Goal: Task Accomplishment & Management: Complete application form

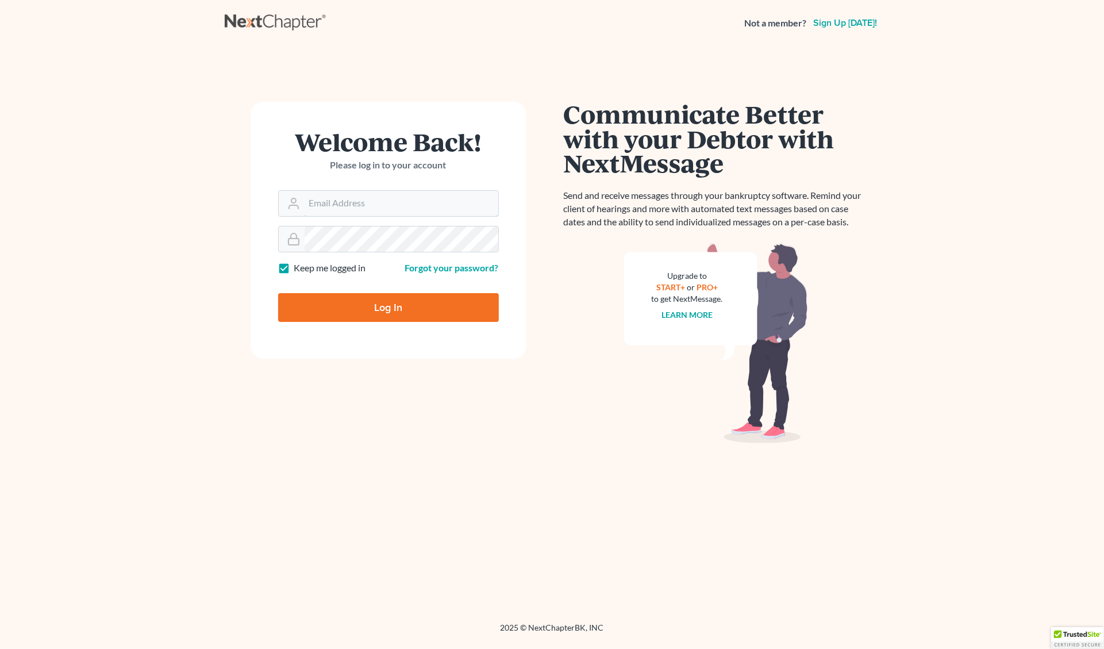
type input "[EMAIL_ADDRESS][DOMAIN_NAME]"
click at [348, 303] on input "Log In" at bounding box center [388, 307] width 221 height 29
type input "Thinking..."
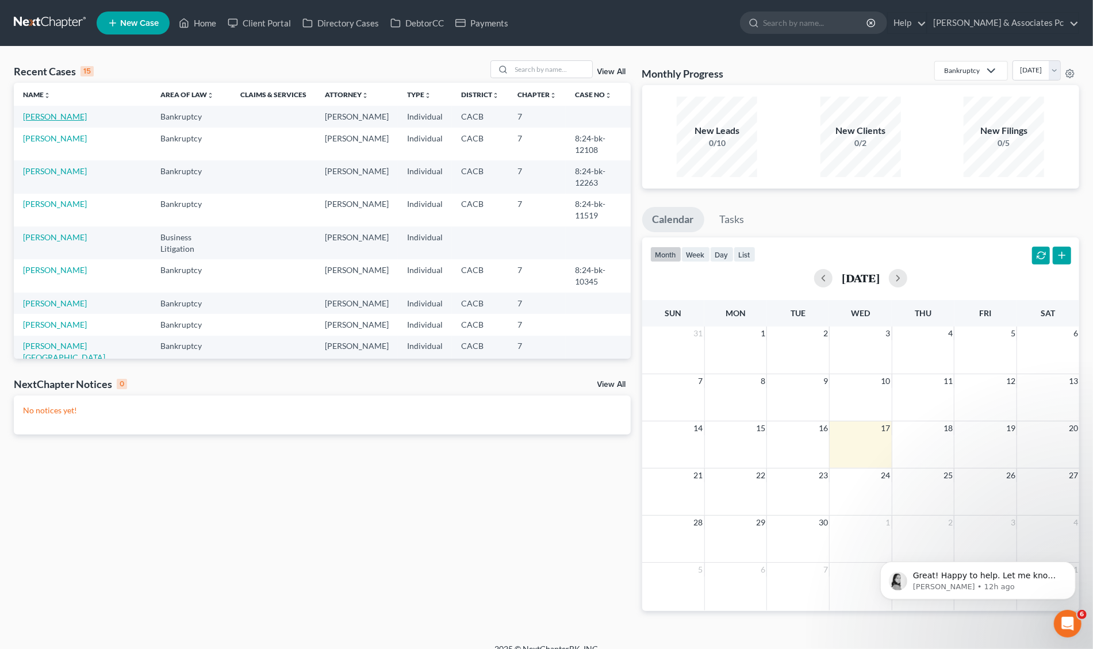
click at [61, 114] on link "[PERSON_NAME]" at bounding box center [55, 117] width 64 height 10
select select "0"
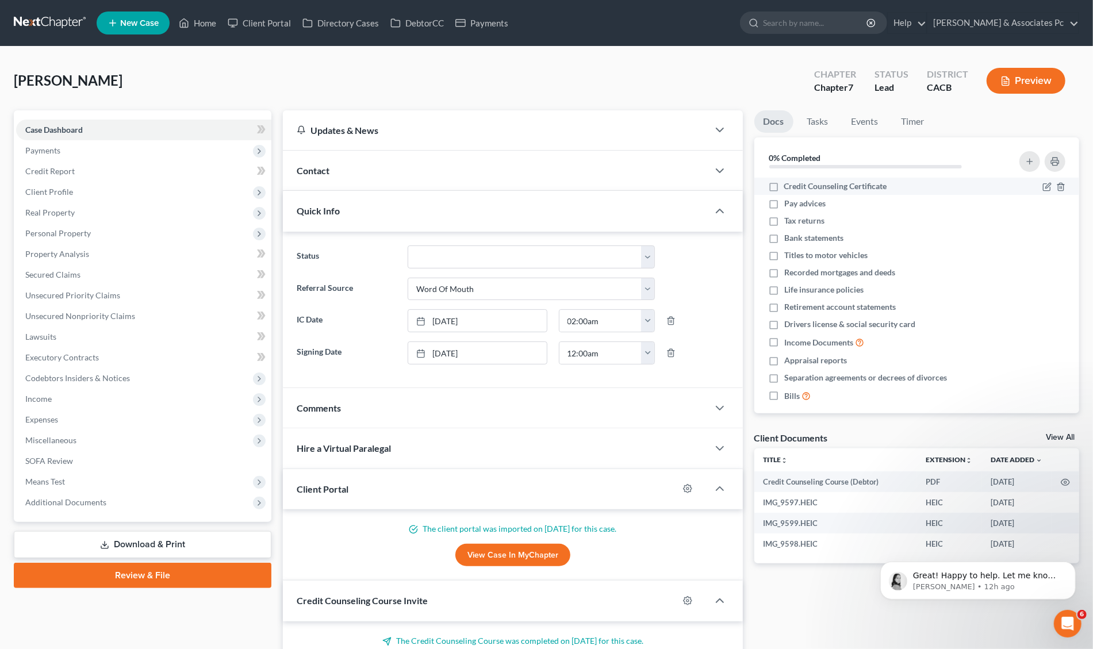
click at [784, 187] on label "Credit Counseling Certificate" at bounding box center [835, 185] width 103 height 11
click at [789, 187] on input "Credit Counseling Certificate" at bounding box center [792, 183] width 7 height 7
checkbox input "true"
click at [51, 191] on span "Client Profile" at bounding box center [49, 192] width 48 height 10
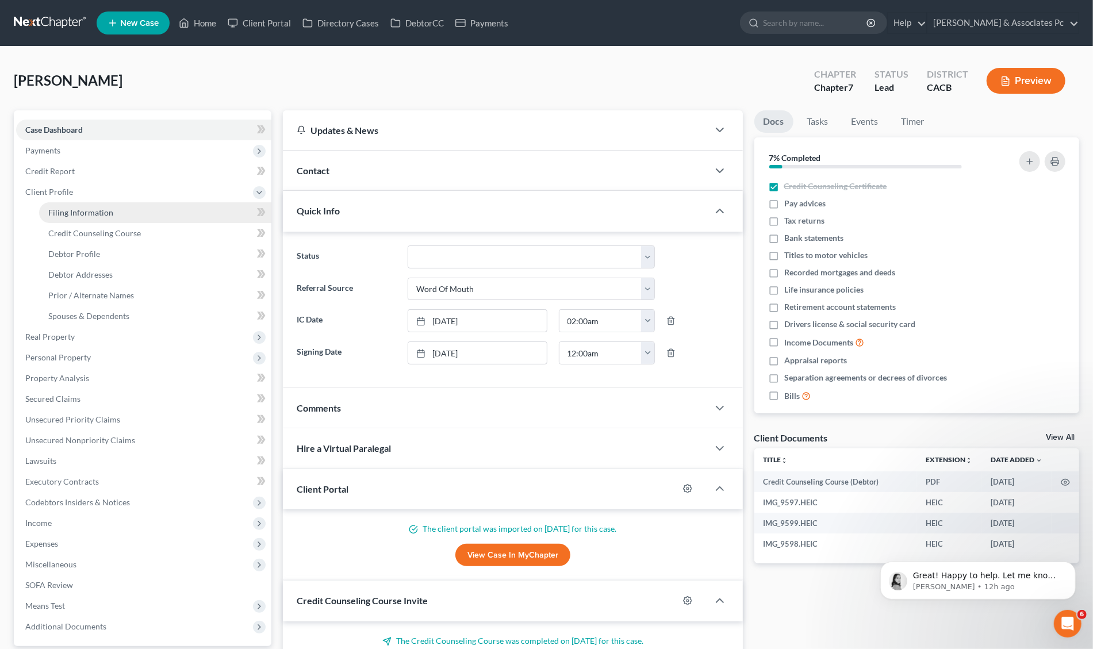
click at [62, 210] on span "Filing Information" at bounding box center [80, 213] width 65 height 10
select select "1"
select select "0"
select select "4"
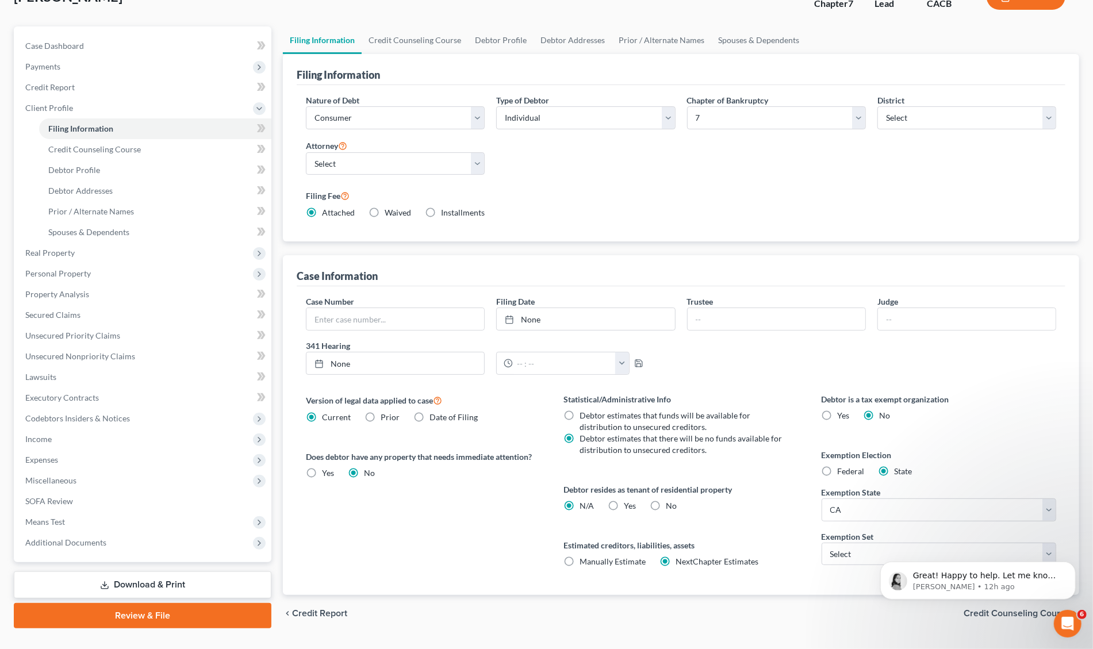
scroll to position [90, 0]
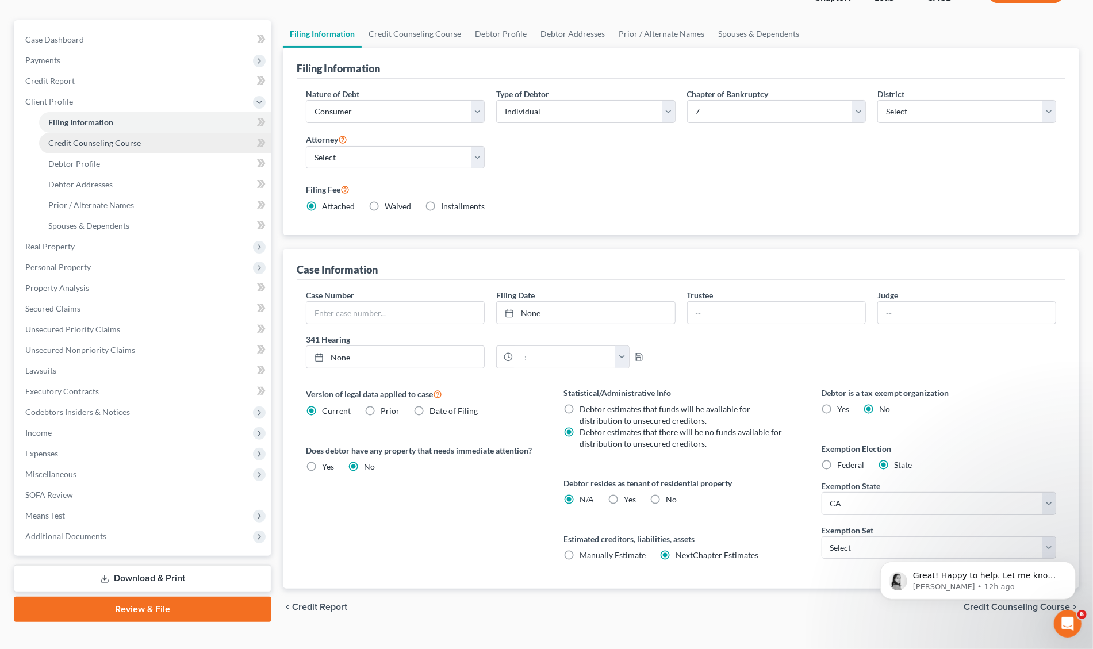
click at [120, 145] on span "Credit Counseling Course" at bounding box center [94, 143] width 93 height 10
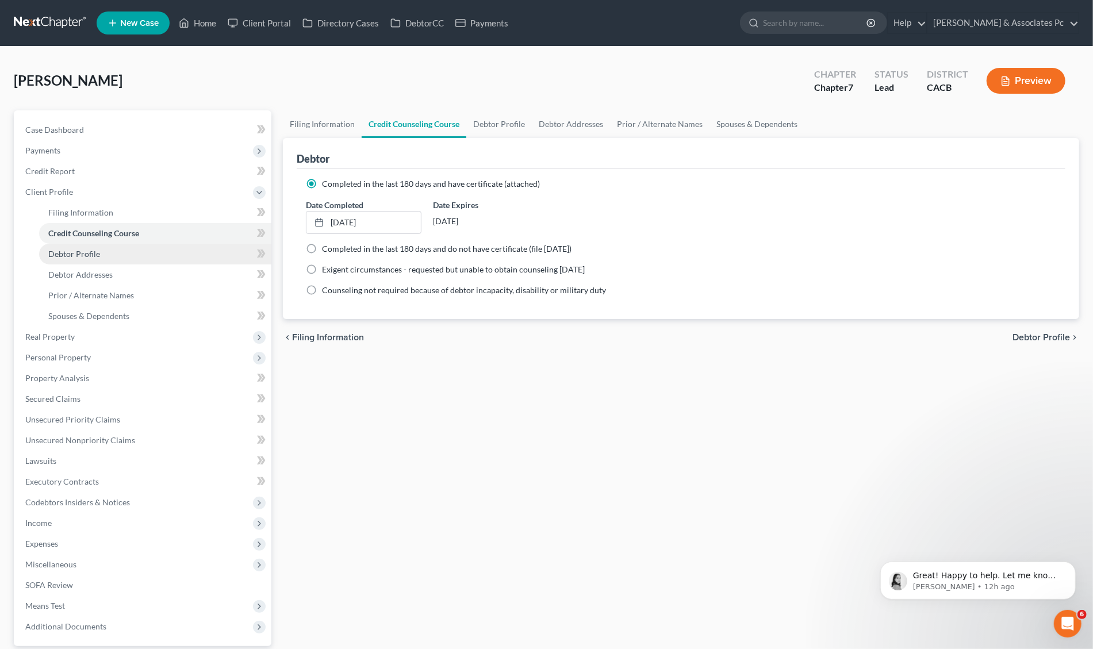
click at [89, 255] on span "Debtor Profile" at bounding box center [74, 254] width 52 height 10
select select "1"
select select "0"
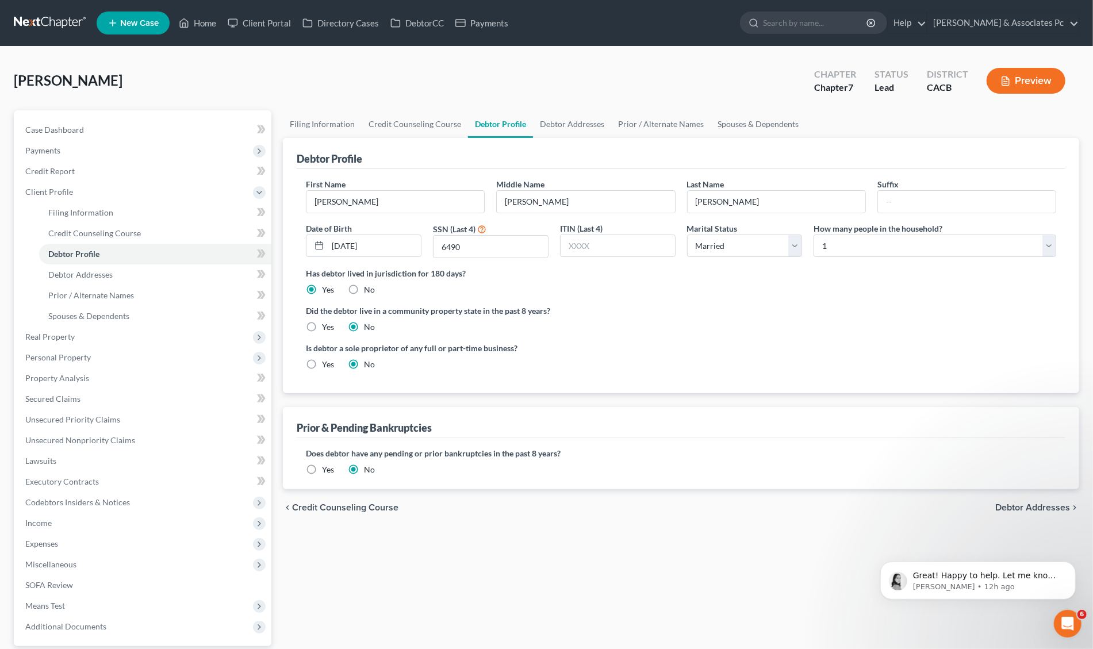
click at [322, 326] on label "Yes" at bounding box center [328, 326] width 12 height 11
click at [326, 326] on input "Yes" at bounding box center [329, 324] width 7 height 7
radio input "true"
radio input "false"
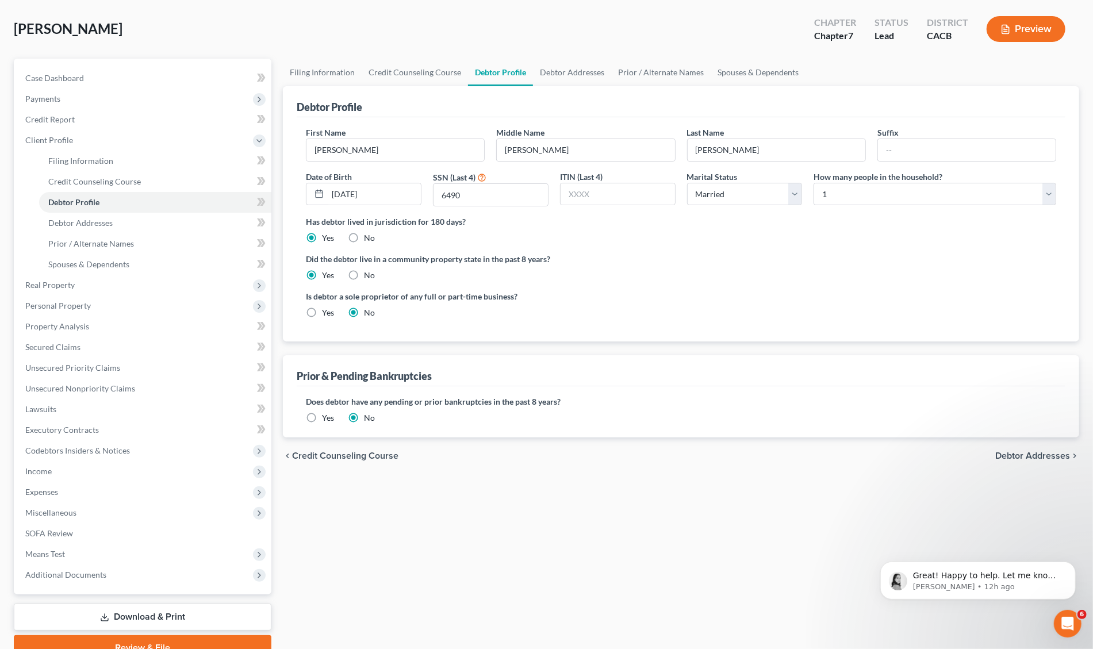
scroll to position [57, 0]
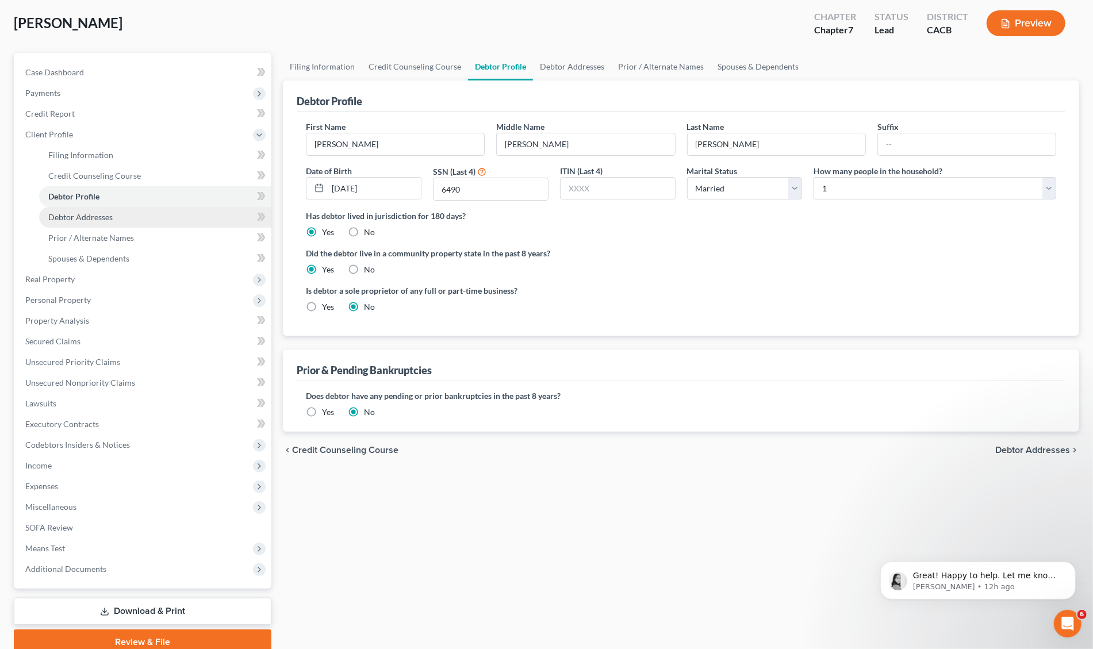
click at [100, 220] on span "Debtor Addresses" at bounding box center [80, 217] width 64 height 10
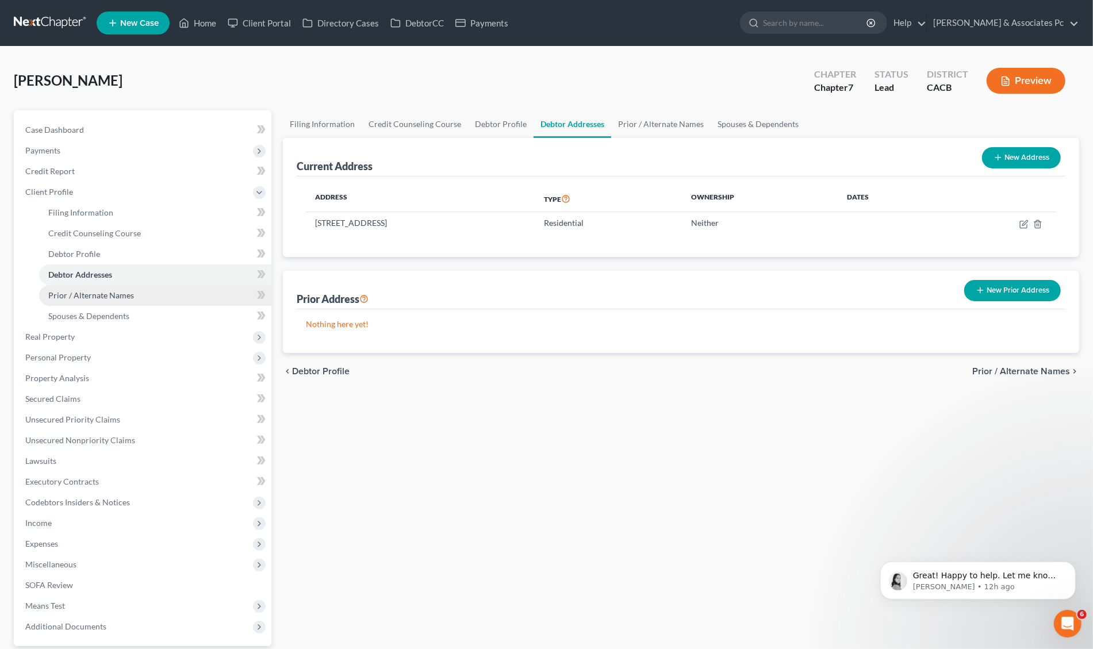
click at [77, 294] on span "Prior / Alternate Names" at bounding box center [91, 295] width 86 height 10
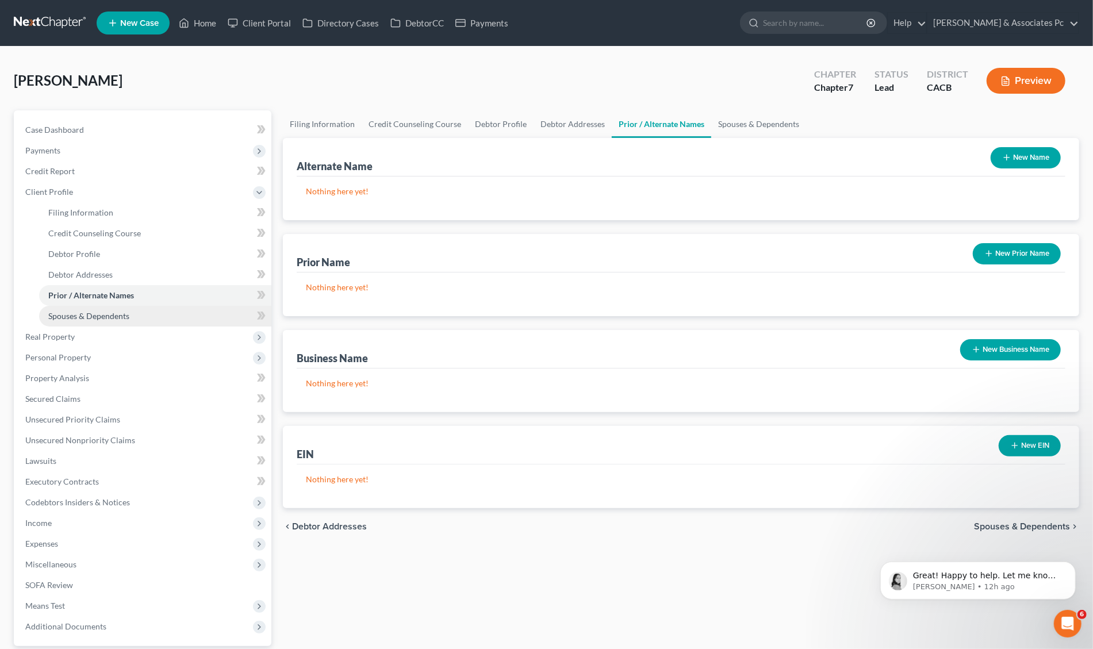
click at [97, 313] on span "Spouses & Dependents" at bounding box center [88, 316] width 81 height 10
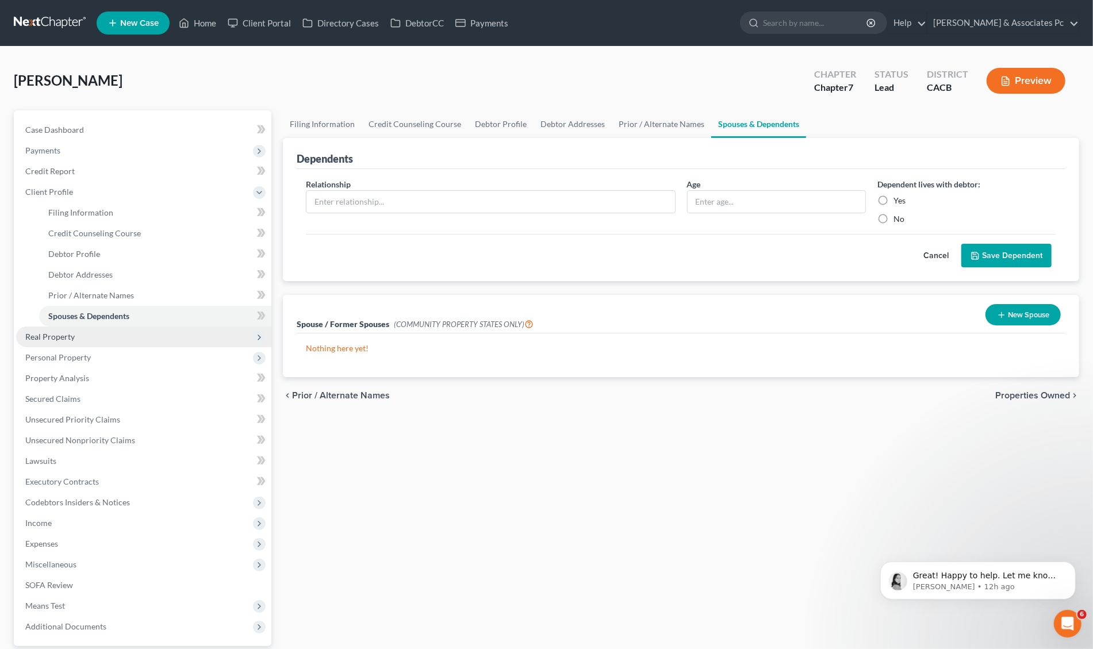
click at [48, 340] on span "Real Property" at bounding box center [49, 337] width 49 height 10
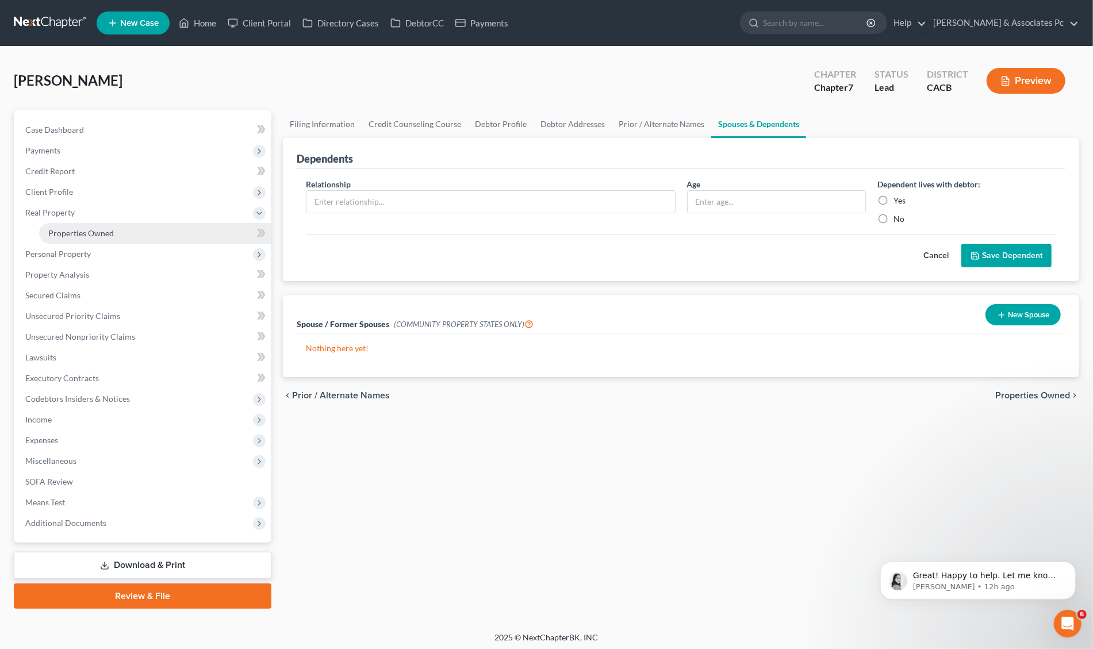
click at [74, 232] on span "Properties Owned" at bounding box center [81, 233] width 66 height 10
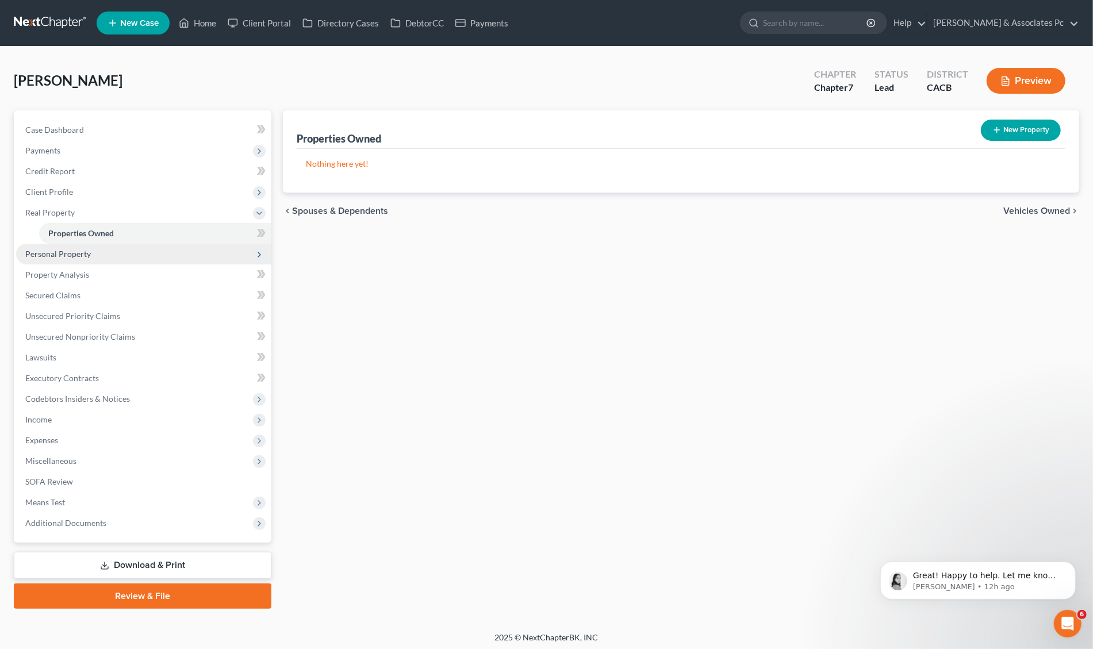
click at [73, 255] on span "Personal Property" at bounding box center [58, 254] width 66 height 10
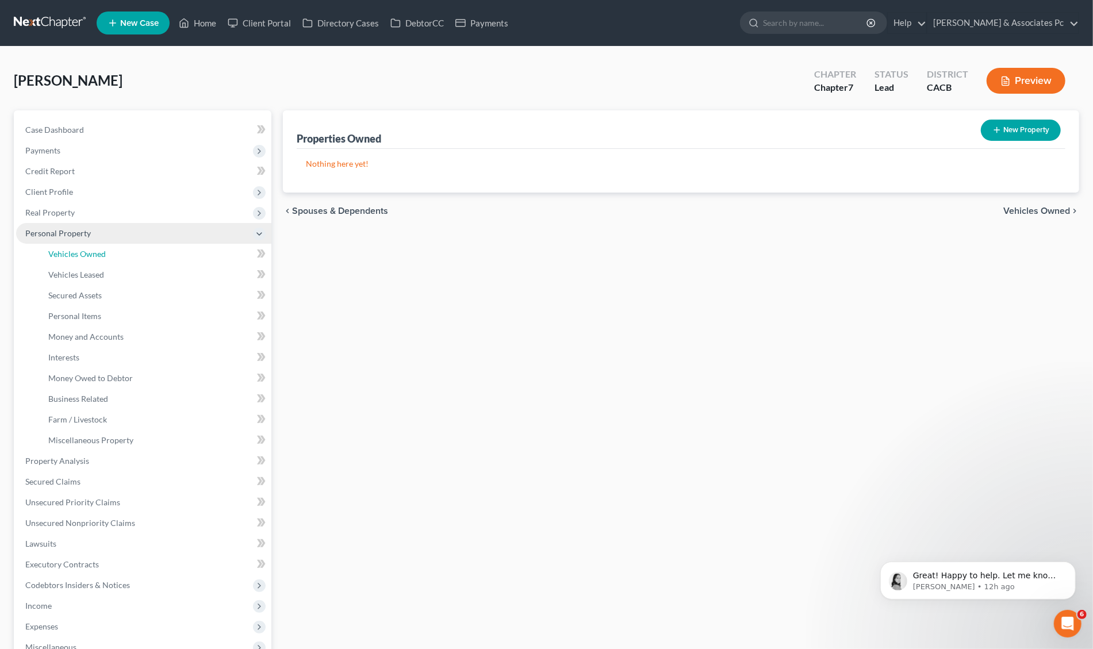
click at [73, 255] on span "Vehicles Owned" at bounding box center [76, 254] width 57 height 10
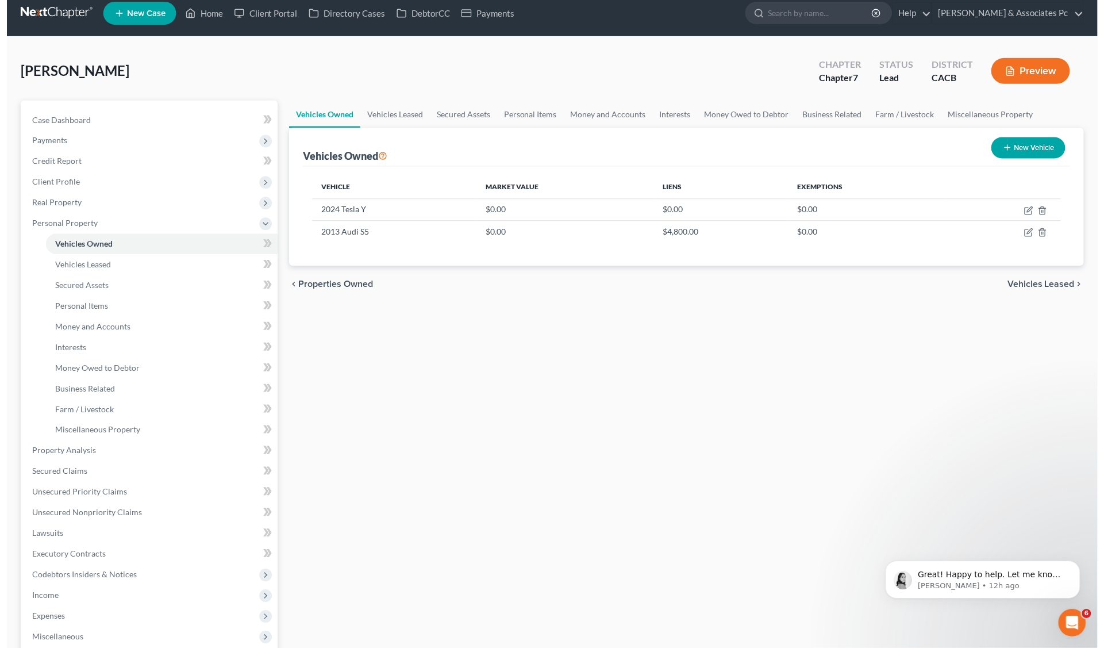
scroll to position [12, 0]
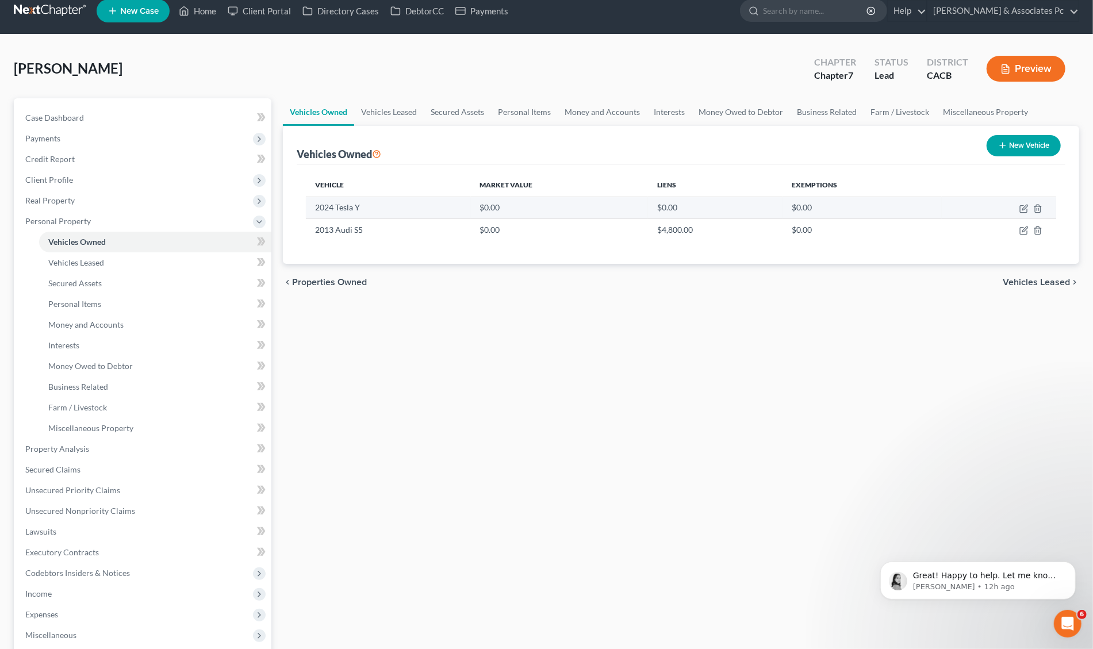
click at [489, 208] on td "$0.00" at bounding box center [560, 208] width 178 height 22
drag, startPoint x: 485, startPoint y: 207, endPoint x: 424, endPoint y: 178, distance: 67.6
click at [487, 206] on td "$0.00" at bounding box center [560, 208] width 178 height 22
click at [502, 204] on td "$0.00" at bounding box center [560, 208] width 178 height 22
click at [1022, 208] on icon "button" at bounding box center [1023, 208] width 9 height 9
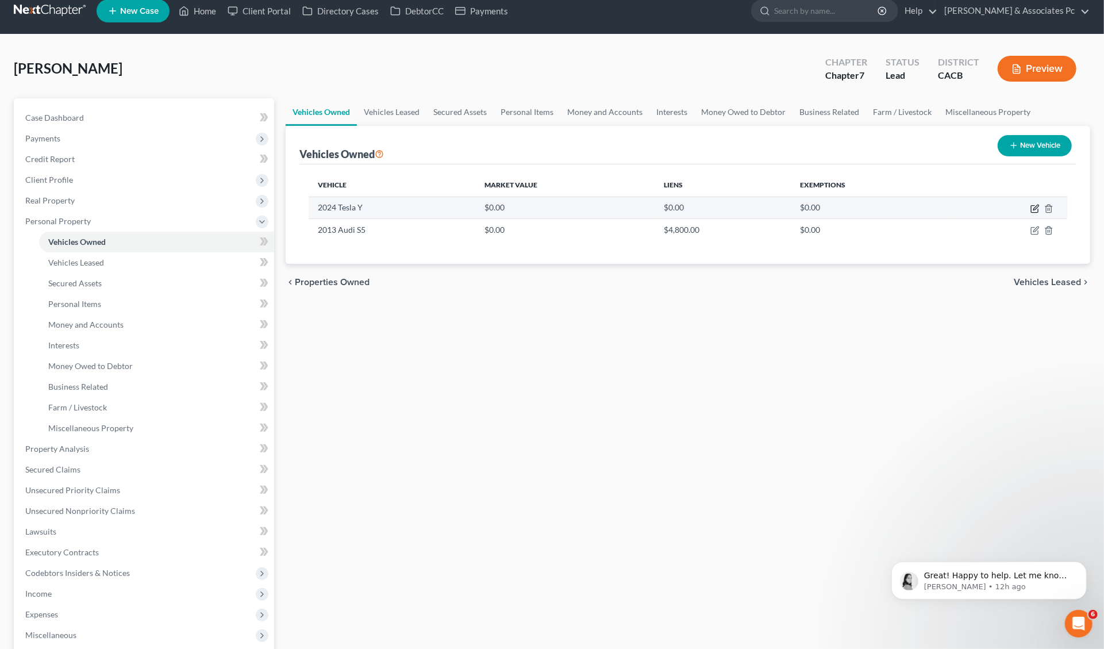
select select "0"
select select "2"
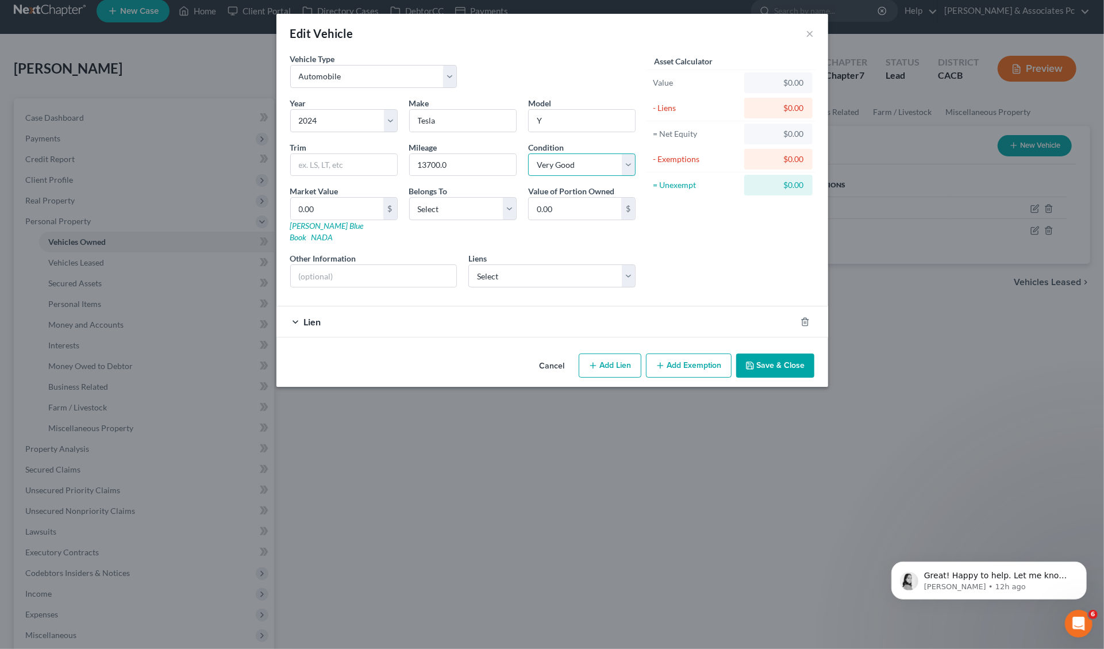
click at [627, 162] on select "Select Excellent Very Good Good Fair Poor" at bounding box center [581, 164] width 107 height 23
select select "2"
click at [528, 153] on select "Select Excellent Very Good Good Fair Poor" at bounding box center [581, 164] width 107 height 23
click at [299, 206] on input "0.00" at bounding box center [337, 209] width 93 height 22
click at [305, 205] on input "0.00" at bounding box center [337, 209] width 93 height 22
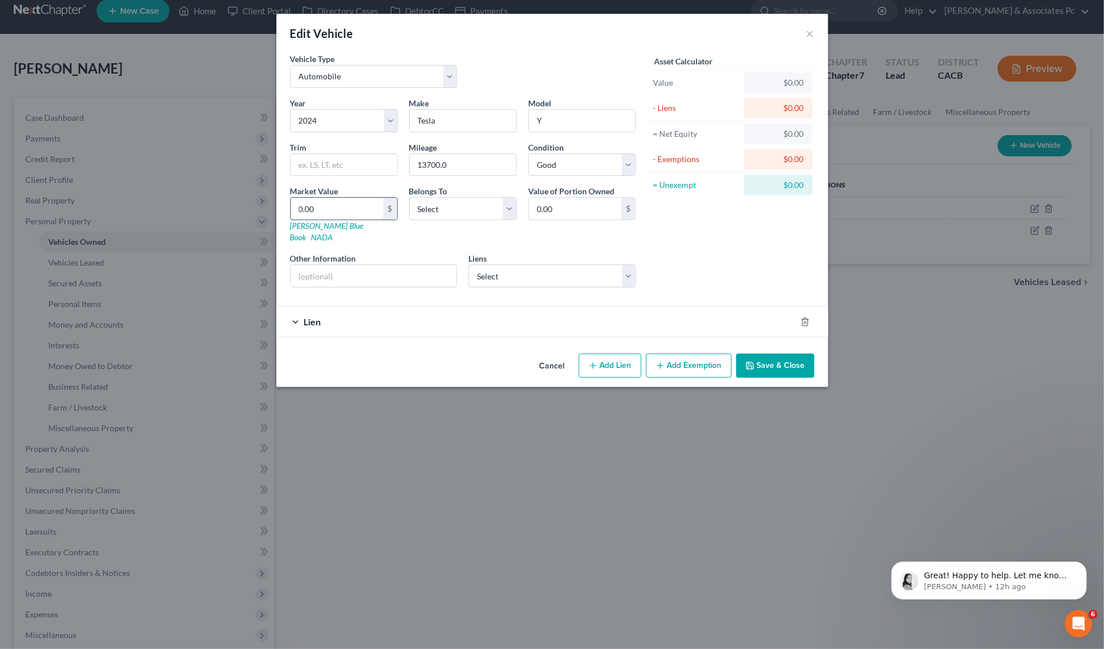
type input "200"
type input "200.00"
type input "2600"
type input "2,600.00"
type input "2,6006"
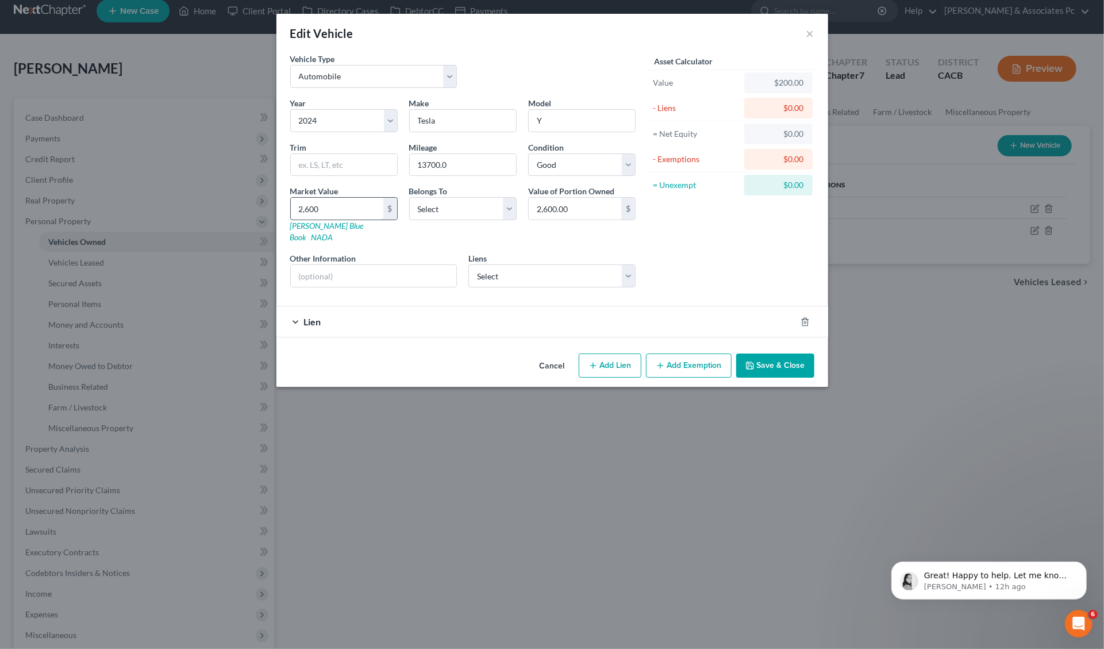
type input "26,006.00"
type input "26,0060"
type input "260,060.00"
type input "260,0600"
type input "2,600,600.00"
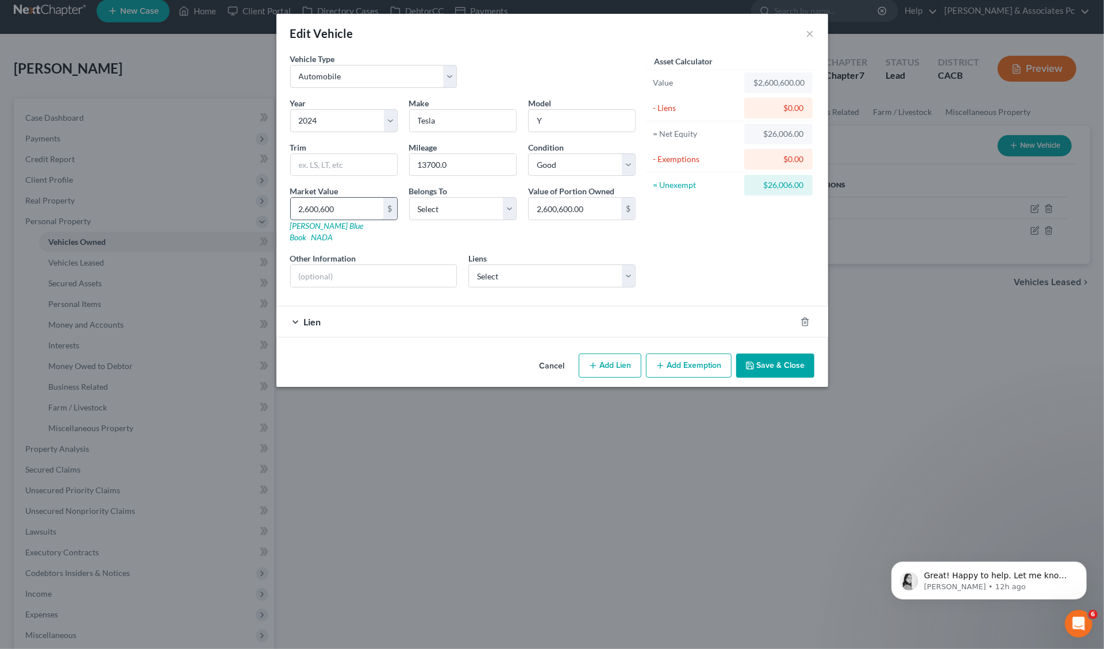
type input "2,600,60"
type input "260,060.00"
type input "260,06"
type input "26,006.00"
type input "26,00"
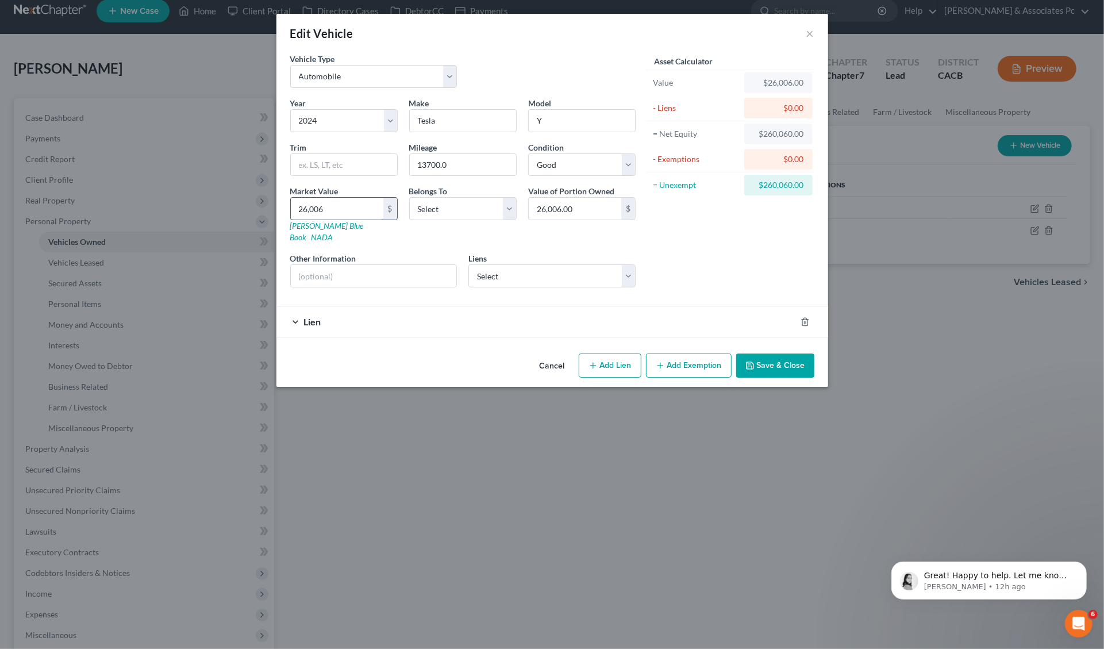
type input "2,600.00"
type input "2,60"
type input "260.00"
type input "26"
type input "26.00"
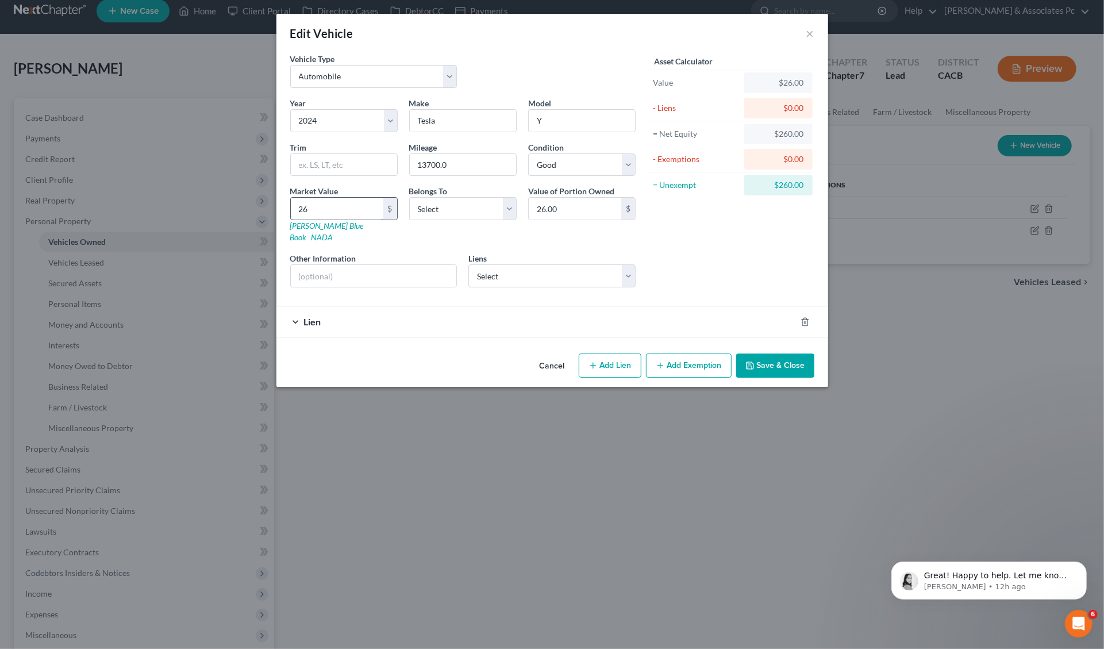
type input "266"
type input "266.00"
type input "2660"
type input "2,660.00"
type input "2,6600"
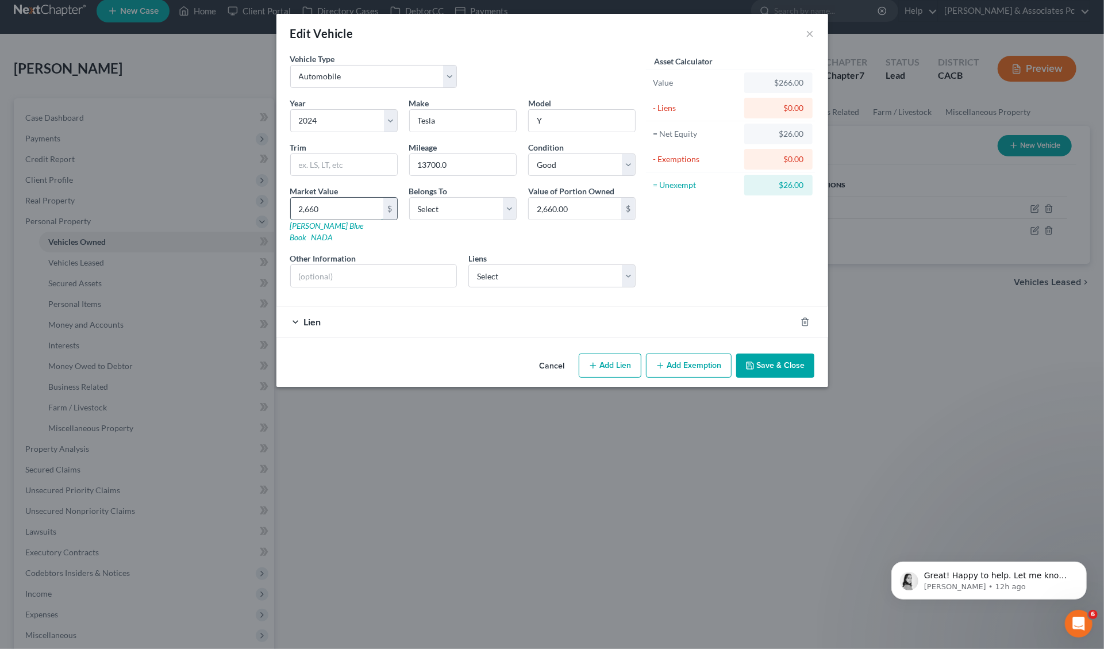
type input "26,600.00"
type input "26,600"
click at [509, 209] on select "Select Debtor 1 Only Debtor 2 Only Debtor 1 And Debtor 2 Only At Least One Of T…" at bounding box center [462, 208] width 107 height 23
select select "3"
click at [409, 197] on select "Select Debtor 1 Only Debtor 2 Only Debtor 1 And Debtor 2 Only At Least One Of T…" at bounding box center [462, 208] width 107 height 23
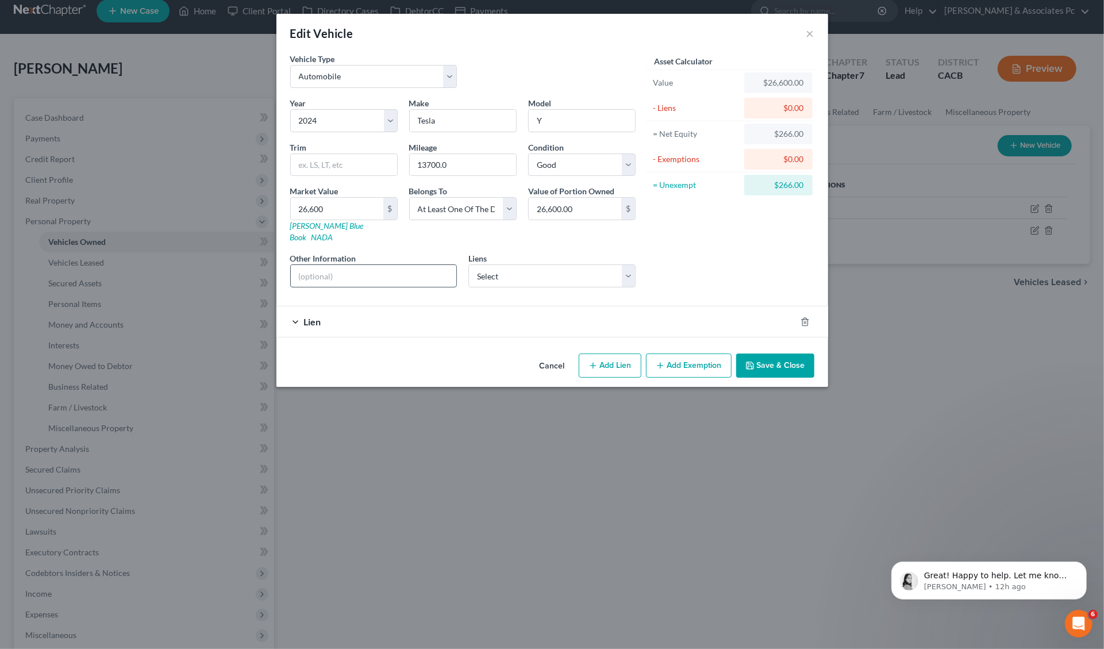
click at [310, 265] on input "text" at bounding box center [374, 276] width 166 height 22
click at [625, 266] on select "Select Sbna - $42,394.00 Nuvision Fcu - $4,569.00" at bounding box center [551, 275] width 167 height 23
select select "0"
click at [468, 264] on select "Select Sbna - $42,394.00 Nuvision Fcu - $4,569.00" at bounding box center [551, 275] width 167 height 23
select select
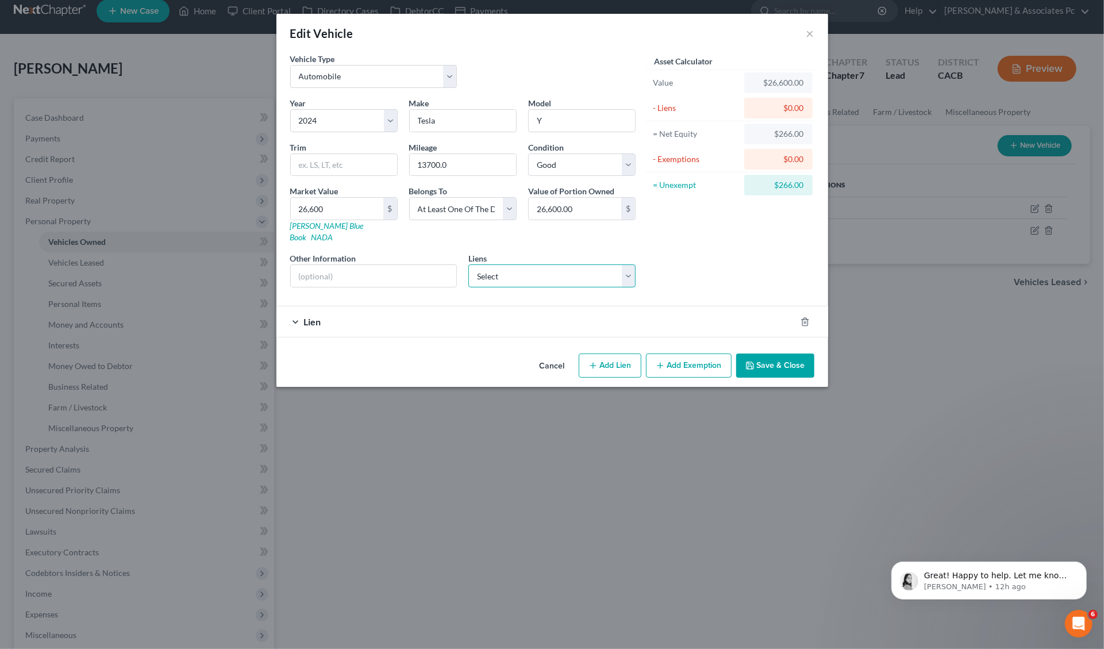
select select "45"
select select "0"
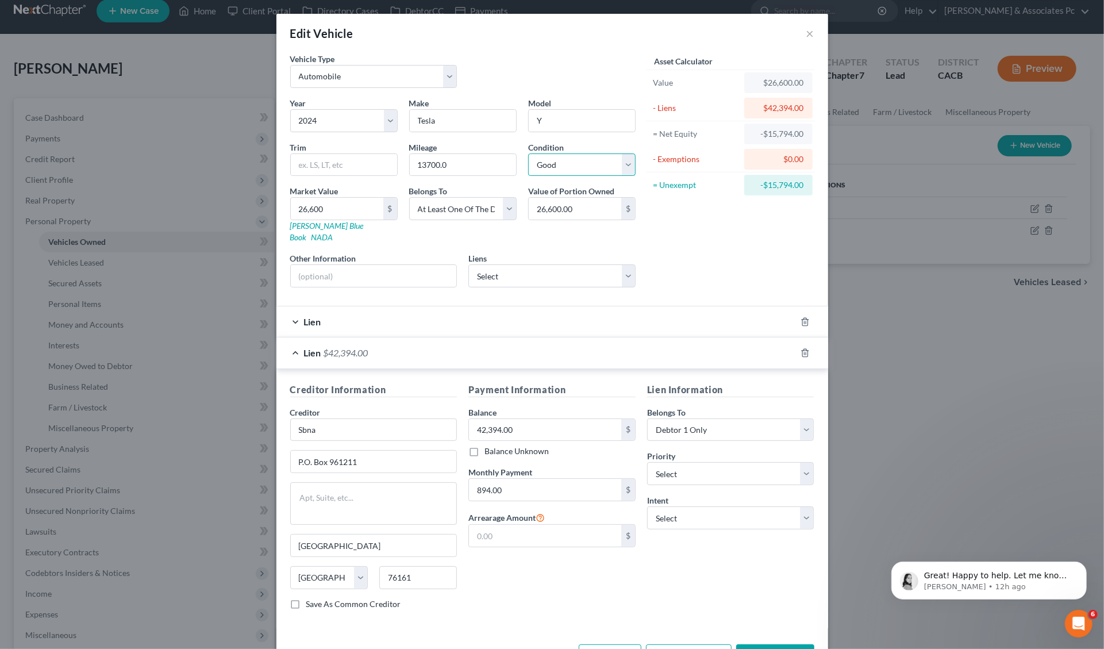
click at [619, 159] on select "Select Excellent Very Good Good Fair Poor" at bounding box center [581, 164] width 107 height 23
select select "1"
click at [528, 153] on select "Select Excellent Very Good Good Fair Poor" at bounding box center [581, 164] width 107 height 23
click at [299, 209] on input "26,600" at bounding box center [337, 209] width 93 height 22
type input "2"
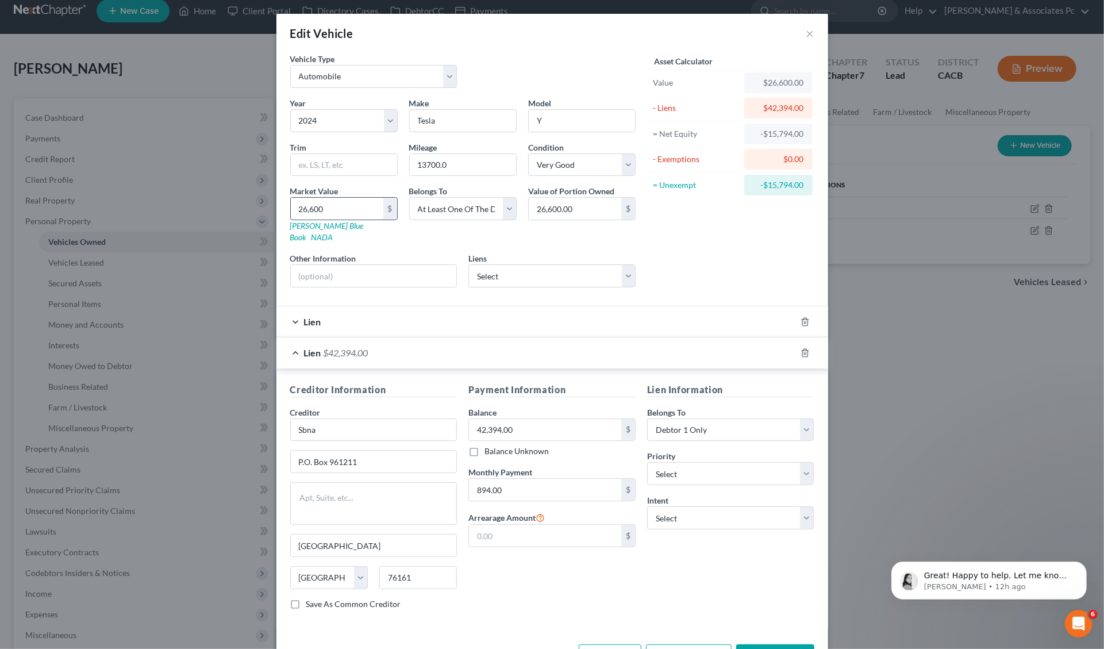
type input "2.00"
type input "29"
type input "29.00"
type input "295"
type input "295.00"
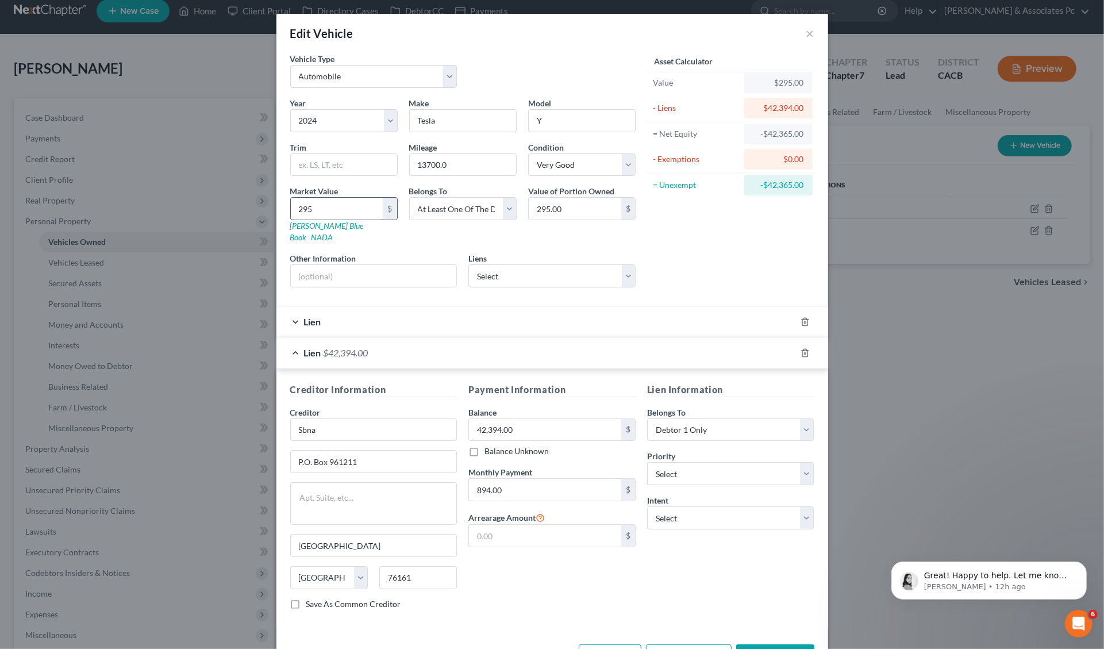
type input "2956"
type input "2,956.00"
type input "2,9560"
type input "29,560.00"
type input "29,560"
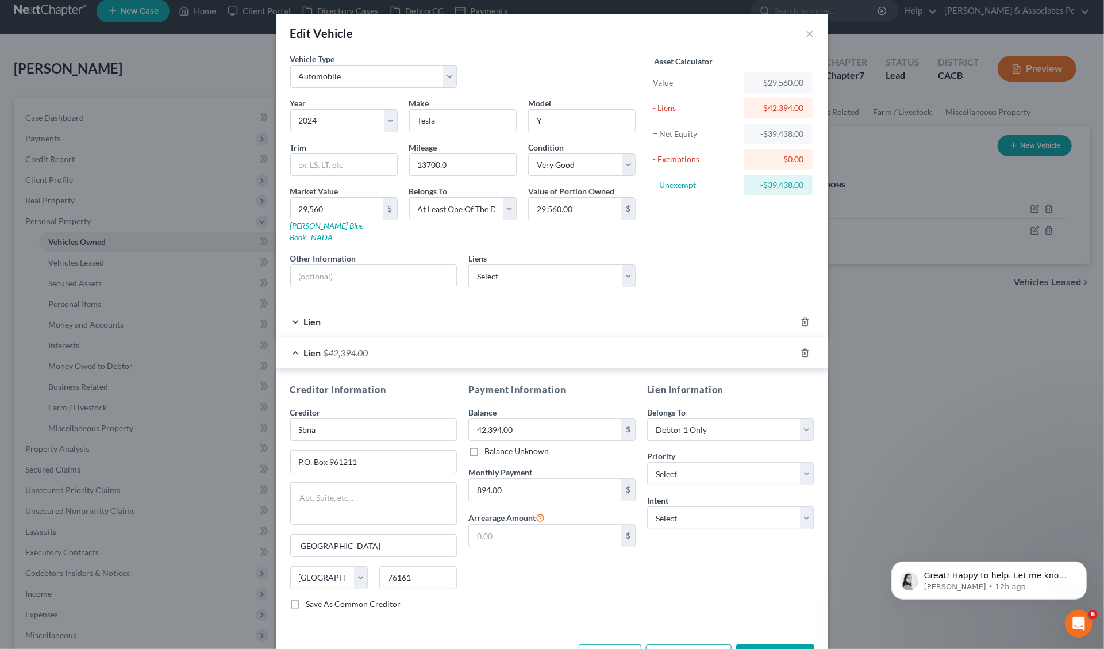
click at [668, 240] on div "Asset Calculator Value $29,560.00 - Liens $42,394.00 = Net Equity -$39,438.00 -…" at bounding box center [730, 175] width 179 height 244
click at [621, 264] on select "Select Nuvision Fcu - $4,569.00" at bounding box center [551, 275] width 167 height 23
click at [802, 418] on select "Select Debtor 1 Only Debtor 2 Only Debtor 1 And Debtor 2 Only At Least One Of T…" at bounding box center [730, 429] width 167 height 23
select select "3"
click at [647, 418] on select "Select Debtor 1 Only Debtor 2 Only Debtor 1 And Debtor 2 Only At Least One Of T…" at bounding box center [730, 429] width 167 height 23
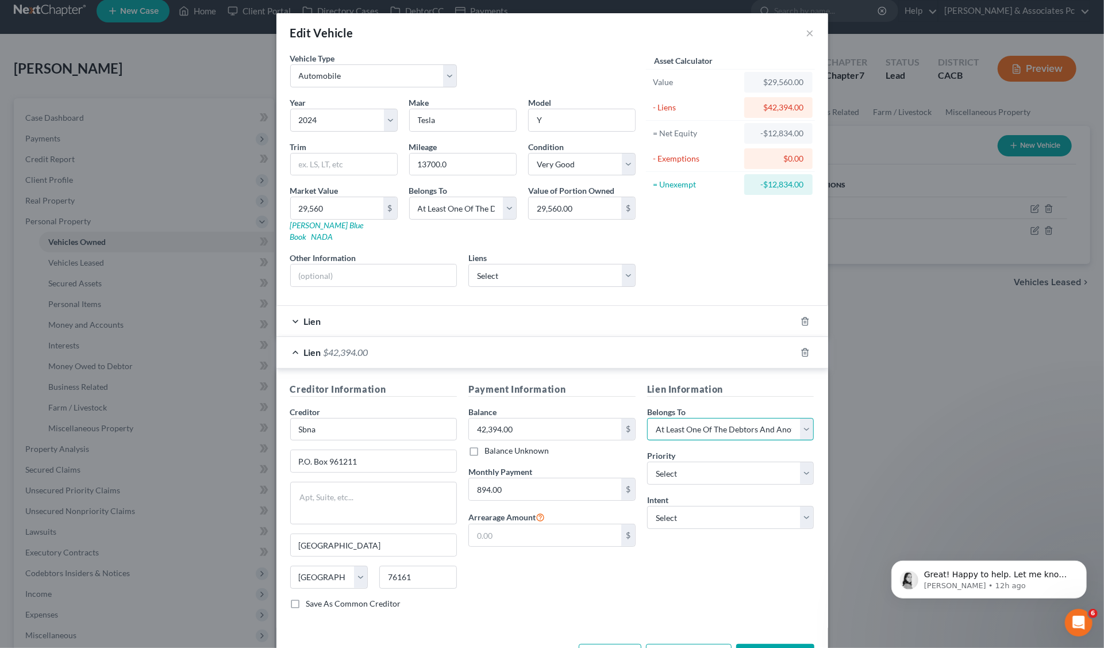
scroll to position [28, 0]
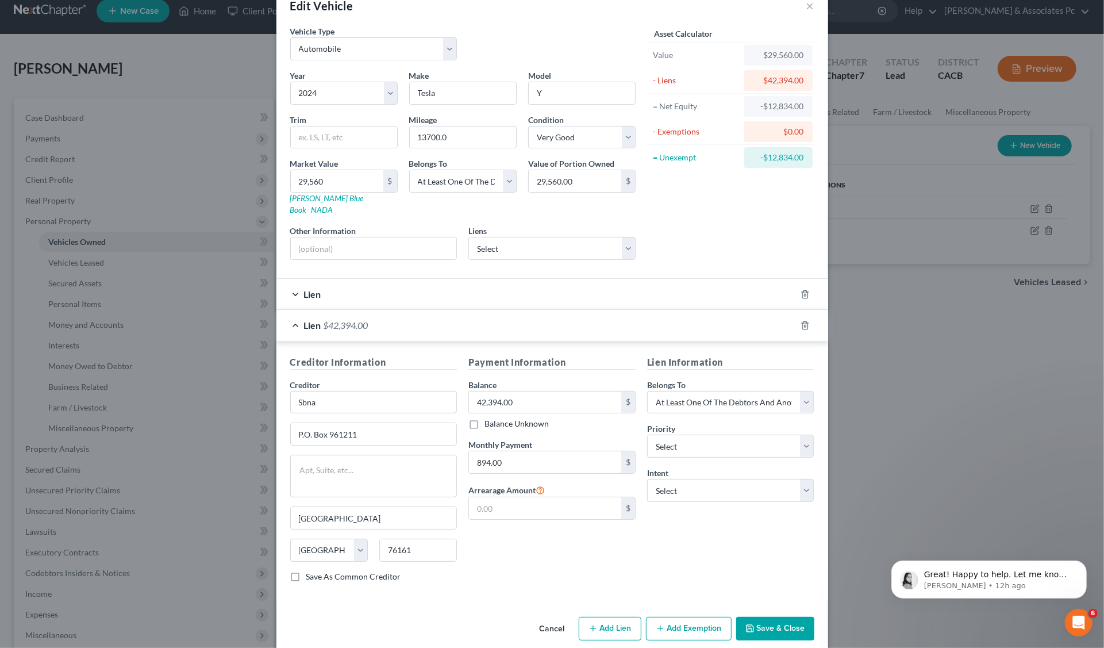
click at [766, 617] on button "Save & Close" at bounding box center [775, 629] width 78 height 24
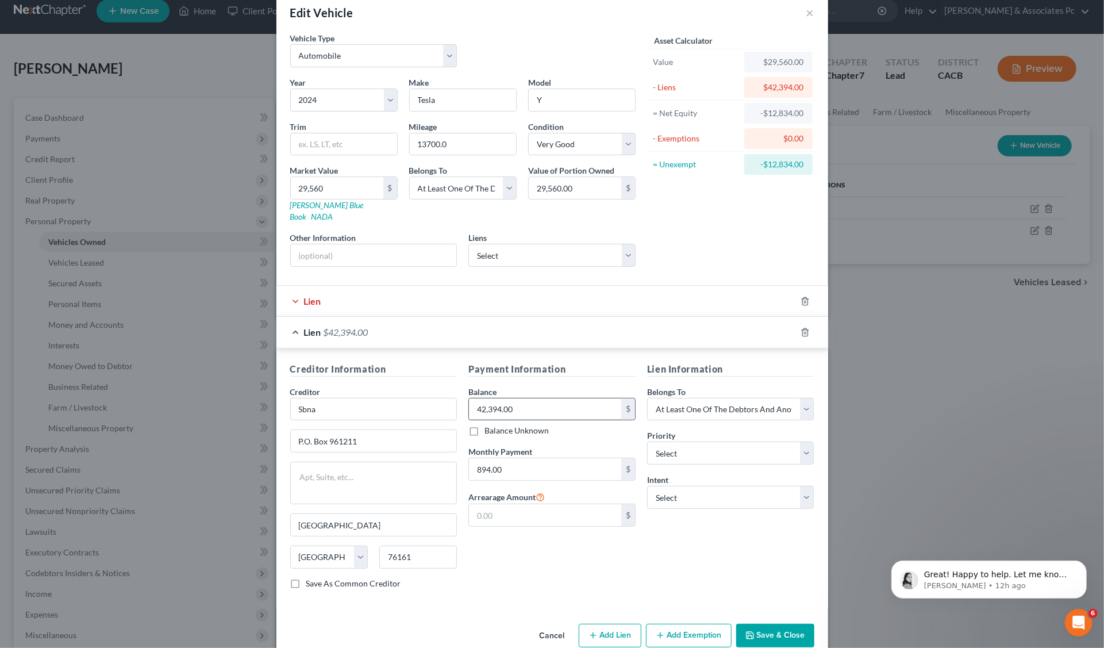
scroll to position [18, 0]
click at [482, 506] on input "text" at bounding box center [545, 517] width 152 height 22
type input "0.00"
click at [774, 626] on button "Save & Close" at bounding box center [775, 638] width 78 height 24
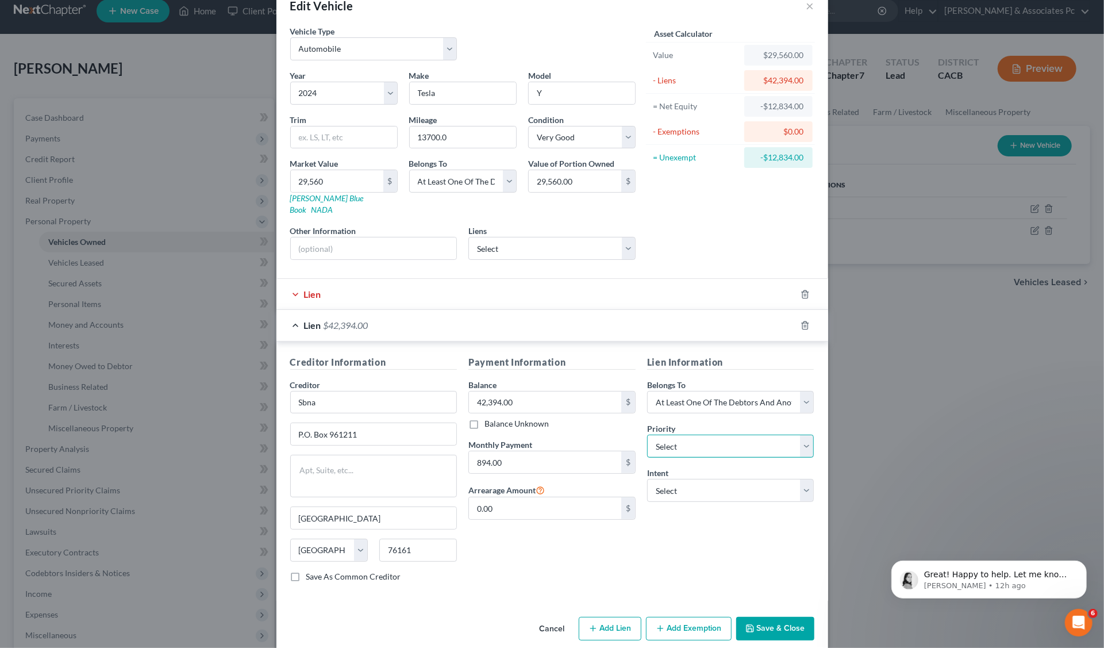
click at [803, 435] on select "Select 1st 2nd 3rd 4th 5th 6th 7th 8th 9th 10th 11th 12th 13th 14th 15th 16th 1…" at bounding box center [730, 446] width 167 height 23
click at [794, 479] on select "Select Surrender Redeem Reaffirm Avoid Other" at bounding box center [730, 490] width 167 height 23
select select "2"
click at [647, 479] on select "Select Surrender Redeem Reaffirm Avoid Other" at bounding box center [730, 490] width 167 height 23
click at [802, 435] on select "Select 1st 2nd 3rd 4th 5th 6th 7th 8th 9th 10th 11th 12th 13th 14th 15th 16th 1…" at bounding box center [730, 446] width 167 height 23
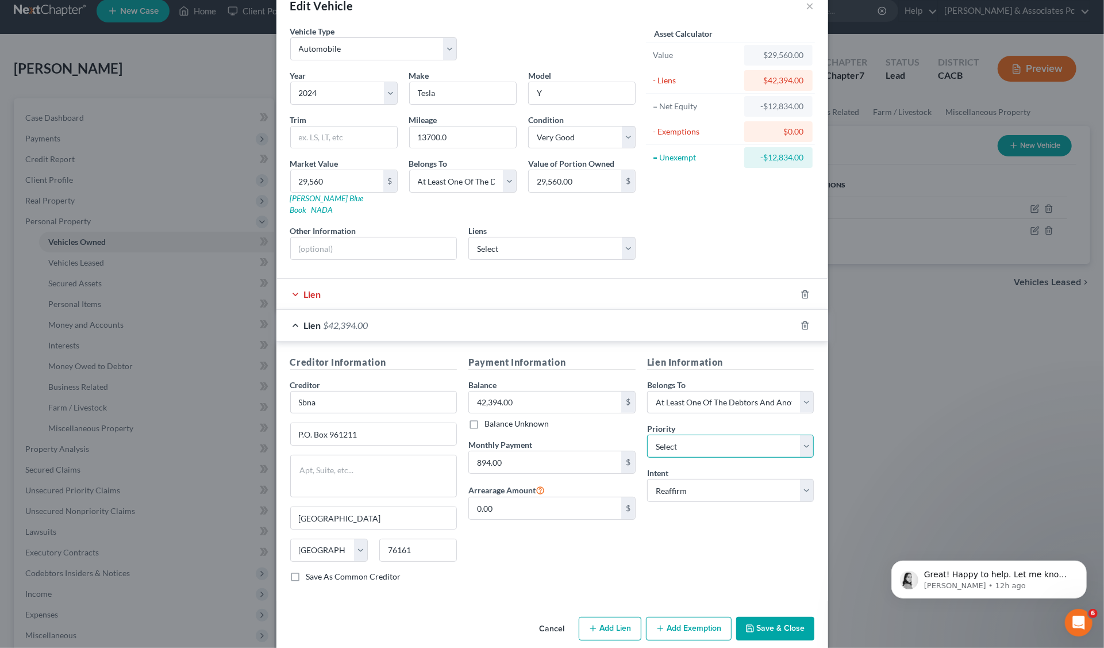
select select "0"
click at [647, 435] on select "Select 1st 2nd 3rd 4th 5th 6th 7th 8th 9th 10th 11th 12th 13th 14th 15th 16th 1…" at bounding box center [730, 446] width 167 height 23
click at [756, 617] on button "Save & Close" at bounding box center [775, 629] width 78 height 24
click at [493, 497] on input "0.00" at bounding box center [545, 508] width 152 height 22
type input "0.00"
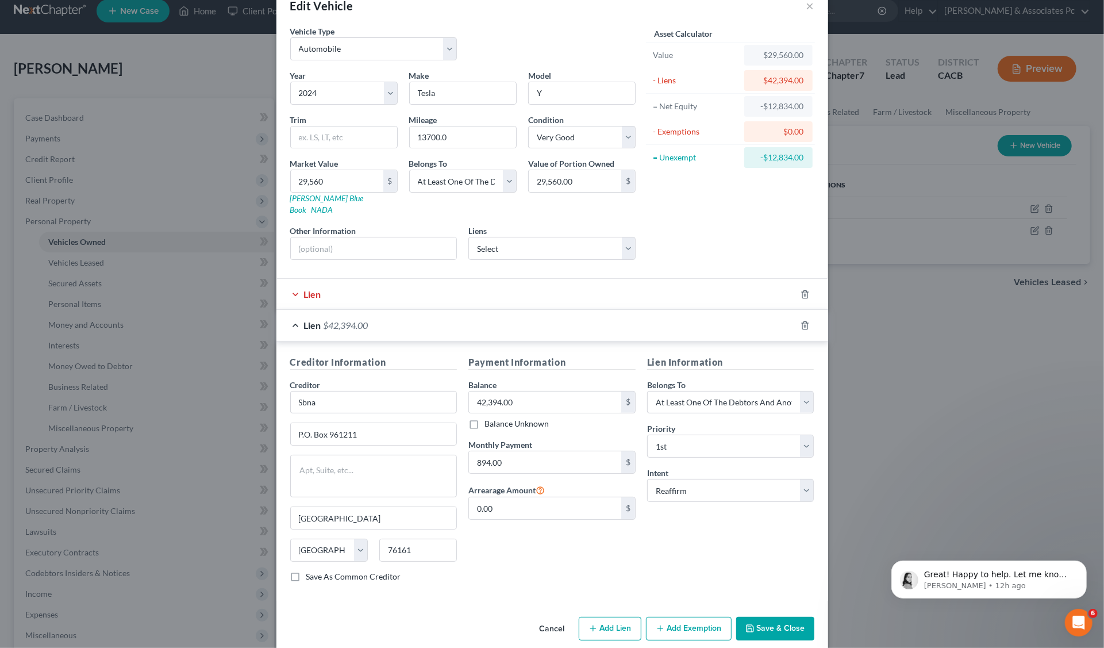
click at [758, 617] on button "Save & Close" at bounding box center [775, 629] width 78 height 24
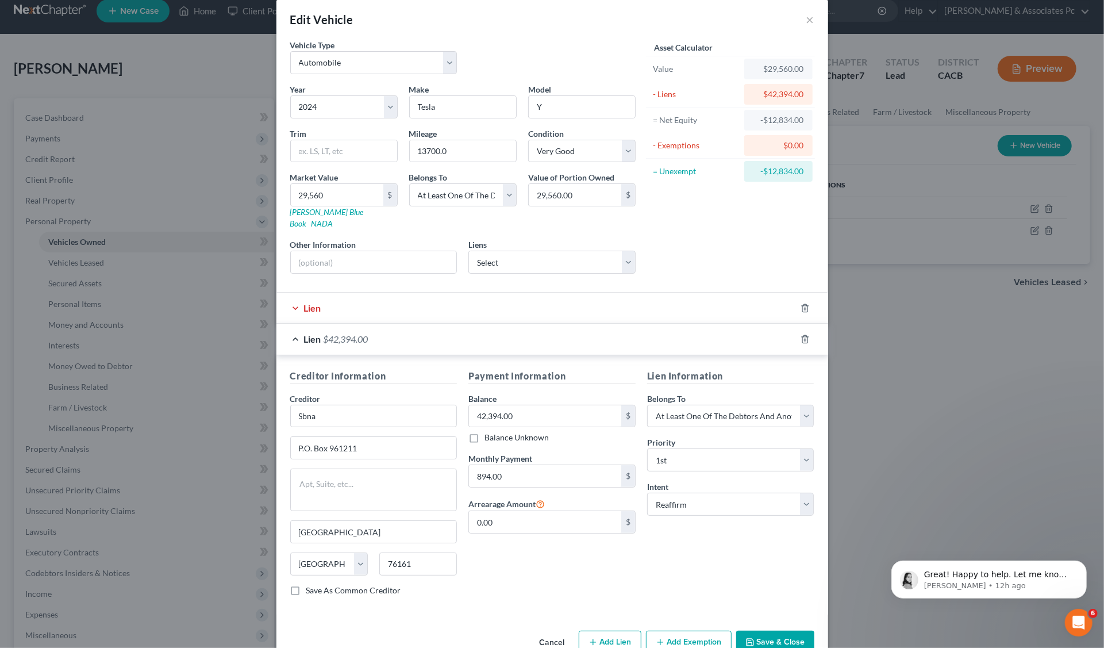
scroll to position [0, 0]
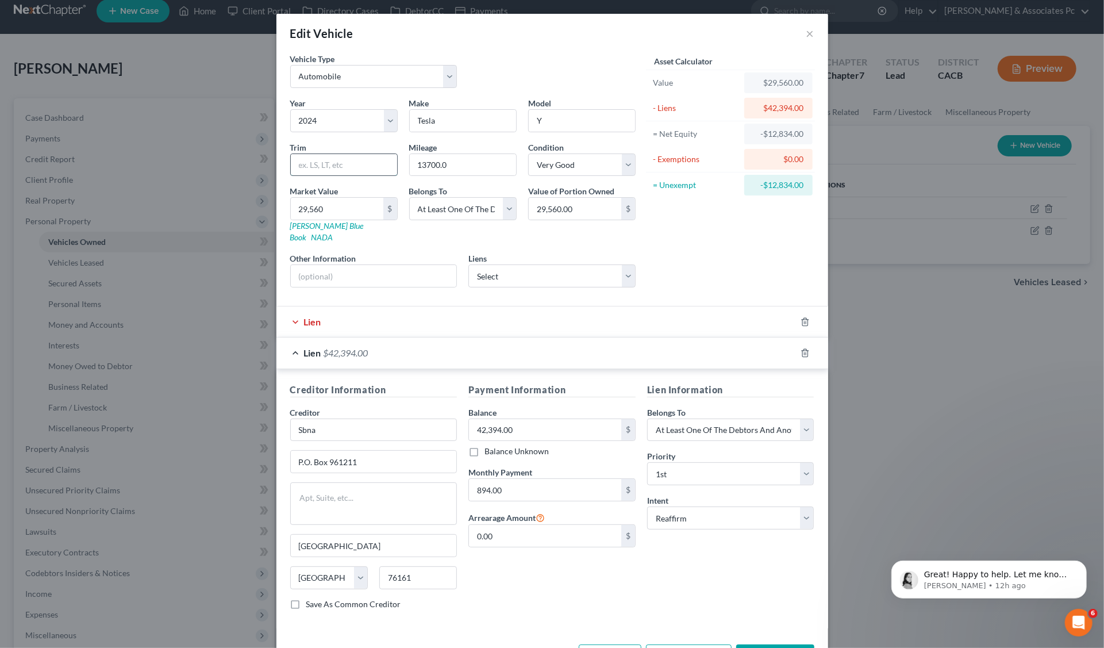
click at [293, 161] on input "text" at bounding box center [344, 165] width 106 height 22
type input "ls"
click at [704, 306] on div "Lien" at bounding box center [536, 321] width 520 height 30
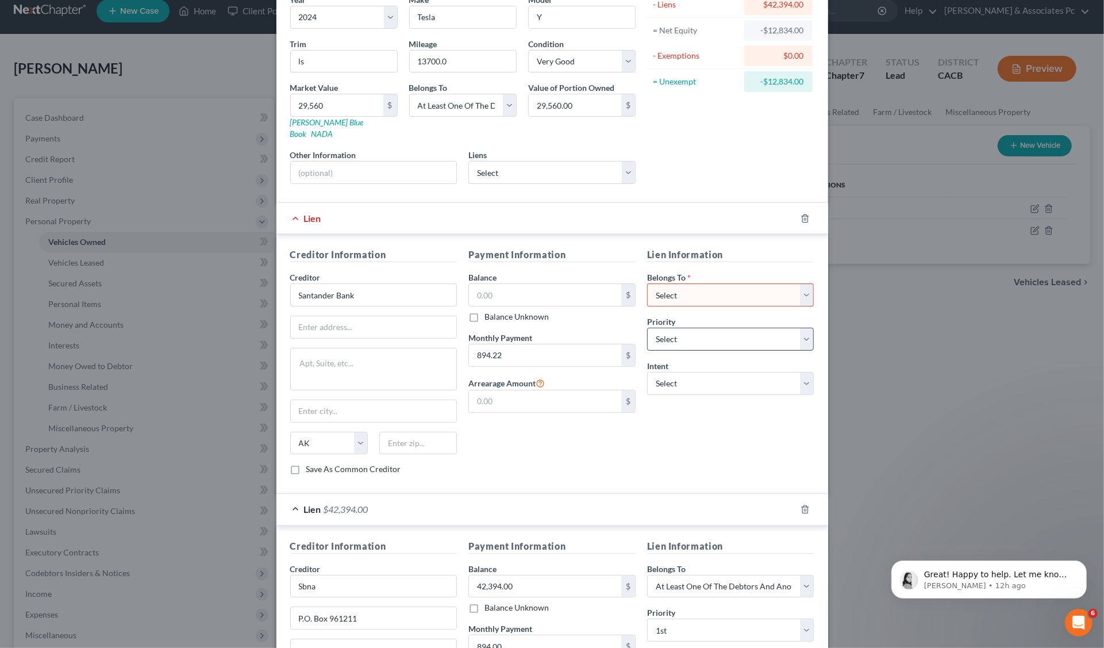
scroll to position [104, 0]
click at [802, 283] on select "Select Debtor 1 Only Debtor 2 Only Debtor 1 And Debtor 2 Only At Least One Of T…" at bounding box center [730, 294] width 167 height 23
select select "3"
click at [647, 283] on select "Select Debtor 1 Only Debtor 2 Only Debtor 1 And Debtor 2 Only At Least One Of T…" at bounding box center [730, 294] width 167 height 23
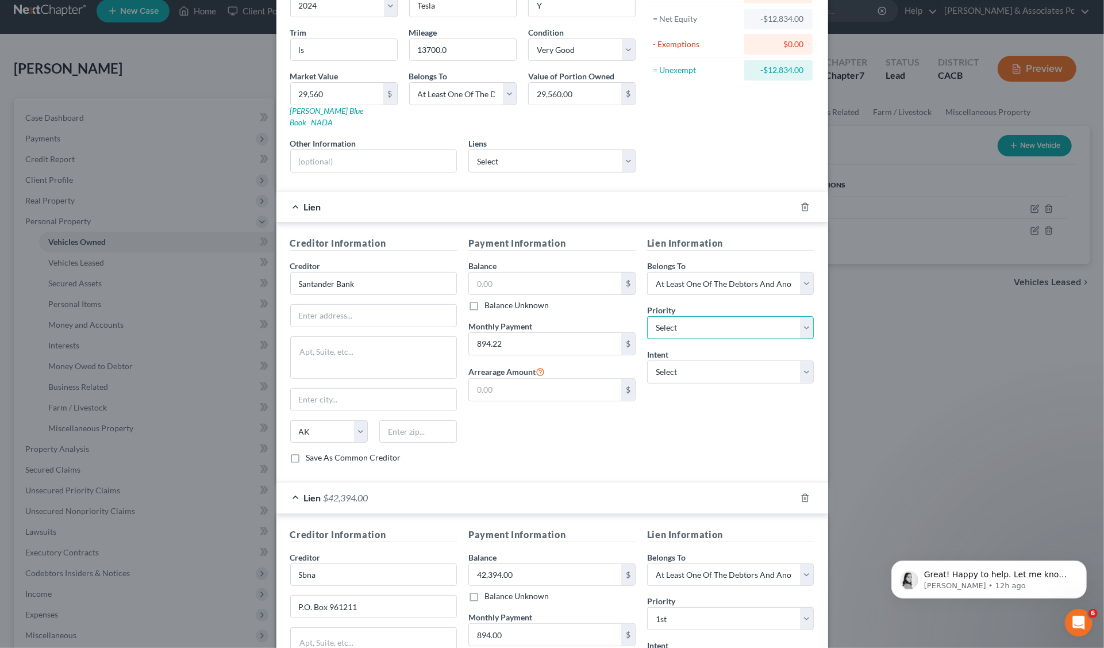
click at [800, 316] on select "Select 1st 2nd 3rd 4th 5th 6th 7th 8th 9th 10th 11th 12th 13th 14th 15th 16th 1…" at bounding box center [730, 327] width 167 height 23
select select "0"
click at [647, 316] on select "Select 1st 2nd 3rd 4th 5th 6th 7th 8th 9th 10th 11th 12th 13th 14th 15th 16th 1…" at bounding box center [730, 327] width 167 height 23
click at [803, 360] on select "Select Surrender Redeem Reaffirm Avoid Other" at bounding box center [730, 371] width 167 height 23
select select "2"
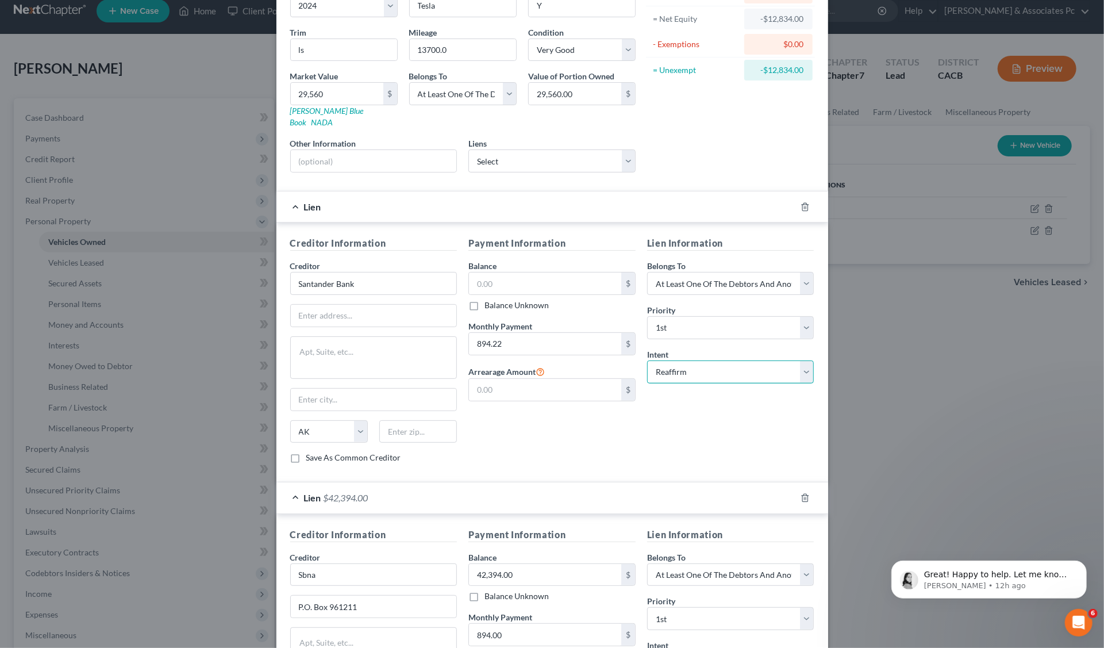
click at [647, 360] on select "Select Surrender Redeem Reaffirm Avoid Other" at bounding box center [730, 371] width 167 height 23
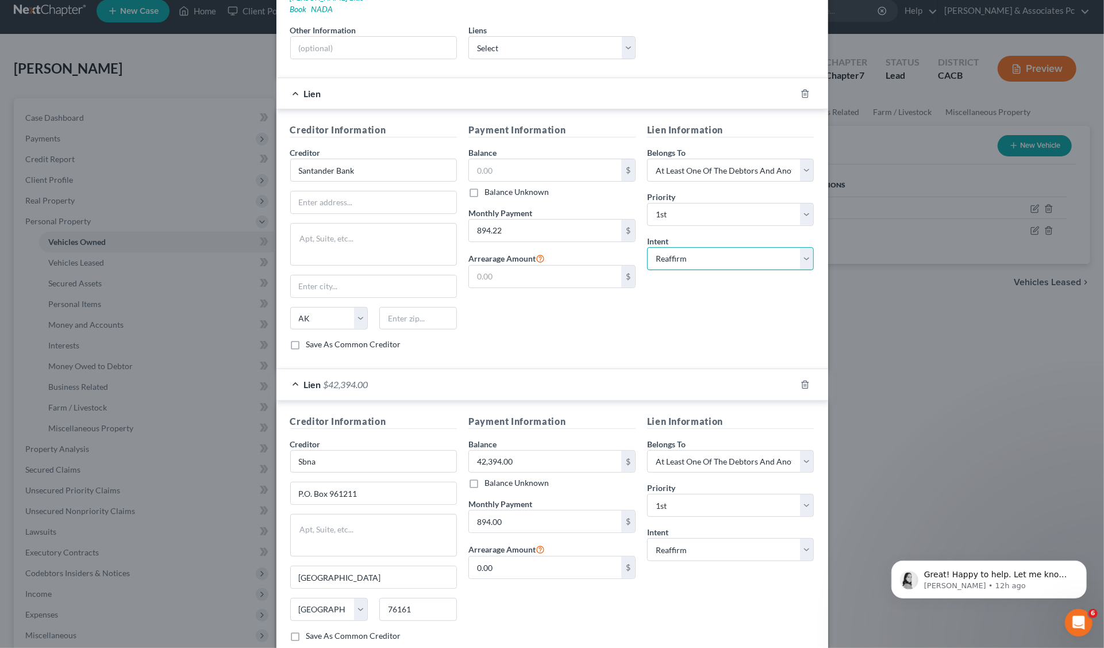
scroll to position [285, 0]
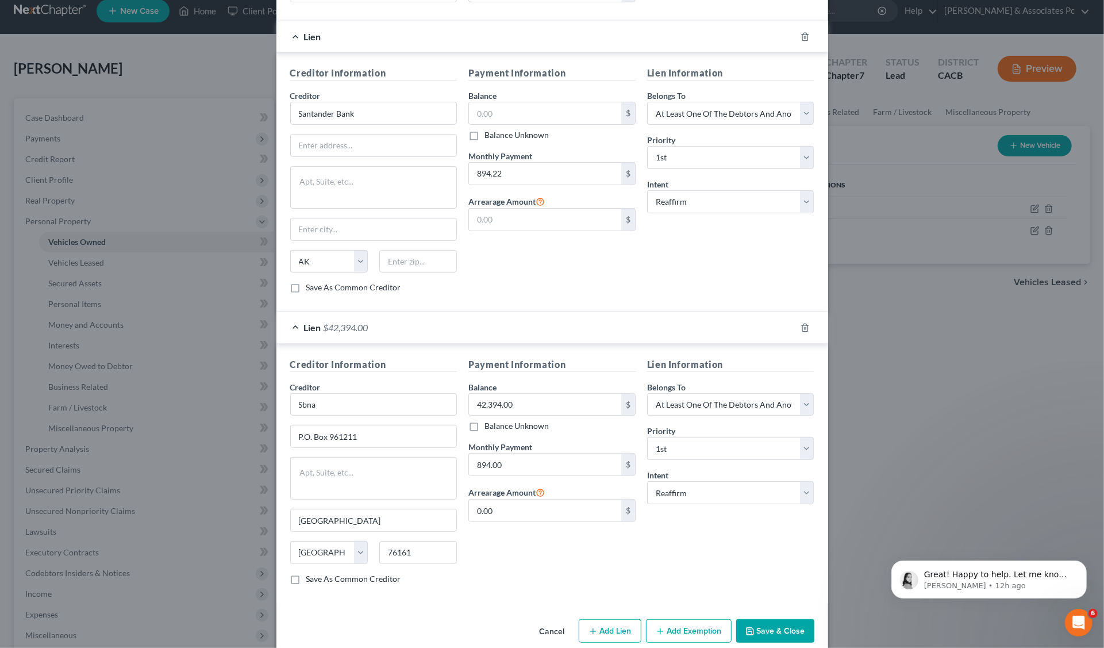
click at [752, 619] on button "Save & Close" at bounding box center [775, 631] width 78 height 24
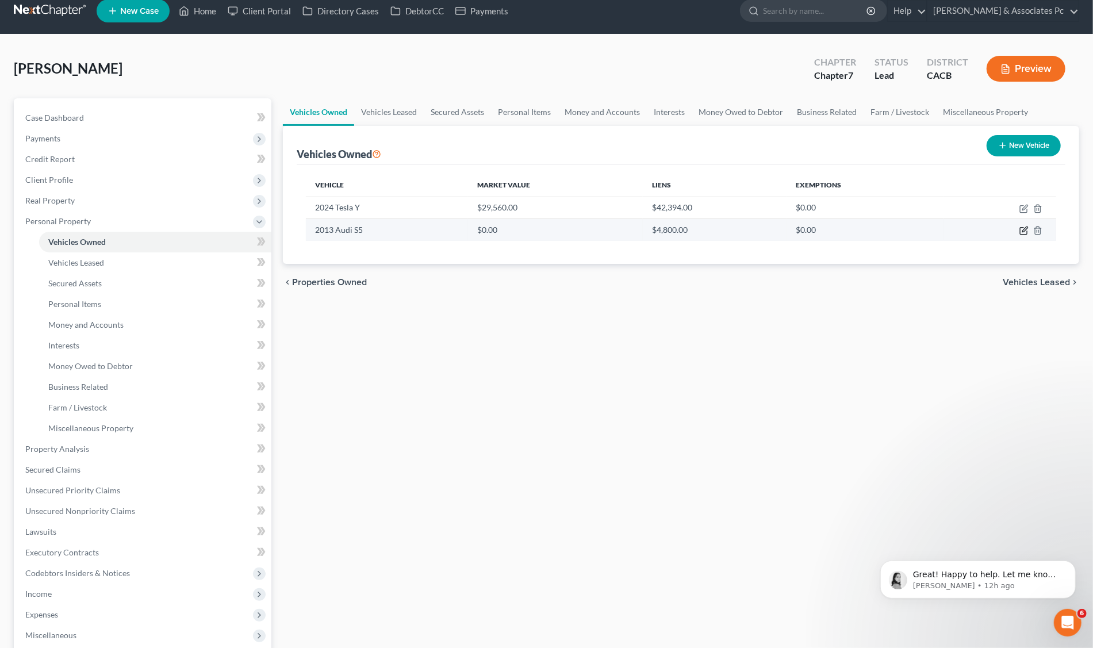
click at [1024, 229] on icon "button" at bounding box center [1023, 230] width 9 height 9
select select "0"
select select "13"
select select "3"
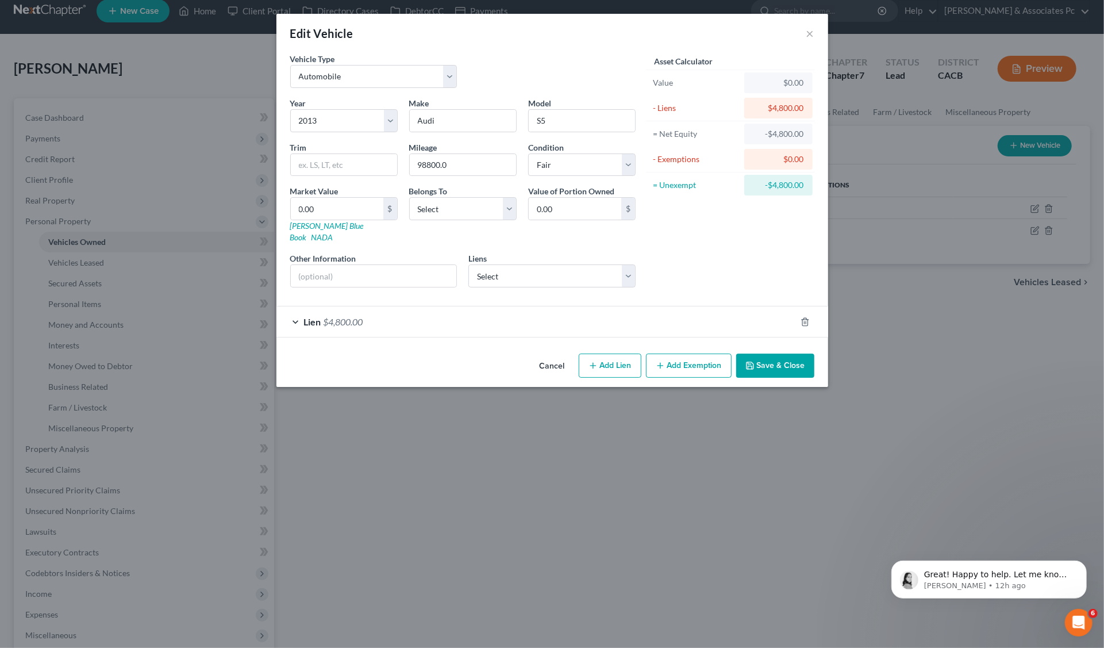
click at [942, 328] on div "Edit Vehicle × Vehicle Type Select Automobile Truck Trailer Watercraft Aircraft…" at bounding box center [552, 324] width 1104 height 648
click at [814, 34] on button "×" at bounding box center [810, 33] width 8 height 14
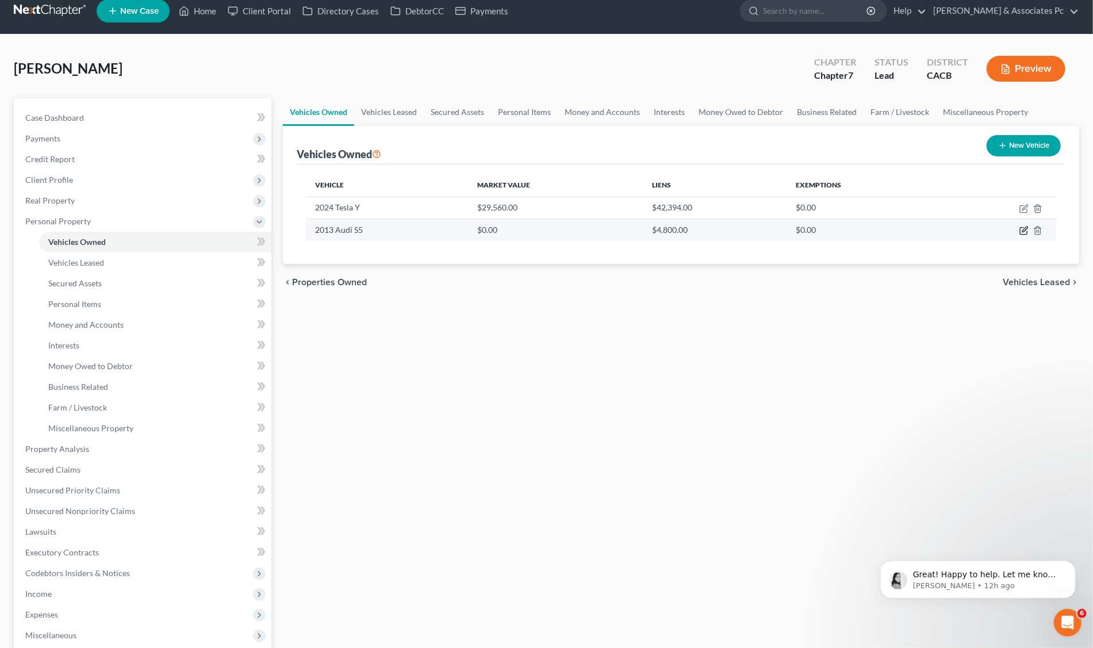
click at [1024, 230] on icon "button" at bounding box center [1024, 229] width 5 height 5
select select "0"
select select "13"
select select "3"
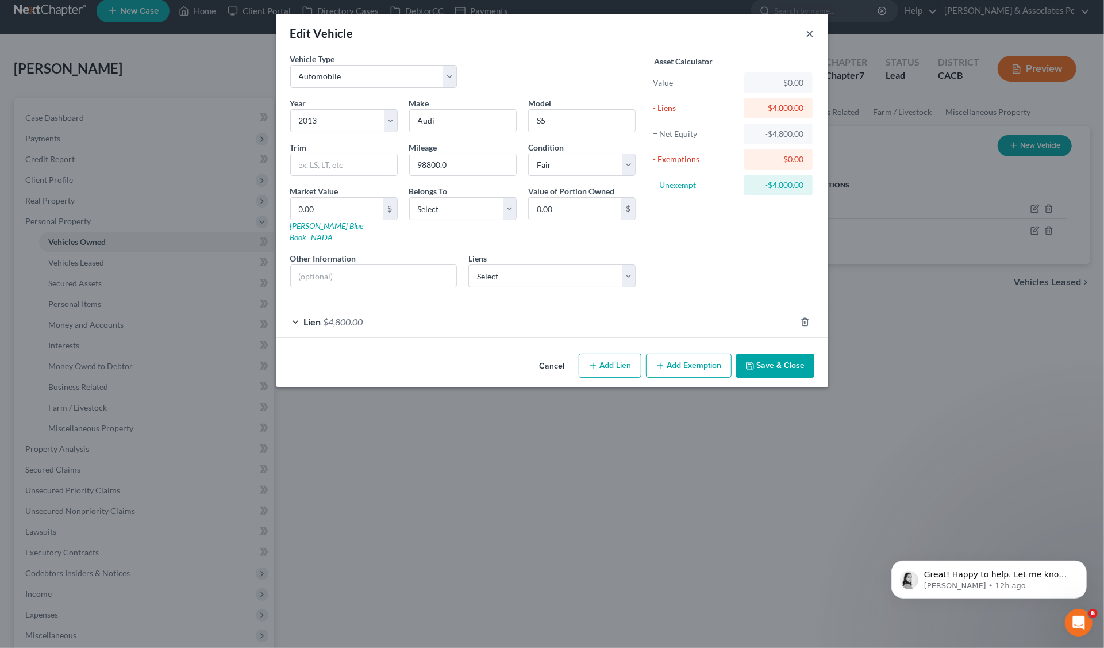
click at [807, 33] on button "×" at bounding box center [810, 33] width 8 height 14
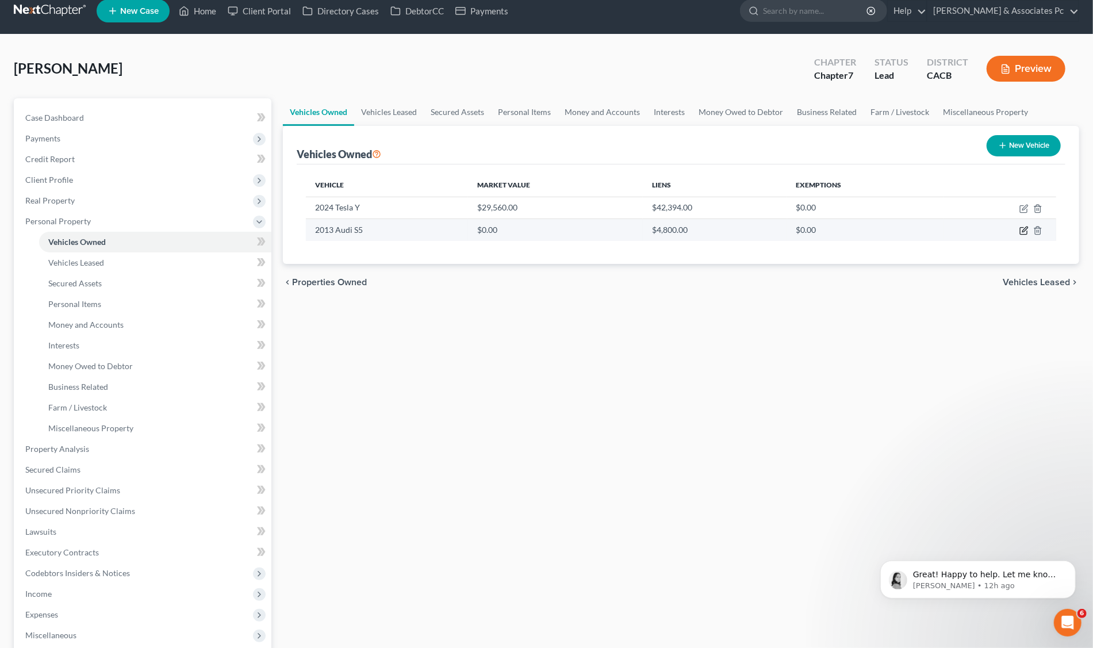
click at [1025, 230] on icon "button" at bounding box center [1023, 230] width 9 height 9
select select "0"
select select "13"
select select "3"
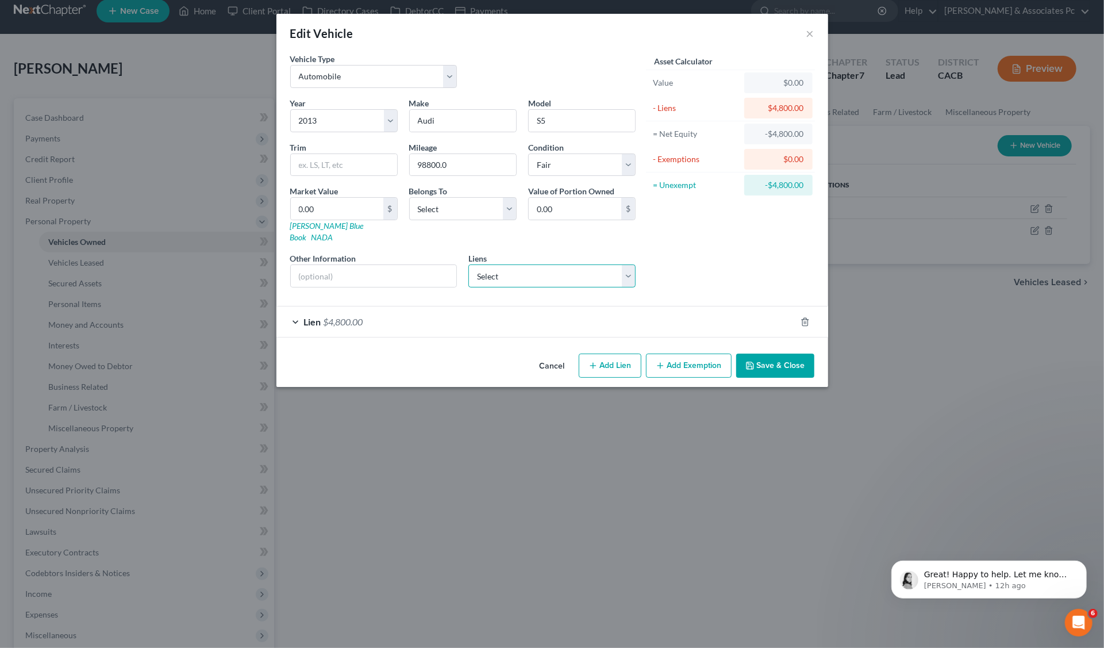
click at [627, 264] on select "Select Nuvision Fcu - $4,569.00" at bounding box center [551, 275] width 167 height 23
click select "Select Nuvision Fcu - $4,569.00" at bounding box center [551, 275] width 167 height 23
select select "4"
select select "0"
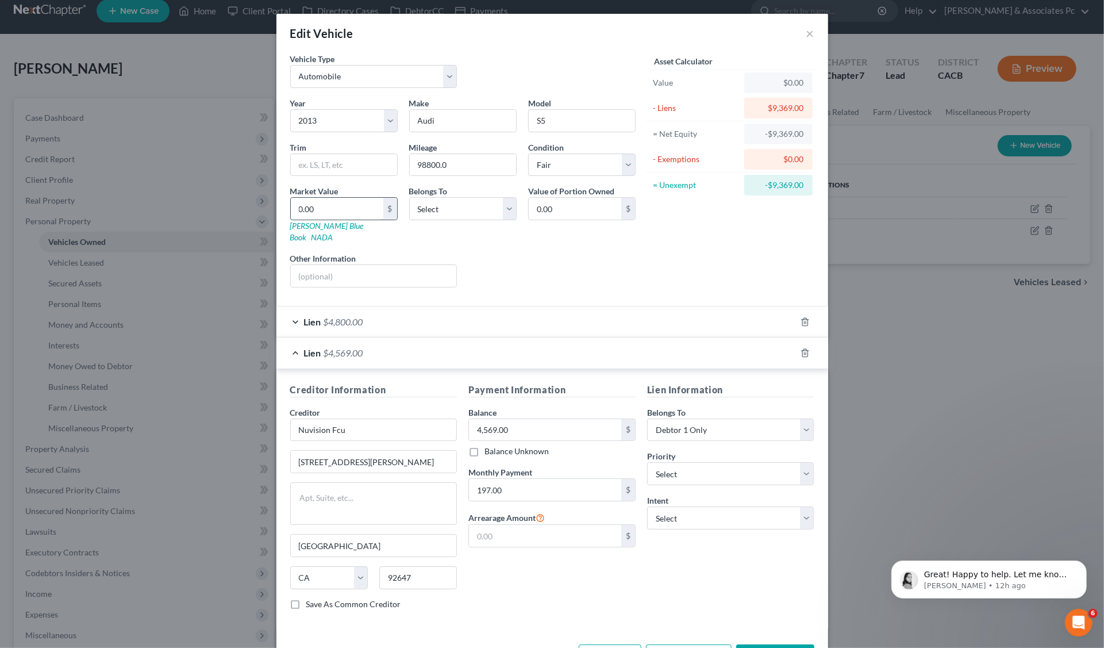
click at [320, 208] on input "0.00" at bounding box center [337, 209] width 93 height 22
type input "6"
type input "6.00"
type input "64"
type input "64.00"
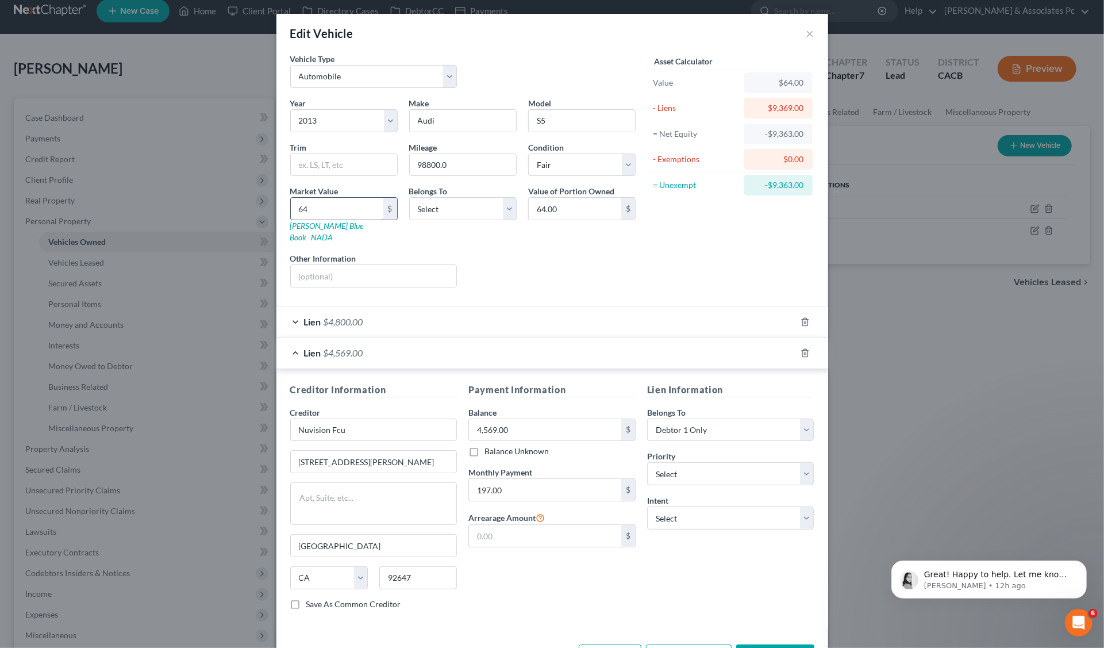
type input "641"
type input "641.00"
type input "6410"
type input "6,410.00"
type input "6,410"
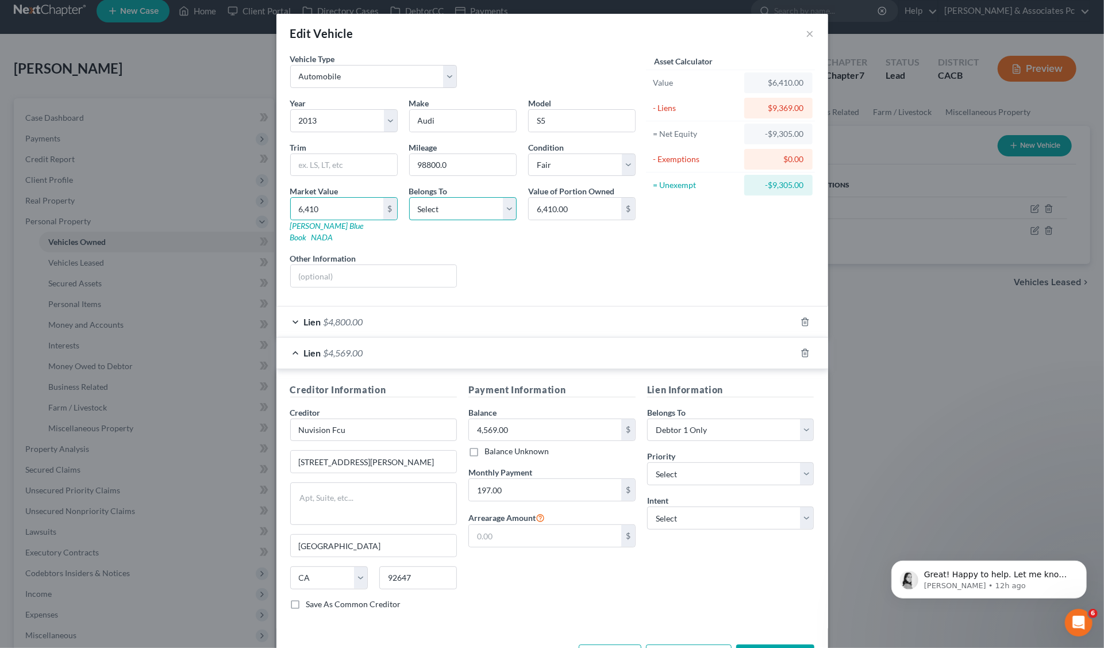
click at [500, 205] on select "Select Debtor 1 Only Debtor 2 Only Debtor 1 And Debtor 2 Only At Least One Of T…" at bounding box center [462, 208] width 107 height 23
select select "0"
click at [409, 197] on select "Select Debtor 1 Only Debtor 2 Only Debtor 1 And Debtor 2 Only At Least One Of T…" at bounding box center [462, 208] width 107 height 23
click at [536, 525] on input "text" at bounding box center [545, 536] width 152 height 22
type input "0.00"
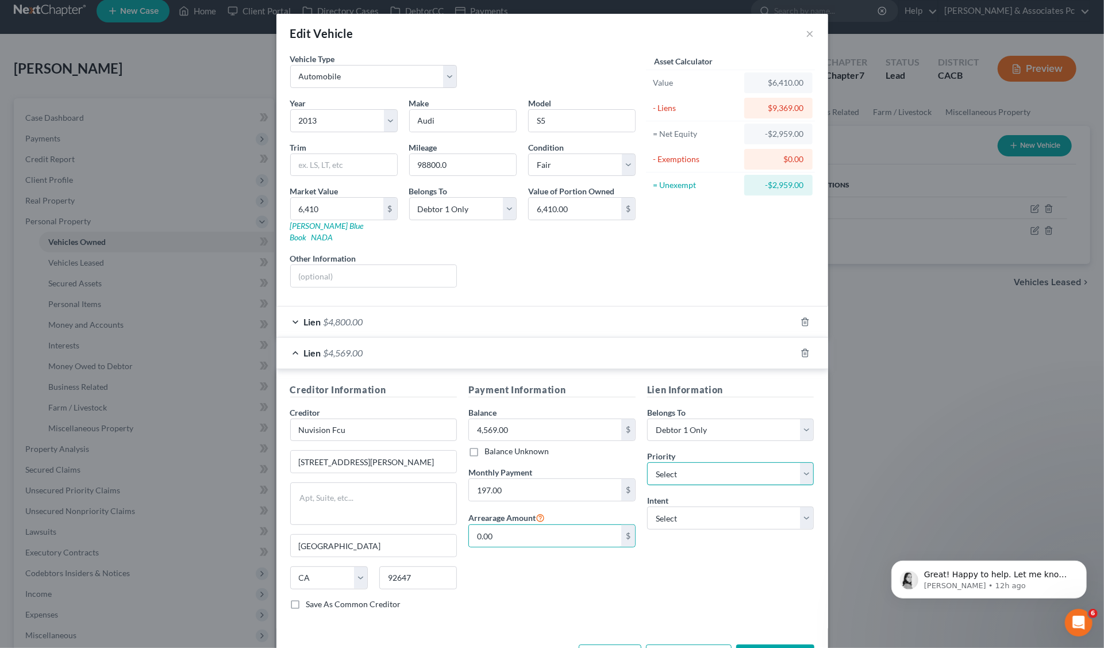
click at [798, 462] on select "Select 1st 2nd 3rd 4th 5th 6th 7th 8th 9th 10th 11th 12th 13th 14th 15th 16th 1…" at bounding box center [730, 473] width 167 height 23
select select "0"
click at [647, 462] on select "Select 1st 2nd 3rd 4th 5th 6th 7th 8th 9th 10th 11th 12th 13th 14th 15th 16th 1…" at bounding box center [730, 473] width 167 height 23
click at [797, 506] on select "Select Surrender Redeem Reaffirm Avoid Other" at bounding box center [730, 517] width 167 height 23
select select "2"
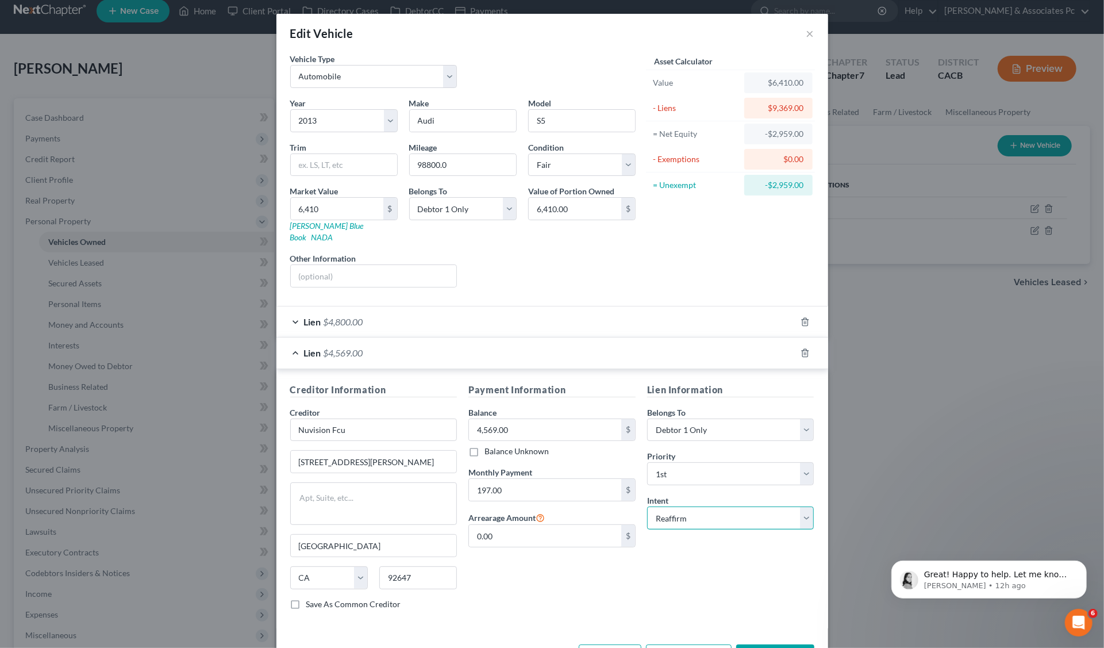
click at [647, 506] on select "Select Surrender Redeem Reaffirm Avoid Other" at bounding box center [730, 517] width 167 height 23
click at [771, 644] on button "Save & Close" at bounding box center [775, 656] width 78 height 24
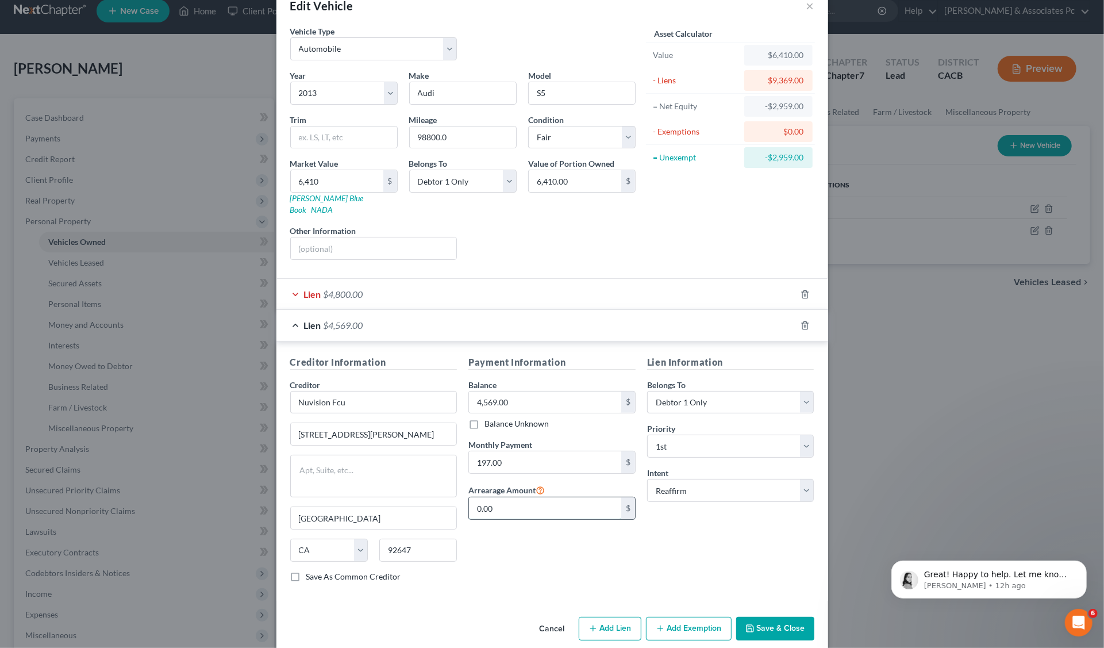
click at [491, 497] on input "0.00" at bounding box center [545, 508] width 152 height 22
click at [492, 497] on input "0.00" at bounding box center [545, 508] width 152 height 22
click at [762, 620] on button "Save & Close" at bounding box center [775, 629] width 78 height 24
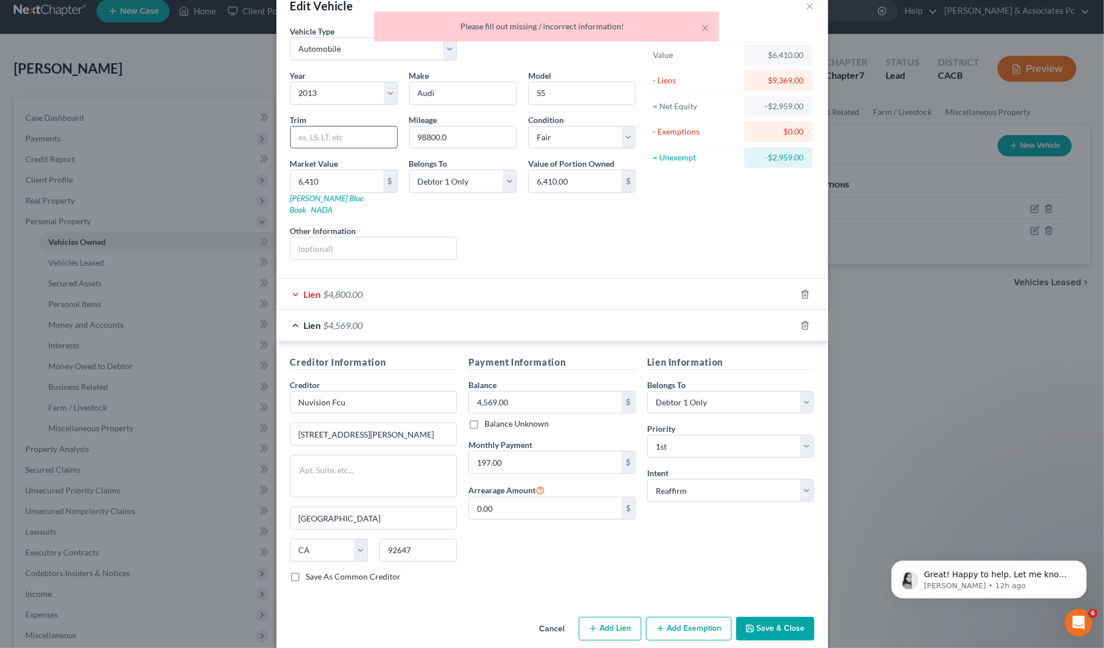
click at [315, 137] on input "text" at bounding box center [344, 137] width 106 height 22
type input "ls"
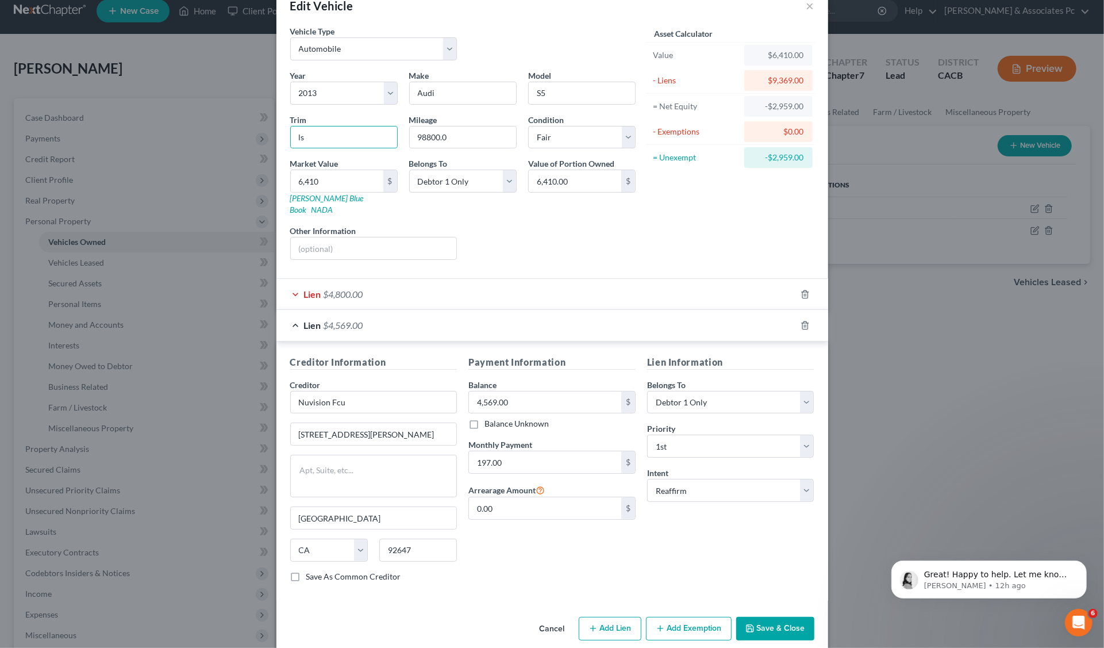
click at [777, 127] on div "$0.00" at bounding box center [779, 131] width 50 height 11
click at [781, 129] on div "$0.00" at bounding box center [779, 131] width 50 height 11
click at [387, 183] on div "$" at bounding box center [390, 181] width 14 height 22
click at [383, 182] on div "$" at bounding box center [390, 181] width 14 height 22
click at [623, 180] on div "$" at bounding box center [628, 181] width 14 height 22
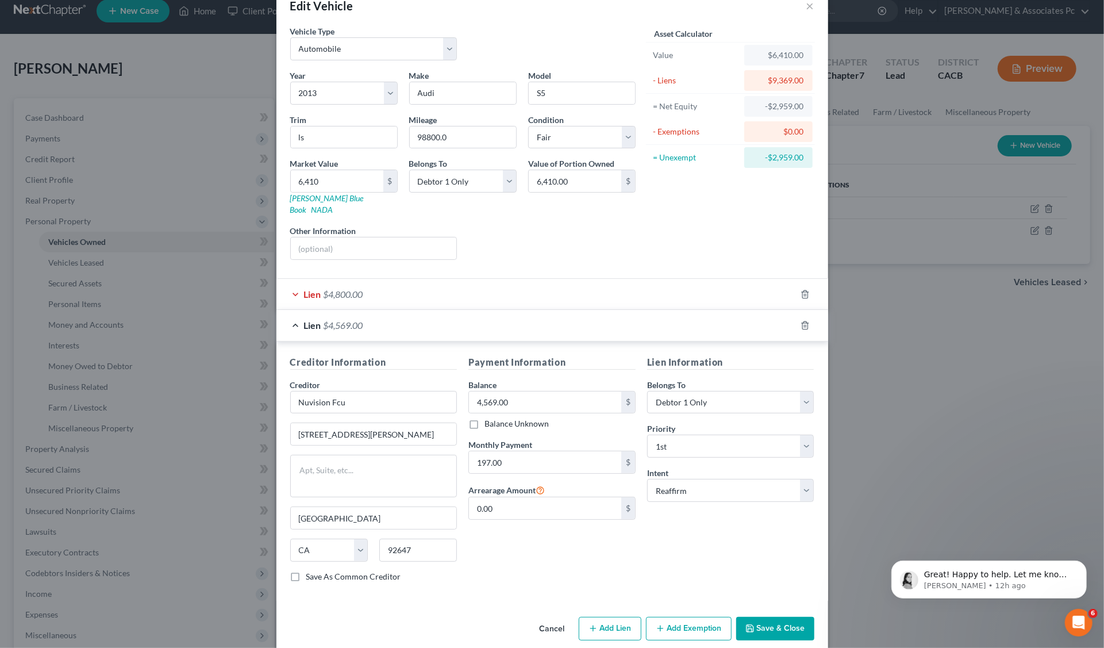
click at [330, 289] on span "$4,800.00" at bounding box center [344, 294] width 40 height 11
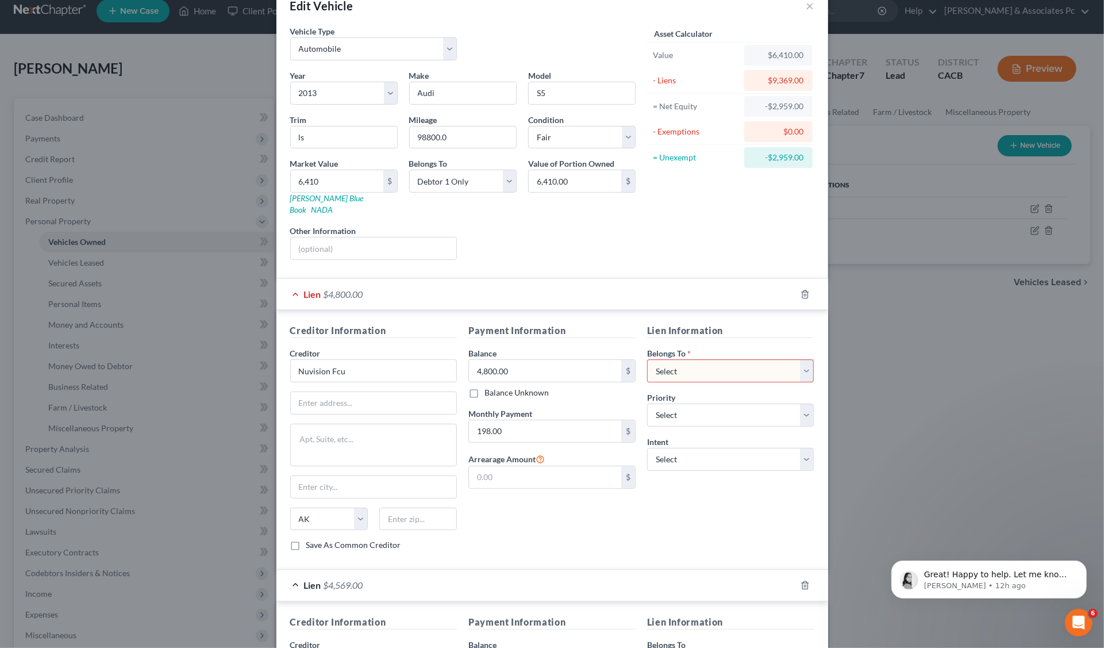
click at [799, 359] on select "Select Debtor 1 Only Debtor 2 Only Debtor 1 And Debtor 2 Only At Least One Of T…" at bounding box center [730, 370] width 167 height 23
select select "0"
click at [647, 359] on select "Select Debtor 1 Only Debtor 2 Only Debtor 1 And Debtor 2 Only At Least One Of T…" at bounding box center [730, 370] width 167 height 23
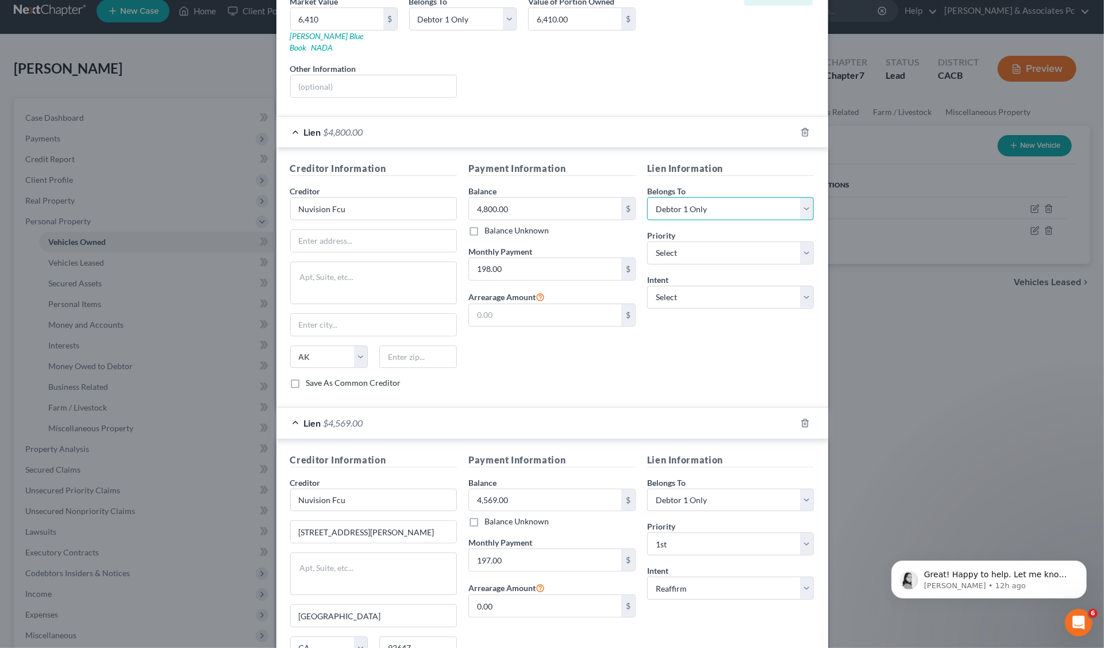
scroll to position [192, 0]
click at [800, 239] on select "Select 1st 2nd 3rd 4th 5th 6th 7th 8th 9th 10th 11th 12th 13th 14th 15th 16th 1…" at bounding box center [730, 250] width 167 height 23
select select "0"
click at [647, 239] on select "Select 1st 2nd 3rd 4th 5th 6th 7th 8th 9th 10th 11th 12th 13th 14th 15th 16th 1…" at bounding box center [730, 250] width 167 height 23
click at [798, 283] on select "Select Surrender Redeem Reaffirm Avoid Other" at bounding box center [730, 294] width 167 height 23
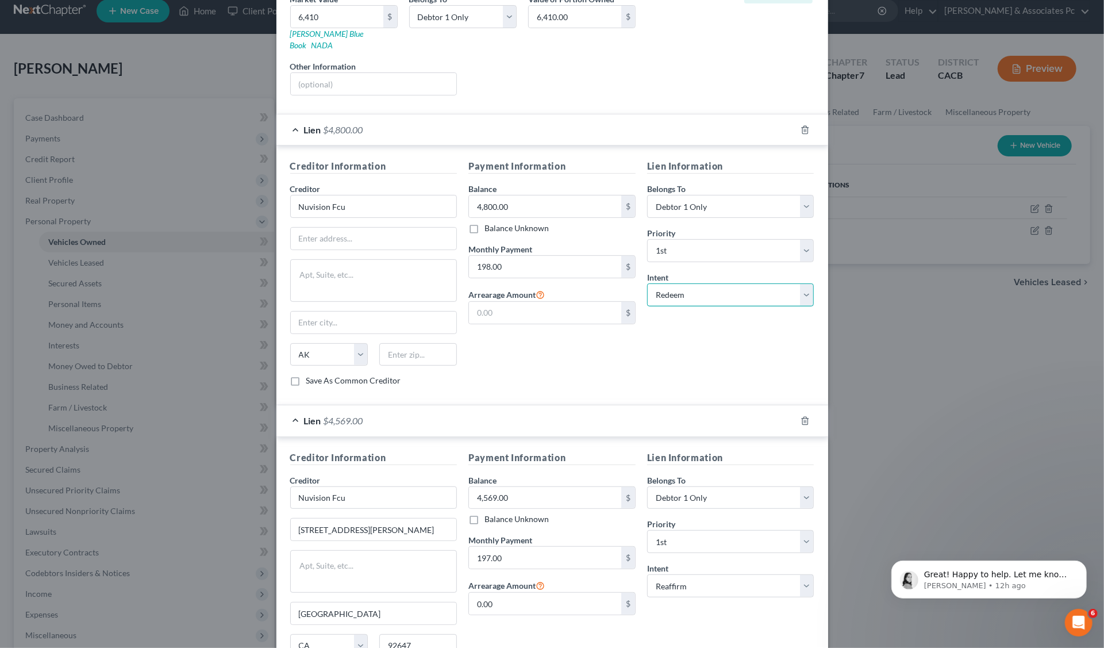
click at [647, 283] on select "Select Surrender Redeem Reaffirm Avoid Other" at bounding box center [730, 294] width 167 height 23
click at [798, 283] on select "Select Surrender Redeem Reaffirm Avoid Other" at bounding box center [730, 294] width 167 height 23
select select "2"
click at [647, 283] on select "Select Surrender Redeem Reaffirm Avoid Other" at bounding box center [730, 294] width 167 height 23
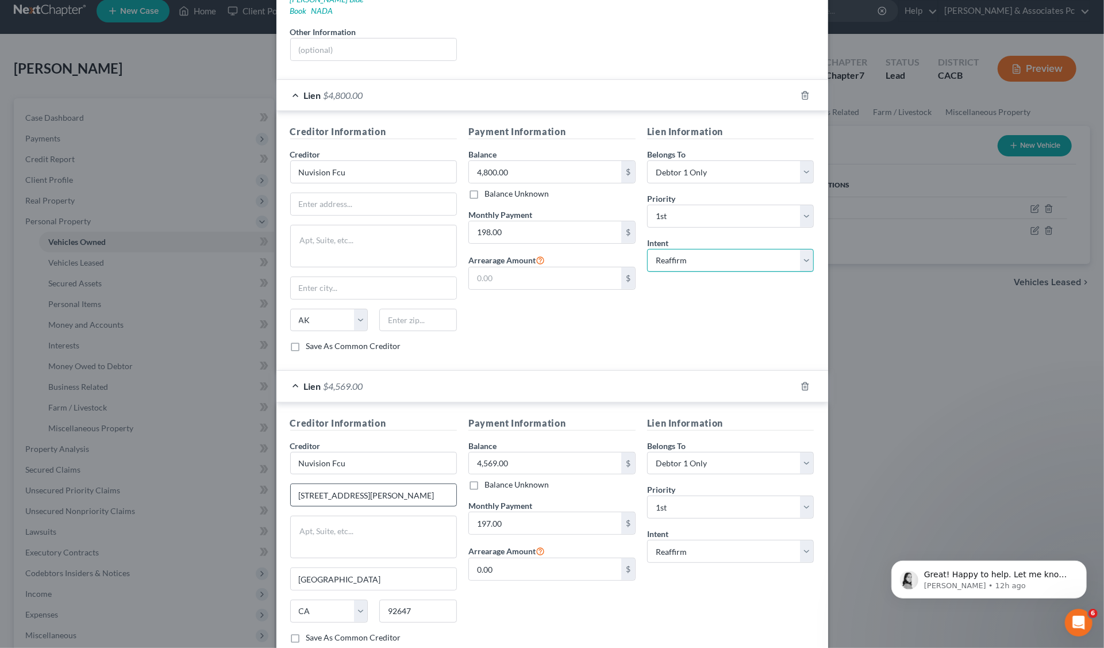
scroll to position [285, 0]
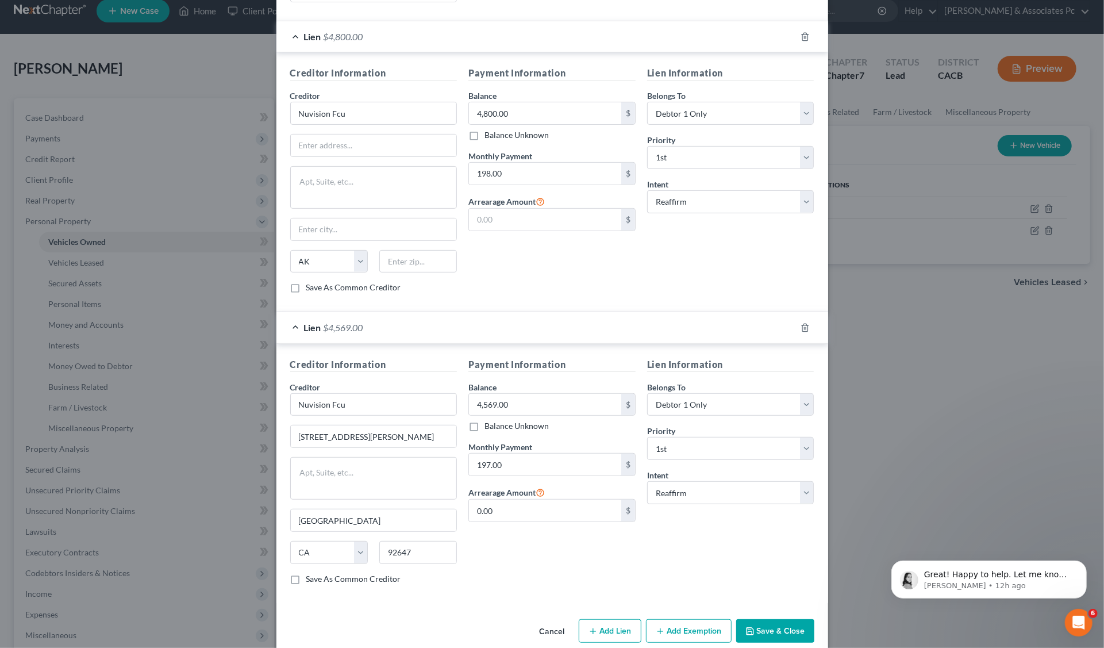
click at [778, 619] on button "Save & Close" at bounding box center [775, 631] width 78 height 24
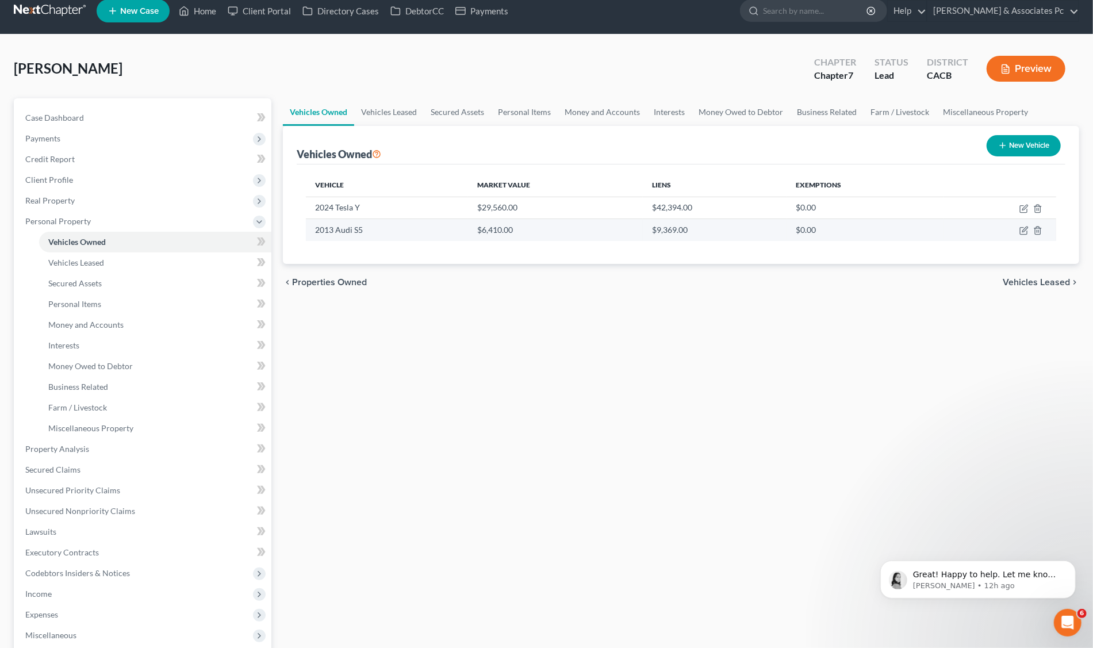
click at [808, 229] on td "$0.00" at bounding box center [865, 230] width 156 height 22
click at [1021, 229] on icon "button" at bounding box center [1023, 230] width 9 height 9
select select "0"
select select "13"
select select "3"
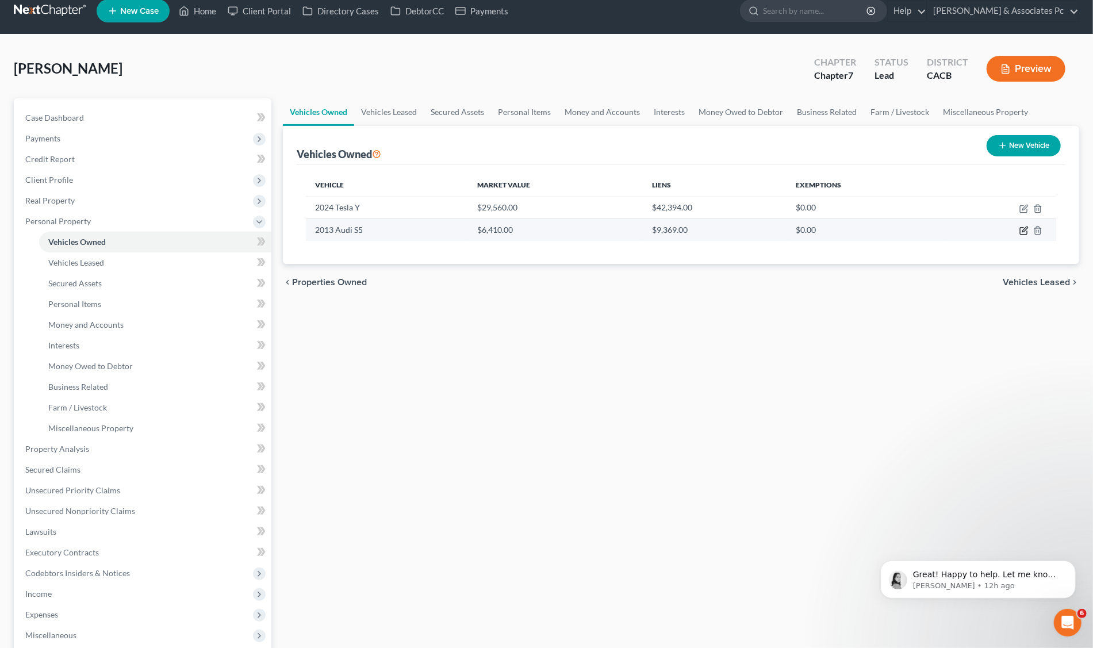
select select "0"
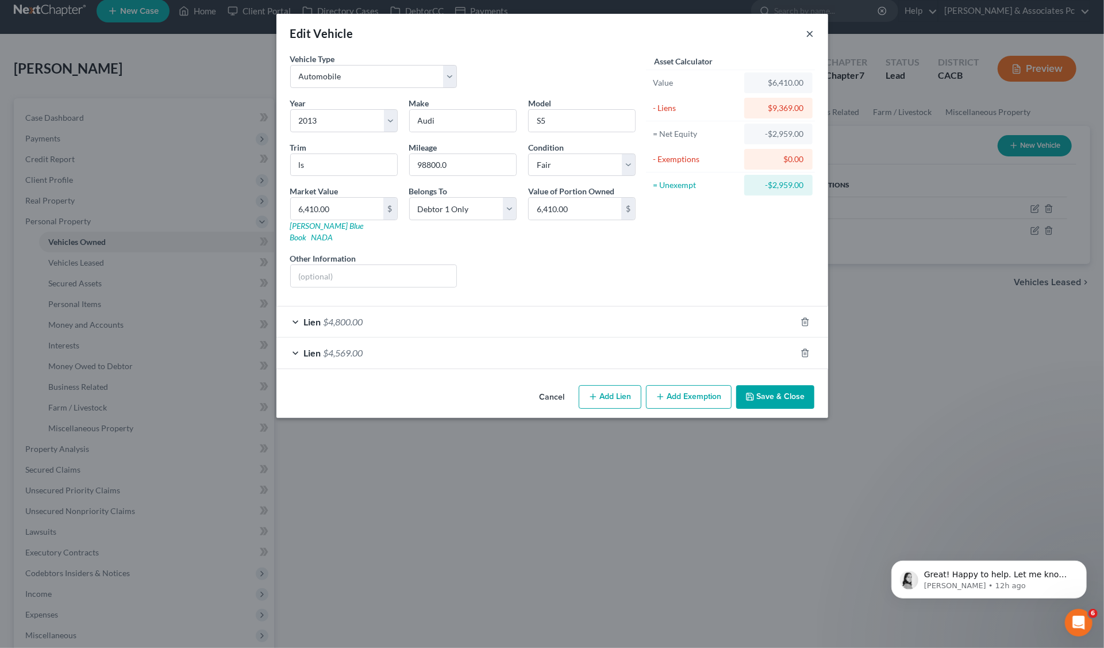
click at [810, 32] on button "×" at bounding box center [810, 33] width 8 height 14
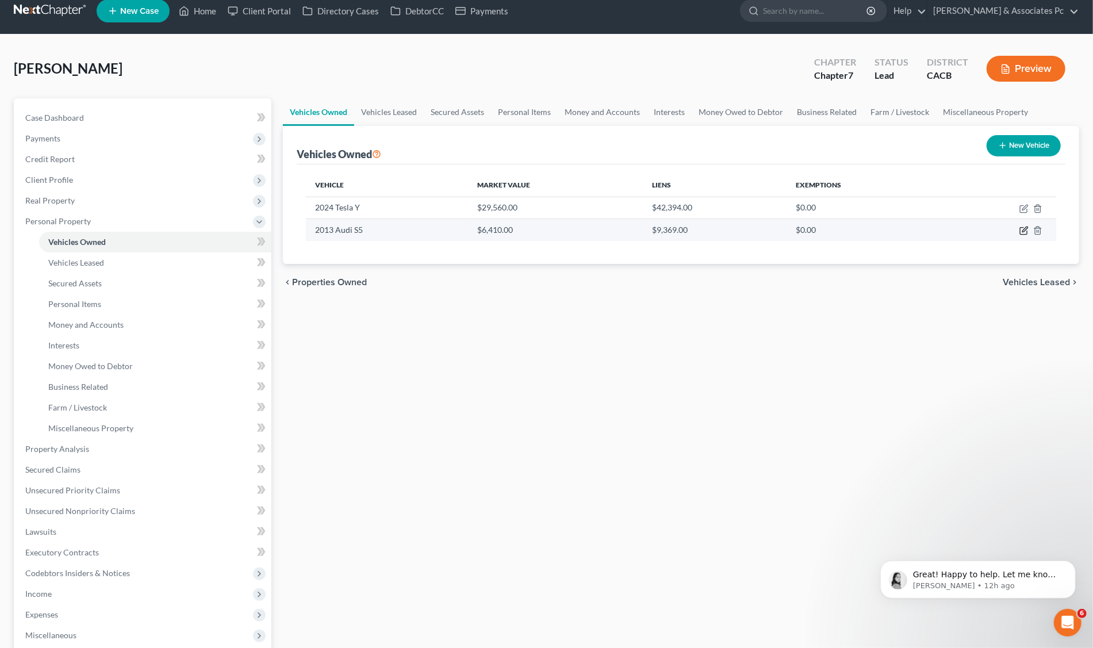
click at [1023, 230] on icon "button" at bounding box center [1024, 229] width 5 height 5
select select "0"
select select "13"
select select "3"
select select "0"
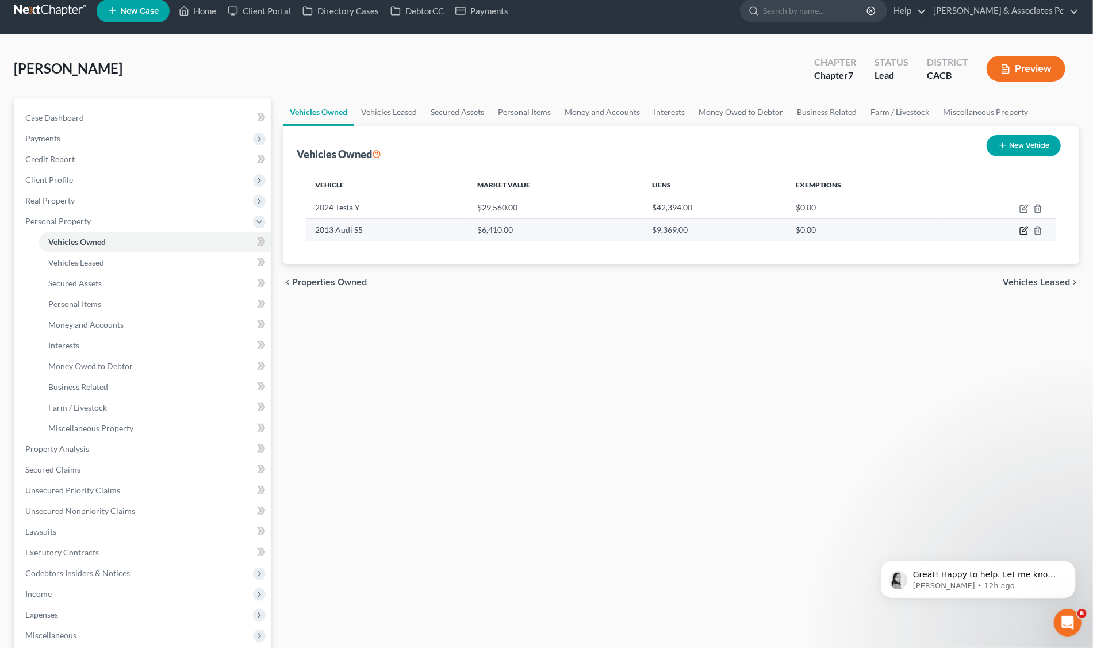
select select "1"
select select "0"
select select "2"
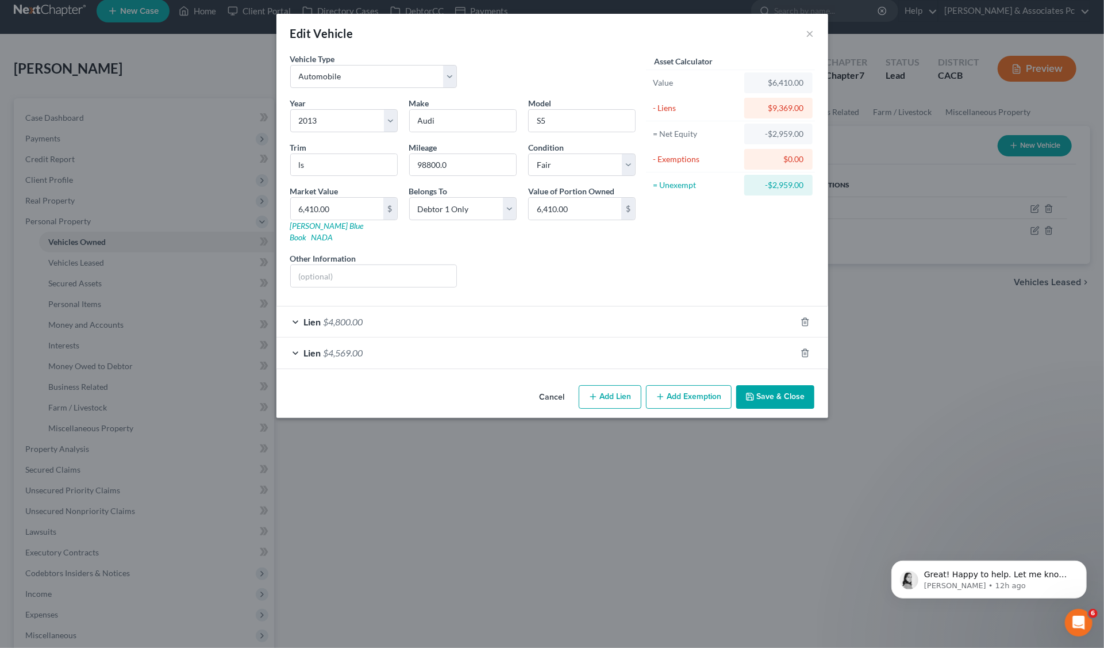
click at [311, 316] on span "Lien" at bounding box center [312, 321] width 17 height 11
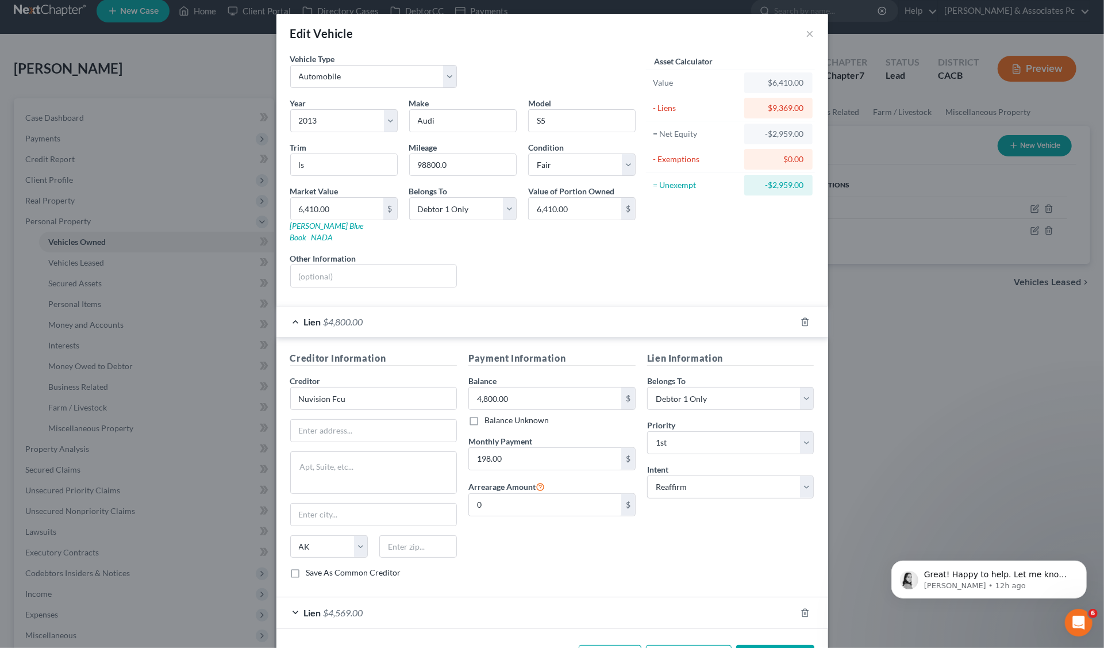
scroll to position [28, 0]
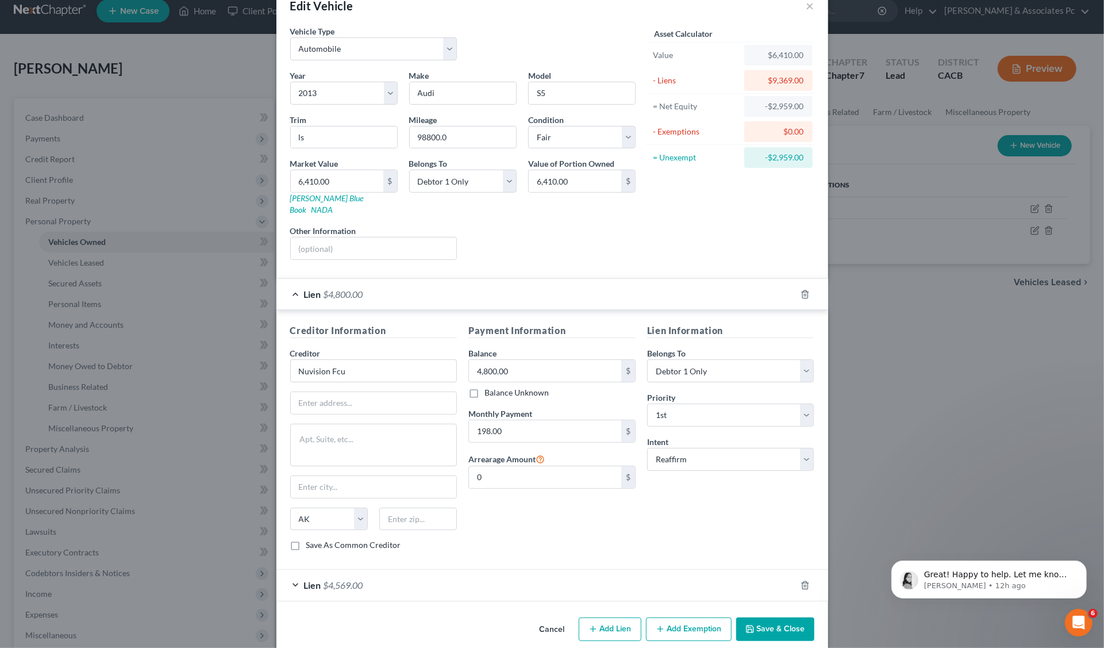
click at [333, 579] on span "$4,569.00" at bounding box center [344, 584] width 40 height 11
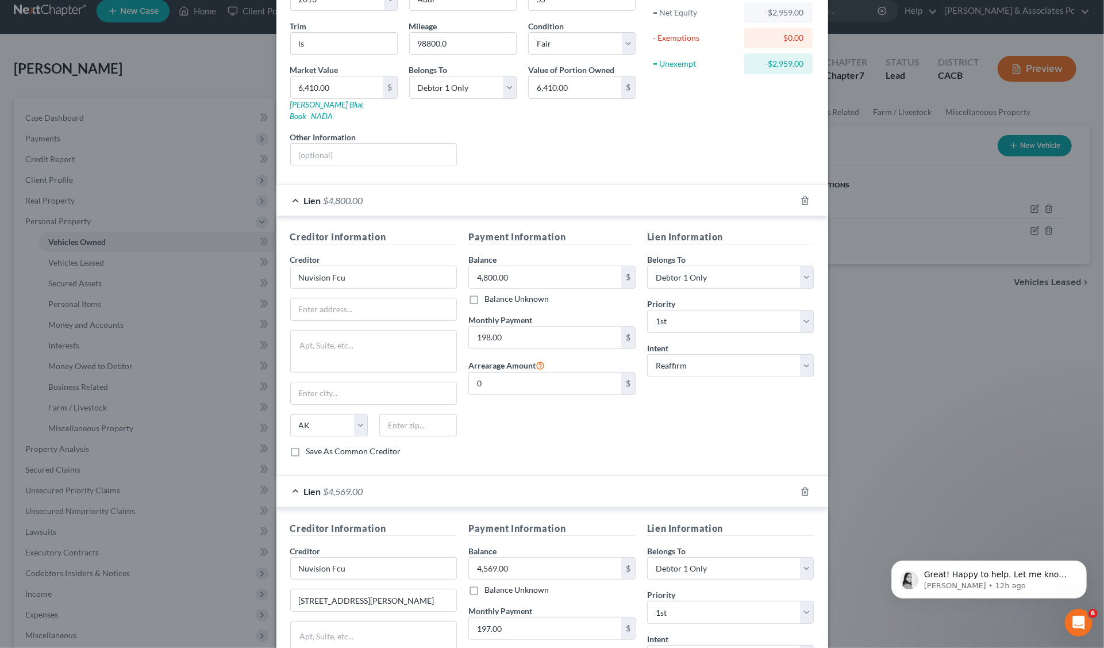
scroll to position [160, 0]
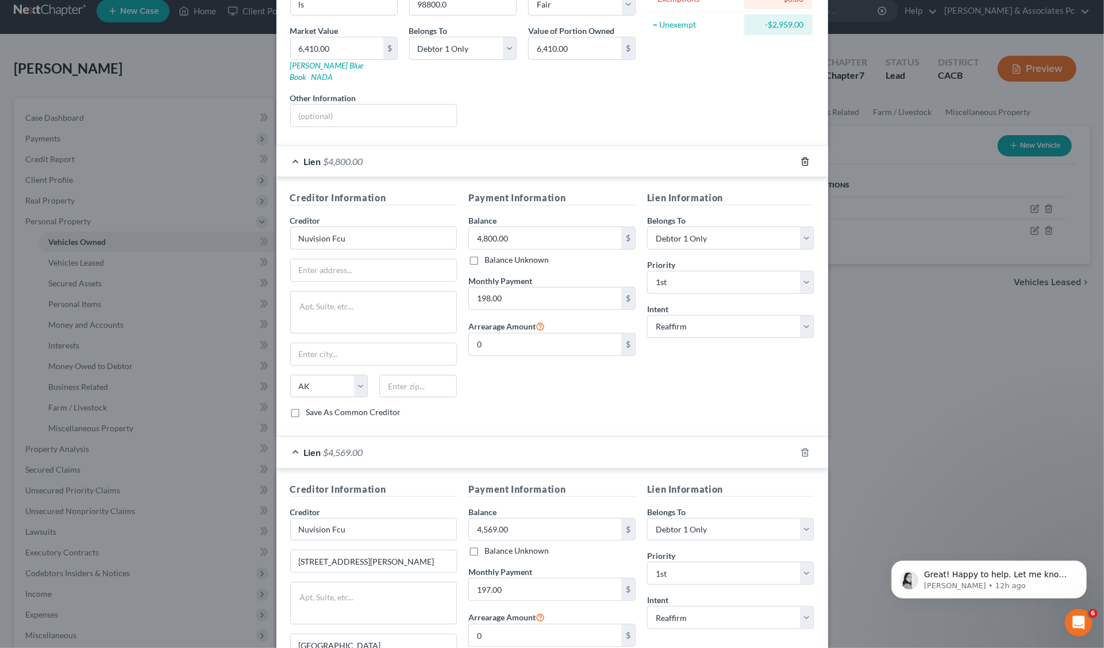
click at [801, 157] on icon "button" at bounding box center [805, 161] width 9 height 9
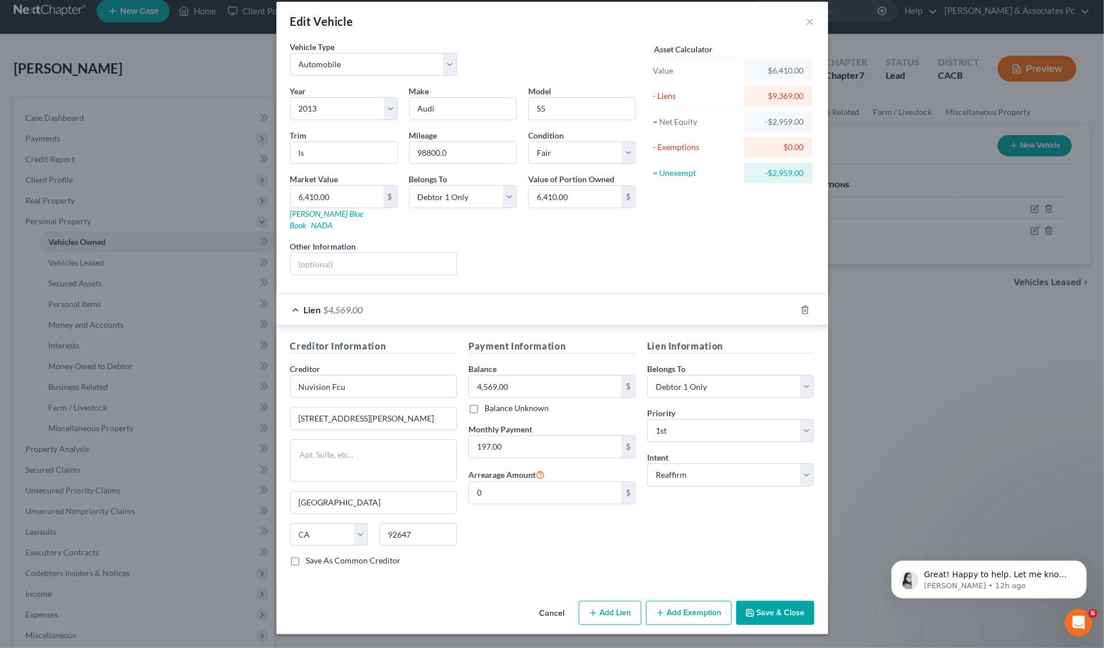
scroll to position [0, 0]
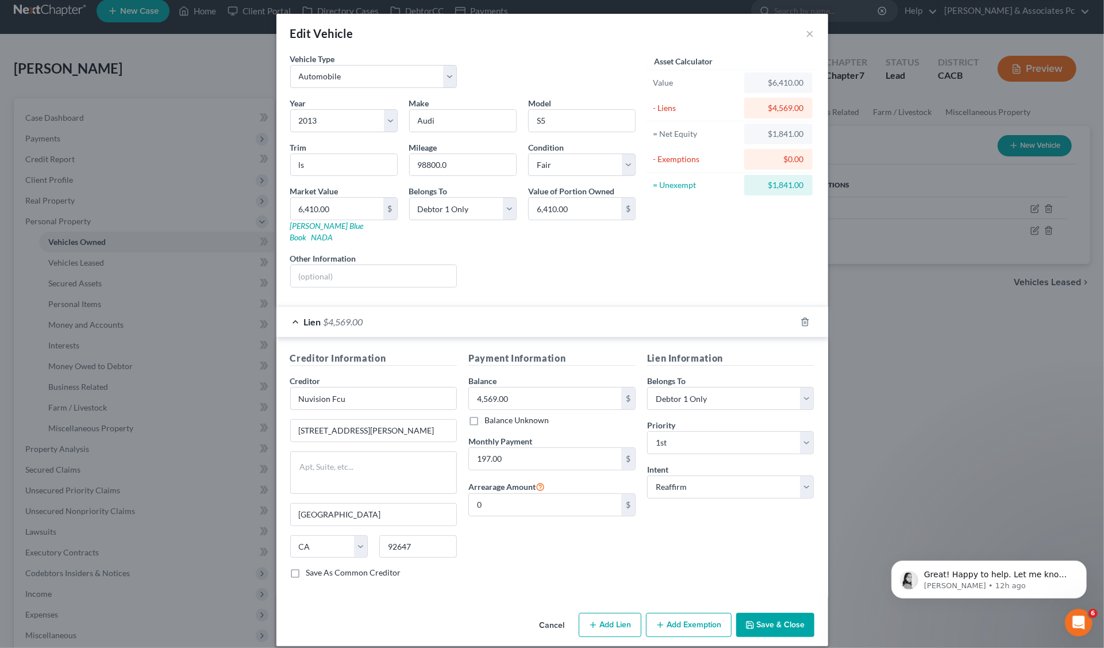
click at [760, 613] on button "Save & Close" at bounding box center [775, 625] width 78 height 24
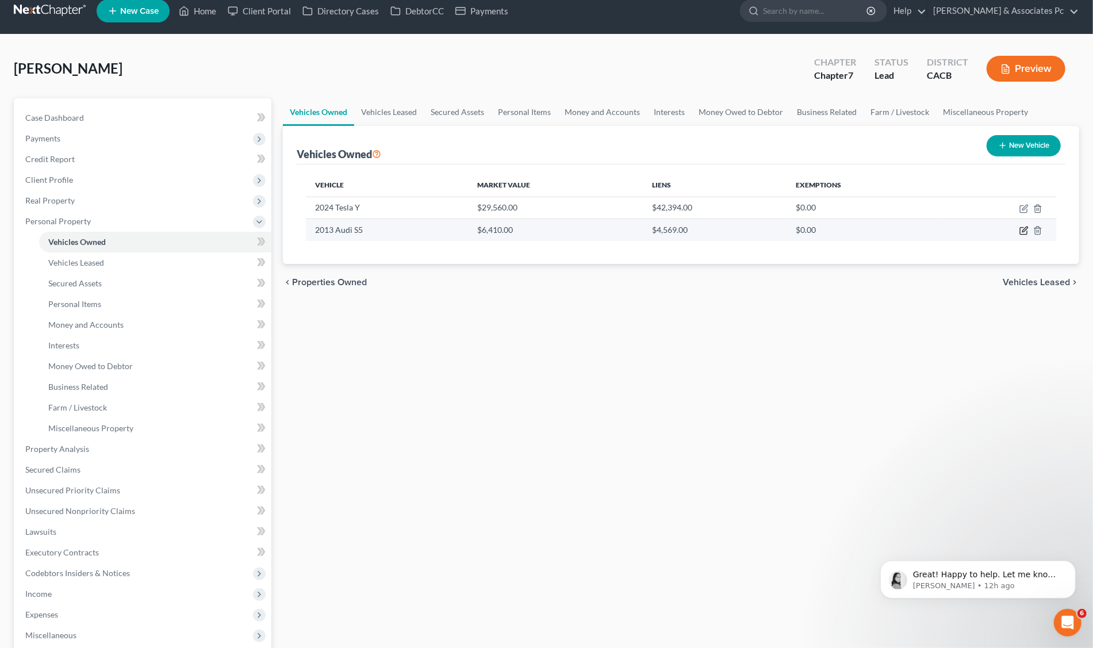
click at [1025, 229] on icon "button" at bounding box center [1023, 230] width 9 height 9
select select "0"
select select "13"
select select "3"
select select "0"
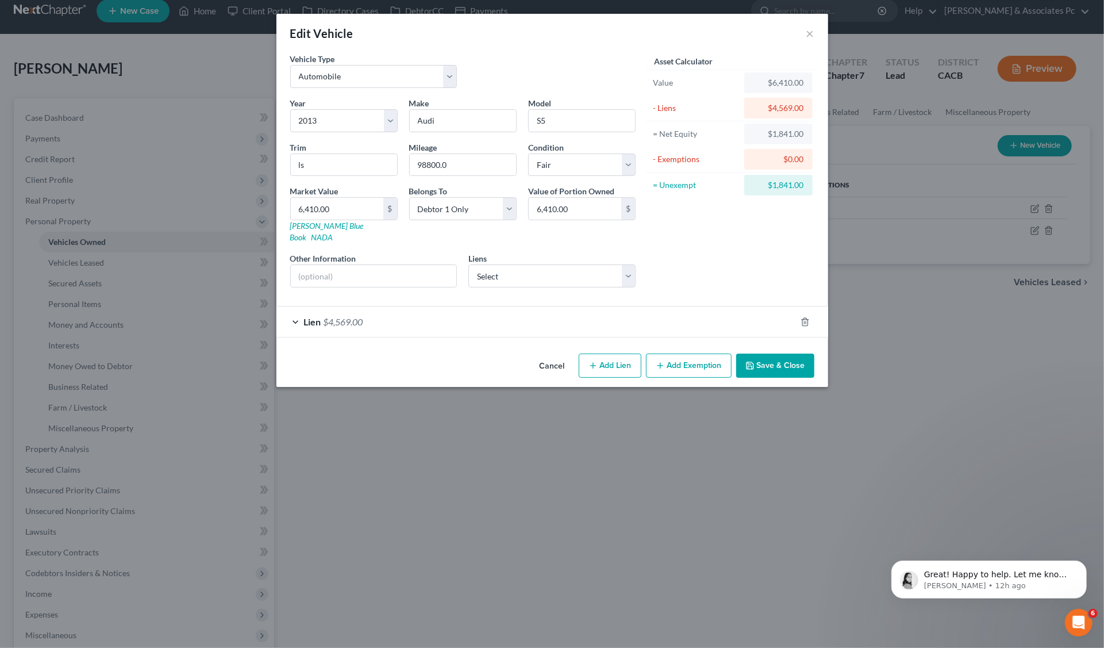
click at [789, 159] on div "$0.00" at bounding box center [779, 158] width 50 height 11
click at [690, 355] on button "Add Exemption" at bounding box center [689, 366] width 86 height 24
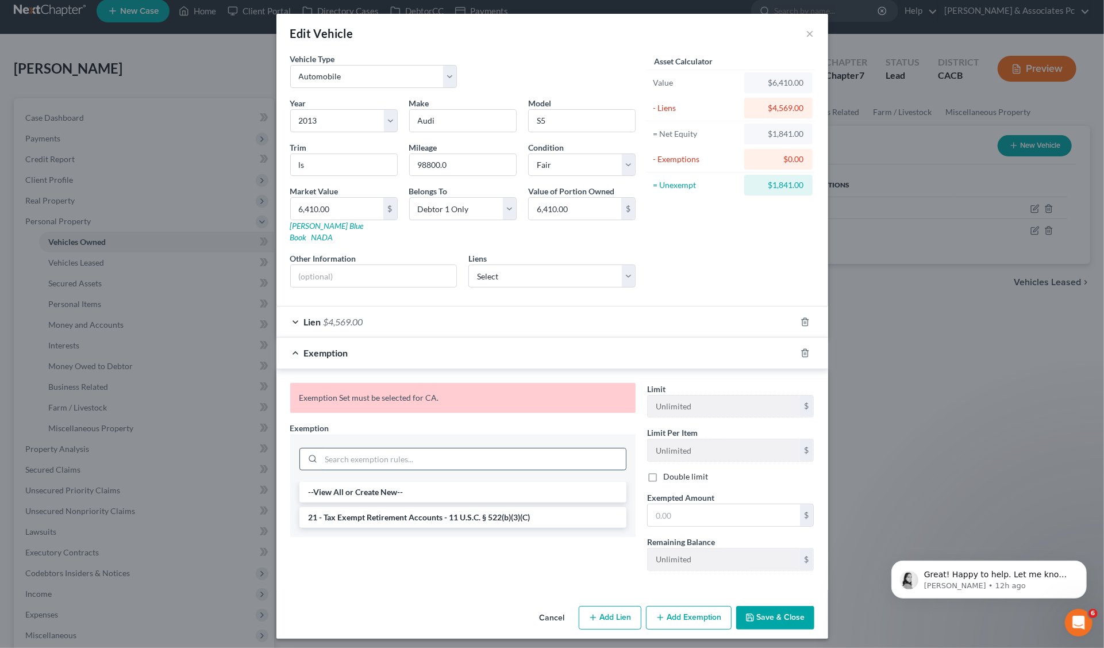
click at [324, 448] on input "search" at bounding box center [473, 459] width 305 height 22
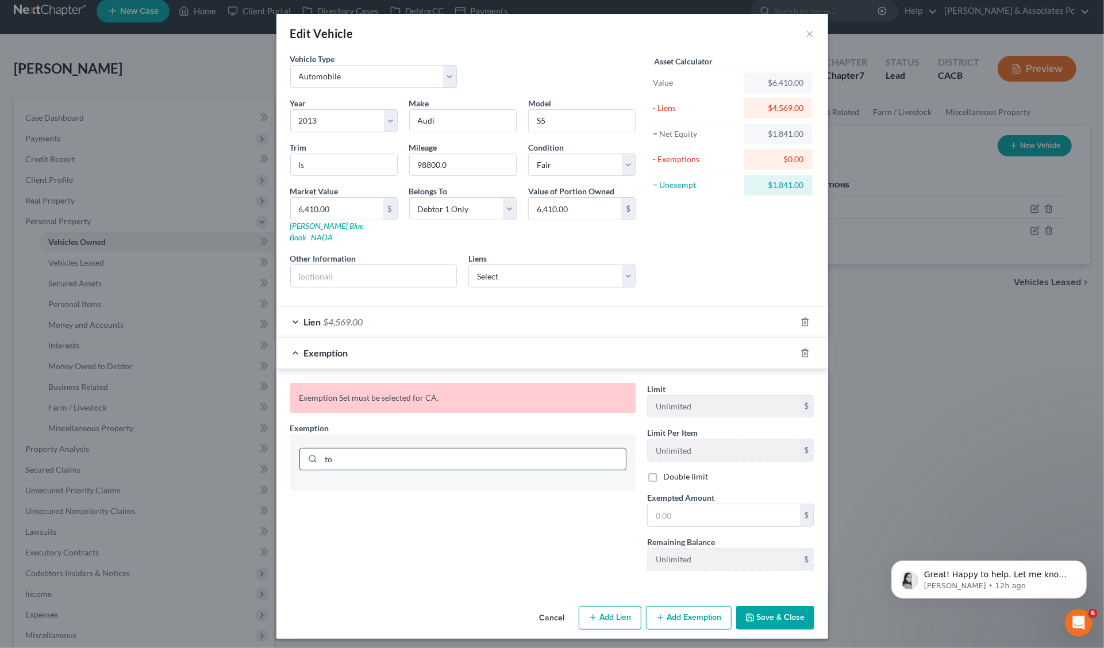
type input "t"
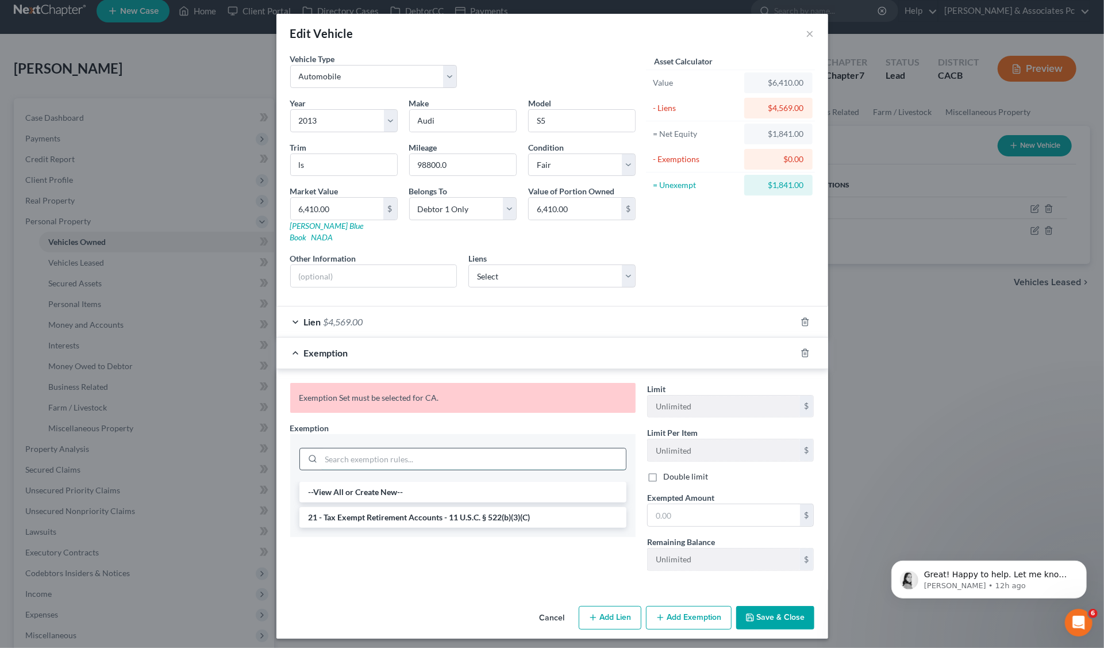
type input "v"
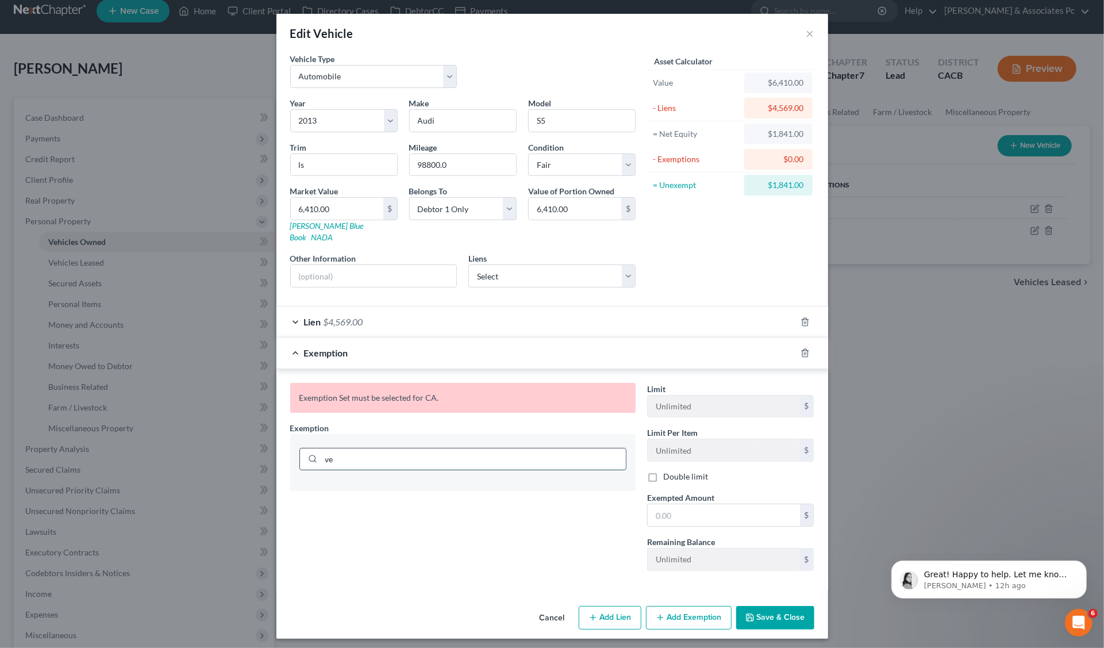
type input "v"
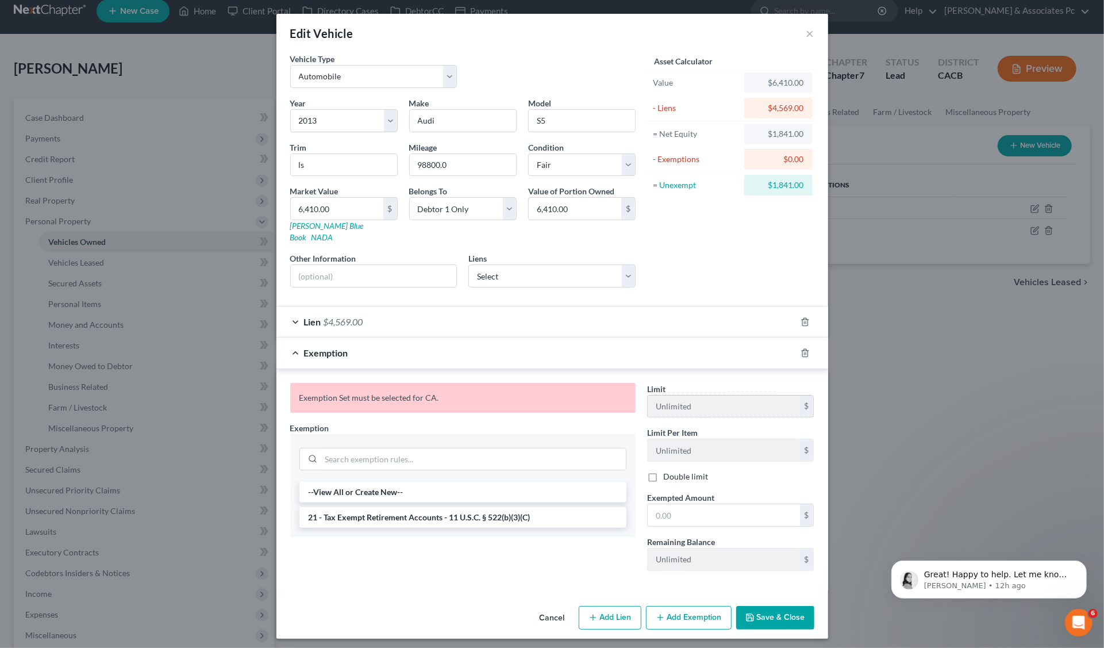
click at [806, 395] on div "$" at bounding box center [807, 406] width 14 height 22
click at [343, 482] on li "--View All or Create New--" at bounding box center [462, 492] width 327 height 21
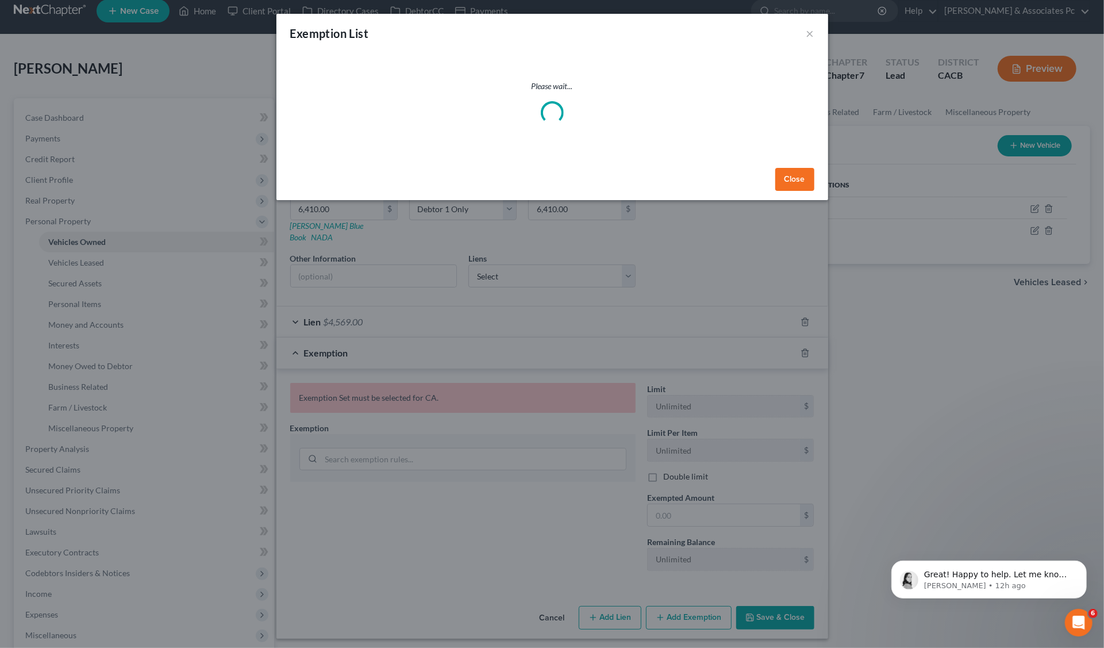
select select "5"
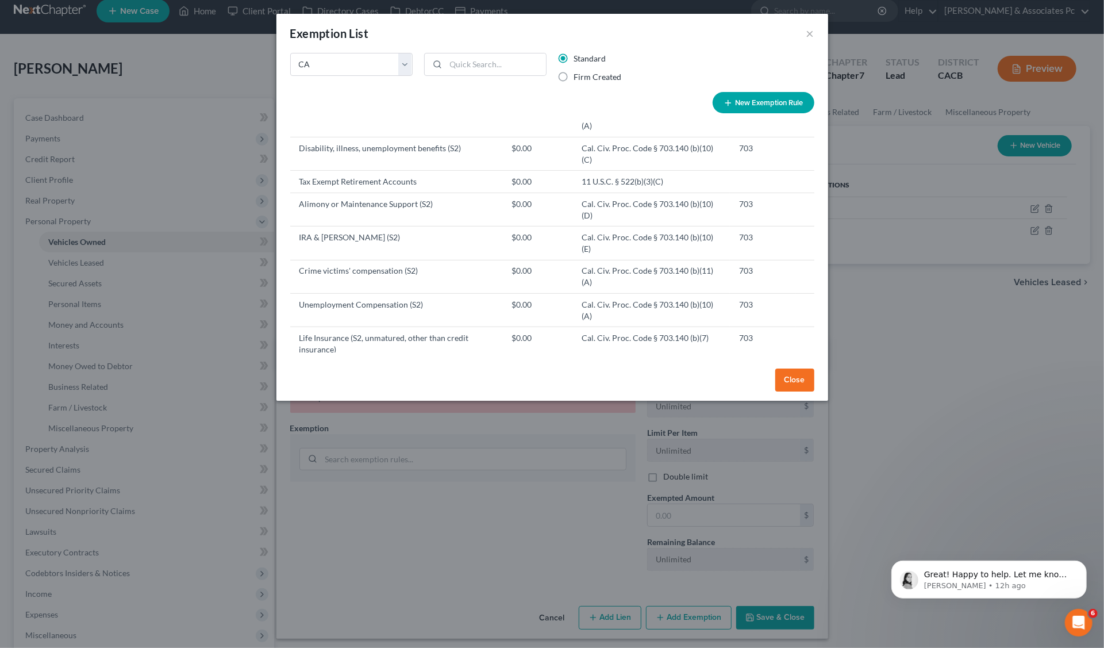
scroll to position [372, 0]
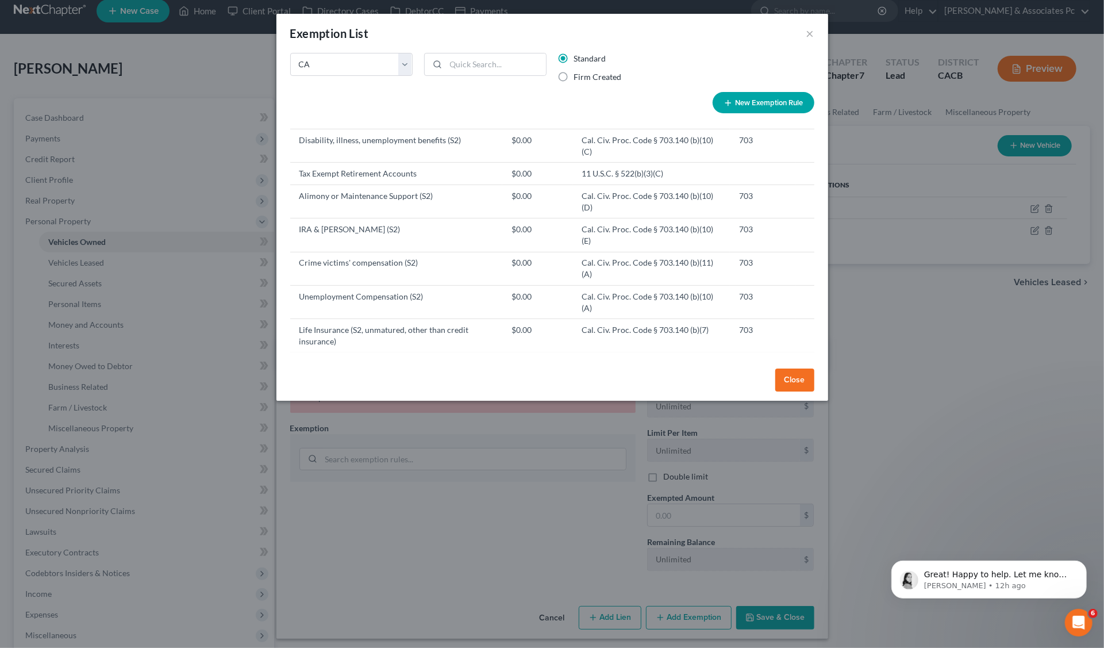
click at [336, 375] on td "Motor Vehicle (S2)" at bounding box center [396, 386] width 212 height 22
drag, startPoint x: 300, startPoint y: 276, endPoint x: 758, endPoint y: 276, distance: 458.1
click at [758, 375] on tr "Motor Vehicle (S2) $8,625.00 Cal. Civ. Proc. Code § 703.140 (b)(2) 703" at bounding box center [552, 386] width 524 height 22
click at [665, 375] on td "Cal. Civ. Proc. Code § 703.140 (b)(2)" at bounding box center [651, 386] width 157 height 22
drag, startPoint x: 758, startPoint y: 275, endPoint x: 297, endPoint y: 277, distance: 460.4
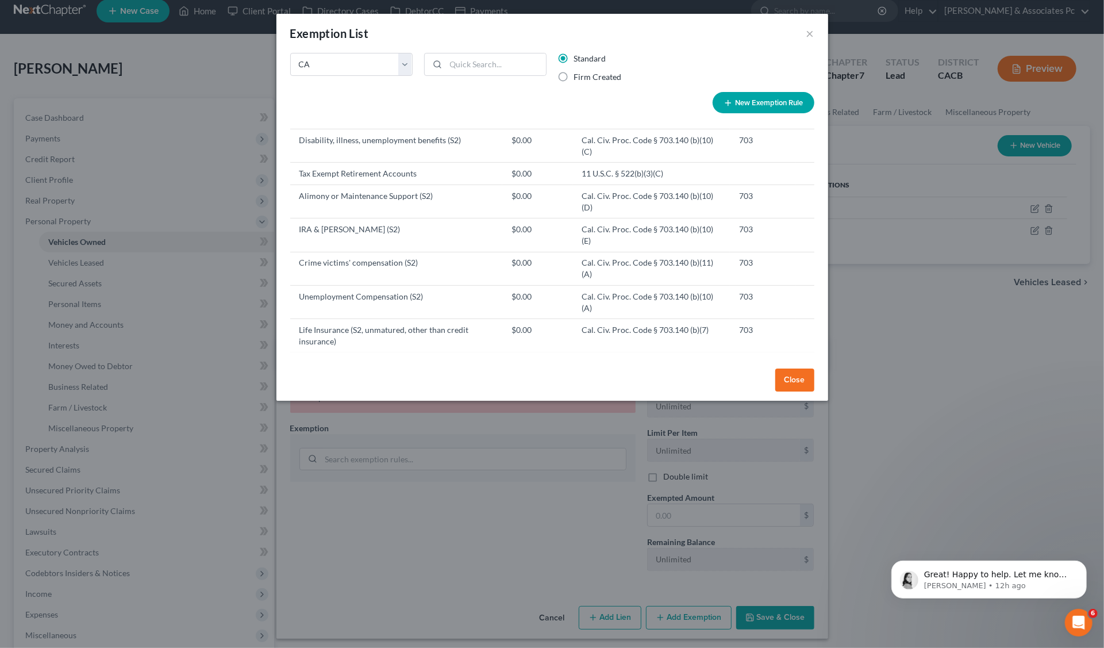
click at [297, 375] on tr "Motor Vehicle (S2) $8,625.00 Cal. Civ. Proc. Code § 703.140 (b)(2) 703" at bounding box center [552, 386] width 524 height 22
copy tr "Motor Vehicle (S2) $8,625.00 Cal. Civ. Proc. Code § 703.140 (b)(2) 703"
click at [798, 378] on button "Close" at bounding box center [794, 379] width 39 height 23
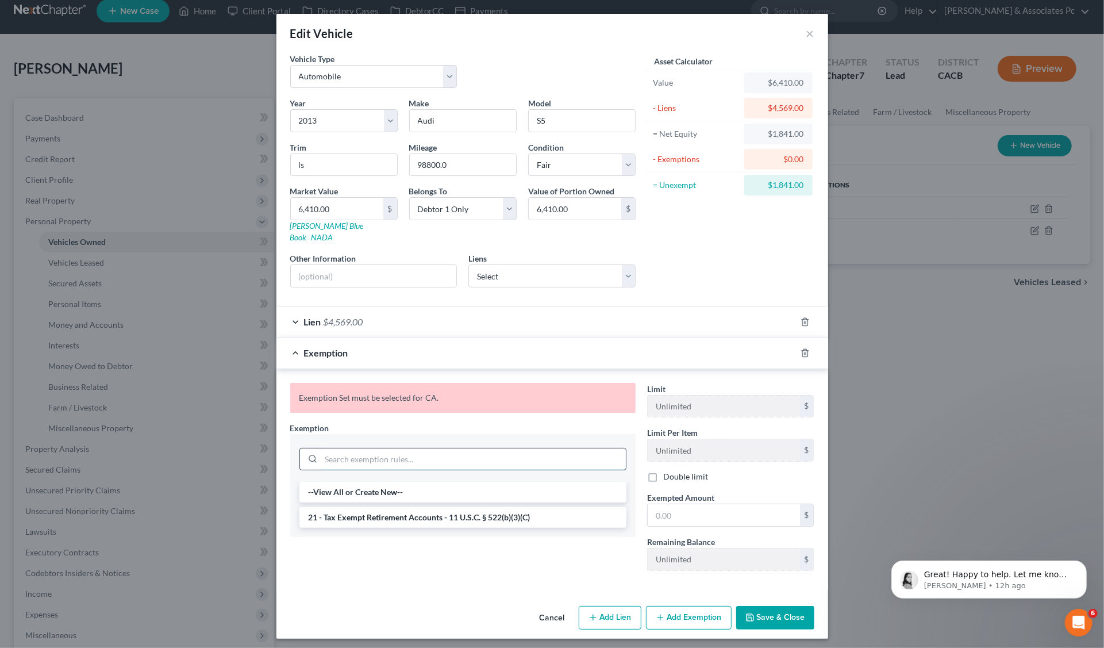
click at [325, 448] on input "search" at bounding box center [473, 459] width 305 height 22
paste input "Motor Vehicle (S2) $8,625.00 Cal. Civ. Proc. Code § 703.140 (b)(2) 703"
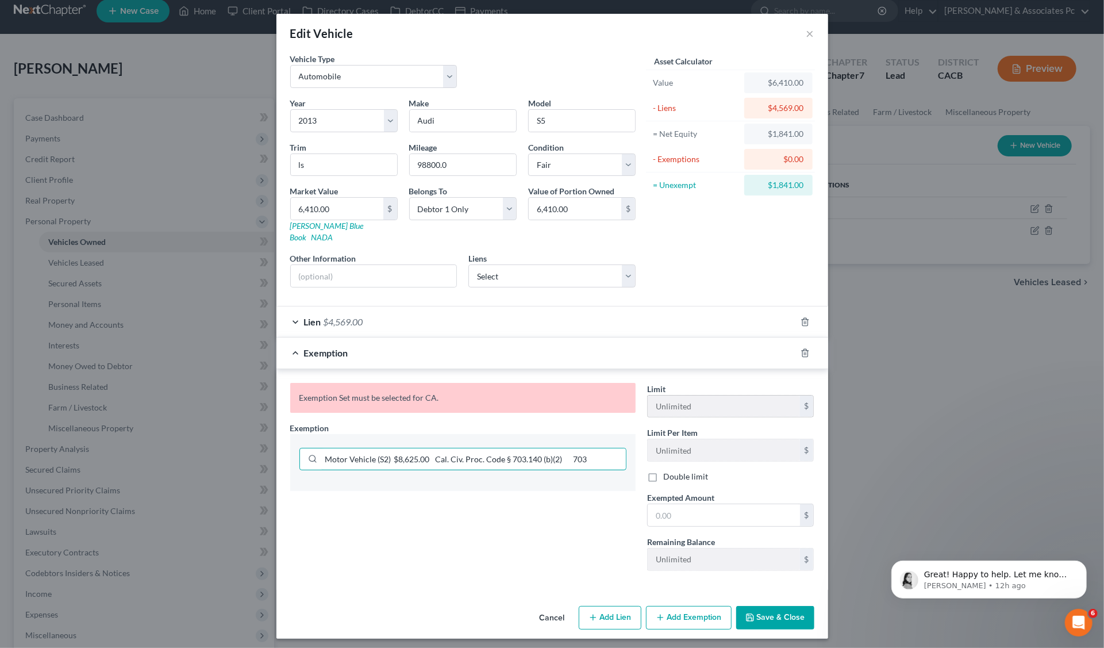
type input "Motor Vehicle (S2) $8,625.00 Cal. Civ. Proc. Code § 703.140 (b)(2) 703"
click at [660, 504] on input "text" at bounding box center [724, 515] width 152 height 22
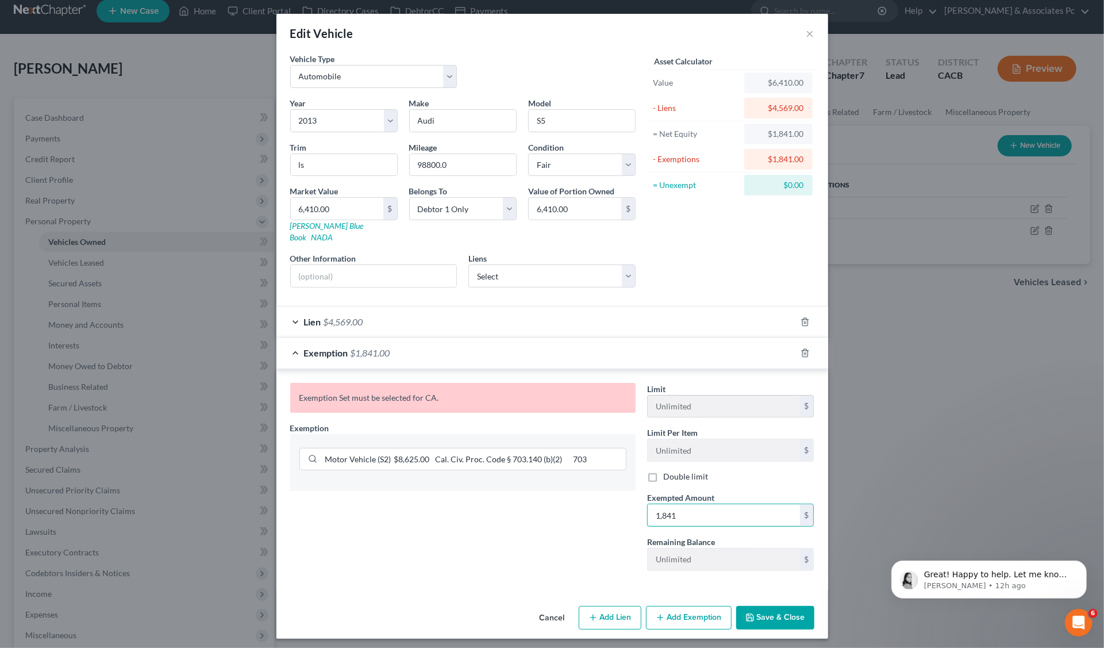
type input "1,841"
click at [806, 395] on div "$" at bounding box center [807, 406] width 14 height 22
click at [779, 606] on button "Save & Close" at bounding box center [775, 618] width 78 height 24
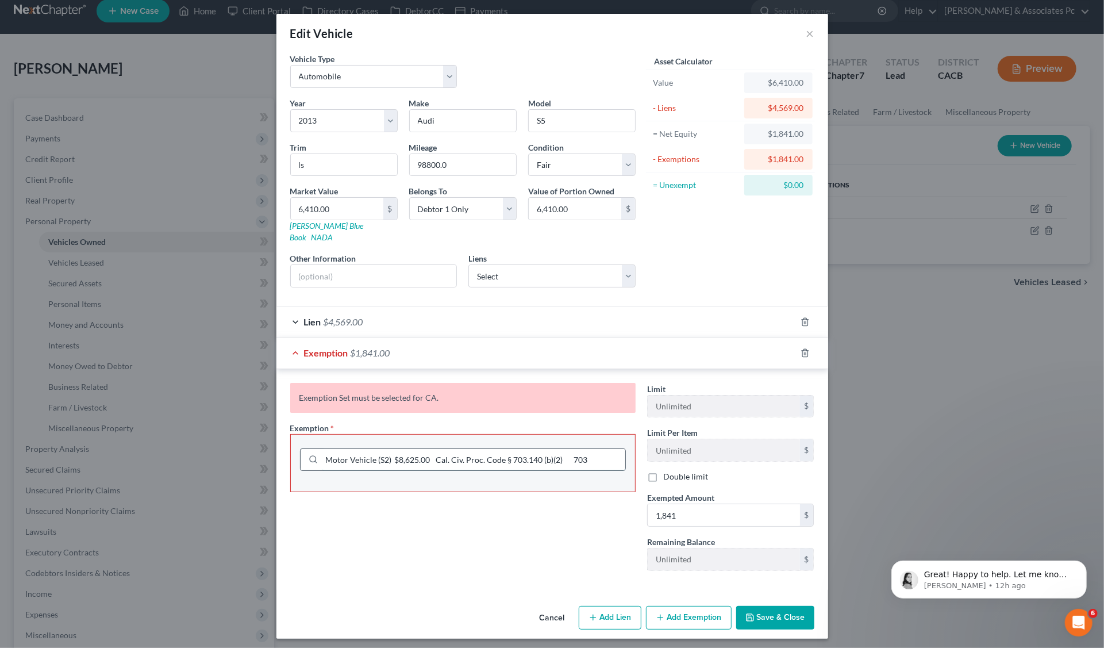
drag, startPoint x: 438, startPoint y: 447, endPoint x: 401, endPoint y: 445, distance: 37.4
click at [401, 449] on input "Motor Vehicle (S2) $8,625.00 Cal. Civ. Proc. Code § 703.140 (b)(2) 703" at bounding box center [473, 460] width 303 height 22
type input "Motor Vehicle (S2) Cal. Civ. Proc. Code § 703.140 (b)(2) 703"
click at [777, 606] on button "Save & Close" at bounding box center [775, 618] width 78 height 24
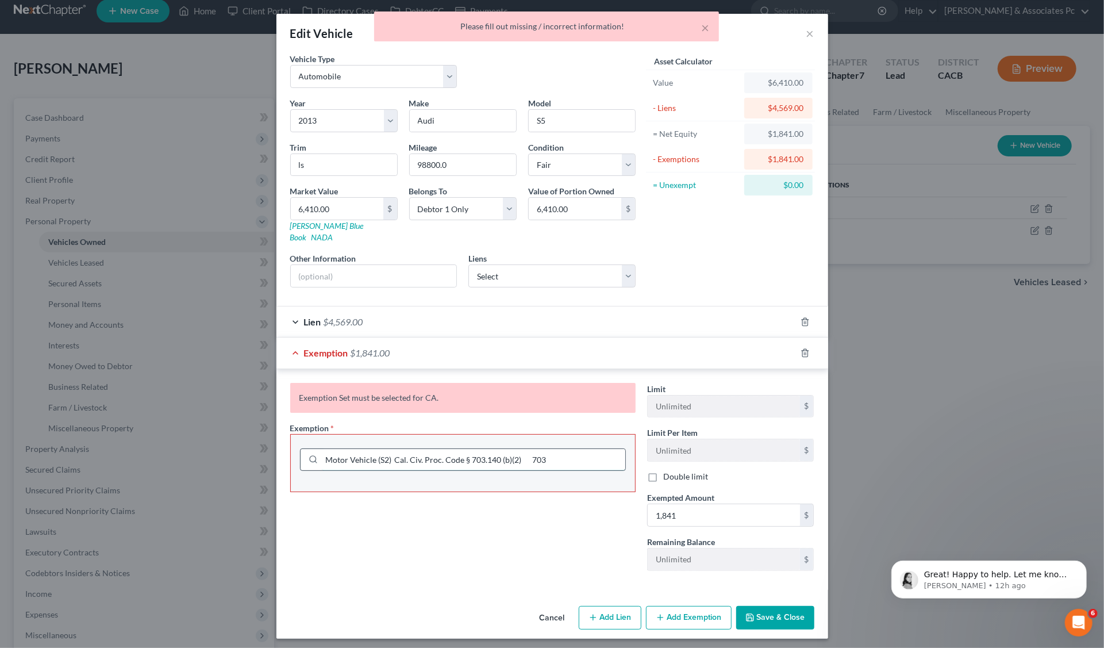
drag, startPoint x: 563, startPoint y: 444, endPoint x: 539, endPoint y: 454, distance: 25.5
click at [535, 449] on input "Motor Vehicle (S2) Cal. Civ. Proc. Code § 703.140 (b)(2) 703" at bounding box center [473, 460] width 303 height 22
click at [575, 482] on div at bounding box center [463, 486] width 344 height 9
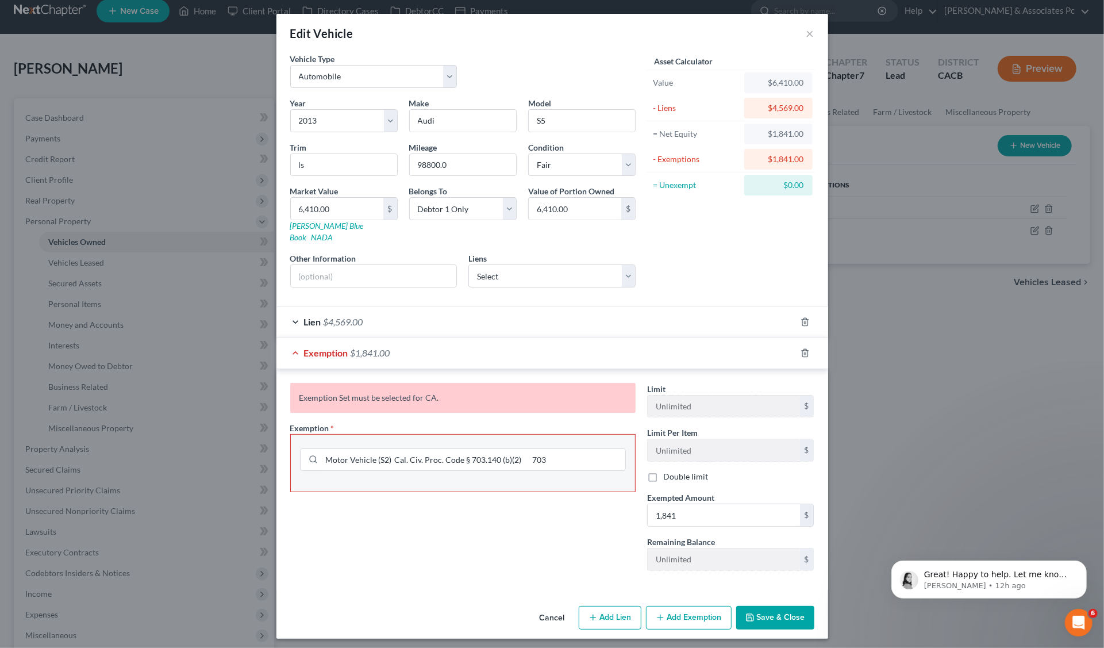
click at [782, 606] on button "Save & Close" at bounding box center [775, 618] width 78 height 24
click at [331, 385] on div "Exemption Set must be selected for CA." at bounding box center [462, 398] width 345 height 30
click at [303, 383] on div "Exemption Set must be selected for CA." at bounding box center [462, 398] width 345 height 30
click at [308, 347] on span "Exemption" at bounding box center [326, 352] width 44 height 11
click at [296, 339] on div "Exemption $1,841.00" at bounding box center [536, 352] width 520 height 30
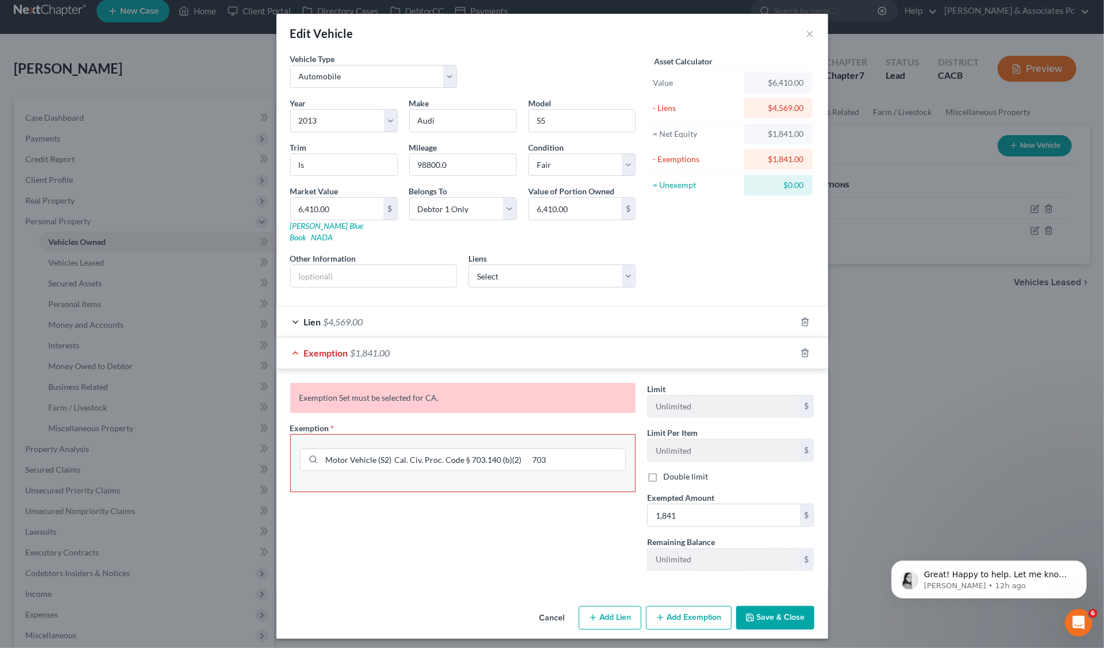
click at [341, 347] on span "Exemption" at bounding box center [326, 352] width 44 height 11
click at [293, 337] on div "Exemption $1,841.00" at bounding box center [536, 352] width 520 height 30
click at [346, 347] on span "Exemption" at bounding box center [326, 352] width 44 height 11
click at [371, 347] on span "$1,841.00" at bounding box center [371, 352] width 40 height 11
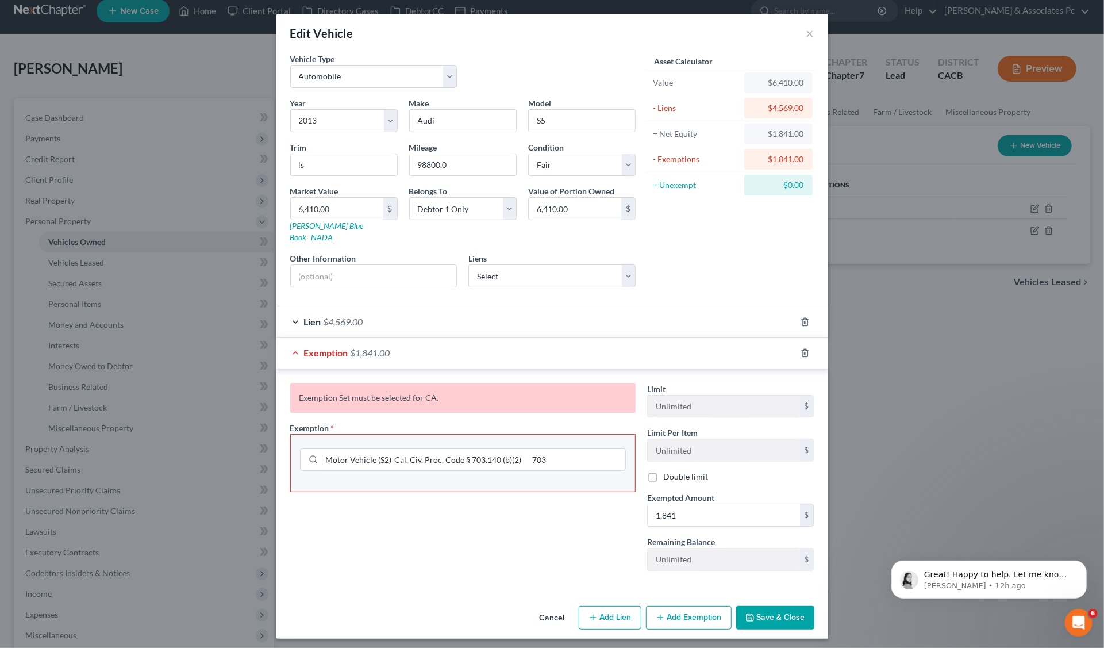
click at [405, 337] on div "Exemption $1,841.00" at bounding box center [536, 352] width 520 height 30
click at [547, 607] on button "Cancel" at bounding box center [553, 618] width 44 height 23
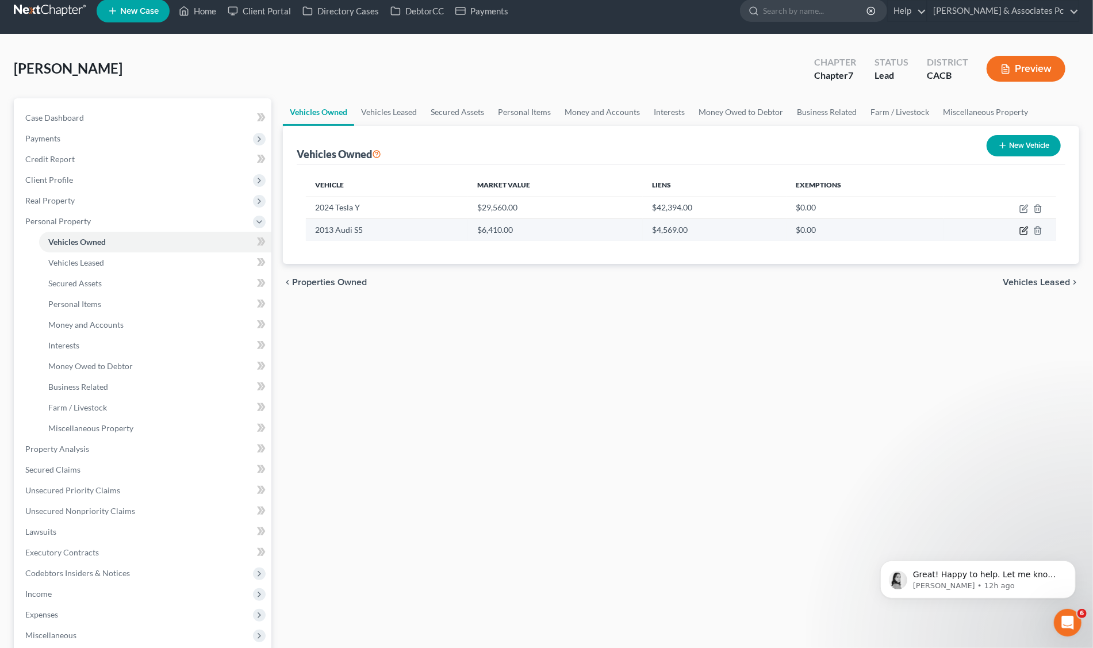
click at [1025, 230] on icon "button" at bounding box center [1023, 230] width 9 height 9
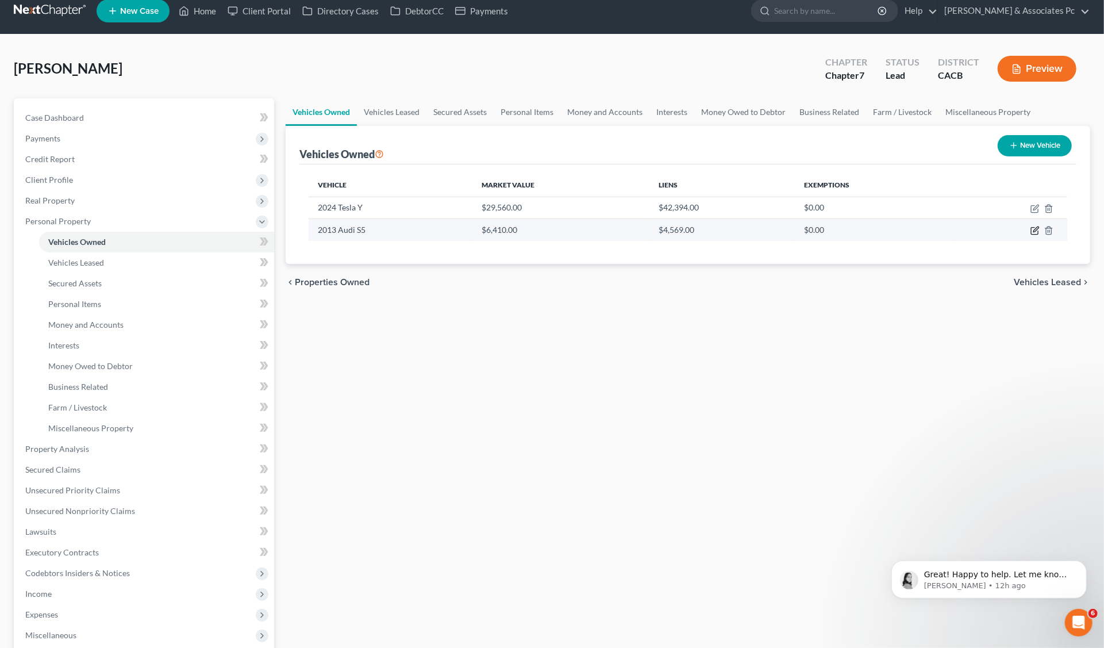
select select "0"
select select "13"
select select "3"
select select "0"
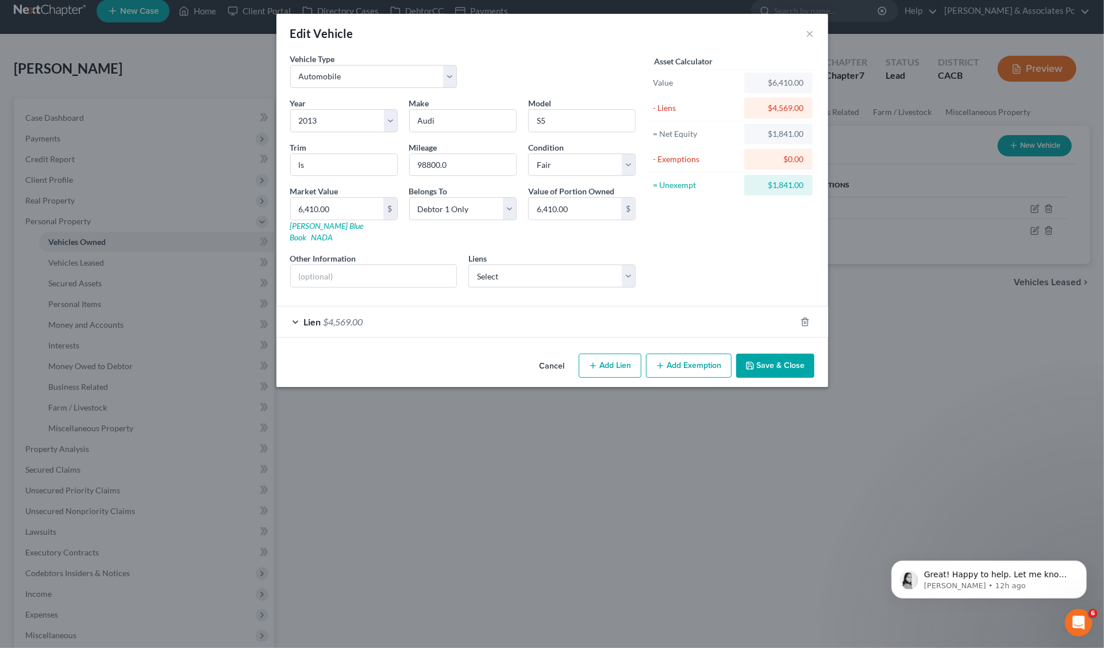
click at [687, 354] on button "Add Exemption" at bounding box center [689, 366] width 86 height 24
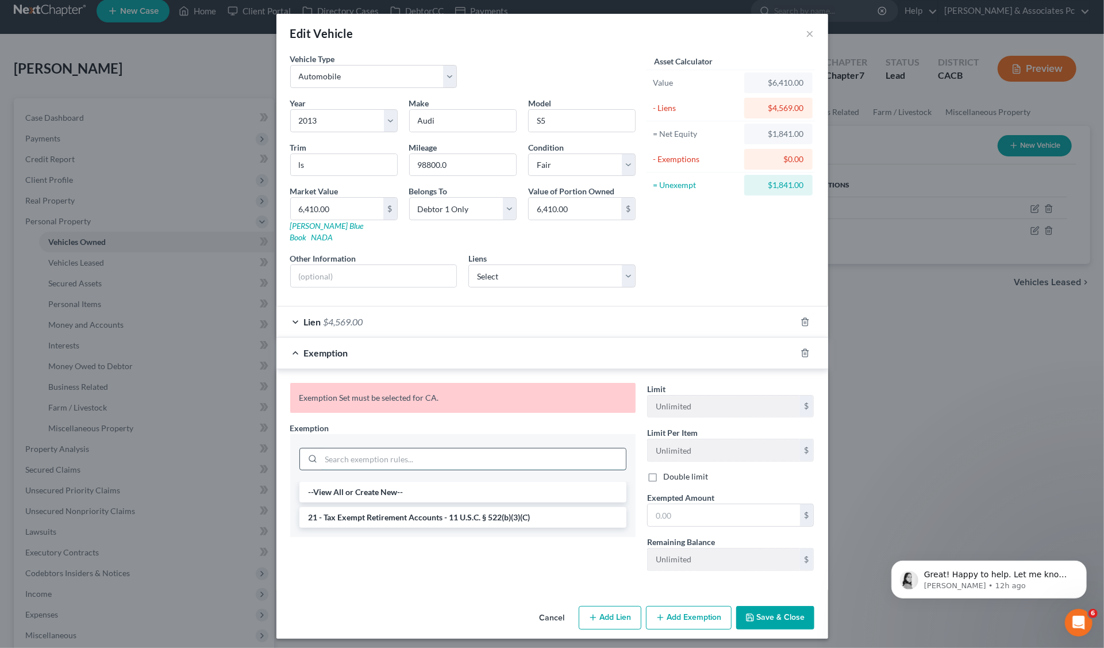
click at [333, 448] on input "search" at bounding box center [473, 459] width 305 height 22
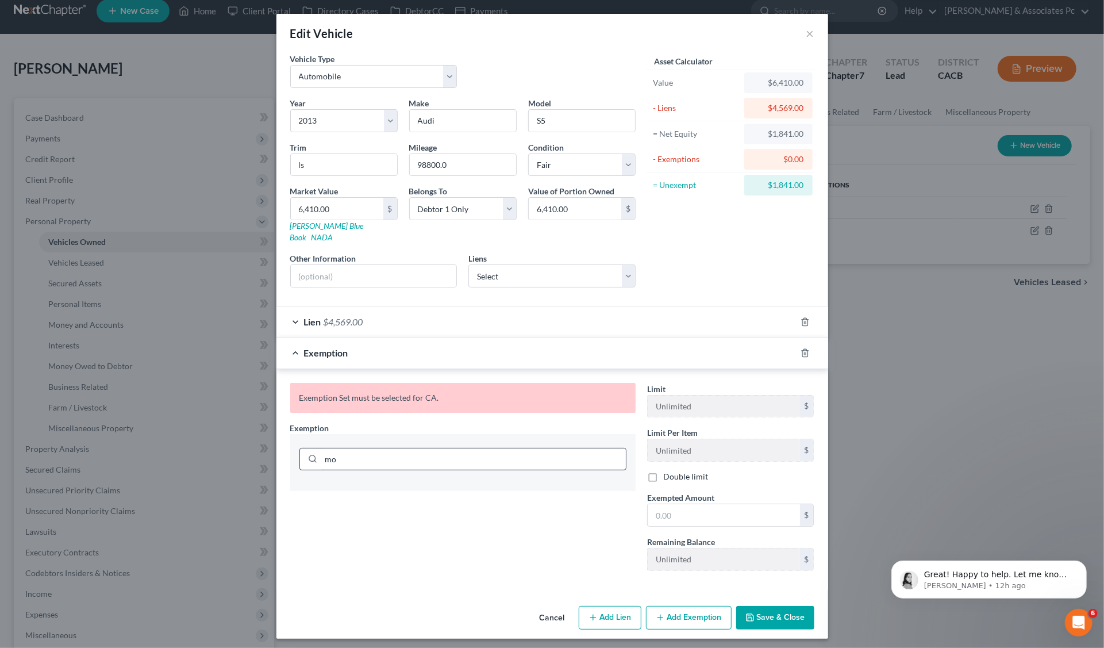
type input "m"
type input "c"
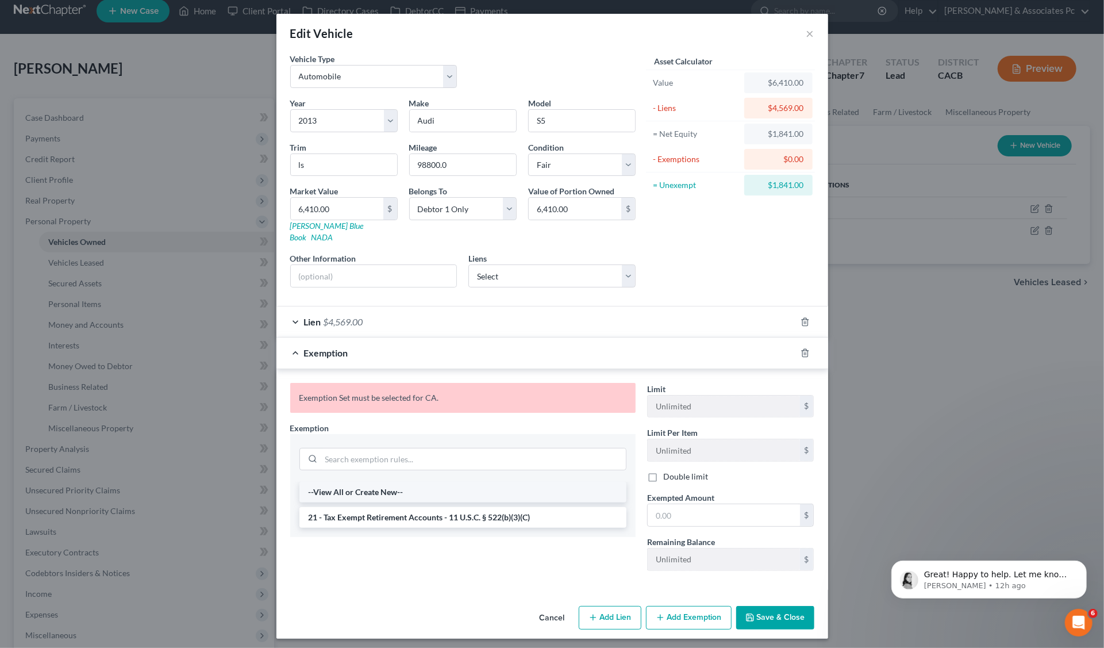
click at [362, 482] on li "--View All or Create New--" at bounding box center [462, 492] width 327 height 21
select select "5"
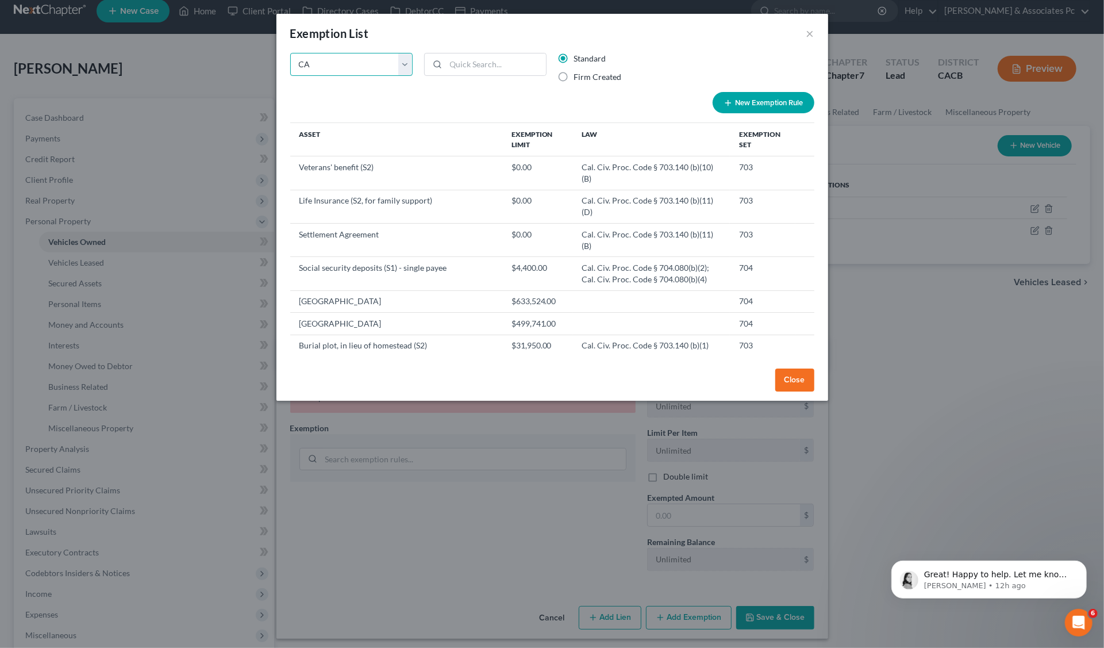
click at [408, 62] on select "State Federal AL AK AR AZ CA CO CT DE DC FL GA GU HI ID IL IN IA KS KY LA ME MD…" at bounding box center [351, 64] width 122 height 23
click at [290, 53] on select "State Federal AL AK AR AZ CA CO CT DE DC FL GA GU HI ID IL IN IA KS KY LA ME MD…" at bounding box center [351, 64] width 122 height 23
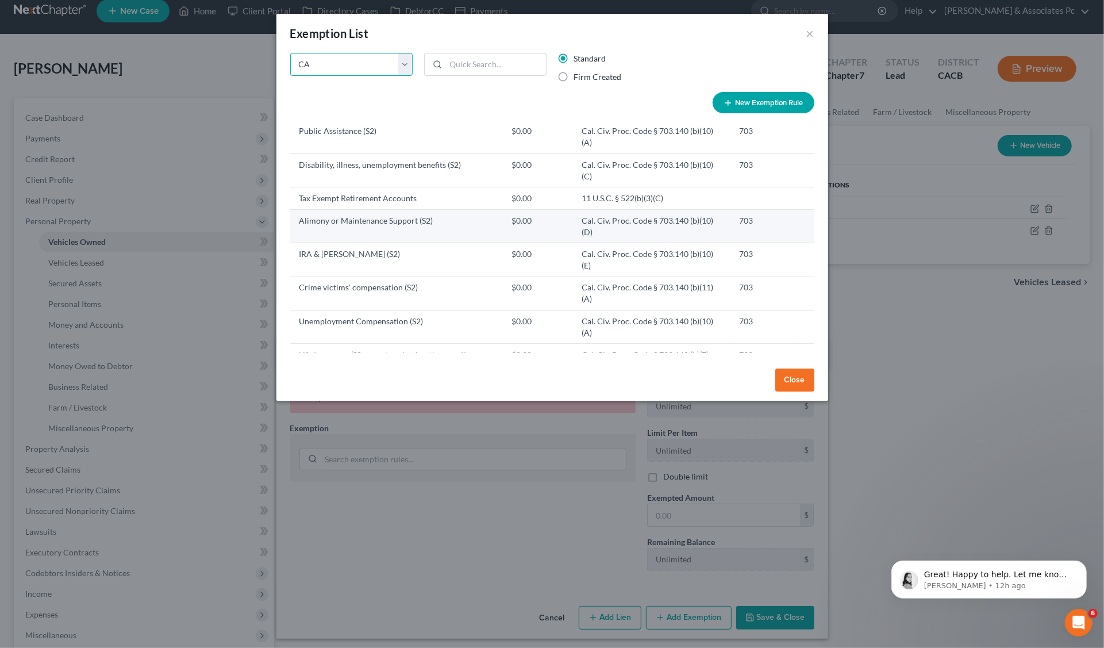
scroll to position [357, 0]
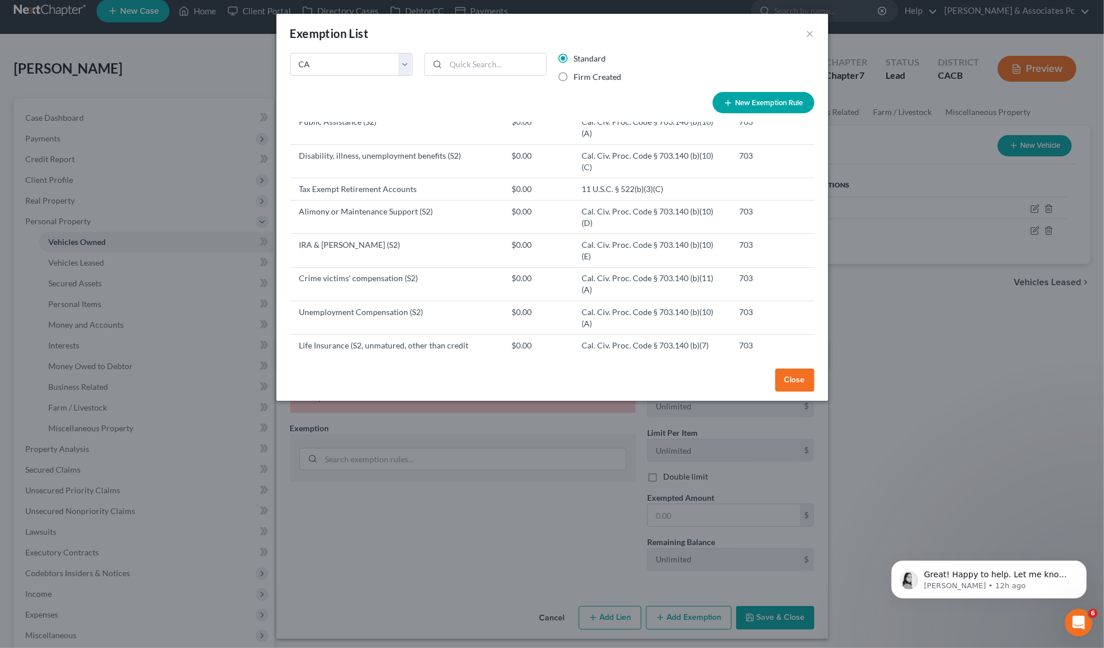
click at [335, 390] on td "Motor Vehicle (S2)" at bounding box center [396, 401] width 212 height 22
click at [515, 390] on td "$8,625.00" at bounding box center [537, 401] width 71 height 22
drag, startPoint x: 301, startPoint y: 292, endPoint x: 746, endPoint y: 293, distance: 445.5
click at [746, 390] on tr "Motor Vehicle (S2) $8,625.00 Cal. Civ. Proc. Code § 703.140 (b)(2) 703" at bounding box center [552, 401] width 524 height 22
copy tr "Motor Vehicle (S2) $8,625.00 Cal. Civ. Proc. Code § 703.140 (b)(2) 703"
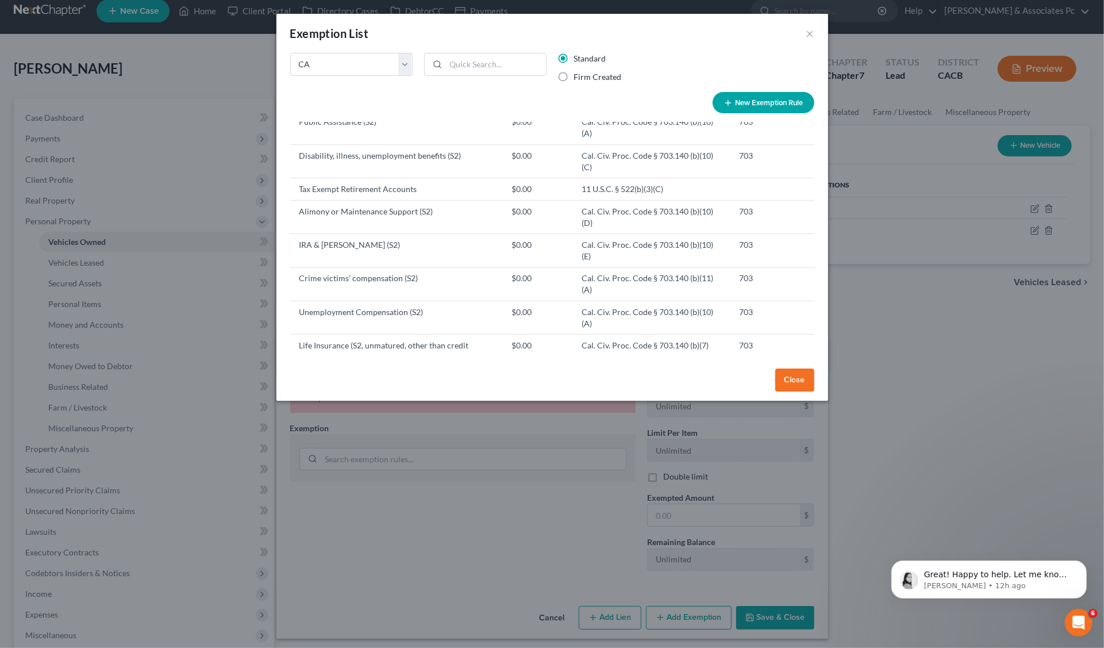
click at [796, 384] on button "Close" at bounding box center [794, 379] width 39 height 23
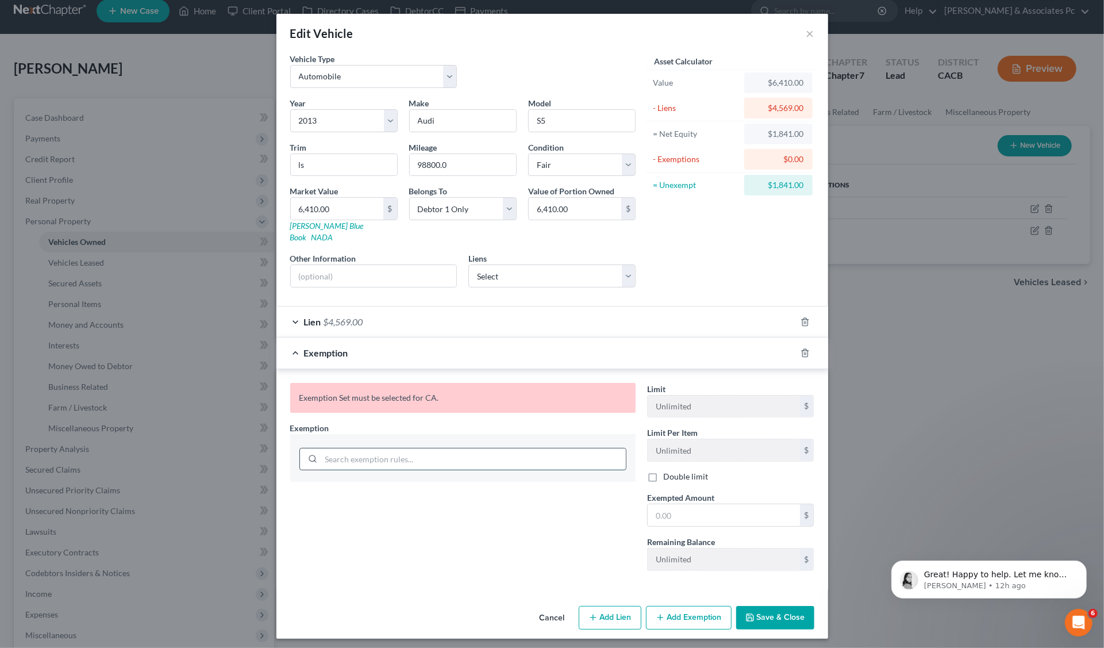
click at [436, 452] on input "search" at bounding box center [473, 459] width 305 height 22
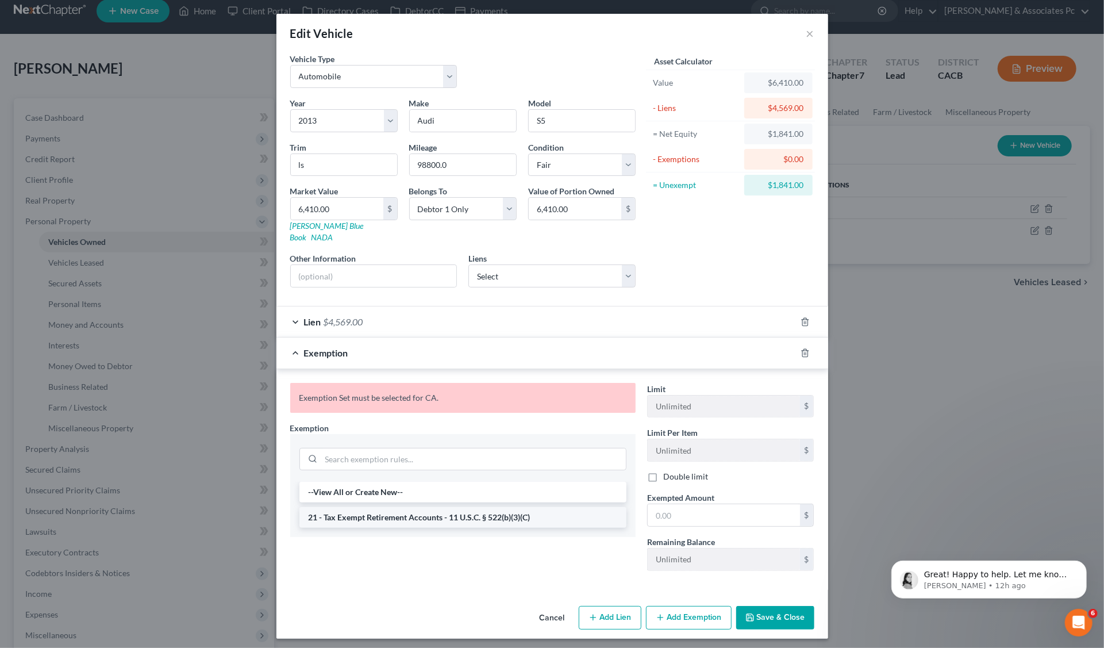
click at [387, 507] on li "21 - Tax Exempt Retirement Accounts - 11 U.S.C. § 522(b)(3)(C)" at bounding box center [462, 517] width 327 height 21
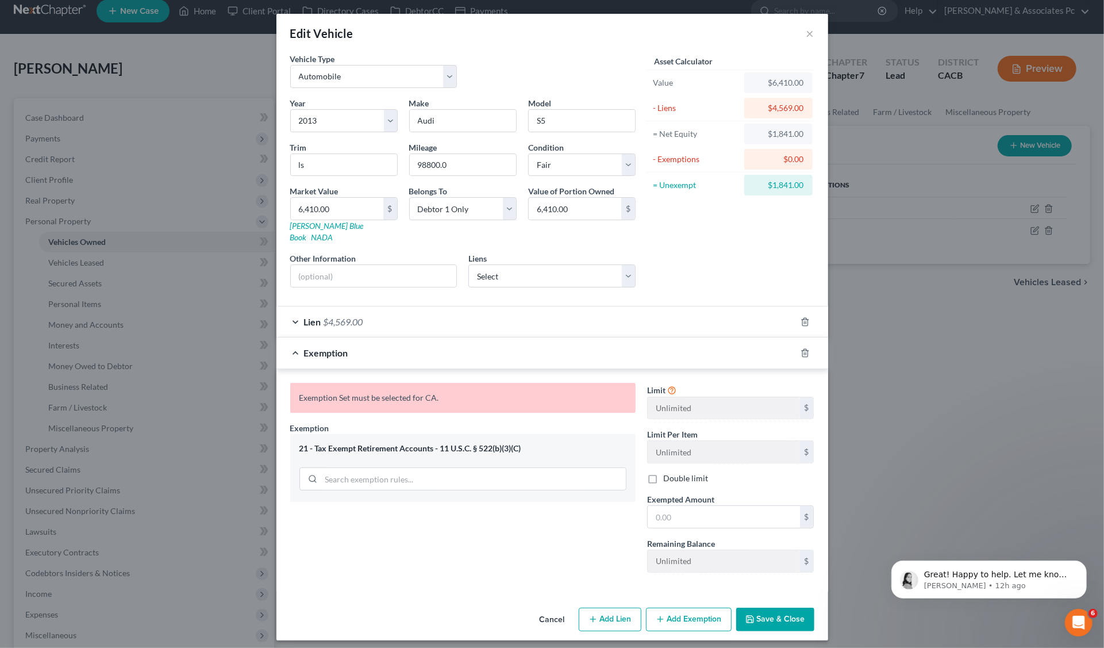
click at [481, 443] on div "21 - Tax Exempt Retirement Accounts - 11 U.S.C. § 522(b)(3)(C)" at bounding box center [462, 448] width 327 height 11
click at [535, 443] on div "21 - Tax Exempt Retirement Accounts - 11 U.S.C. § 522(b)(3)(C)" at bounding box center [462, 448] width 327 height 11
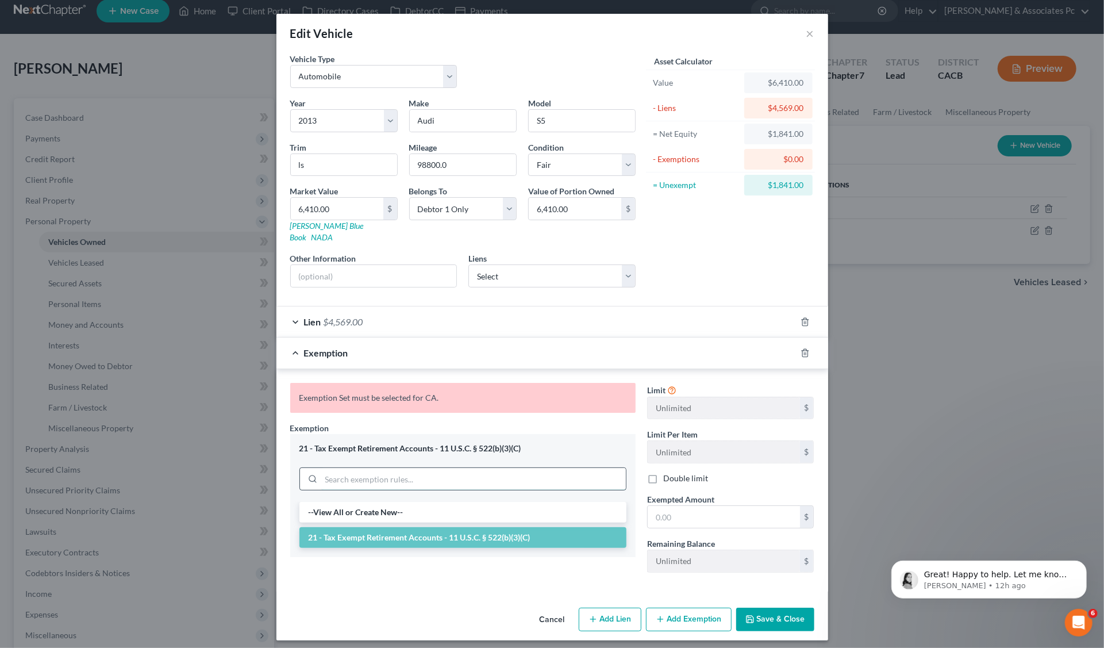
click at [410, 470] on input "search" at bounding box center [473, 479] width 305 height 22
paste input "Motor Vehicle (S2) $8,625.00 Cal. Civ. Proc. Code § 703.140 (b)(2) 703"
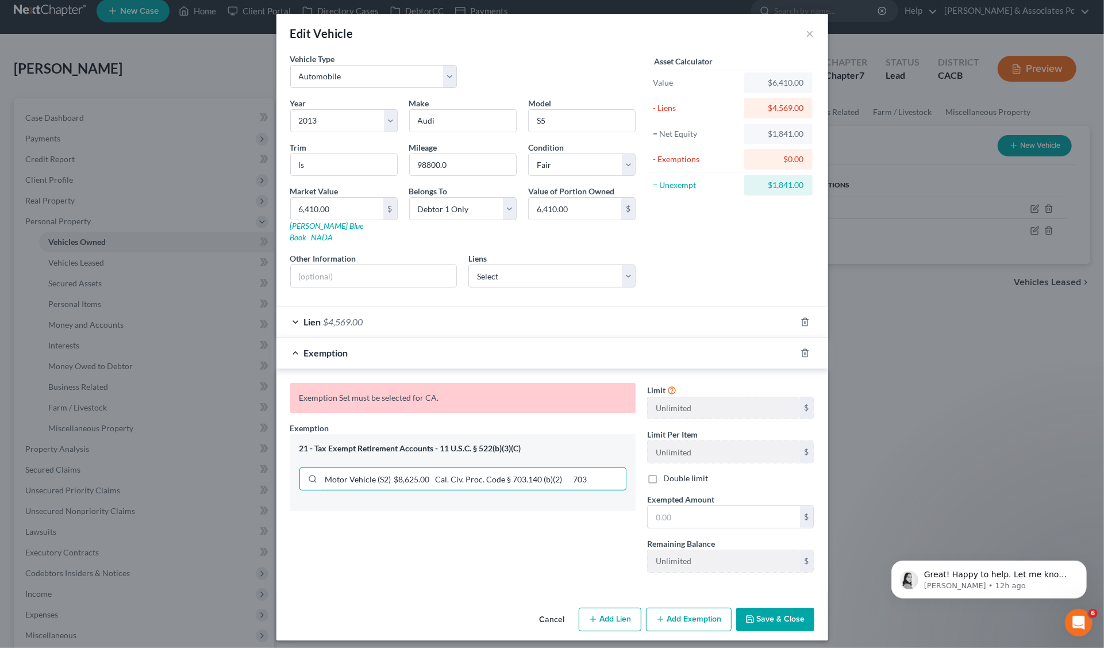
type input "Motor Vehicle (S2) $8,625.00 Cal. Civ. Proc. Code § 703.140 (b)(2) 703"
click at [531, 443] on div "21 - Tax Exempt Retirement Accounts - 11 U.S.C. § 522(b)(3)(C)" at bounding box center [462, 448] width 327 height 11
click at [307, 423] on span "Exemption" at bounding box center [309, 428] width 39 height 10
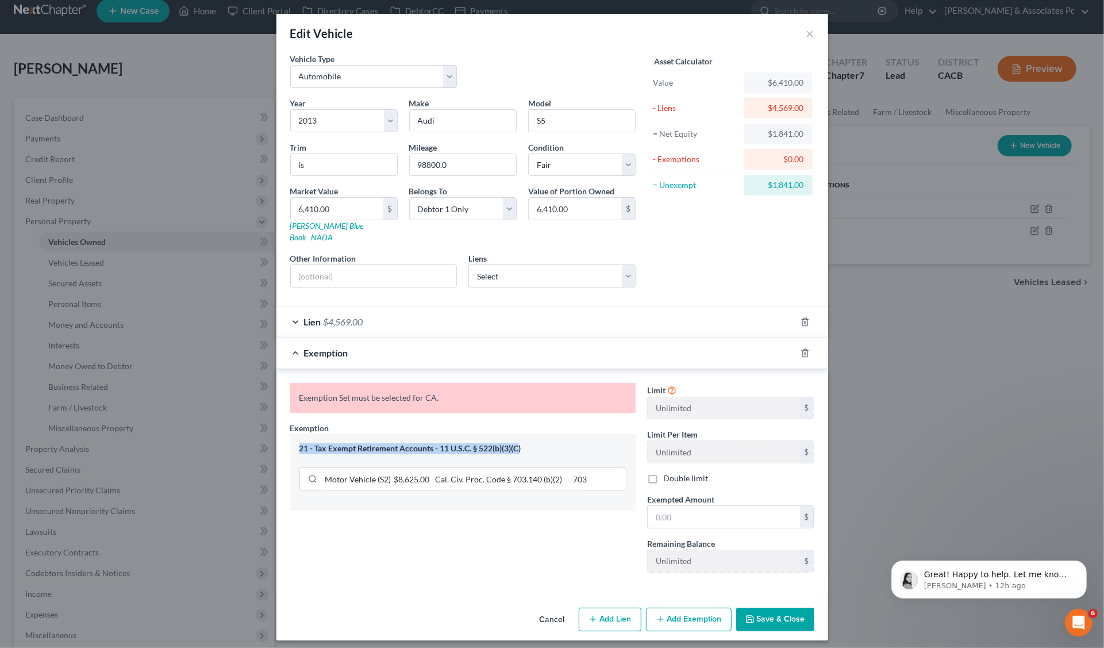
drag, startPoint x: 506, startPoint y: 429, endPoint x: 399, endPoint y: 428, distance: 106.3
click at [397, 434] on div "21 - Tax Exempt Retirement Accounts - 11 U.S.C. § 522(b)(3)(C) Motor Vehicle (S…" at bounding box center [462, 468] width 345 height 68
click at [559, 609] on button "Cancel" at bounding box center [553, 620] width 44 height 23
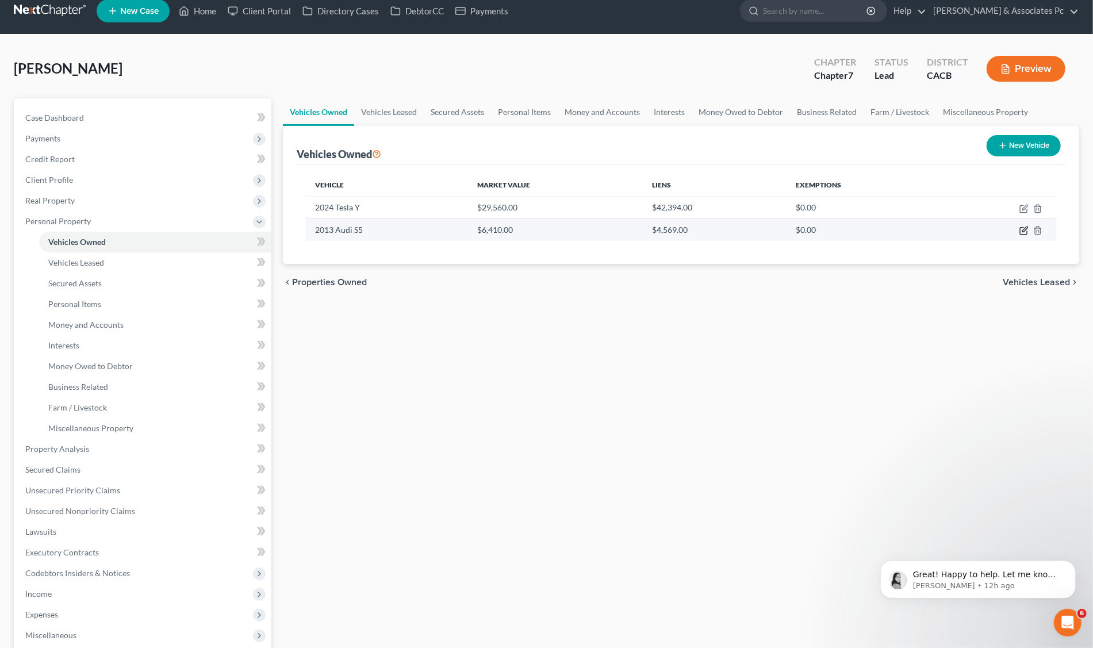
click at [1023, 228] on icon "button" at bounding box center [1023, 231] width 7 height 7
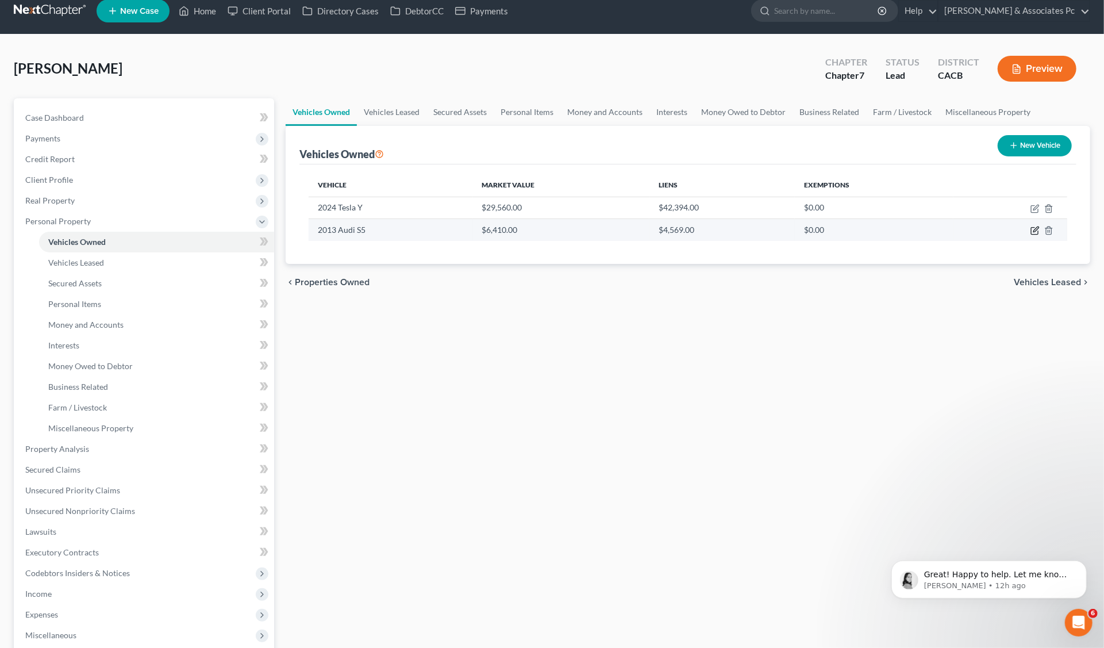
select select "0"
select select "13"
select select "3"
select select "0"
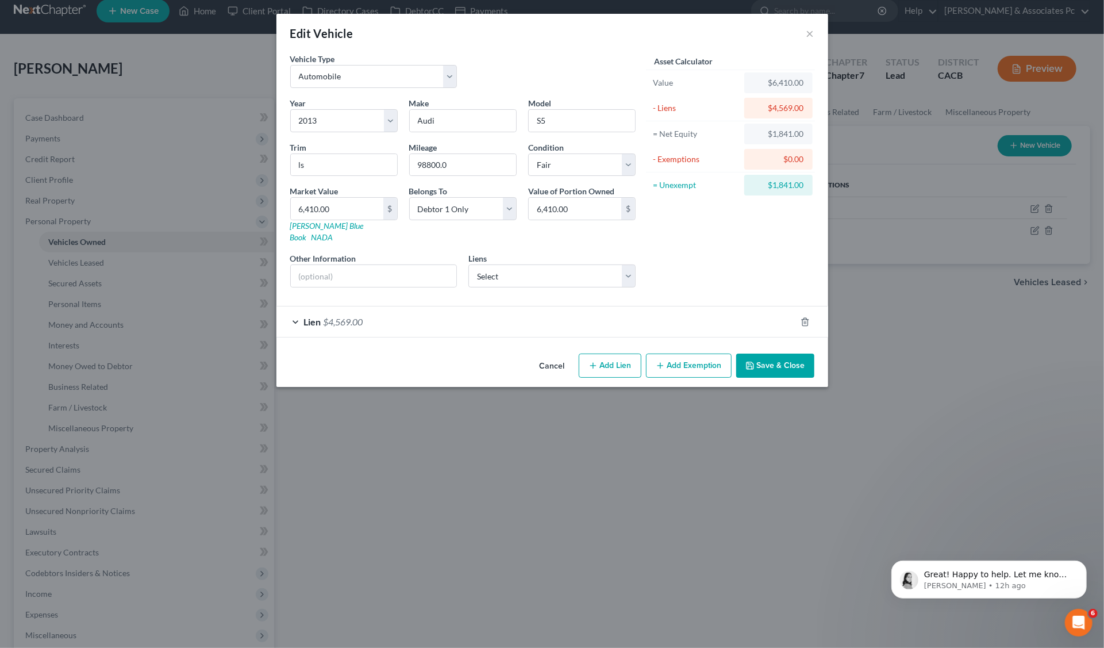
click at [689, 354] on button "Add Exemption" at bounding box center [689, 366] width 86 height 24
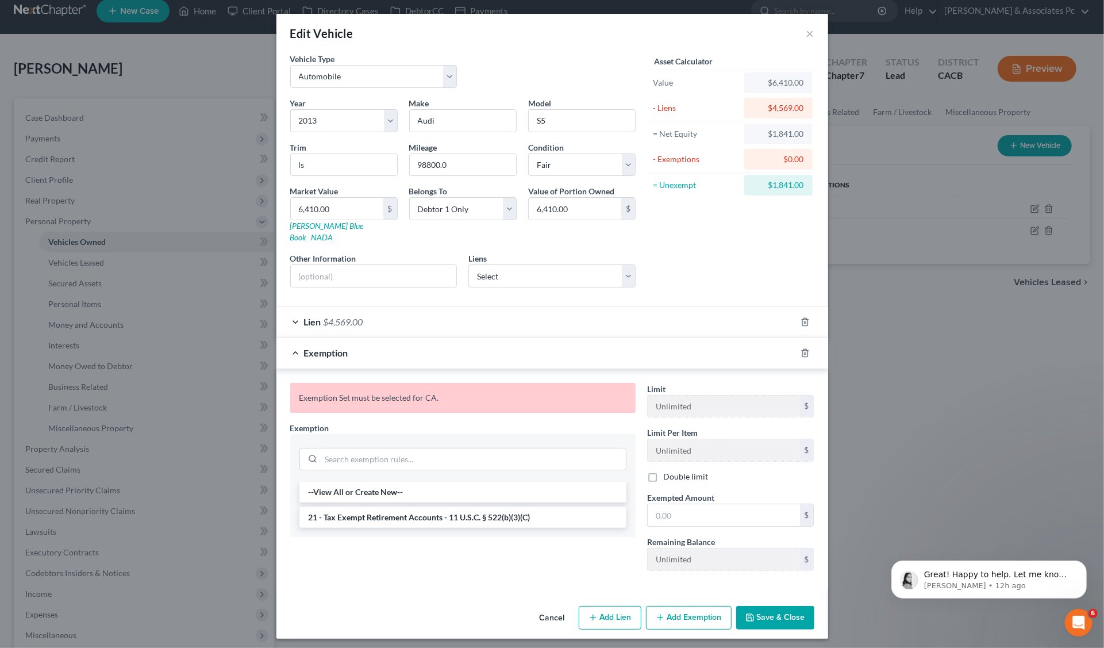
click at [339, 507] on li "21 - Tax Exempt Retirement Accounts - 11 U.S.C. § 522(b)(3)(C)" at bounding box center [462, 517] width 327 height 21
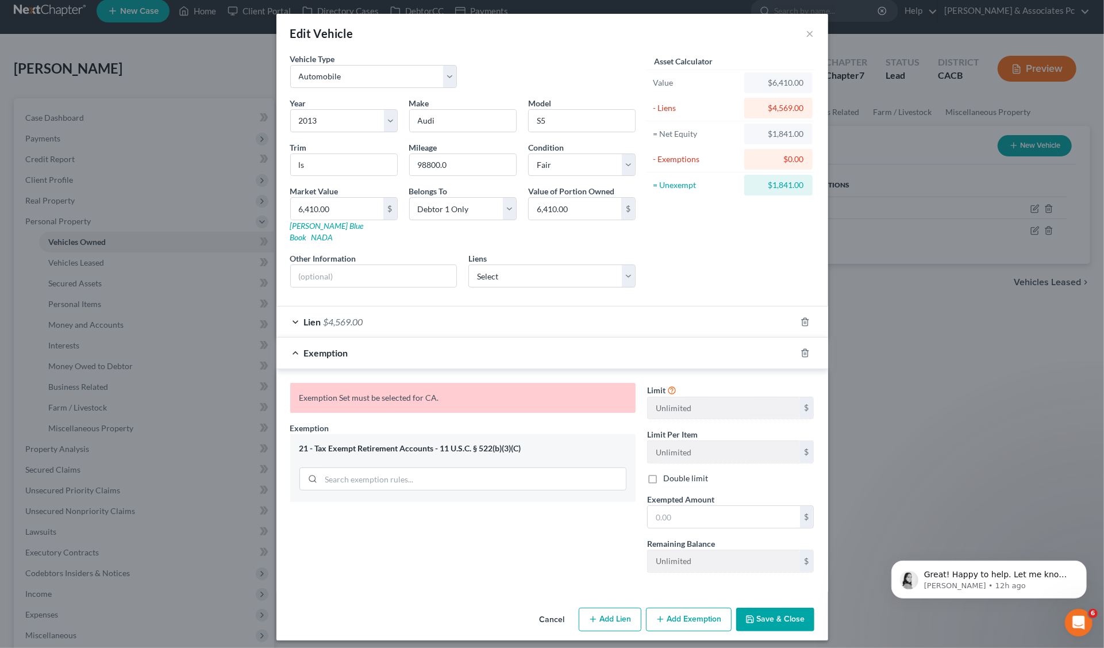
click at [335, 443] on div "21 - Tax Exempt Retirement Accounts - 11 U.S.C. § 522(b)(3)(C)" at bounding box center [462, 448] width 327 height 11
click at [332, 468] on input "search" at bounding box center [473, 479] width 305 height 22
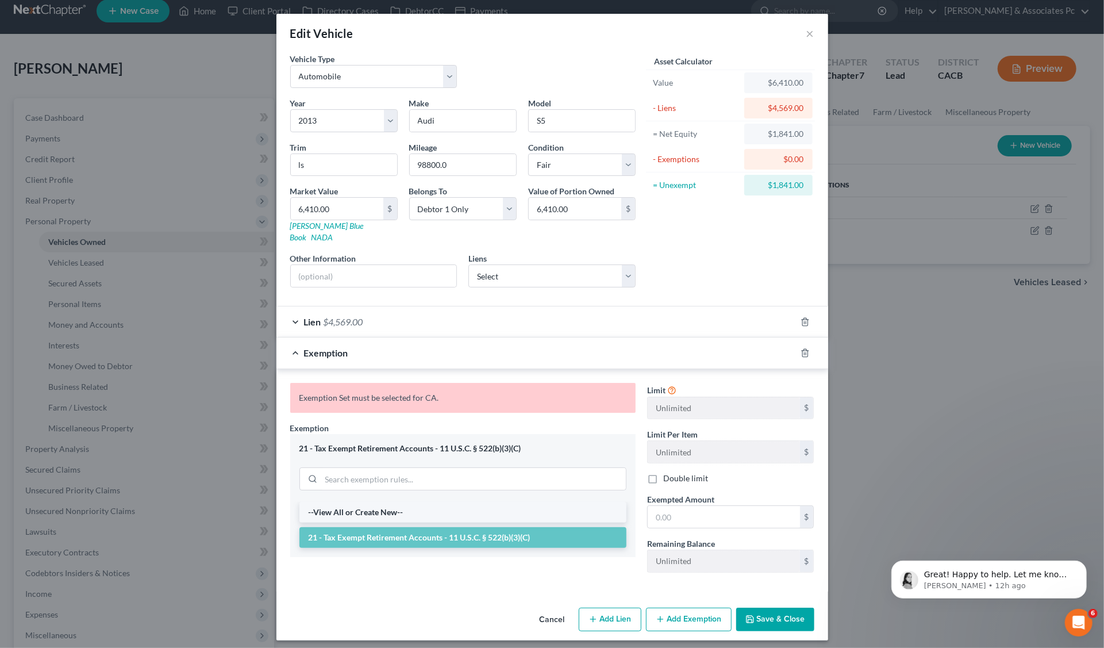
click at [373, 502] on li "--View All or Create New--" at bounding box center [462, 512] width 327 height 21
select select "5"
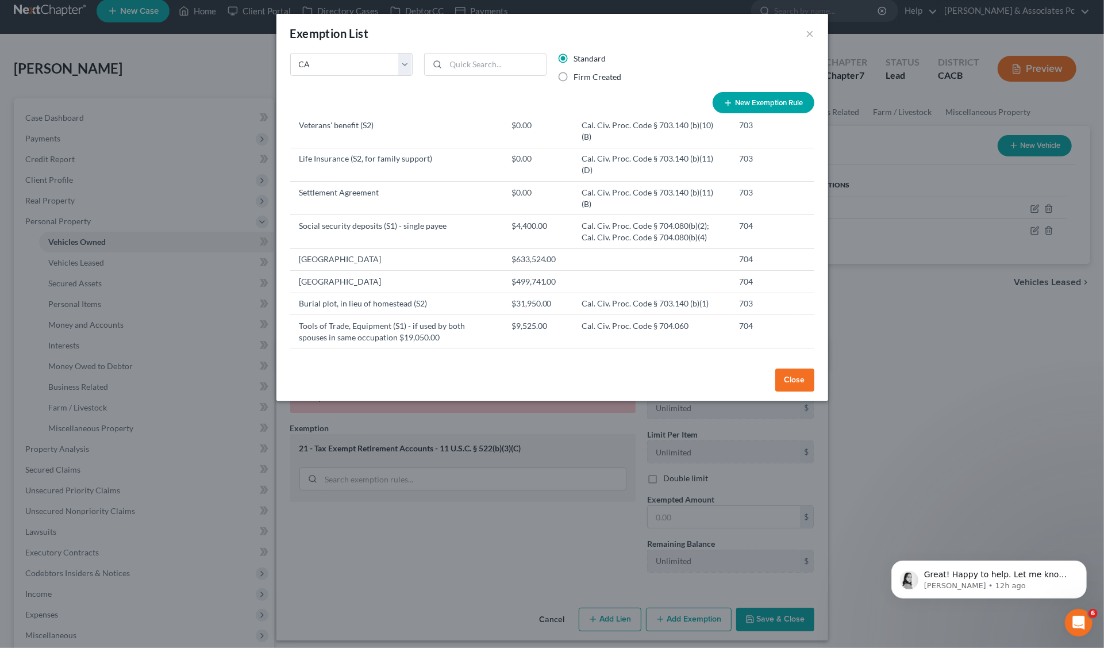
scroll to position [0, 0]
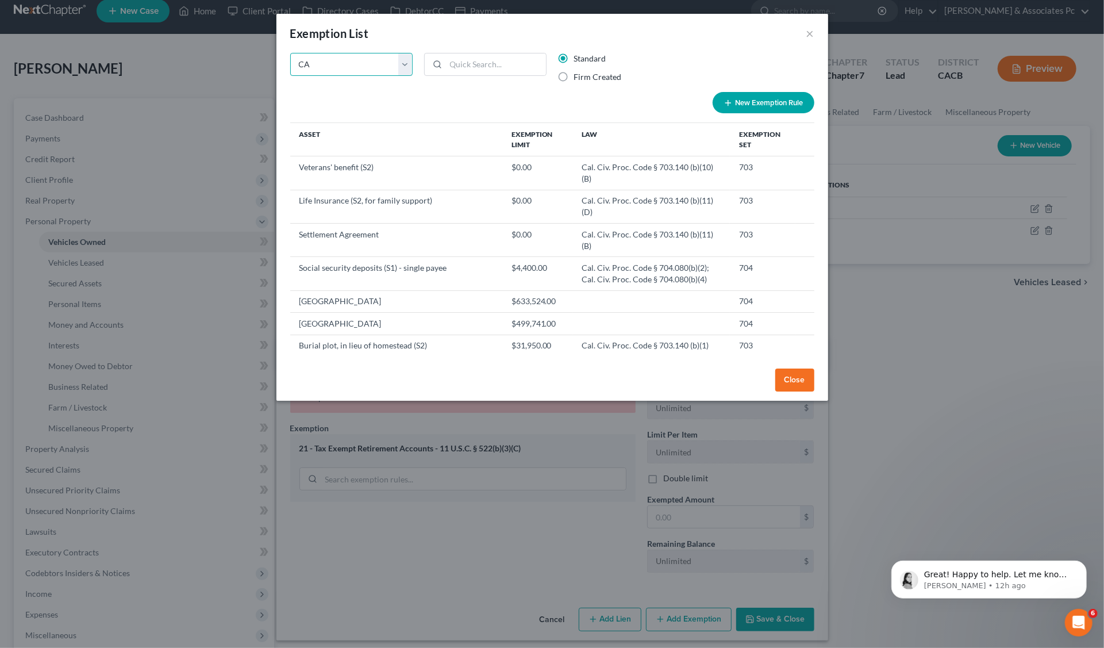
click at [405, 64] on select "State Federal AL AK AR AZ CA CO CT DE DC FL GA GU HI ID IL IN IA KS KY LA ME MD…" at bounding box center [351, 64] width 122 height 23
click at [290, 53] on select "State Federal AL AK AR AZ CA CO CT DE DC FL GA GU HI ID IL IN IA KS KY LA ME MD…" at bounding box center [351, 64] width 122 height 23
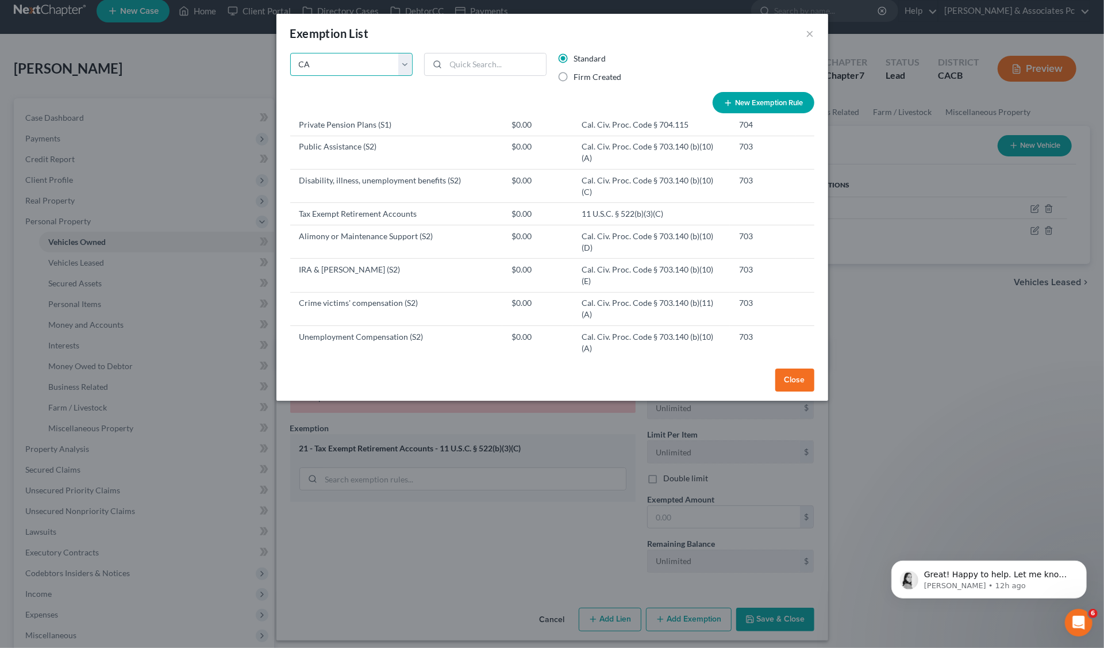
scroll to position [338, 0]
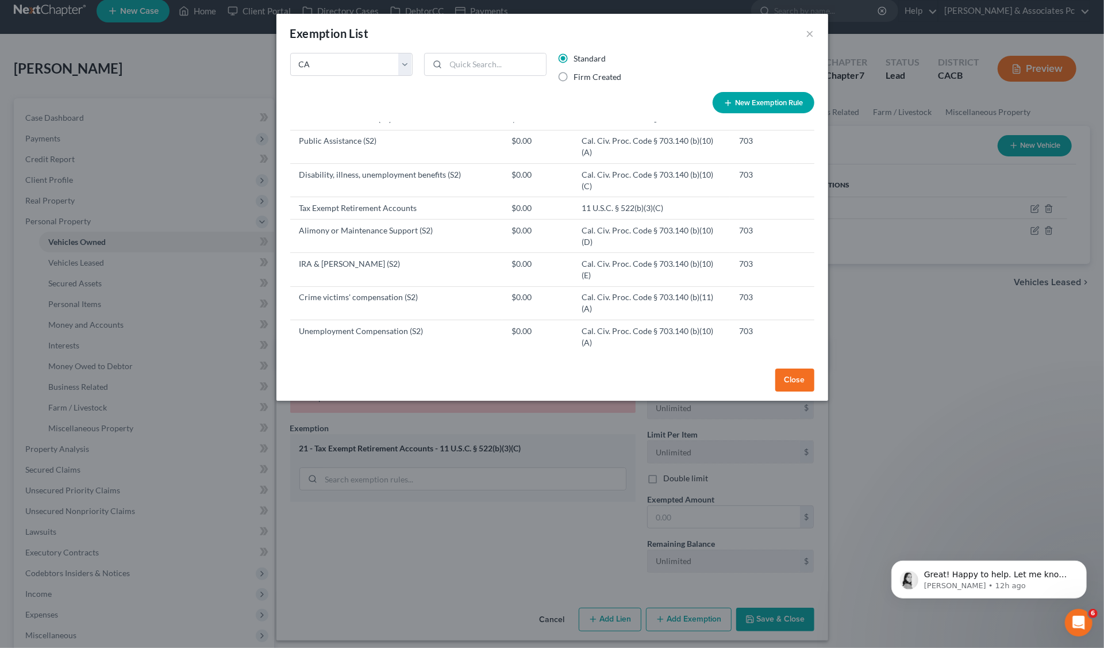
click at [697, 409] on td "Cal. Civ. Proc. Code § 703.140 (b)(2)" at bounding box center [651, 420] width 157 height 22
click at [739, 97] on button "New Exemption Rule" at bounding box center [764, 102] width 102 height 21
select select "5"
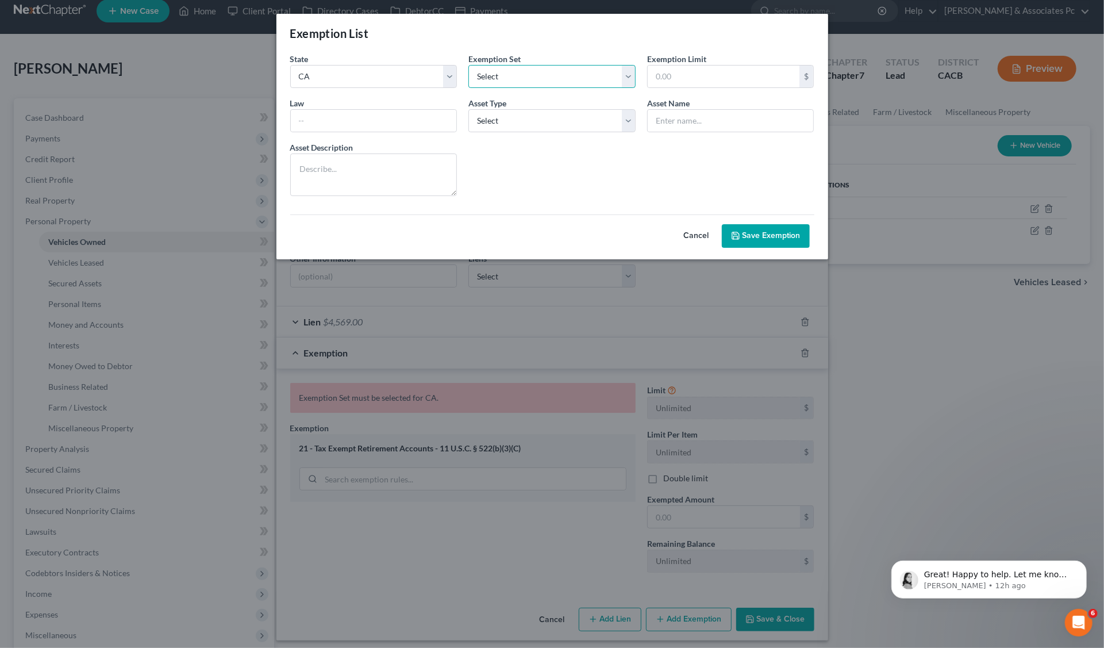
click at [623, 74] on select "Select 703 704" at bounding box center [551, 76] width 167 height 23
select select "0"
click at [468, 65] on select "Select 703 704" at bounding box center [551, 76] width 167 height 23
click at [683, 78] on input "text" at bounding box center [724, 77] width 152 height 22
paste input "Motor Vehicle (S2) $8,625.00 Cal. Civ. Proc. Code § 703.140 (b)(2) 703"
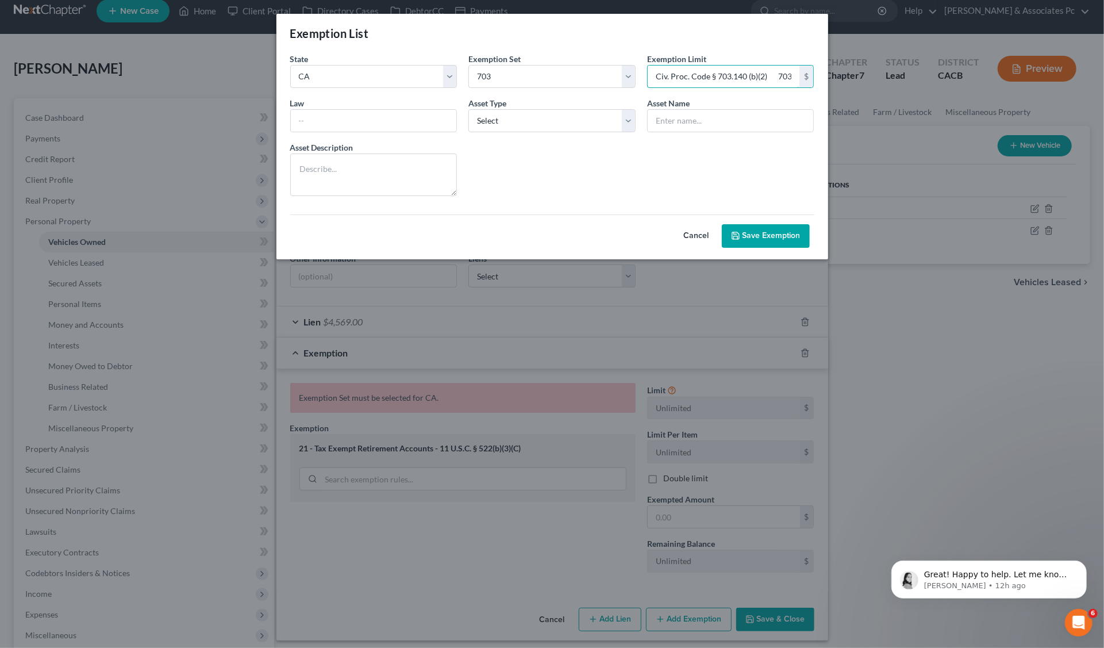
scroll to position [0, 0]
drag, startPoint x: 677, startPoint y: 79, endPoint x: 647, endPoint y: 77, distance: 30.0
click at [646, 76] on div "Exemption Limit * Motor Vehicle (S2) $8,625.00 Cal. Civ. Proc. Code § 703.140 (…" at bounding box center [730, 70] width 179 height 35
click at [729, 76] on input "Motor Vehicle (S2) $8,625.00 Cal. Civ. Proc. Code § 703.140 (b)(2) 703" at bounding box center [724, 77] width 152 height 22
drag, startPoint x: 726, startPoint y: 76, endPoint x: 636, endPoint y: 75, distance: 89.7
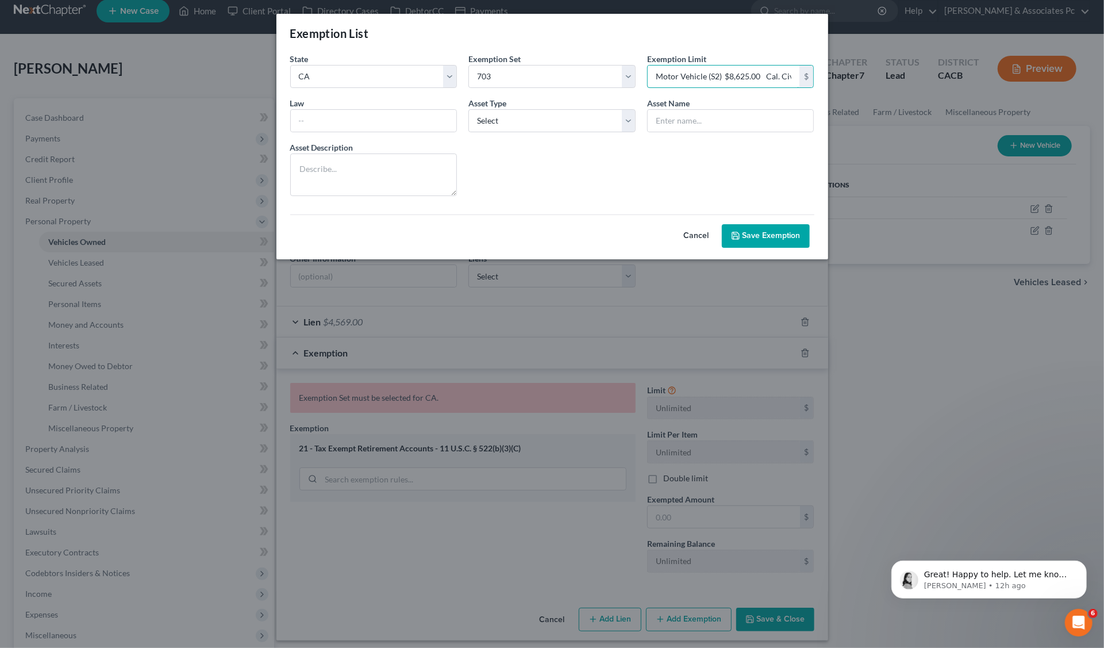
click at [636, 75] on form "State State Federal AL AK AR AZ CA CO CT DE DC FL GA GU HI ID IL IN IA KS KY LA…" at bounding box center [553, 150] width 536 height 195
type input "8,625.00"
click at [326, 120] on input "text" at bounding box center [374, 121] width 166 height 22
click at [629, 117] on select "Select Homestead Other" at bounding box center [551, 120] width 167 height 23
select select "1"
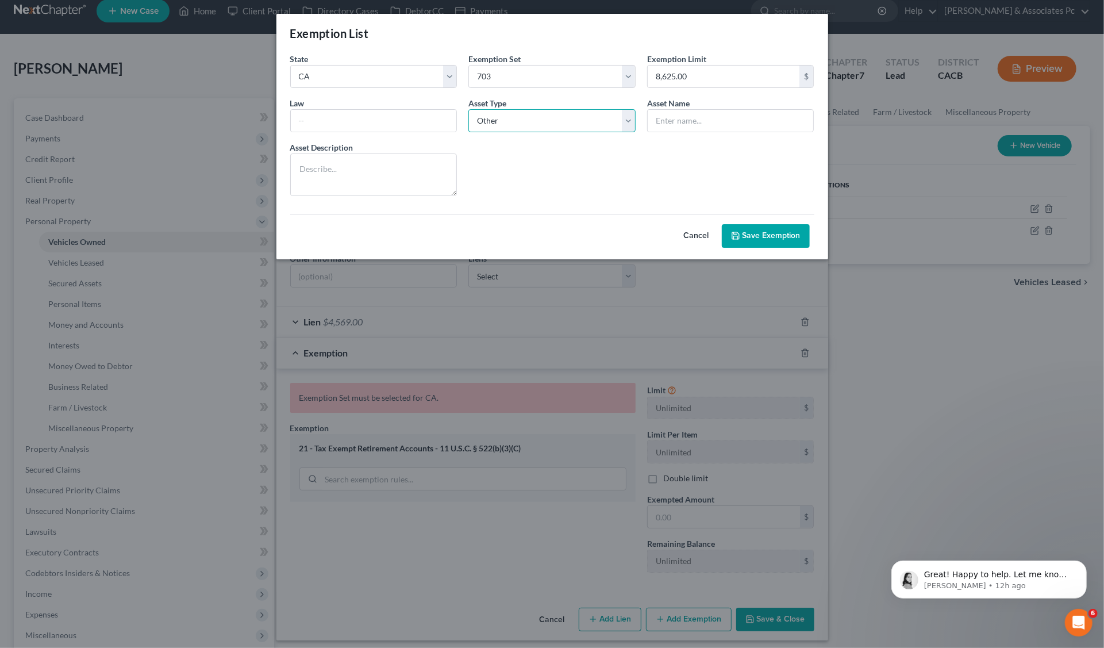
click at [468, 109] on select "Select Homestead Other" at bounding box center [551, 120] width 167 height 23
click at [688, 120] on input "text" at bounding box center [731, 121] width 166 height 22
type input "Motor Vehicle"
click at [321, 162] on textarea at bounding box center [373, 174] width 167 height 43
drag, startPoint x: 349, startPoint y: 169, endPoint x: 333, endPoint y: 169, distance: 16.7
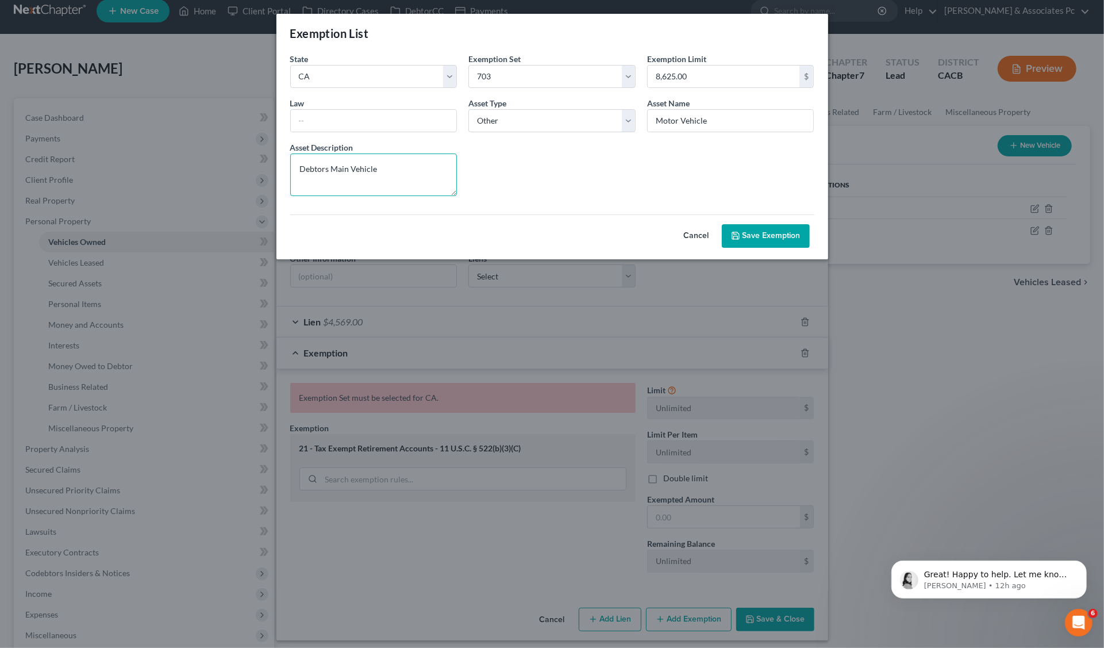
click at [332, 170] on textarea "Debtors Main Vehicle" at bounding box center [373, 174] width 167 height 43
type textarea "Debtors Vehicle"
click at [349, 118] on input "text" at bounding box center [374, 121] width 166 height 22
click at [766, 236] on button "Save Exemption" at bounding box center [766, 236] width 88 height 24
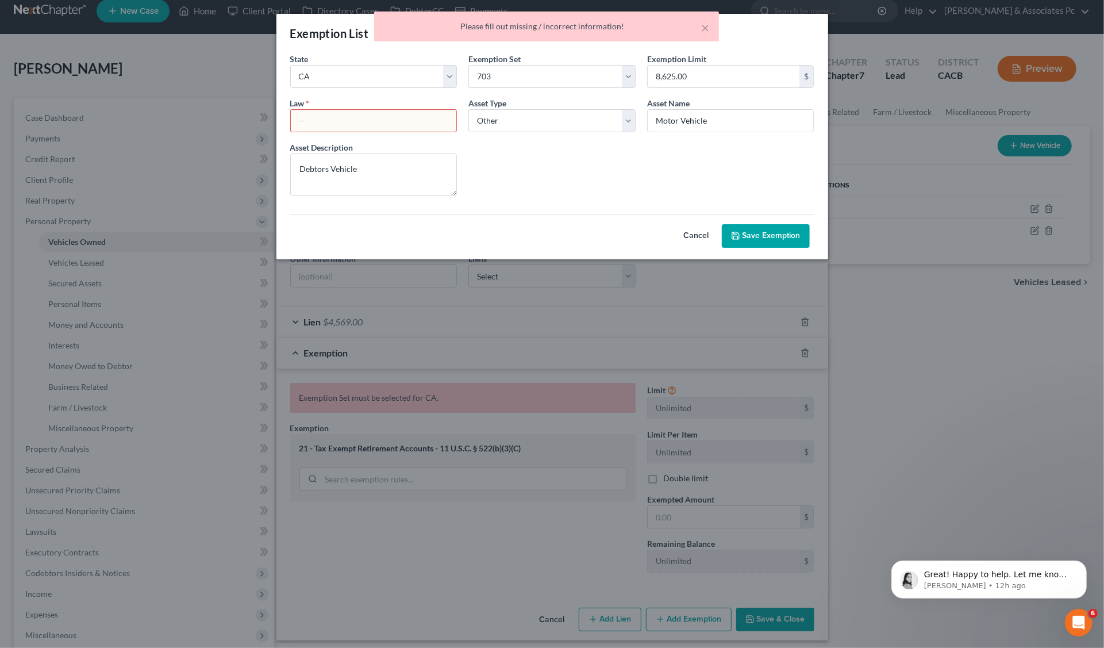
click at [309, 121] on input "text" at bounding box center [374, 121] width 166 height 22
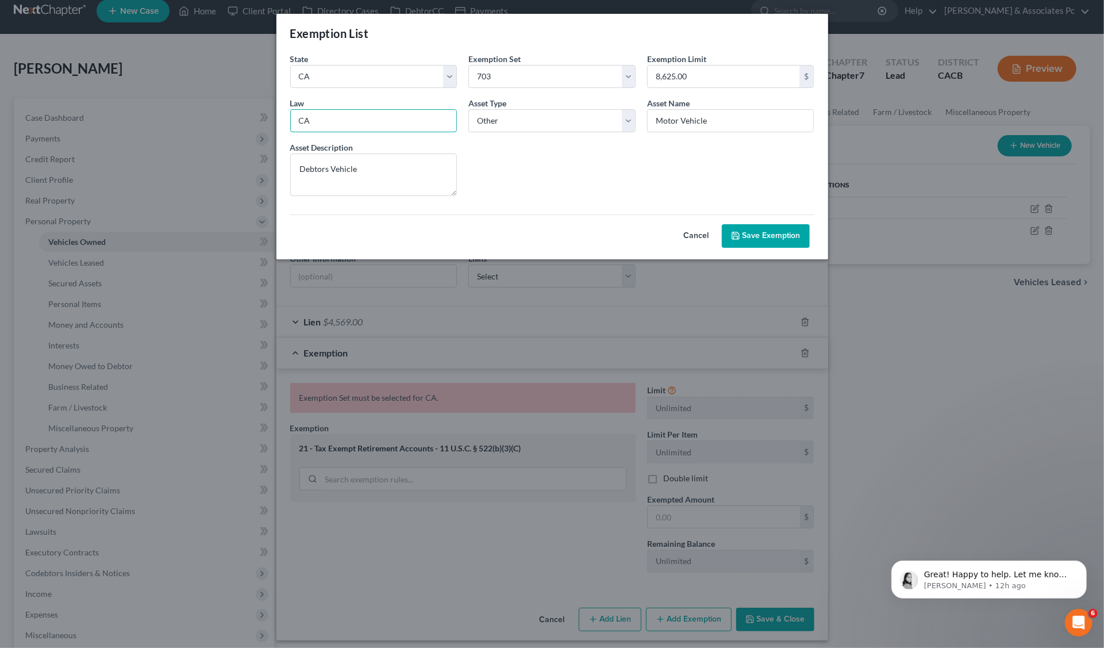
type input "CA"
click at [748, 233] on button "Save Exemption" at bounding box center [766, 236] width 88 height 24
select select "5"
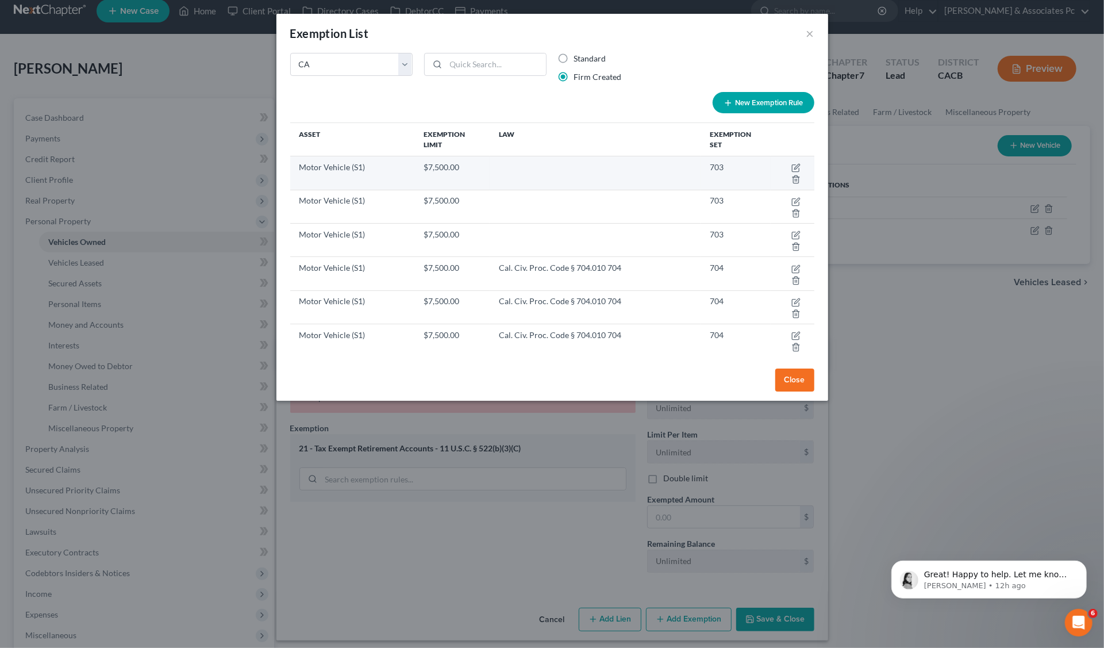
click at [360, 166] on td "Motor Vehicle (S1)" at bounding box center [352, 172] width 125 height 33
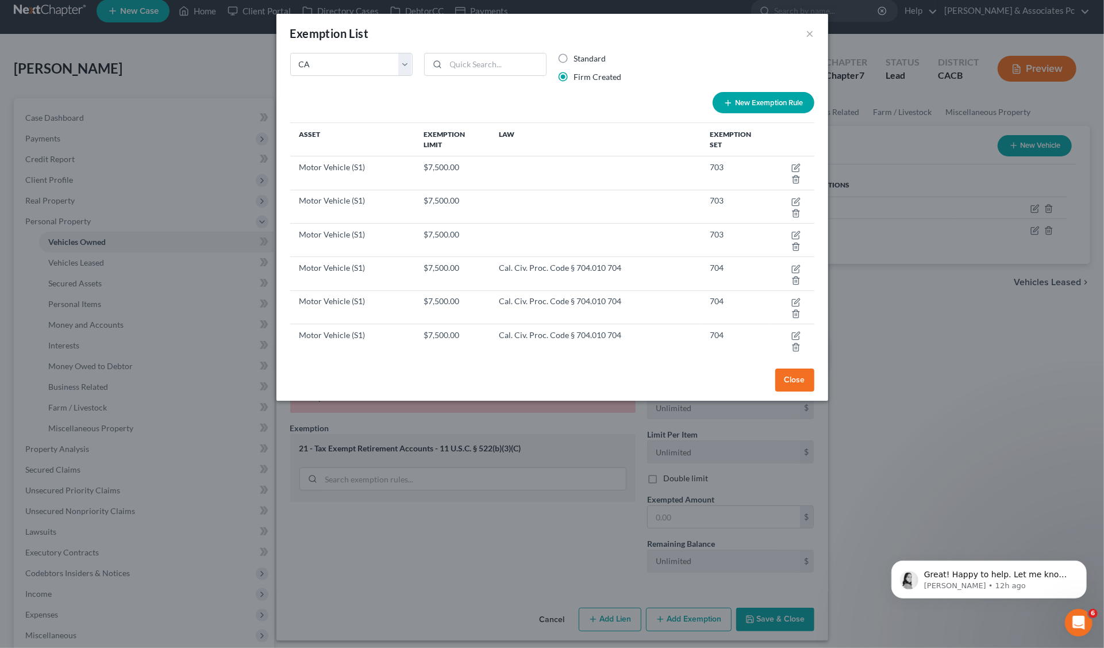
click at [756, 102] on button "New Exemption Rule" at bounding box center [764, 102] width 102 height 21
select select "5"
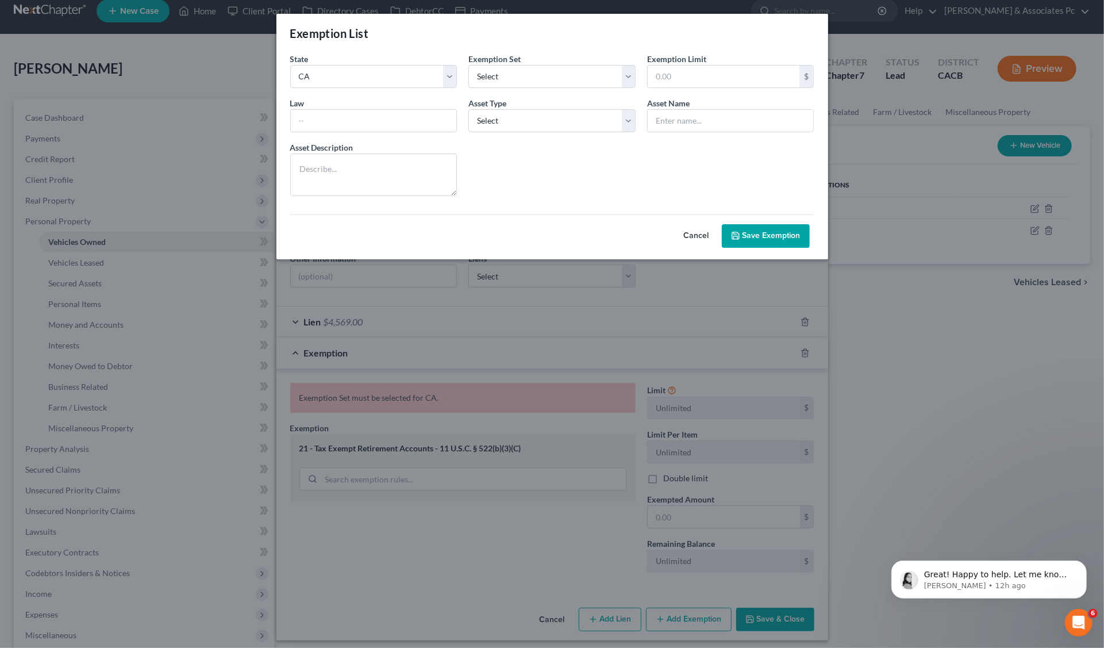
click at [695, 237] on button "Cancel" at bounding box center [696, 236] width 51 height 23
select select "5"
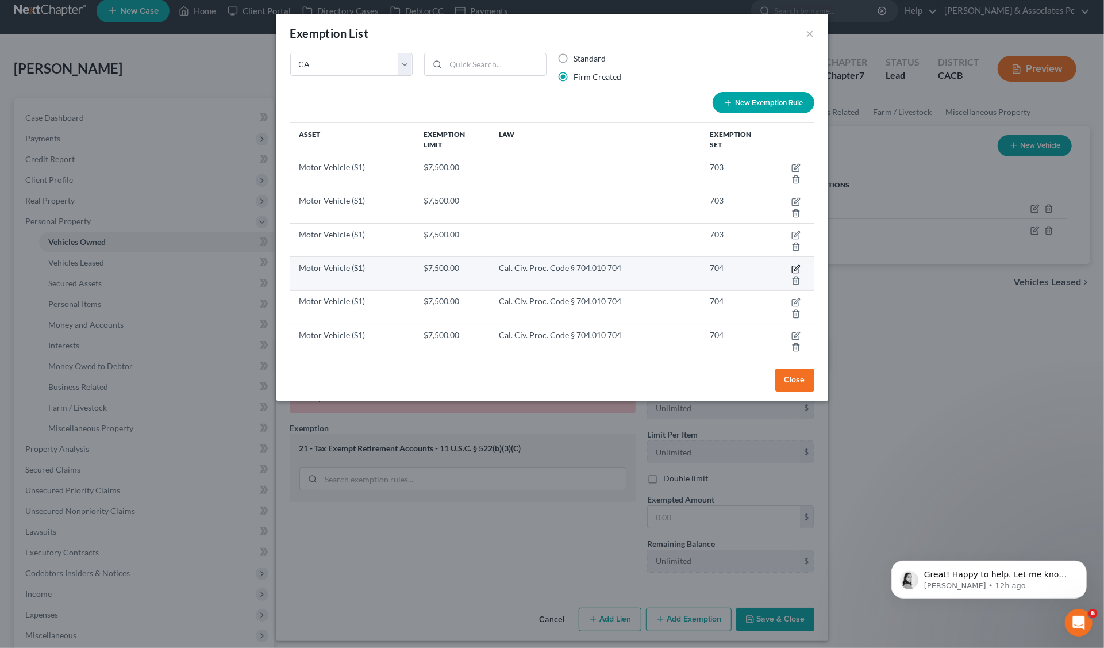
click at [792, 265] on icon "button" at bounding box center [796, 268] width 9 height 9
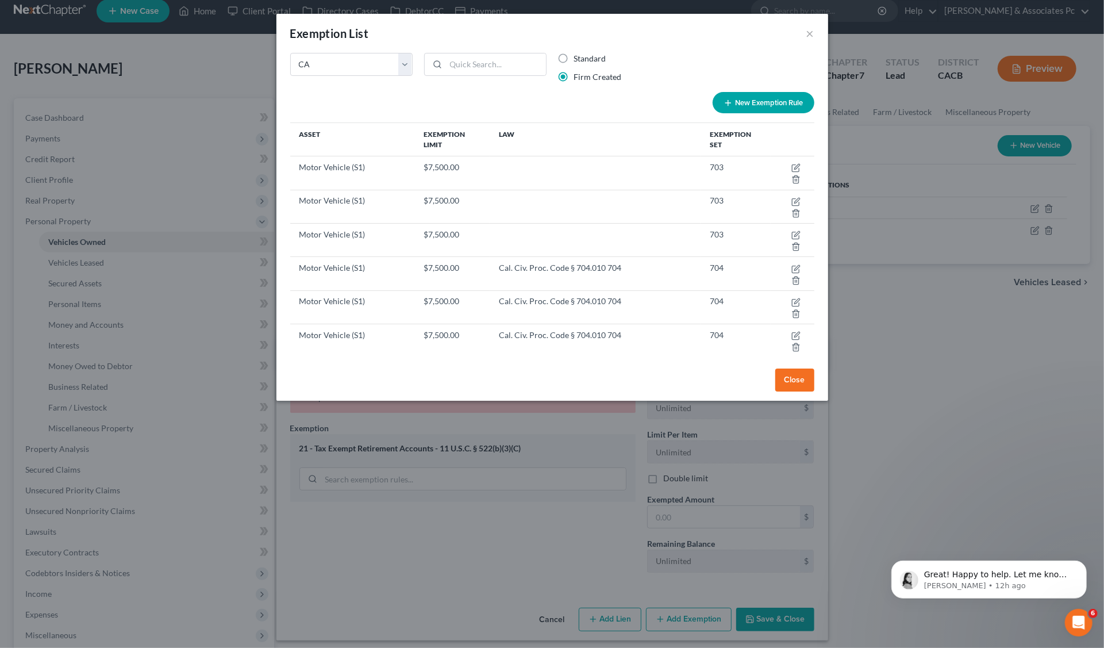
select select "5"
select select "1"
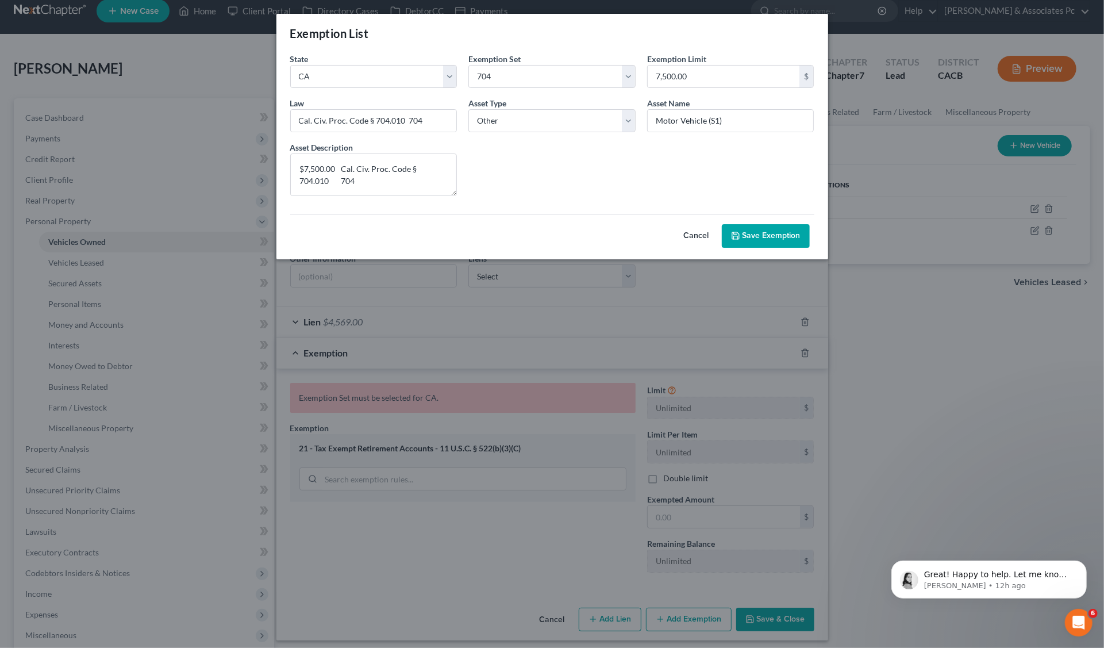
click at [763, 236] on button "Save Exemption" at bounding box center [766, 236] width 88 height 24
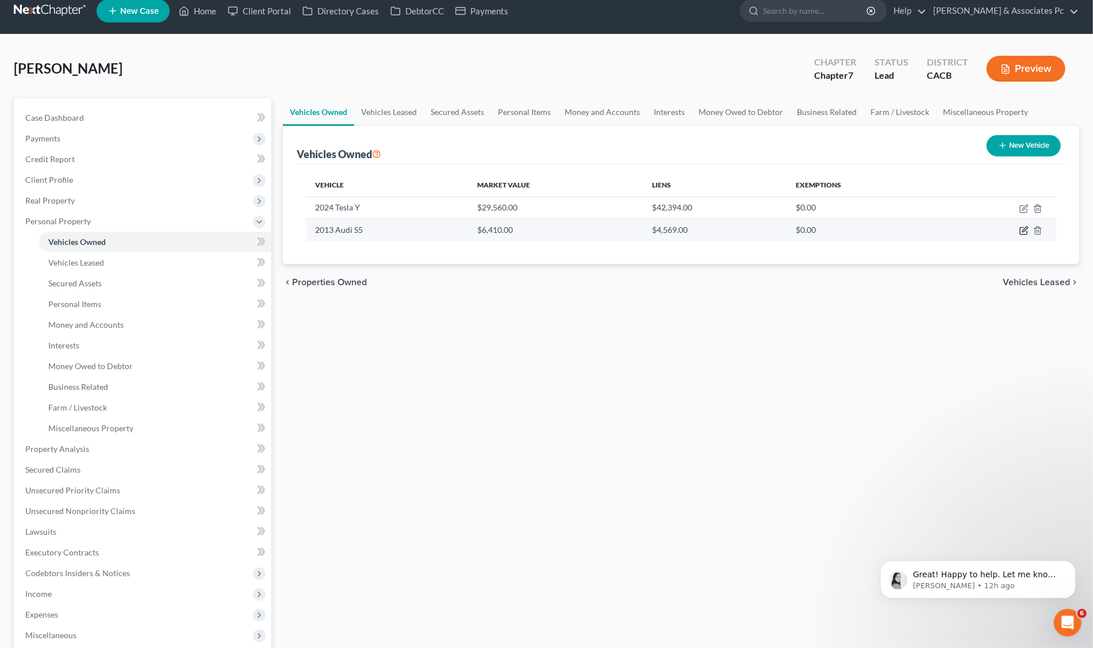
click at [1023, 228] on icon "button" at bounding box center [1023, 230] width 9 height 9
select select "0"
select select "13"
select select "3"
select select "0"
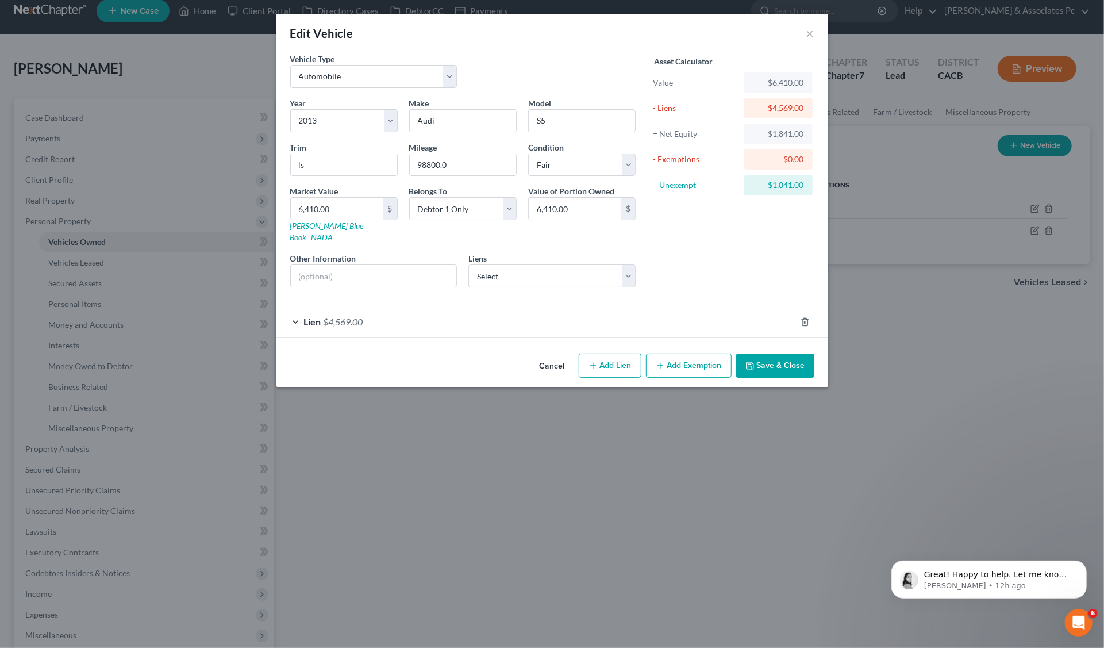
click at [695, 354] on button "Add Exemption" at bounding box center [689, 366] width 86 height 24
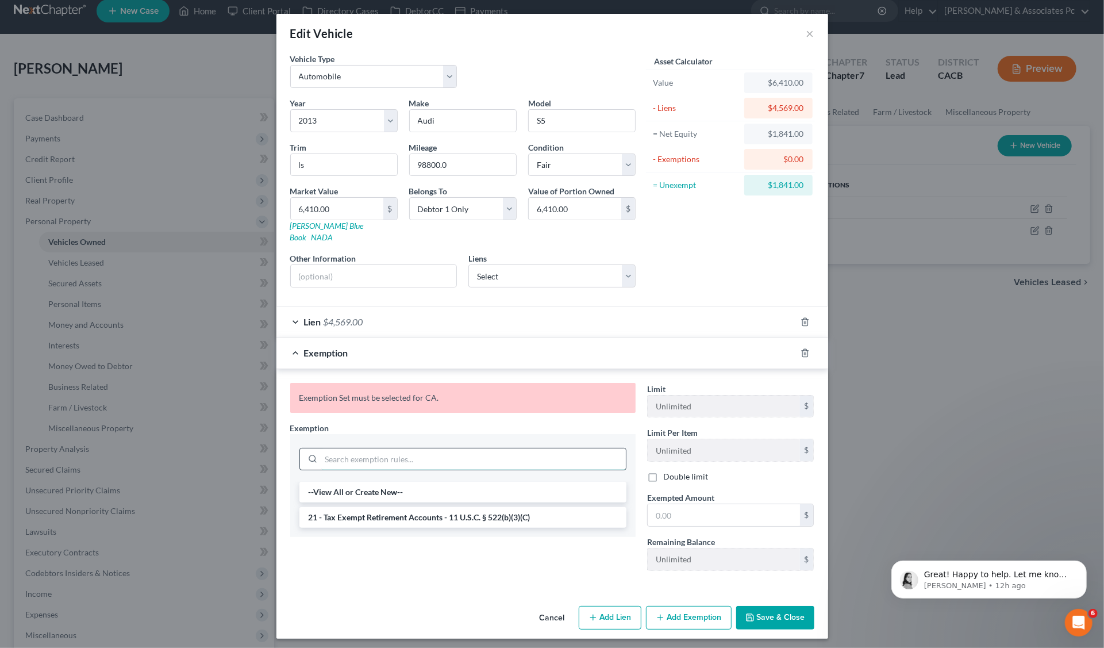
click at [343, 448] on input "search" at bounding box center [473, 459] width 305 height 22
click at [313, 454] on icon at bounding box center [312, 458] width 9 height 9
click at [373, 448] on input "search" at bounding box center [473, 459] width 305 height 22
click at [347, 482] on li "--View All or Create New--" at bounding box center [462, 492] width 327 height 21
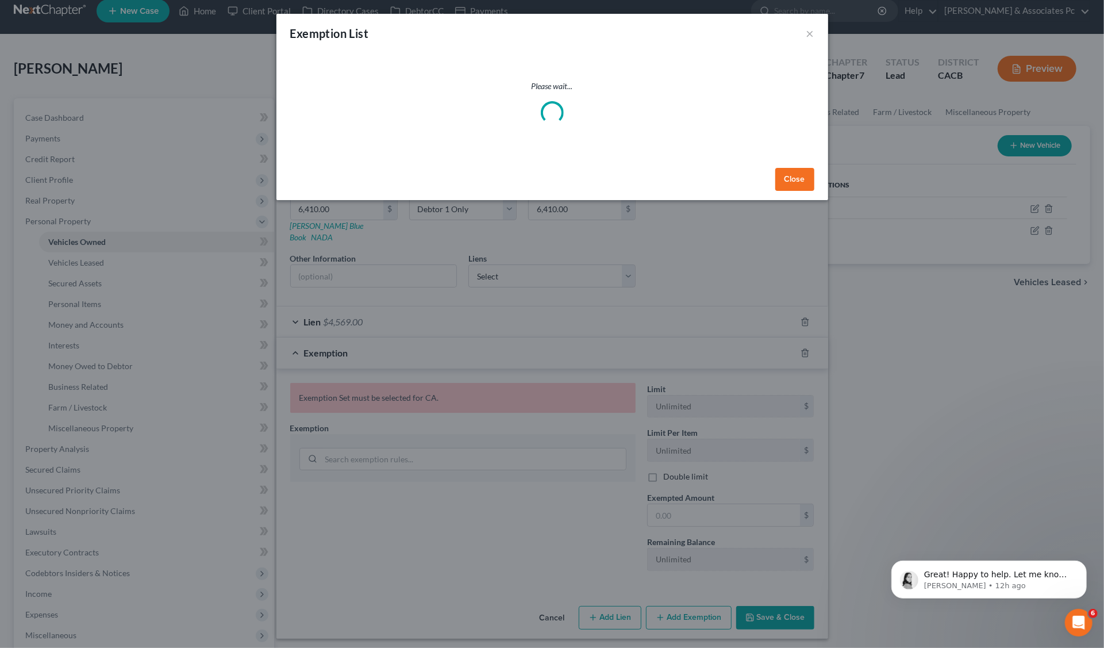
select select "5"
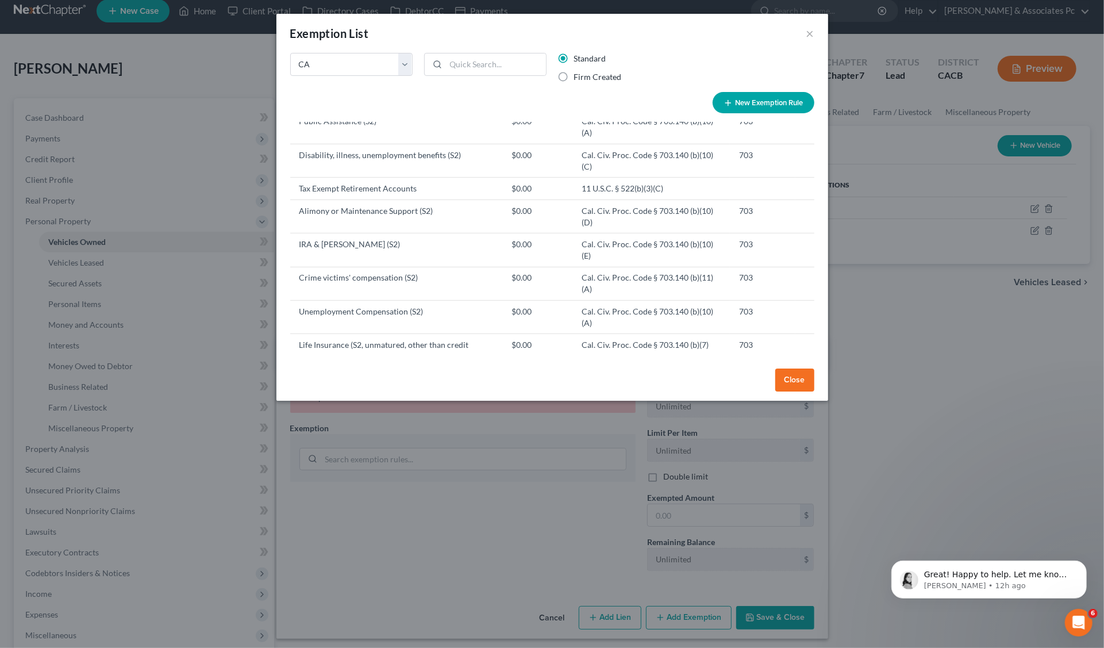
scroll to position [359, 0]
click at [340, 389] on td "Motor Vehicle (S2)" at bounding box center [396, 400] width 212 height 22
click at [736, 98] on button "New Exemption Rule" at bounding box center [764, 102] width 102 height 21
select select "5"
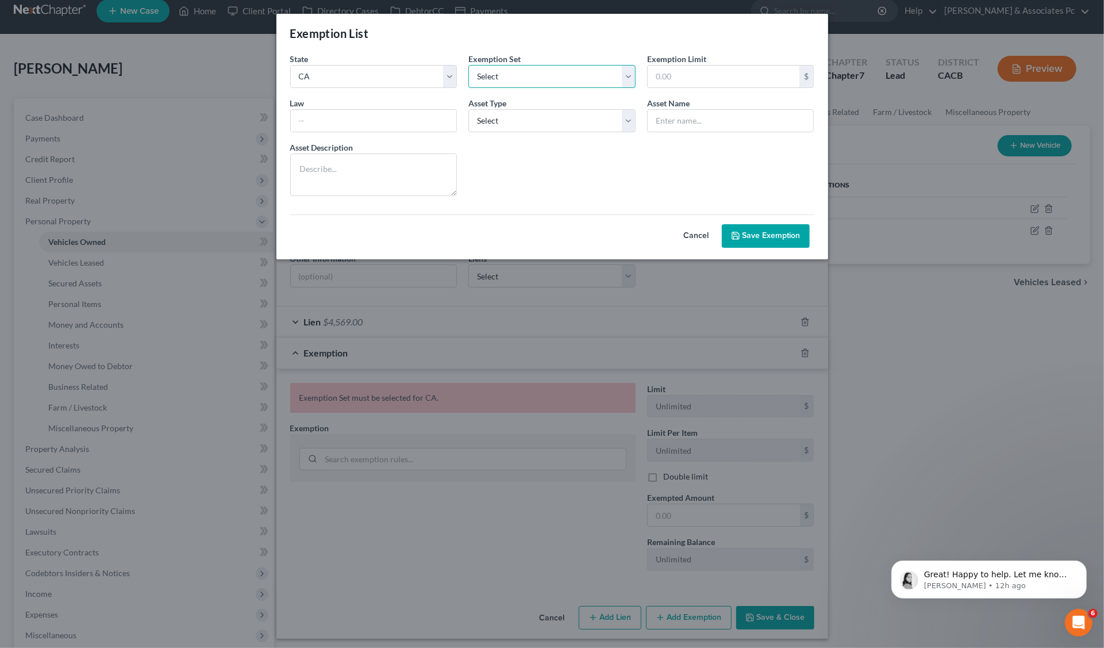
click at [625, 76] on select "Select 703 704" at bounding box center [551, 76] width 167 height 23
select select "0"
click at [468, 65] on select "Select 703 704" at bounding box center [551, 76] width 167 height 23
click at [759, 77] on input "text" at bounding box center [724, 77] width 152 height 22
type input "7,500.00"
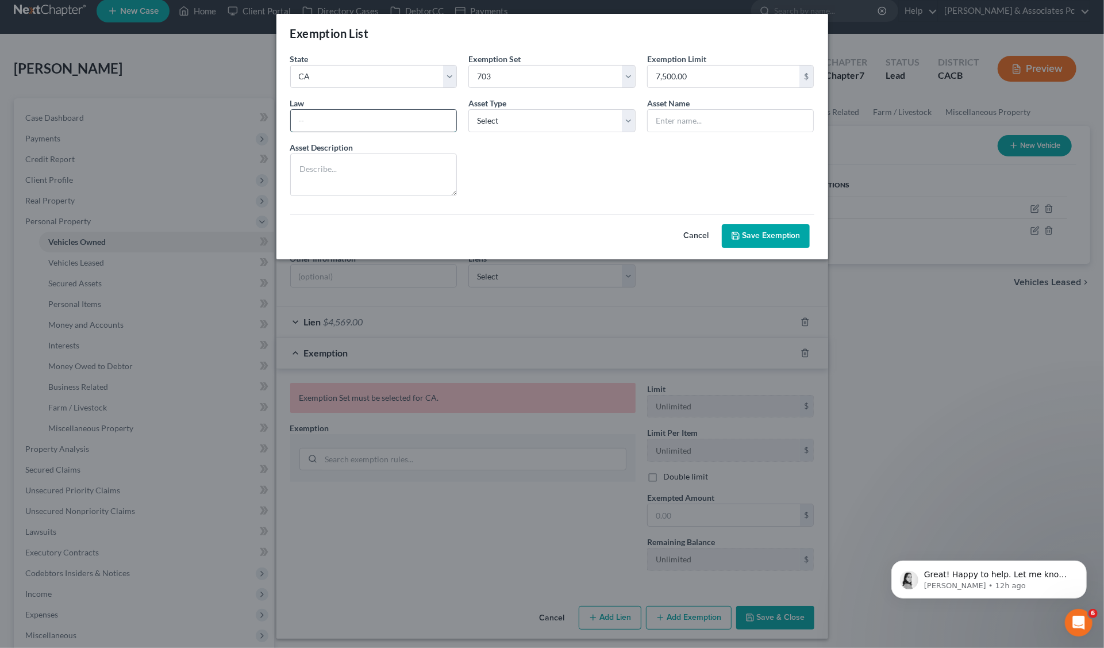
click at [356, 121] on input "text" at bounding box center [374, 121] width 166 height 22
type input "Cal. Civ. Proc. Code § 704.010 704"
click at [527, 116] on select "Select Homestead Other" at bounding box center [551, 120] width 167 height 23
select select "1"
click at [468, 109] on select "Select Homestead Other" at bounding box center [551, 120] width 167 height 23
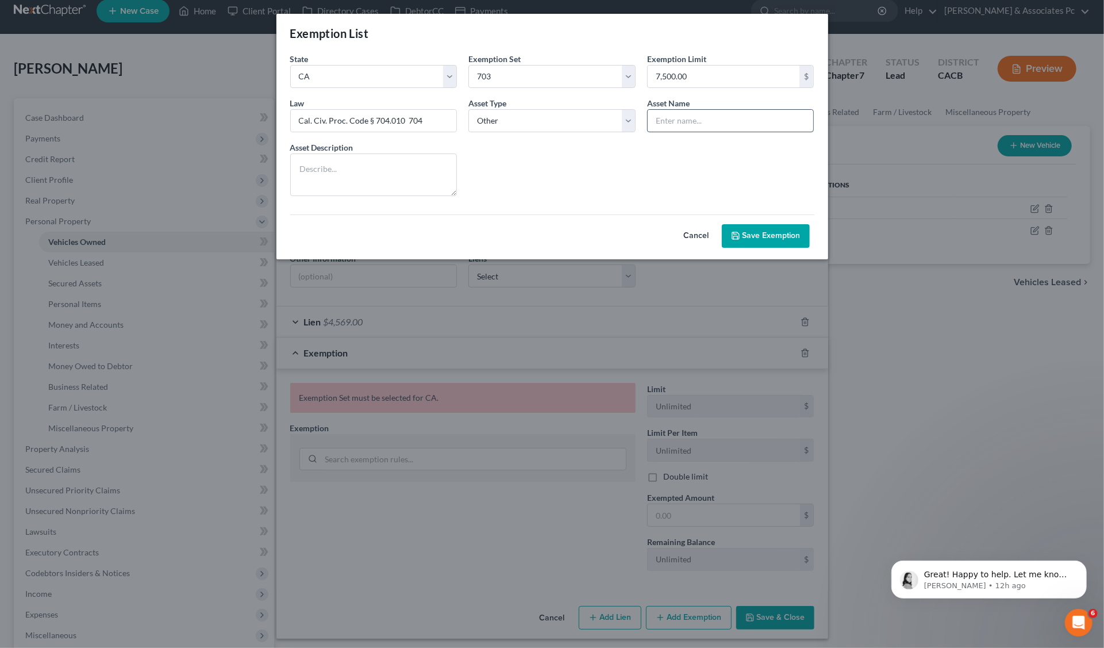
click at [663, 117] on input "text" at bounding box center [731, 121] width 166 height 22
type input "Motor Vehicle (S1)"
click at [752, 235] on button "Save Exemption" at bounding box center [766, 236] width 88 height 24
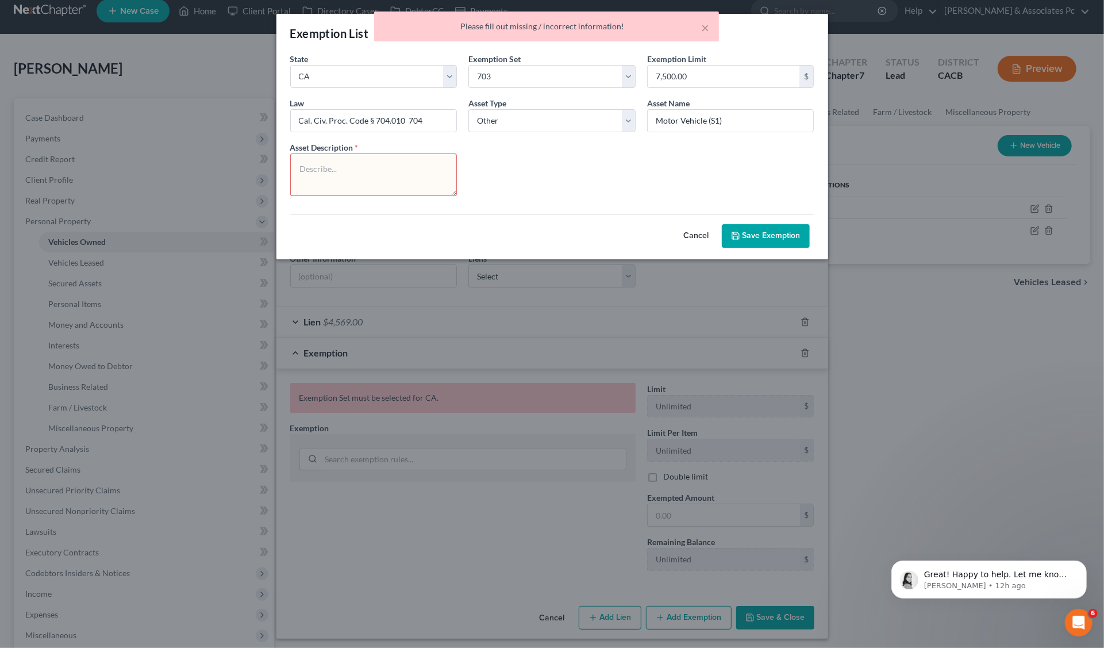
click at [409, 162] on textarea at bounding box center [373, 174] width 167 height 43
type textarea "C"
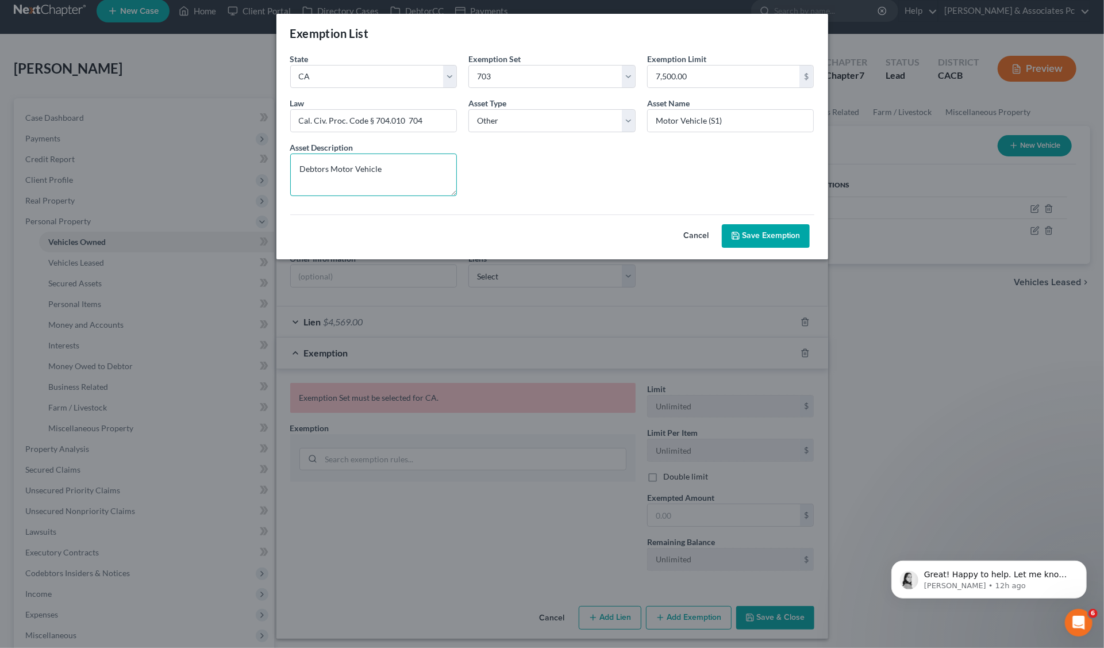
type textarea "Debtors Motor Vehicle"
click at [743, 230] on button "Save Exemption" at bounding box center [766, 236] width 88 height 24
select select "5"
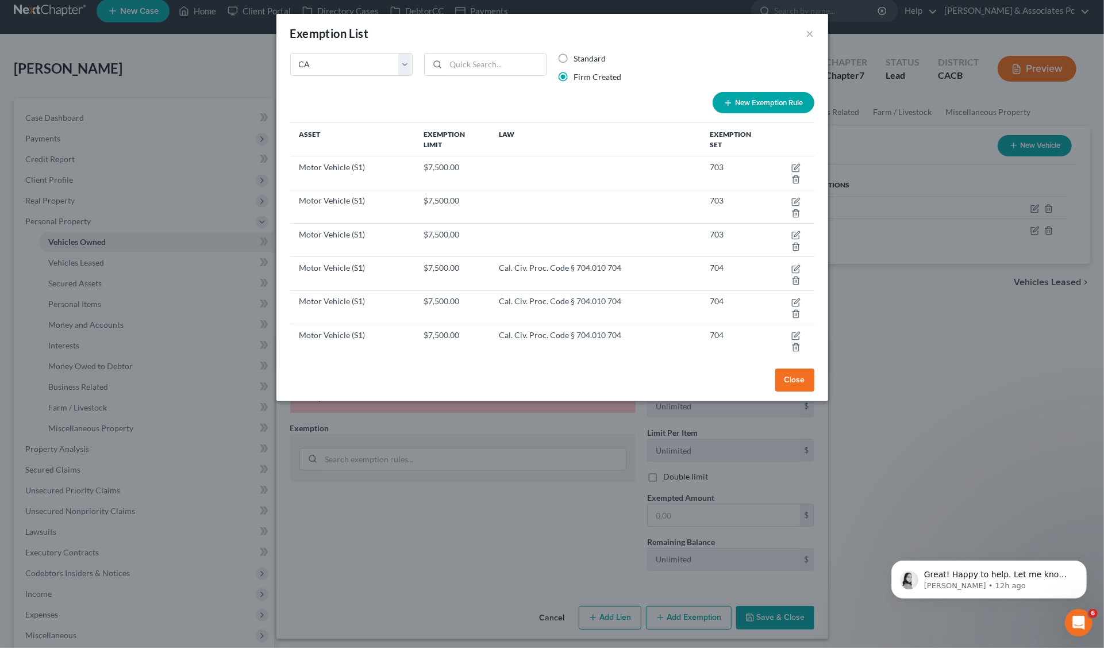
click at [794, 382] on button "Close" at bounding box center [794, 379] width 39 height 23
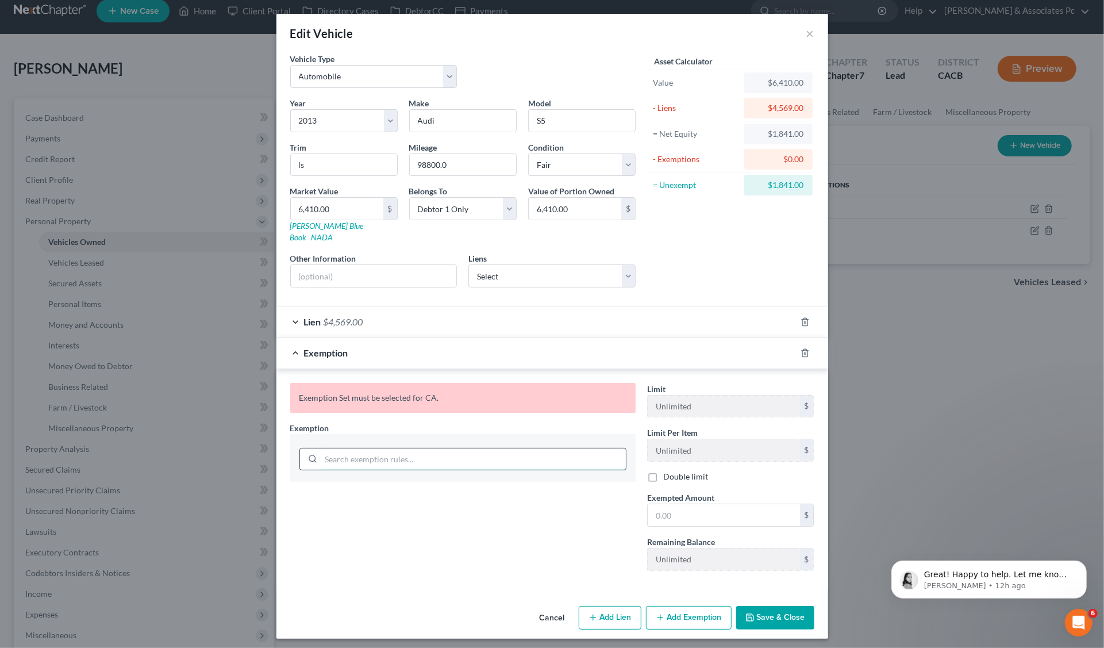
click at [354, 448] on input "search" at bounding box center [473, 459] width 305 height 22
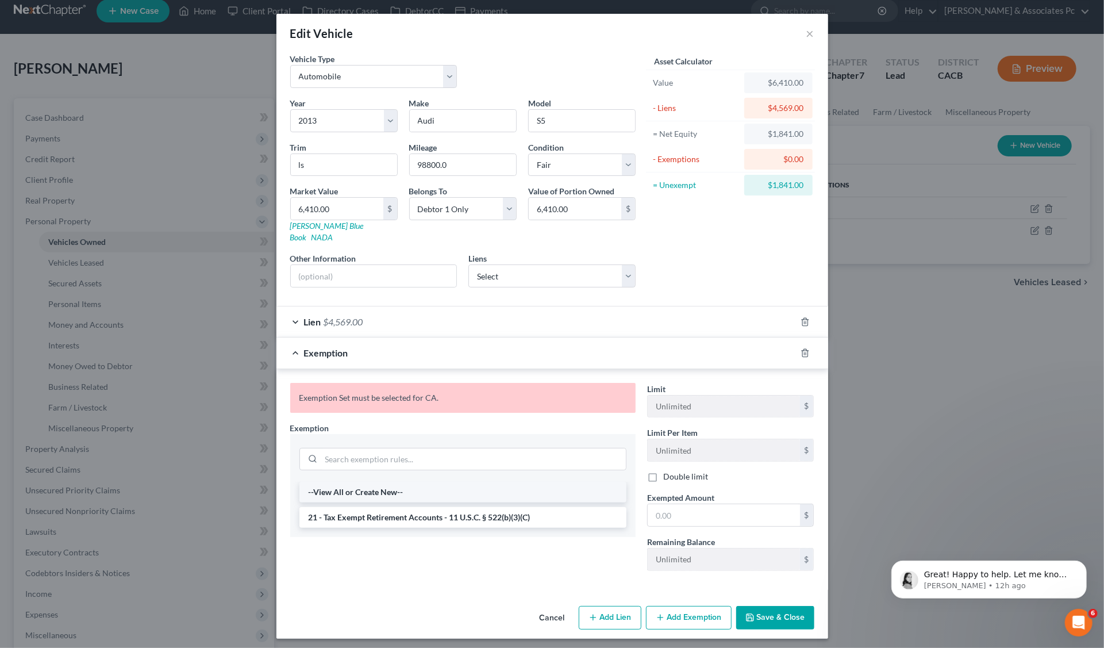
click at [357, 482] on li "--View All or Create New--" at bounding box center [462, 492] width 327 height 21
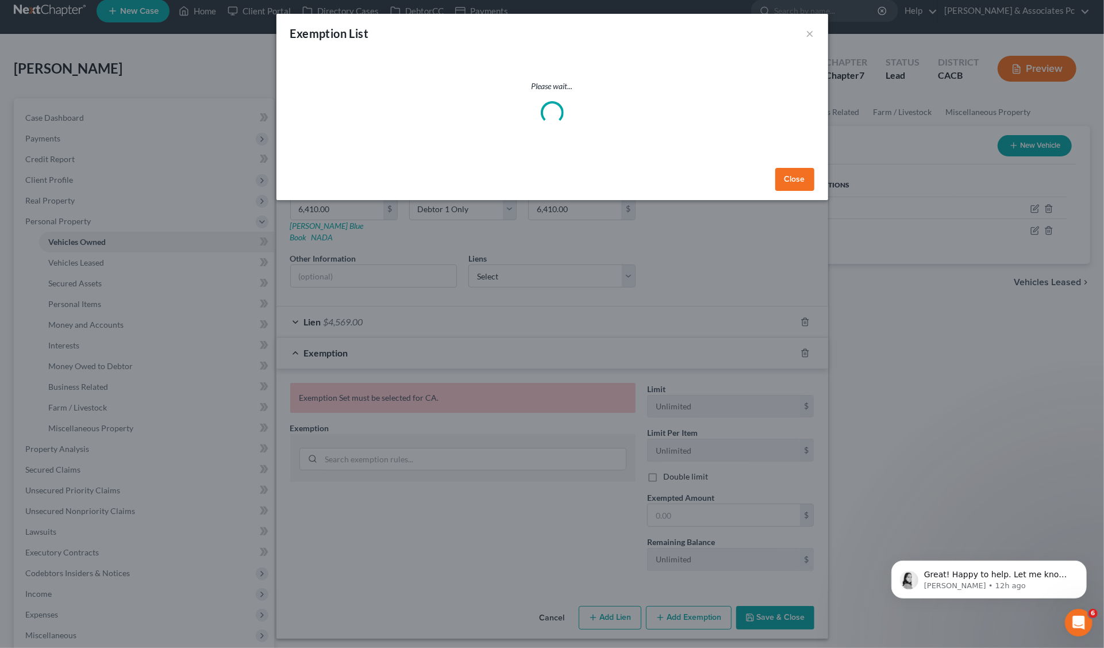
select select "5"
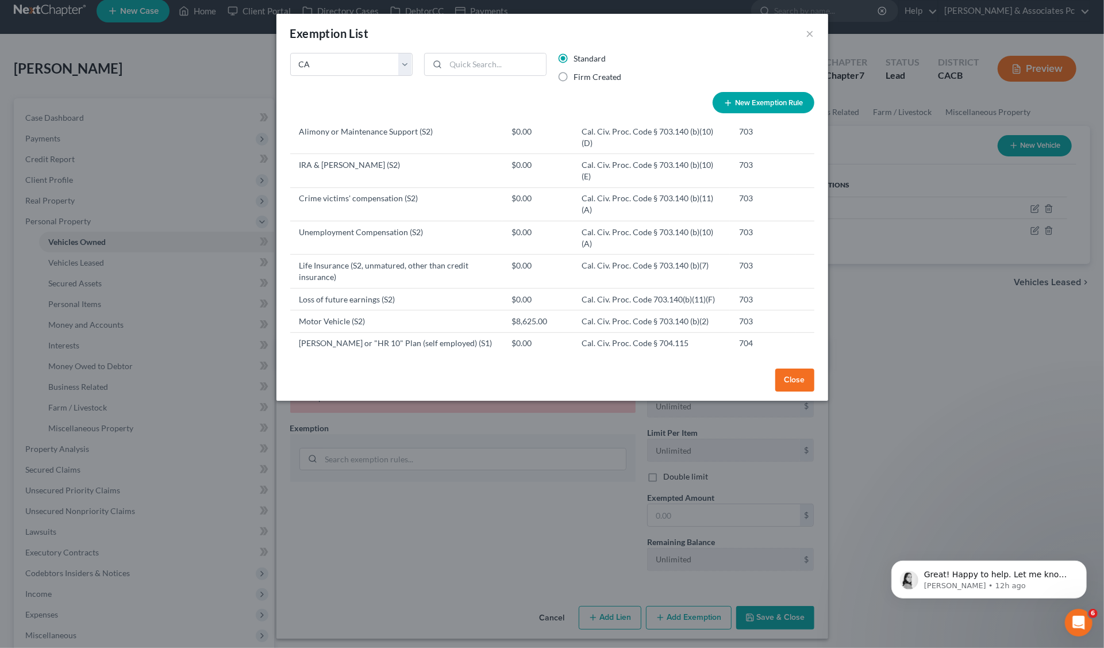
scroll to position [437, 0]
click at [360, 310] on td "Motor Vehicle (S2)" at bounding box center [396, 321] width 212 height 22
click at [462, 310] on td "Motor Vehicle (S2)" at bounding box center [396, 321] width 212 height 22
click at [657, 310] on td "Cal. Civ. Proc. Code § 703.140 (b)(2)" at bounding box center [651, 321] width 157 height 22
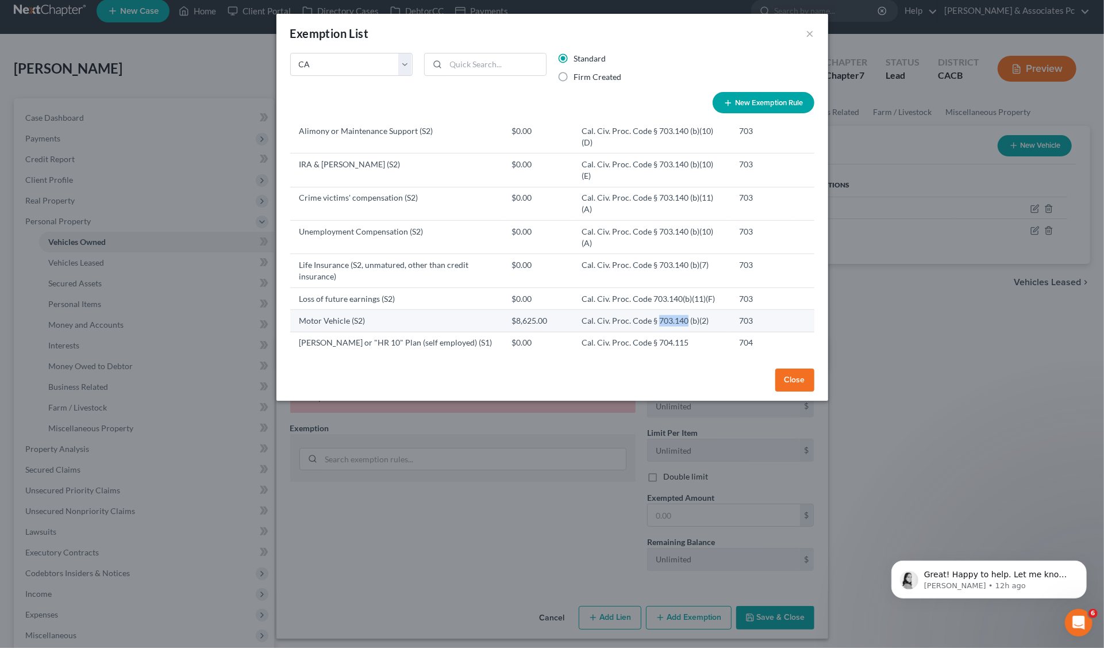
click at [657, 310] on td "Cal. Civ. Proc. Code § 703.140 (b)(2)" at bounding box center [651, 321] width 157 height 22
click at [739, 96] on button "New Exemption Rule" at bounding box center [764, 102] width 102 height 21
select select "5"
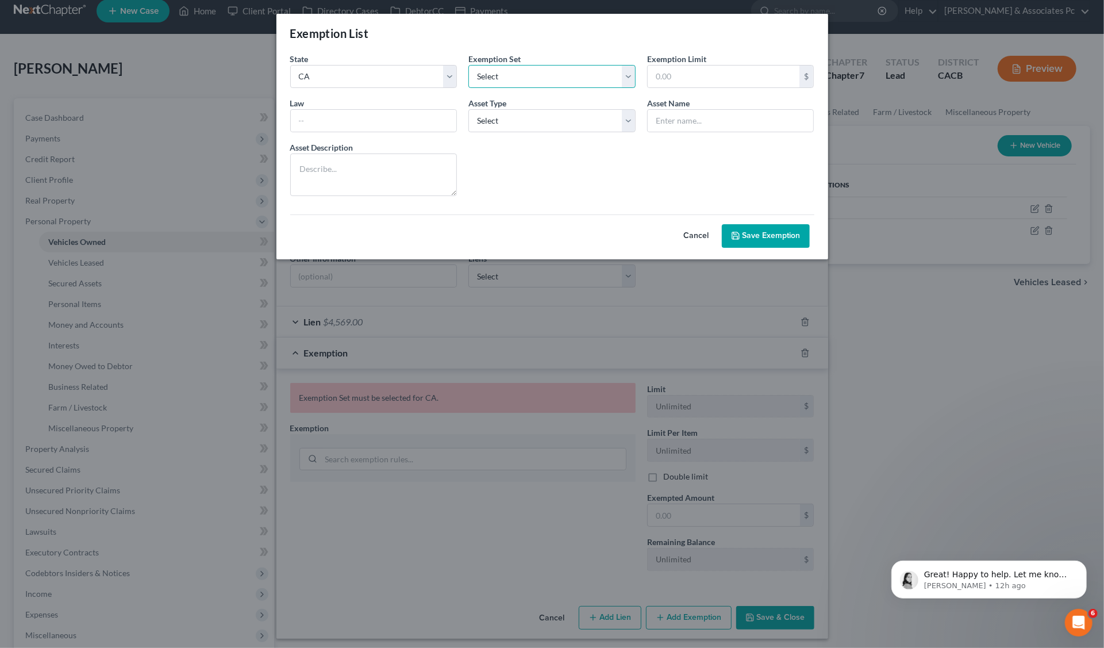
click at [603, 76] on select "Select 703 704" at bounding box center [551, 76] width 167 height 23
select select "0"
click at [468, 65] on select "Select 703 704" at bounding box center [551, 76] width 167 height 23
click at [744, 77] on input "text" at bounding box center [724, 77] width 152 height 22
type input "7,500.00"
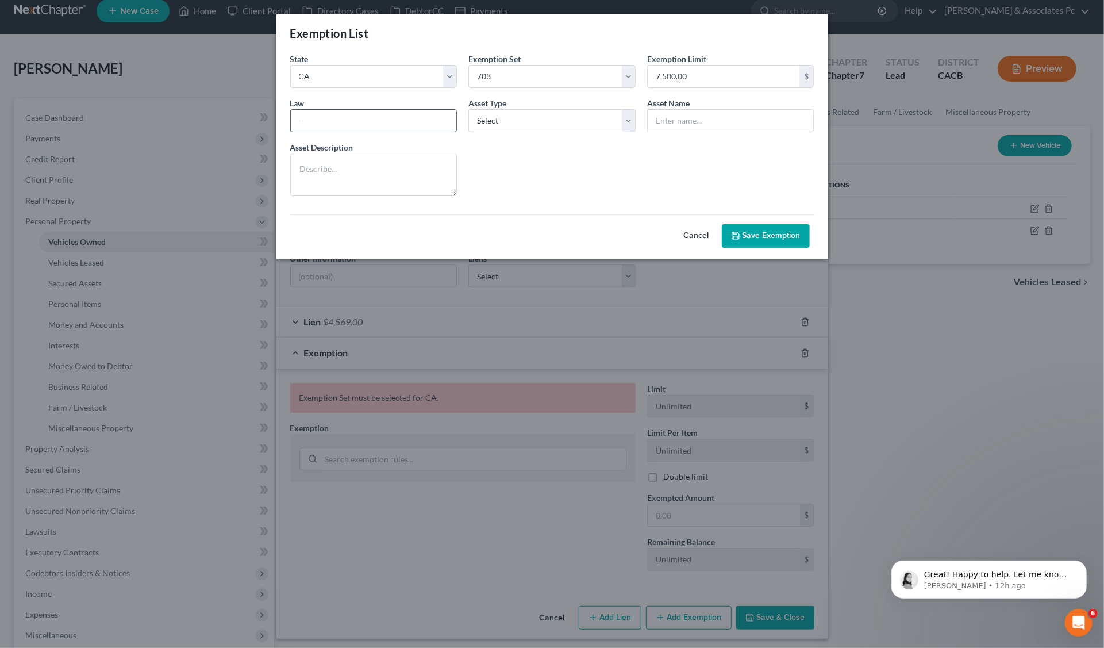
click at [317, 121] on input "text" at bounding box center [374, 121] width 166 height 22
type input "Cal. Civ. Proc. Code § 704.010 704"
click at [524, 114] on select "Select Homestead Other" at bounding box center [551, 120] width 167 height 23
select select "1"
click at [468, 109] on select "Select Homestead Other" at bounding box center [551, 120] width 167 height 23
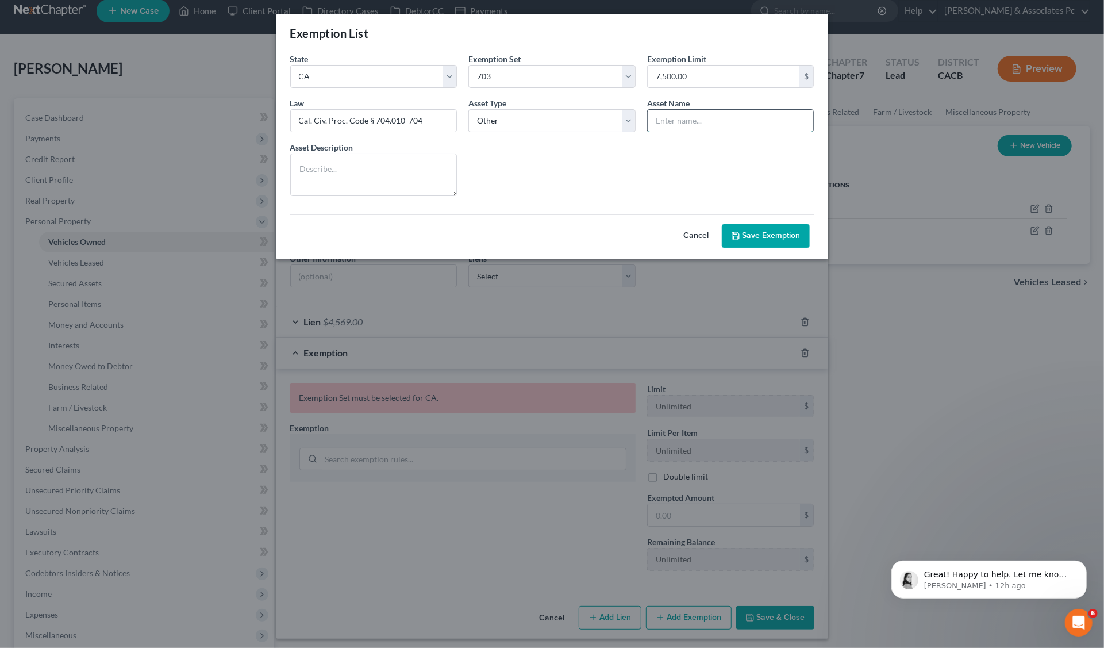
click at [680, 113] on input "text" at bounding box center [731, 121] width 166 height 22
type input "Motor Vehicle (S1)"
click at [309, 166] on textarea at bounding box center [373, 174] width 167 height 43
type textarea "Debtors Vehicle"
click at [741, 236] on button "Save Exemption" at bounding box center [766, 236] width 88 height 24
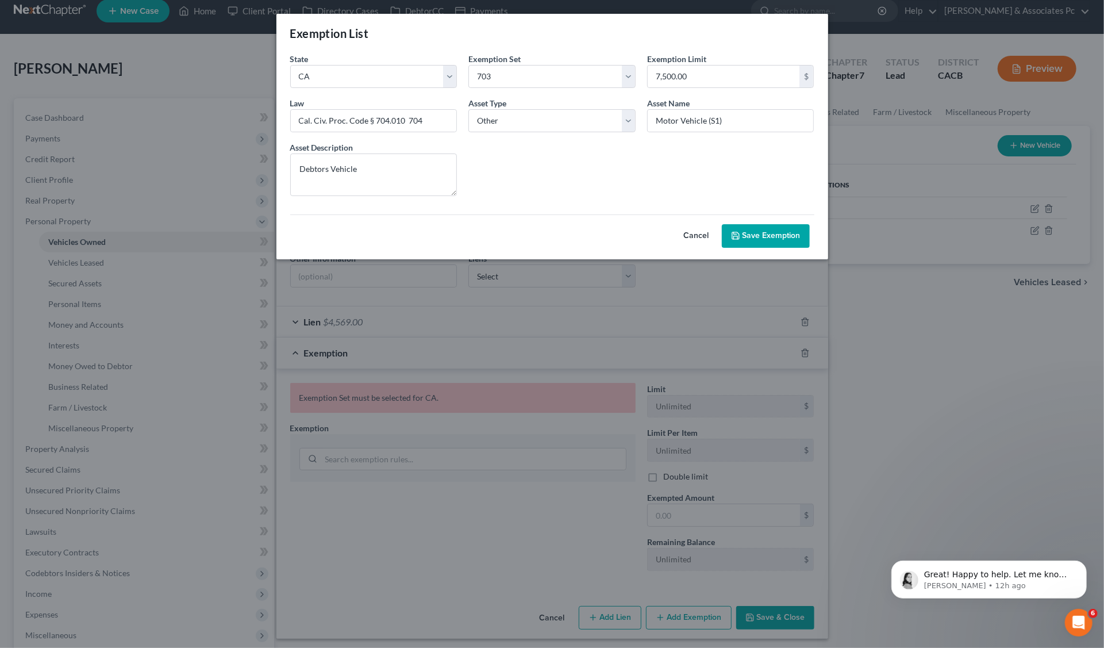
select select "5"
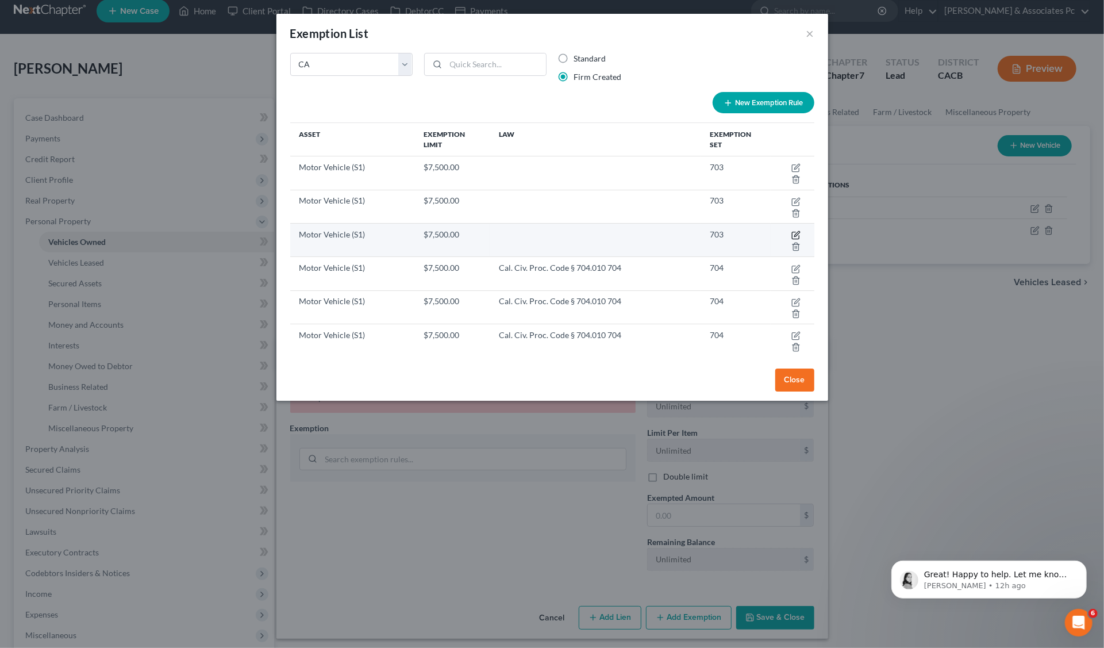
click at [792, 234] on icon "button" at bounding box center [796, 234] width 9 height 9
select select "5"
select select "0"
select select "1"
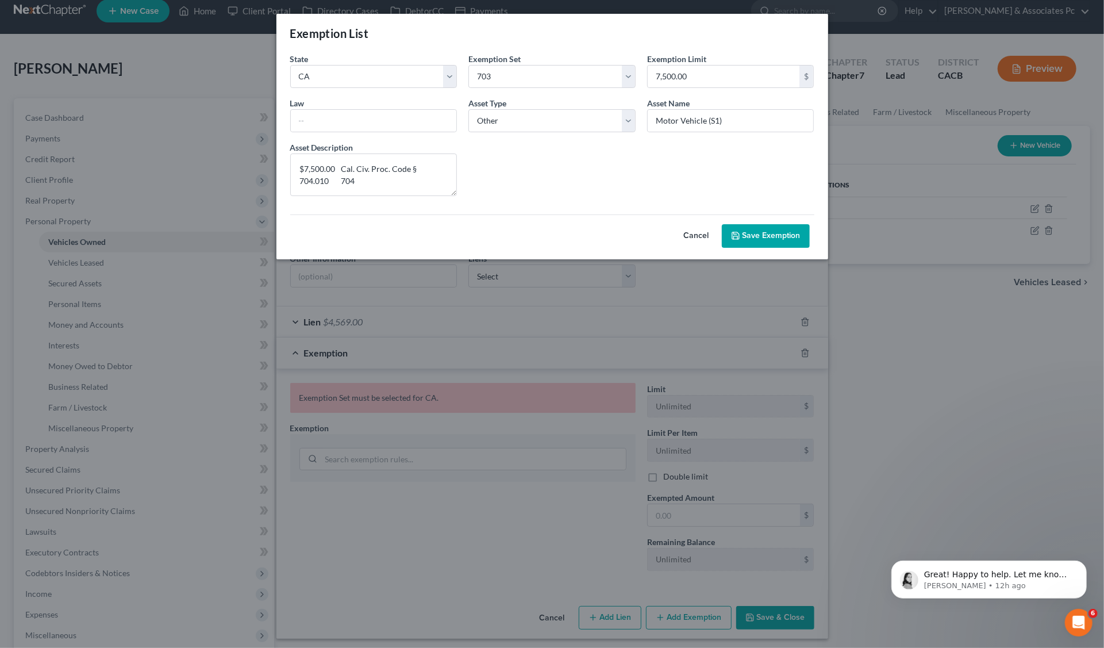
click at [761, 236] on button "Save Exemption" at bounding box center [766, 236] width 88 height 24
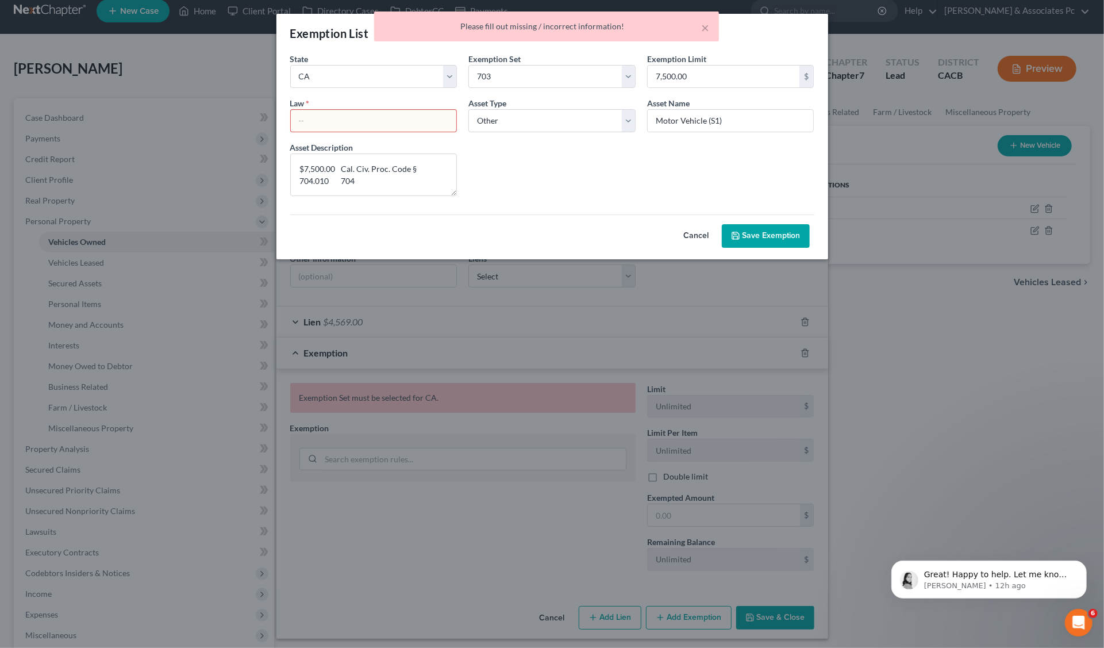
click at [406, 126] on input "text" at bounding box center [374, 121] width 166 height 22
type input "Cal. Civ. Proc. Code § 704.010 704"
click at [631, 117] on select "Select Homestead Other" at bounding box center [551, 120] width 167 height 23
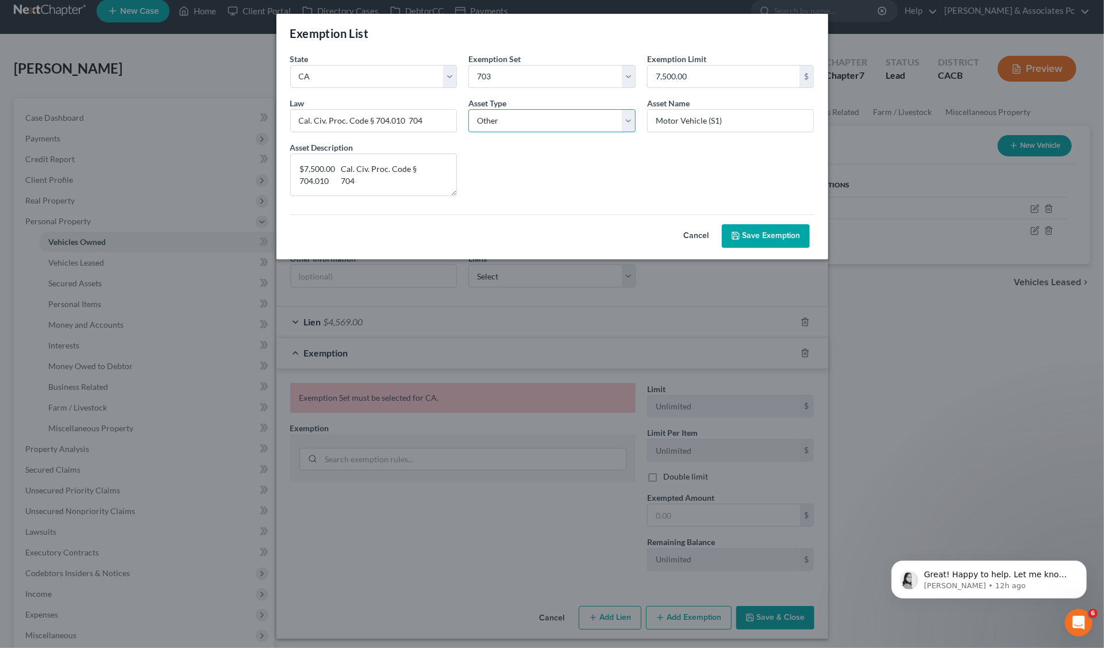
click at [468, 109] on select "Select Homestead Other" at bounding box center [551, 120] width 167 height 23
click at [763, 224] on button "Save Exemption" at bounding box center [766, 236] width 88 height 24
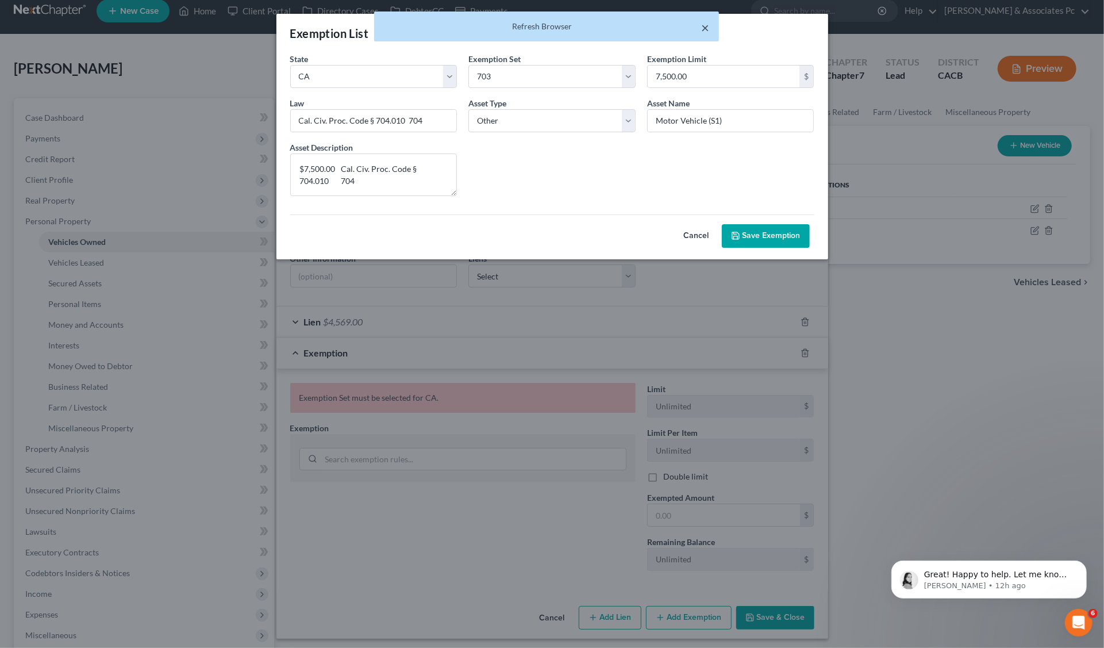
click at [702, 21] on button "×" at bounding box center [706, 28] width 8 height 14
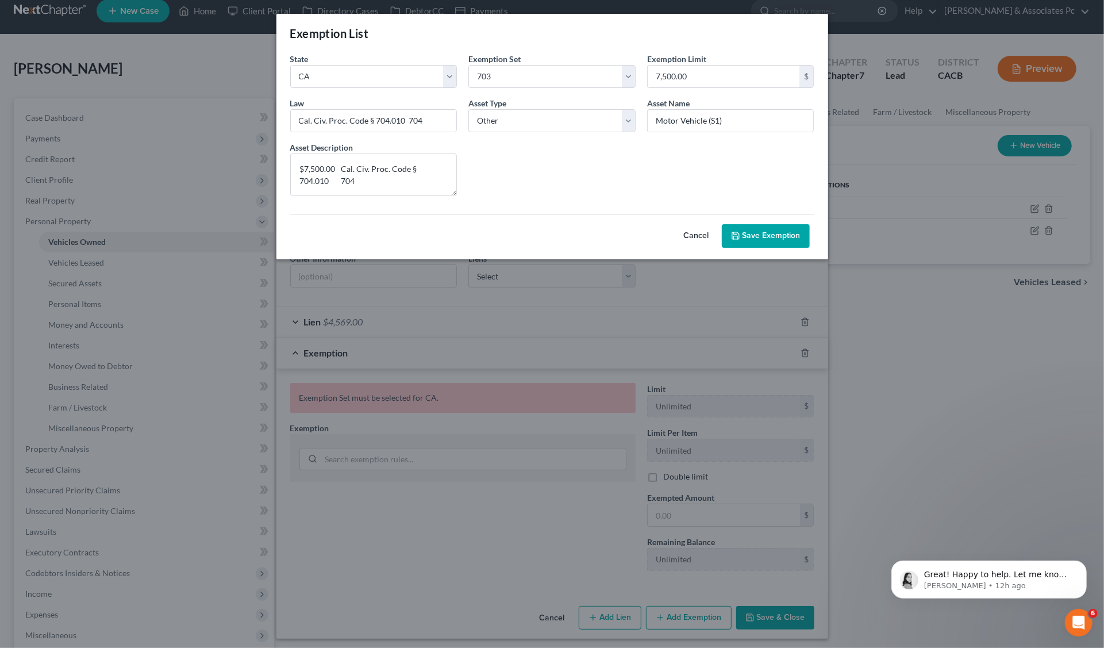
click at [740, 234] on icon "submit" at bounding box center [735, 235] width 9 height 9
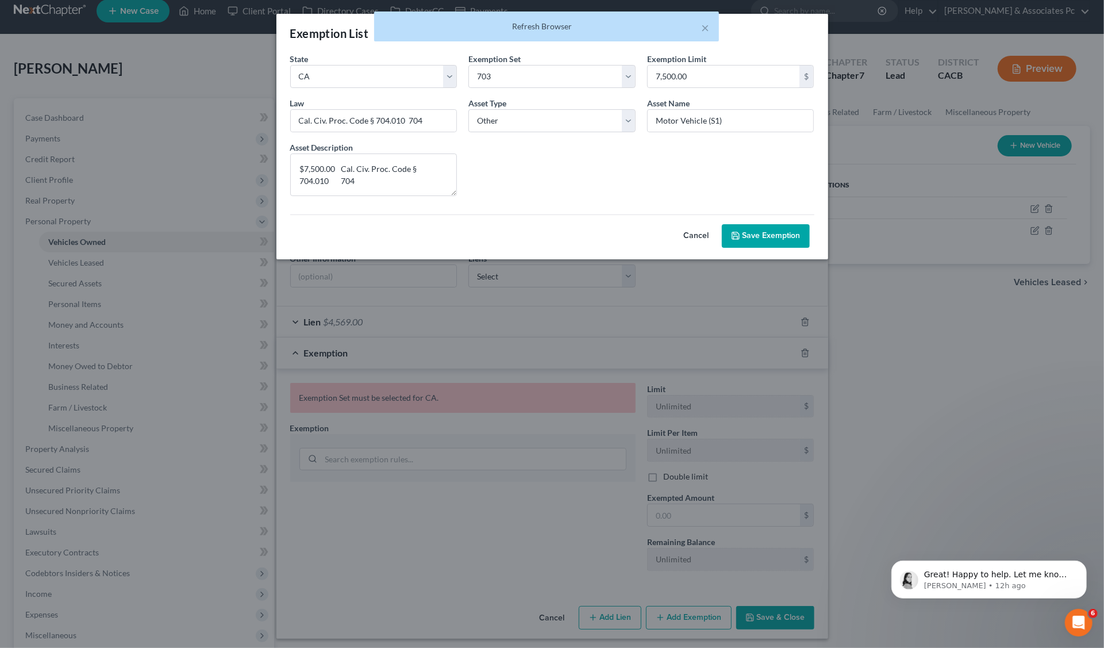
drag, startPoint x: 216, startPoint y: 74, endPoint x: 223, endPoint y: 118, distance: 44.9
click at [215, 74] on div "Exemption List State State Federal AL AK AR AZ CA CO CT DE DC FL GA GU HI ID IL…" at bounding box center [552, 324] width 1104 height 648
click at [786, 240] on button "Save Exemption" at bounding box center [766, 236] width 88 height 24
click at [887, 342] on div "Exemption List State State Federal AL AK AR AZ CA CO CT DE DC FL GA GU HI ID IL…" at bounding box center [552, 324] width 1104 height 648
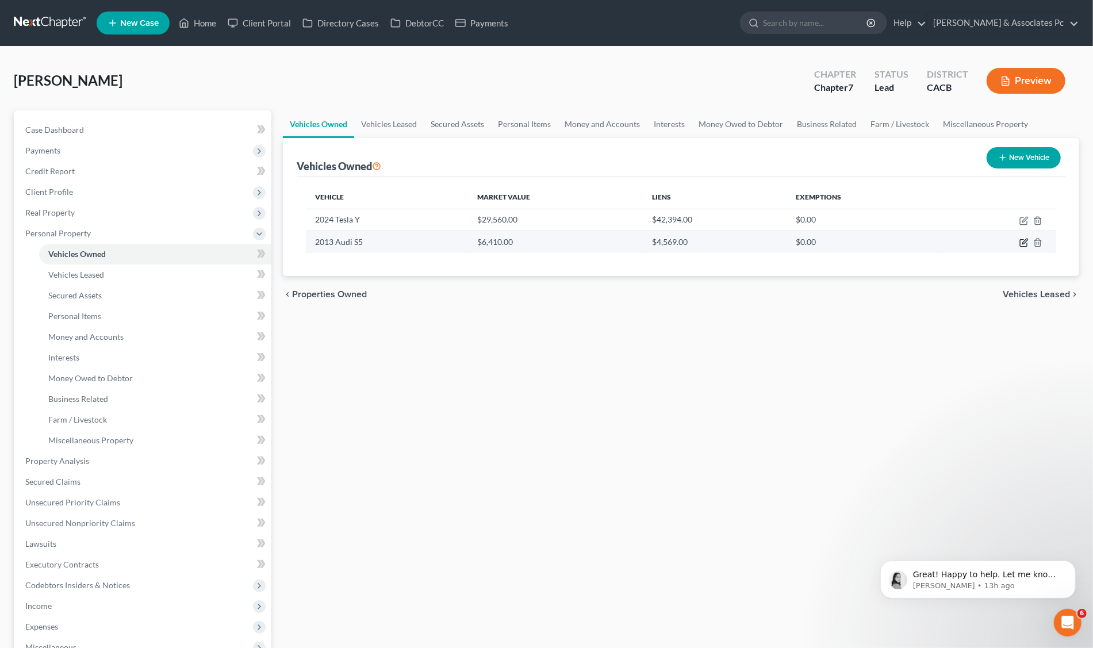
click at [1025, 241] on icon "button" at bounding box center [1024, 241] width 5 height 5
select select "0"
select select "13"
select select "3"
select select "0"
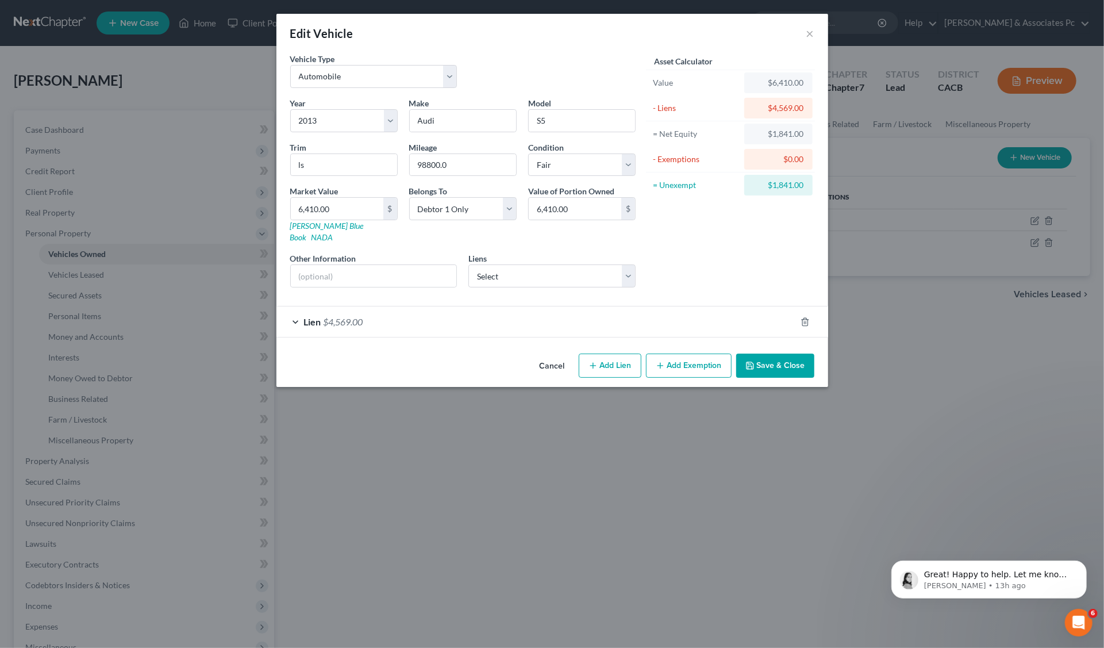
click at [685, 354] on button "Add Exemption" at bounding box center [689, 366] width 86 height 24
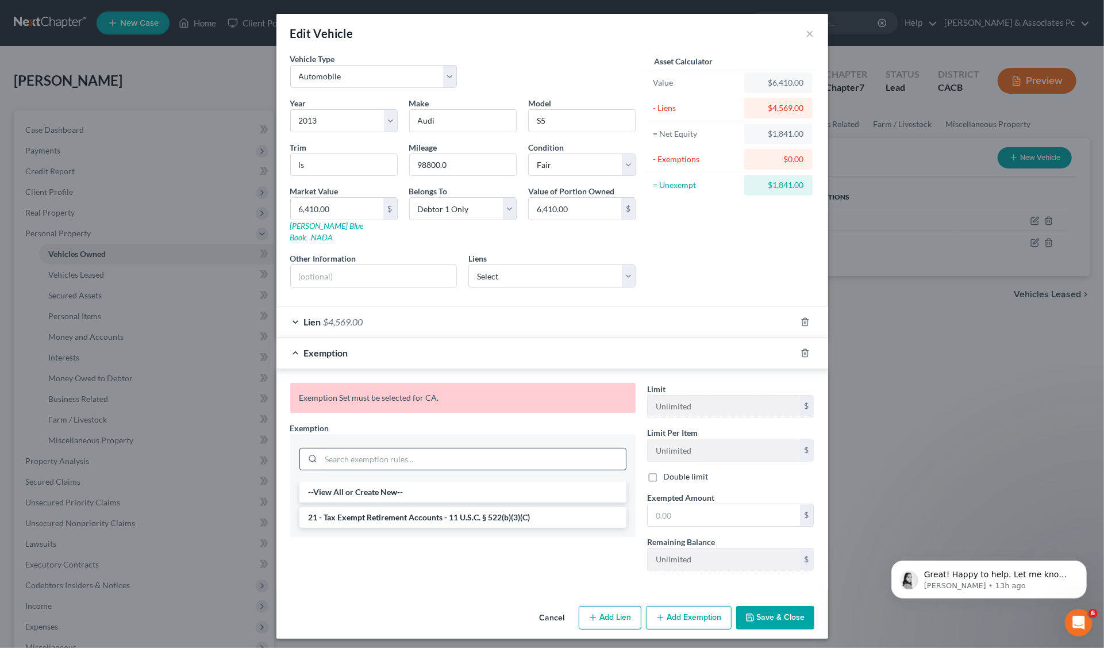
click at [349, 448] on input "search" at bounding box center [473, 459] width 305 height 22
paste input "Motor Vehicle (S2) $8,625.00 Cal. Civ. Proc. Code § 703.140 (b)(2) 703"
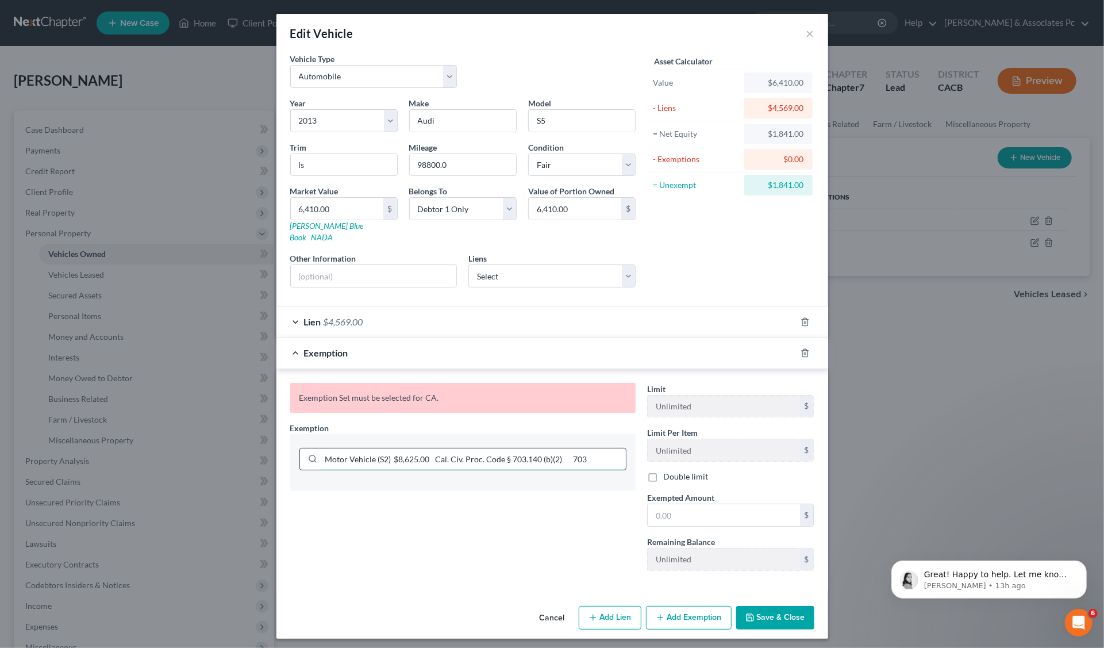
drag, startPoint x: 405, startPoint y: 444, endPoint x: 421, endPoint y: 440, distance: 16.6
click at [421, 448] on input "Motor Vehicle (S2) $8,625.00 Cal. Civ. Proc. Code § 703.140 (b)(2) 703" at bounding box center [473, 459] width 305 height 22
type input "Motor Vehicle (S2) $7500.00 Cal. Civ. Proc. Code § 703.140 (b)(2) 703"
click at [812, 395] on div "$" at bounding box center [807, 406] width 14 height 22
drag, startPoint x: 808, startPoint y: 391, endPoint x: 801, endPoint y: 394, distance: 7.5
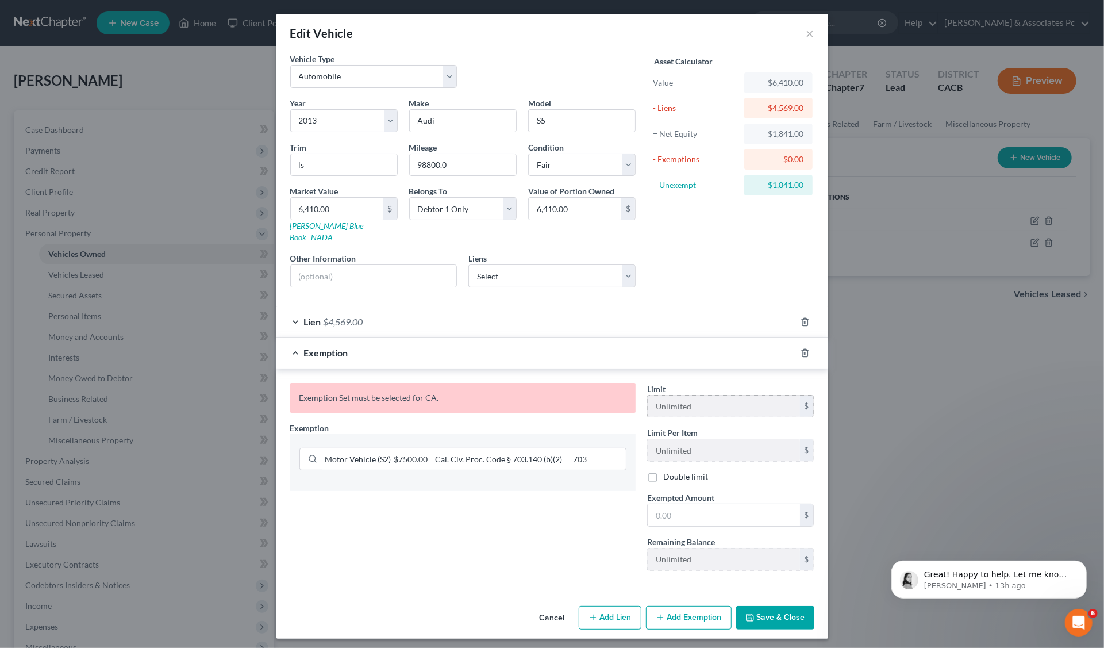
click at [806, 395] on div "$" at bounding box center [807, 406] width 14 height 22
click at [655, 504] on input "text" at bounding box center [724, 515] width 152 height 22
type input "1,841"
click at [776, 606] on button "Save & Close" at bounding box center [775, 618] width 78 height 24
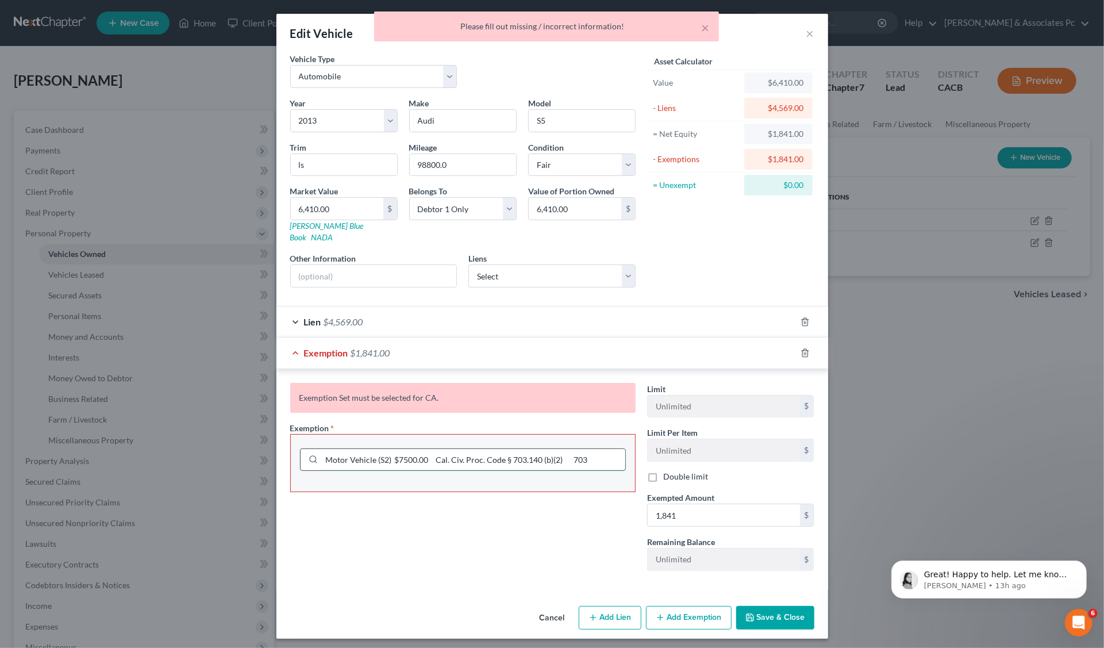
click at [579, 449] on input "Motor Vehicle (S2) $7500.00 Cal. Civ. Proc. Code § 703.140 (b)(2) 703" at bounding box center [473, 460] width 303 height 22
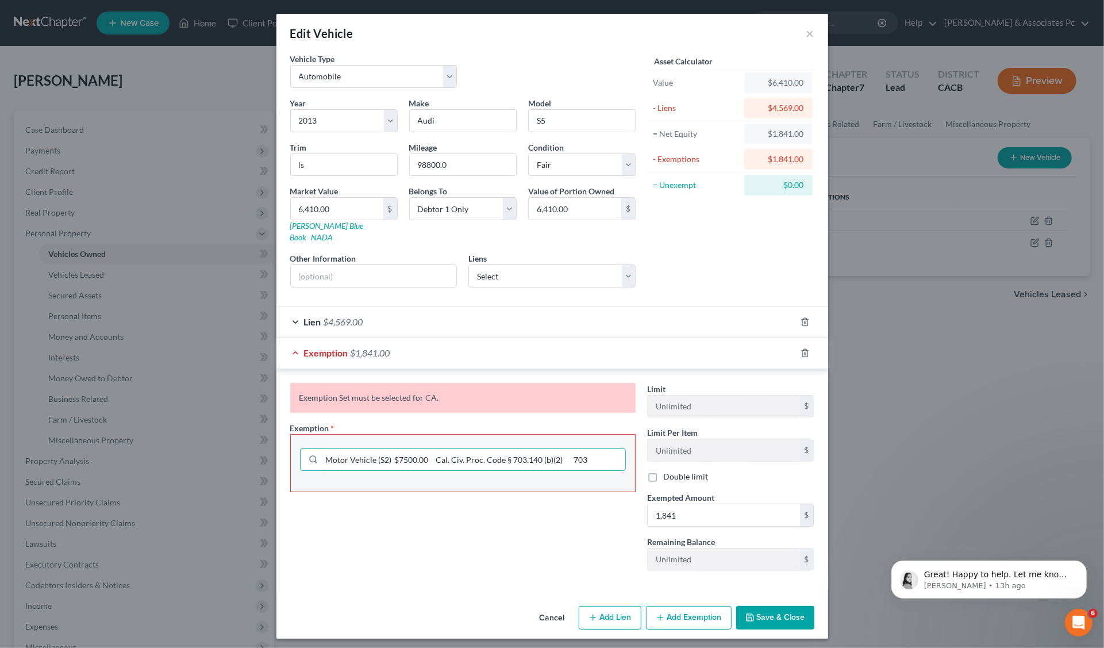
drag, startPoint x: 435, startPoint y: 445, endPoint x: 228, endPoint y: 436, distance: 207.7
click at [232, 436] on div "Edit Vehicle × Vehicle Type Select Automobile Truck Trailer Watercraft Aircraft…" at bounding box center [552, 324] width 1104 height 648
click at [766, 606] on button "Save & Close" at bounding box center [775, 618] width 78 height 24
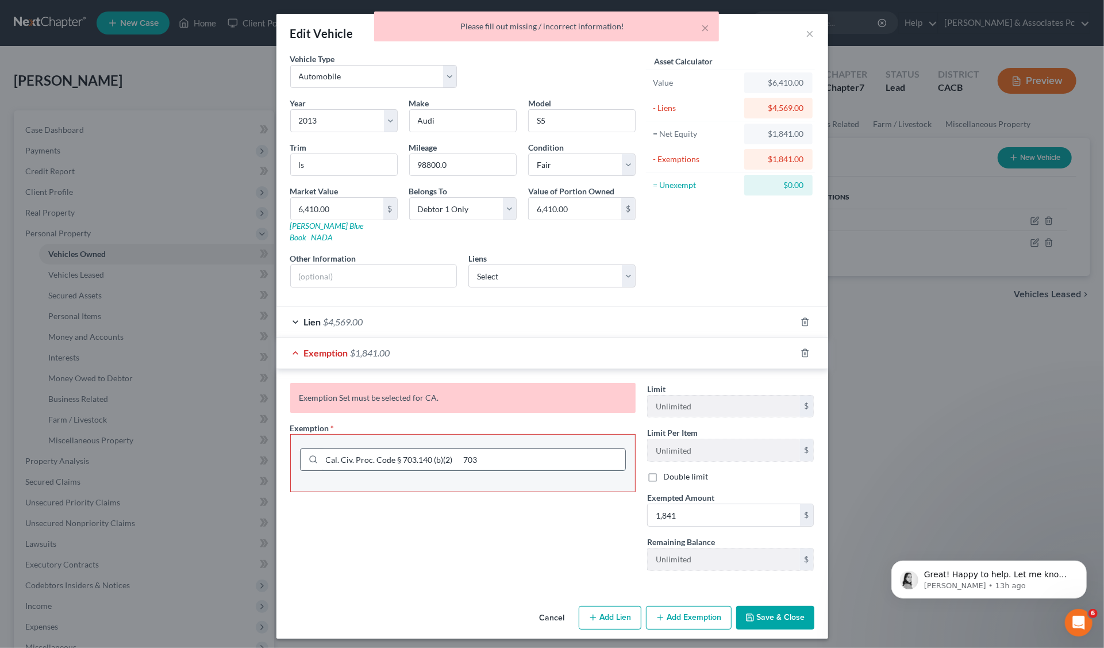
click at [495, 449] on input "Cal. Civ. Proc. Code § 703.140 (b)(2) 703" at bounding box center [473, 460] width 303 height 22
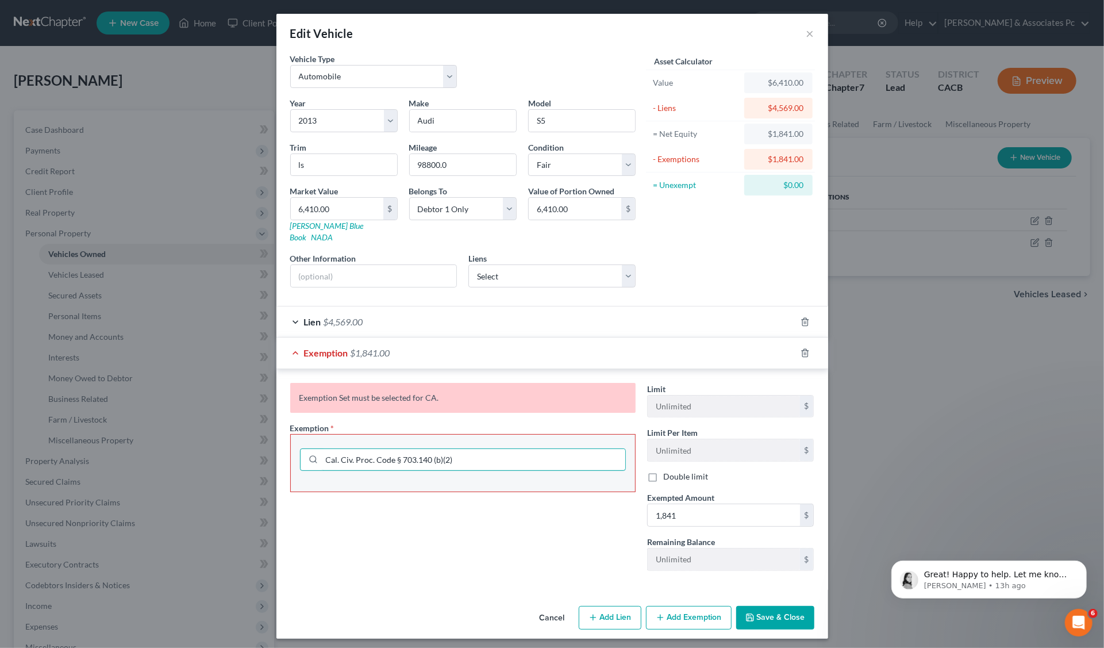
type input "Cal. Civ. Proc. Code § 703.140 (b)(2)"
click at [778, 606] on button "Save & Close" at bounding box center [775, 618] width 78 height 24
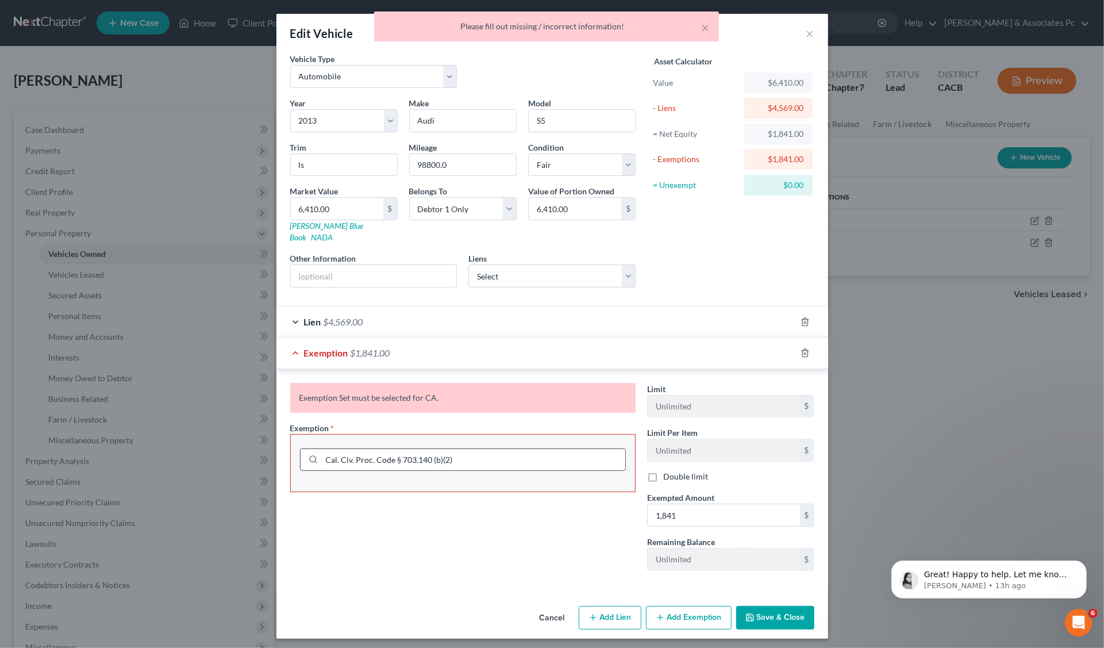
click at [320, 449] on div at bounding box center [311, 460] width 21 height 22
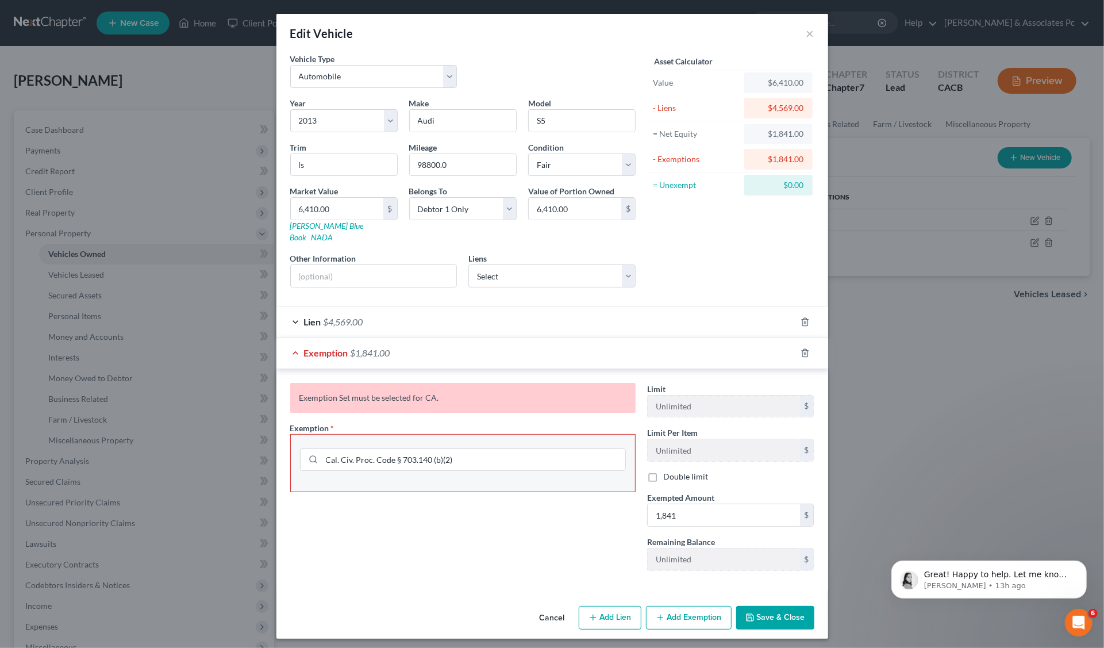
click at [572, 529] on div "Exemption Set must be selected for CA. Exemption * Cal. Civ. Proc. Code § 703.1…" at bounding box center [463, 481] width 357 height 197
click at [807, 395] on div "$" at bounding box center [807, 406] width 14 height 22
click at [458, 449] on input "Cal. Civ. Proc. Code § 703.140 (b)(2)" at bounding box center [473, 460] width 303 height 22
click at [774, 606] on button "Save & Close" at bounding box center [775, 618] width 78 height 24
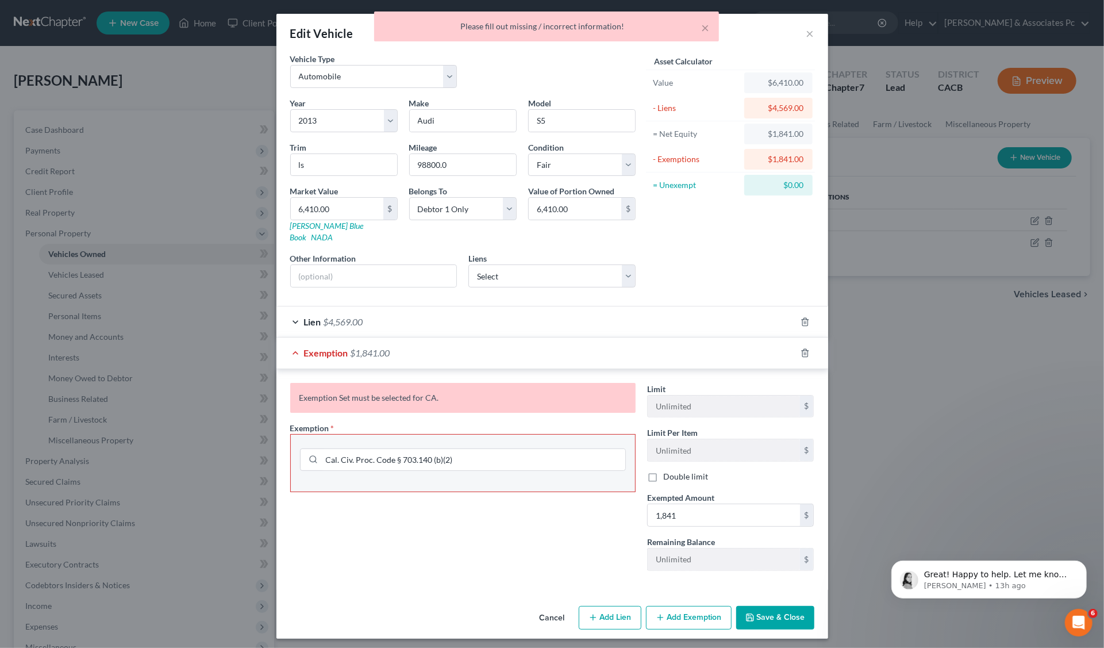
click at [775, 606] on button "Save & Close" at bounding box center [775, 618] width 78 height 24
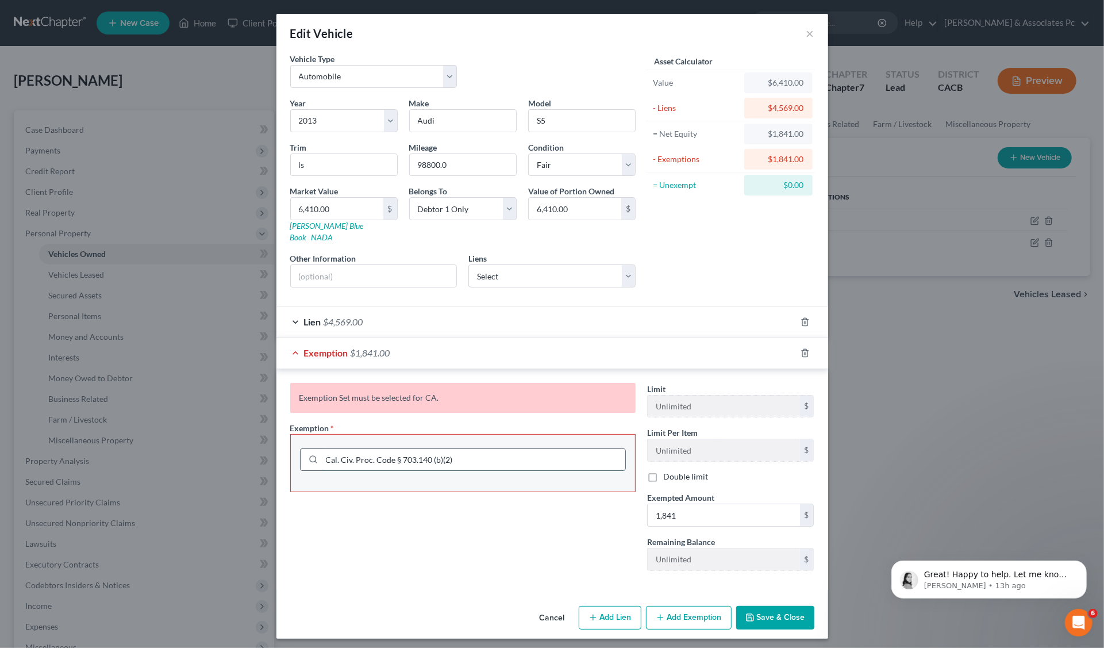
click at [478, 449] on input "Cal. Civ. Proc. Code § 703.140 (b)(2)" at bounding box center [473, 460] width 303 height 22
drag, startPoint x: 452, startPoint y: 447, endPoint x: 331, endPoint y: 448, distance: 121.3
click at [330, 449] on input "Cal. Civ. Proc. Code § 703.140 (b)(2)" at bounding box center [473, 460] width 303 height 22
click at [383, 435] on div "Cal. Civ. Proc. Code § 703.140 (b)(2)" at bounding box center [463, 459] width 344 height 48
click at [333, 422] on span "*" at bounding box center [332, 428] width 3 height 12
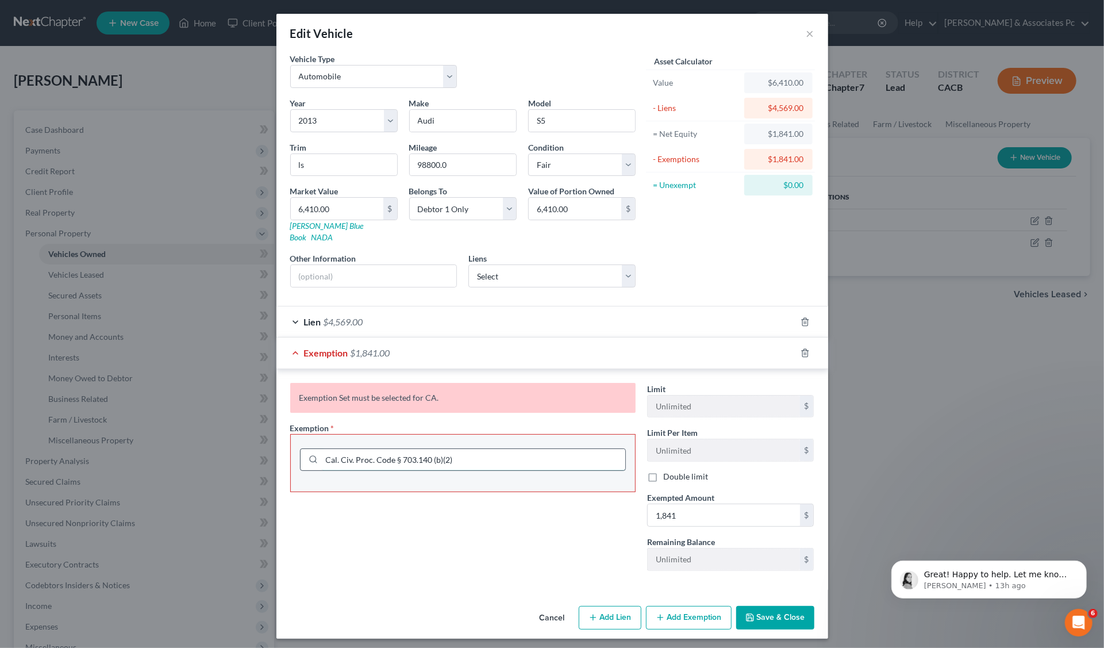
click at [461, 449] on input "Cal. Civ. Proc. Code § 703.140 (b)(2)" at bounding box center [473, 460] width 303 height 22
click at [295, 340] on div "Exemption $1,841.00" at bounding box center [536, 352] width 520 height 30
click at [371, 347] on span "$1,841.00" at bounding box center [371, 352] width 40 height 11
click at [342, 347] on span "Exemption" at bounding box center [326, 352] width 44 height 11
click at [332, 347] on span "Exemption" at bounding box center [326, 352] width 44 height 11
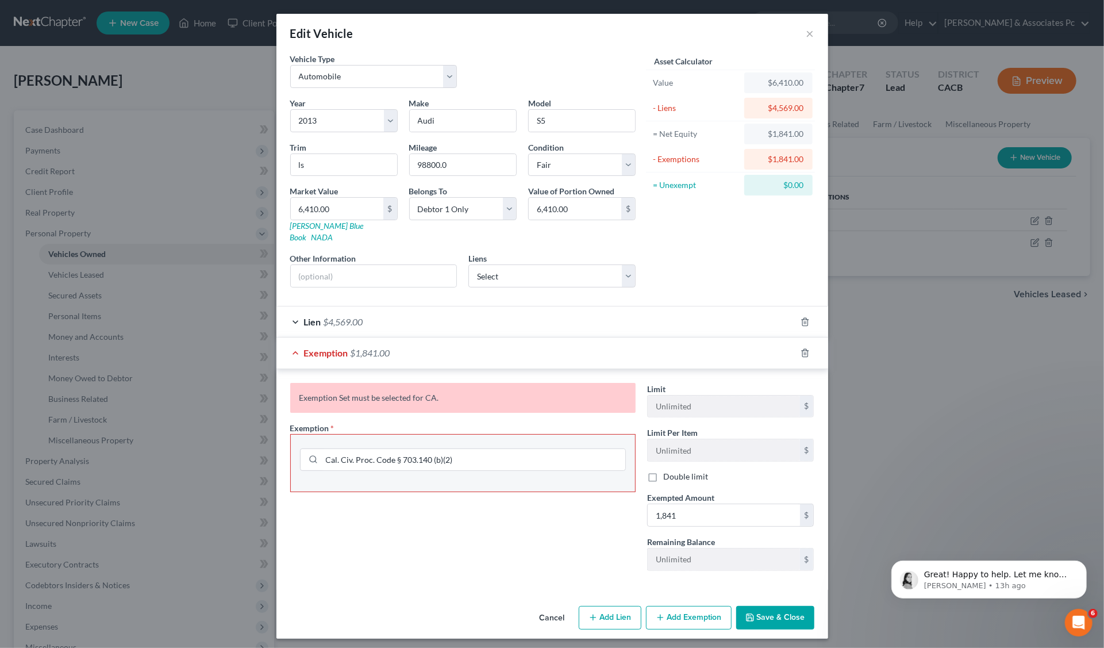
click at [360, 347] on span "$1,841.00" at bounding box center [371, 352] width 40 height 11
click at [764, 606] on button "Save & Close" at bounding box center [775, 618] width 78 height 24
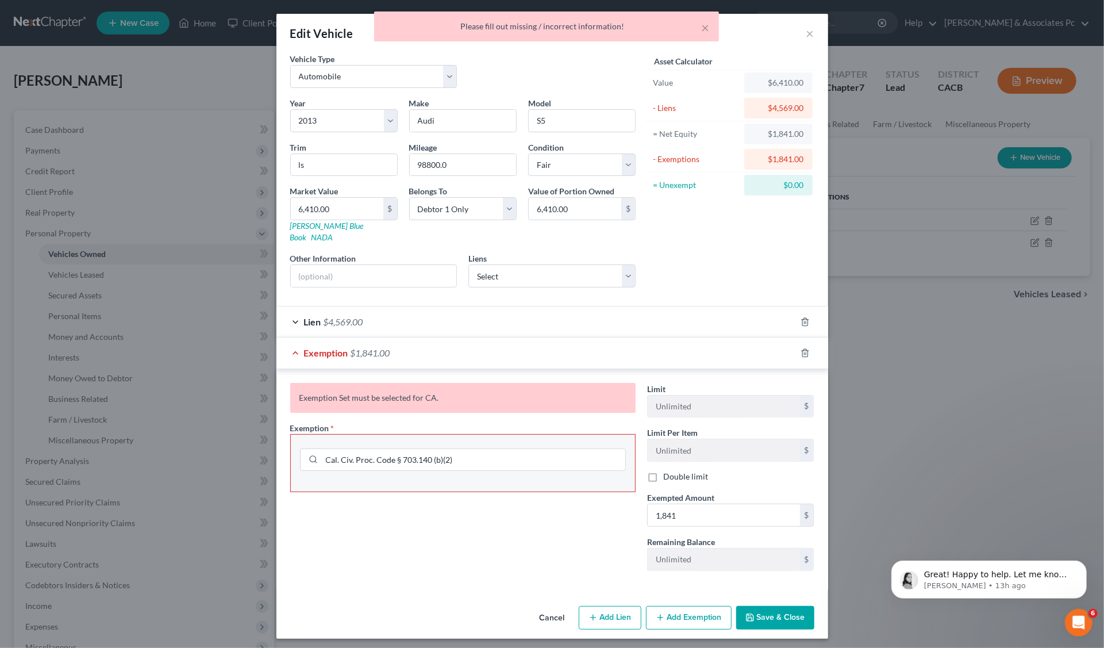
click at [685, 606] on button "Add Exemption" at bounding box center [689, 618] width 86 height 24
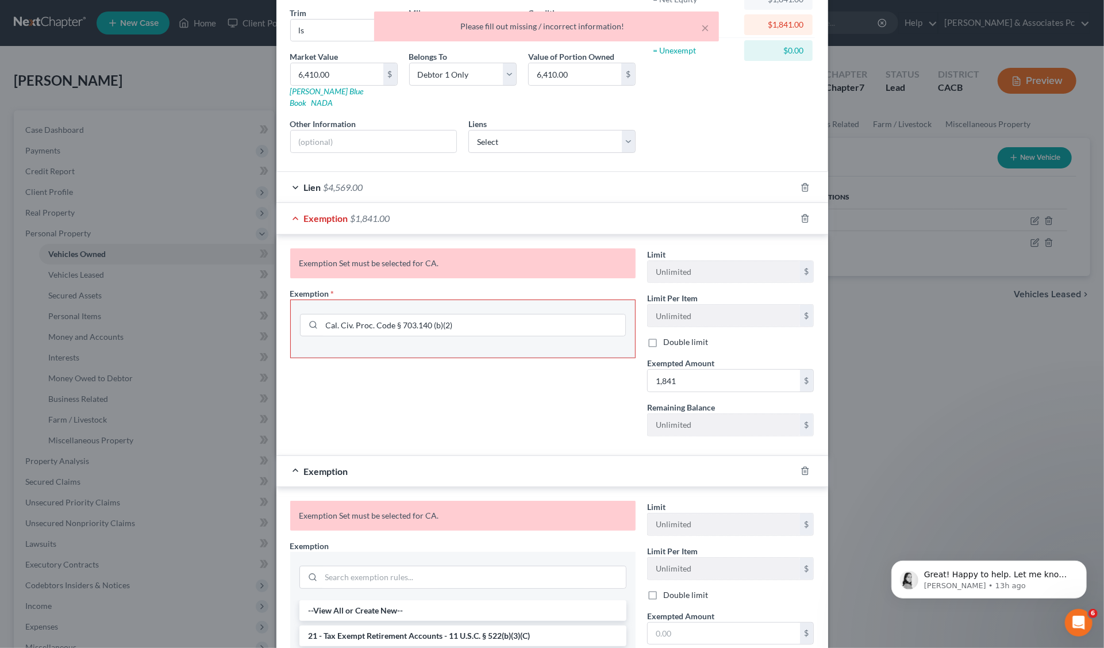
scroll to position [160, 0]
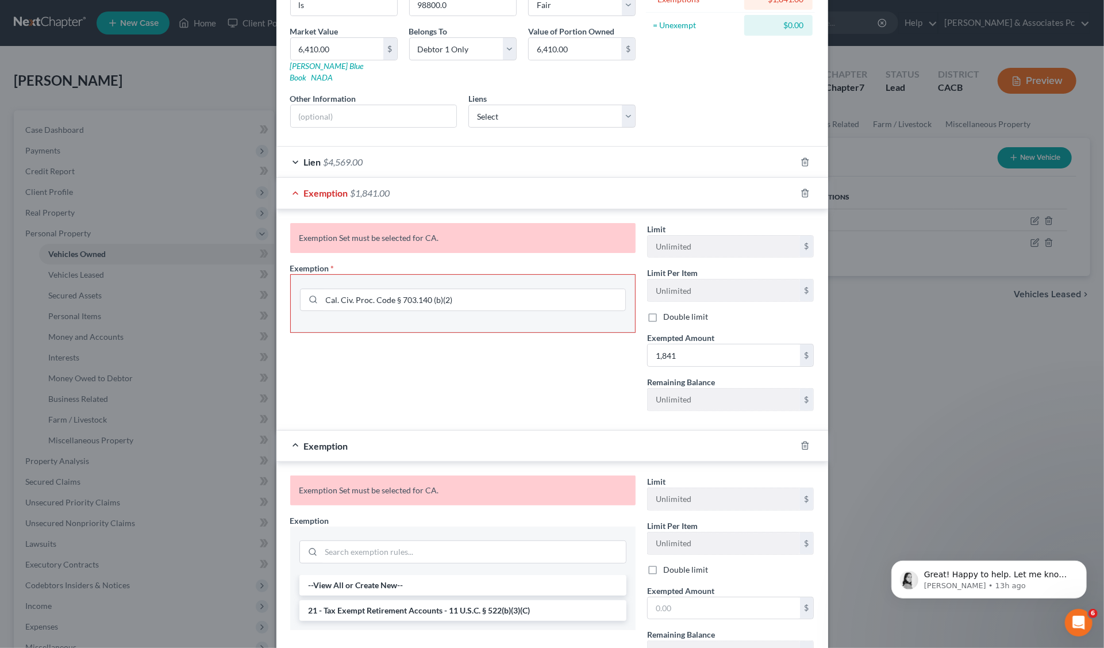
click at [806, 436] on div at bounding box center [812, 445] width 32 height 18
click at [334, 542] on input "search" at bounding box center [473, 552] width 305 height 22
click at [339, 575] on li "--View All or Create New--" at bounding box center [462, 585] width 327 height 21
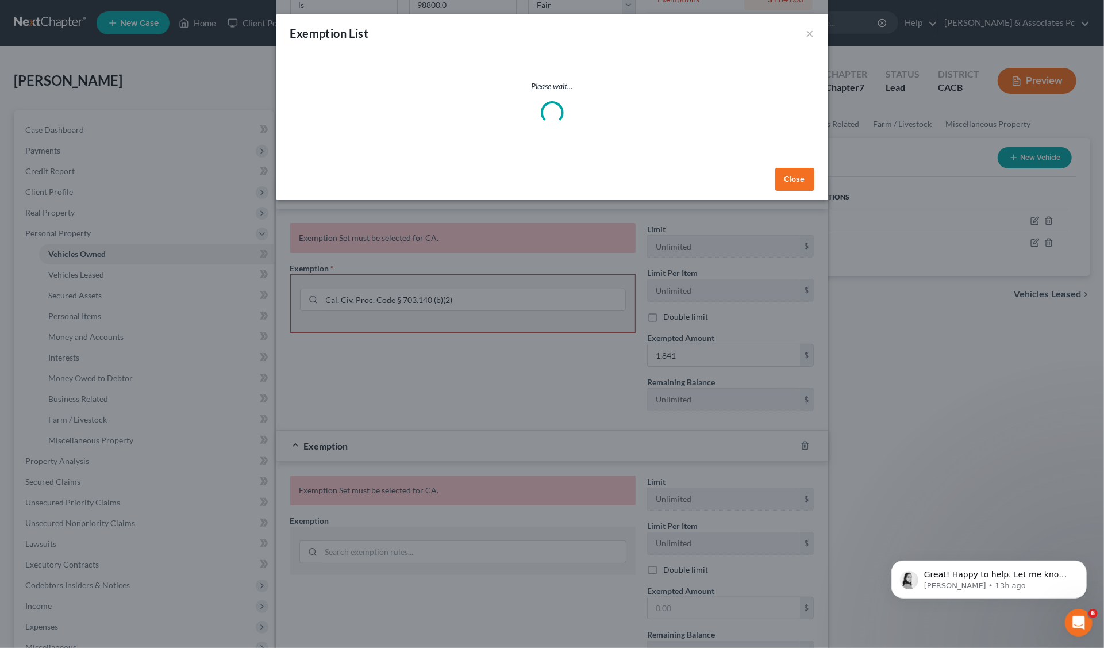
select select "5"
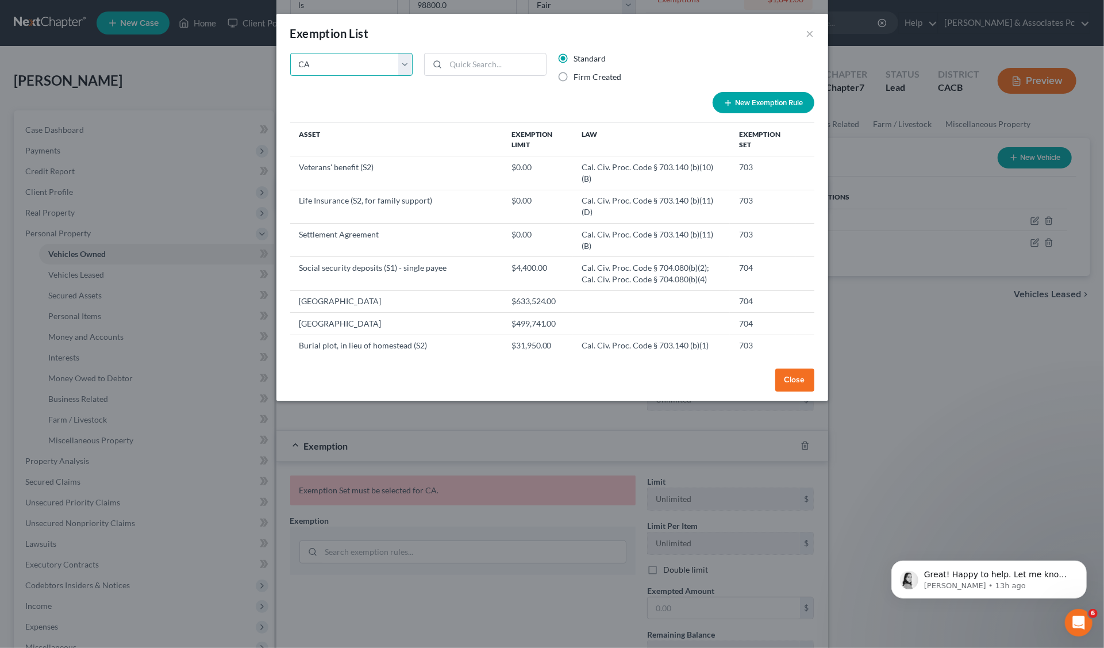
click at [405, 61] on select "State Federal AL AK AR AZ CA CO CT DE DC FL GA GU HI ID IL IN IA KS KY LA ME MD…" at bounding box center [351, 64] width 122 height 23
click at [290, 53] on select "State Federal AL AK AR AZ CA CO CT DE DC FL GA GU HI ID IL IN IA KS KY LA ME MD…" at bounding box center [351, 64] width 122 height 23
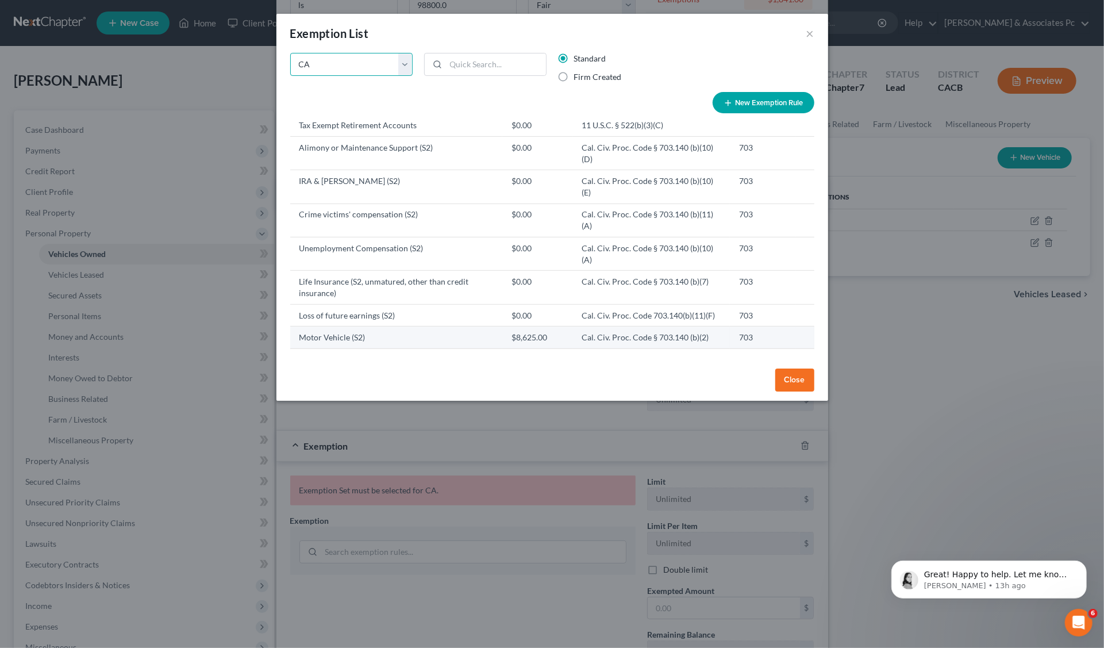
scroll to position [420, 0]
click at [333, 328] on td "Motor Vehicle (S2)" at bounding box center [396, 339] width 212 height 22
click at [301, 328] on td "Motor Vehicle (S2)" at bounding box center [396, 339] width 212 height 22
drag, startPoint x: 303, startPoint y: 230, endPoint x: 743, endPoint y: 215, distance: 440.6
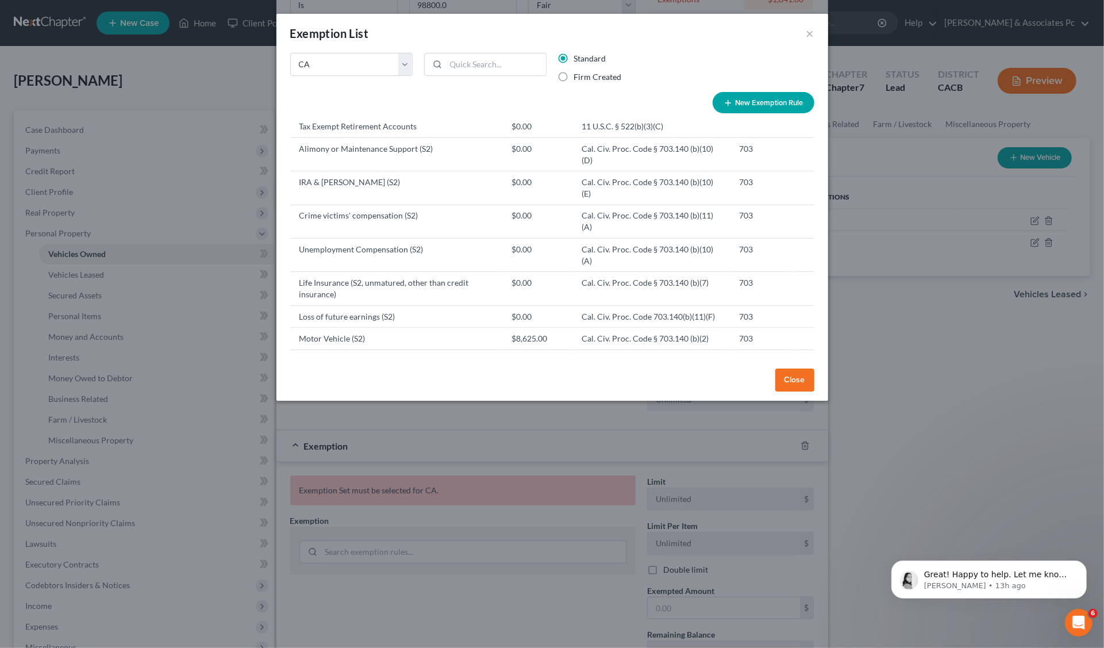
click at [802, 383] on button "Close" at bounding box center [794, 379] width 39 height 23
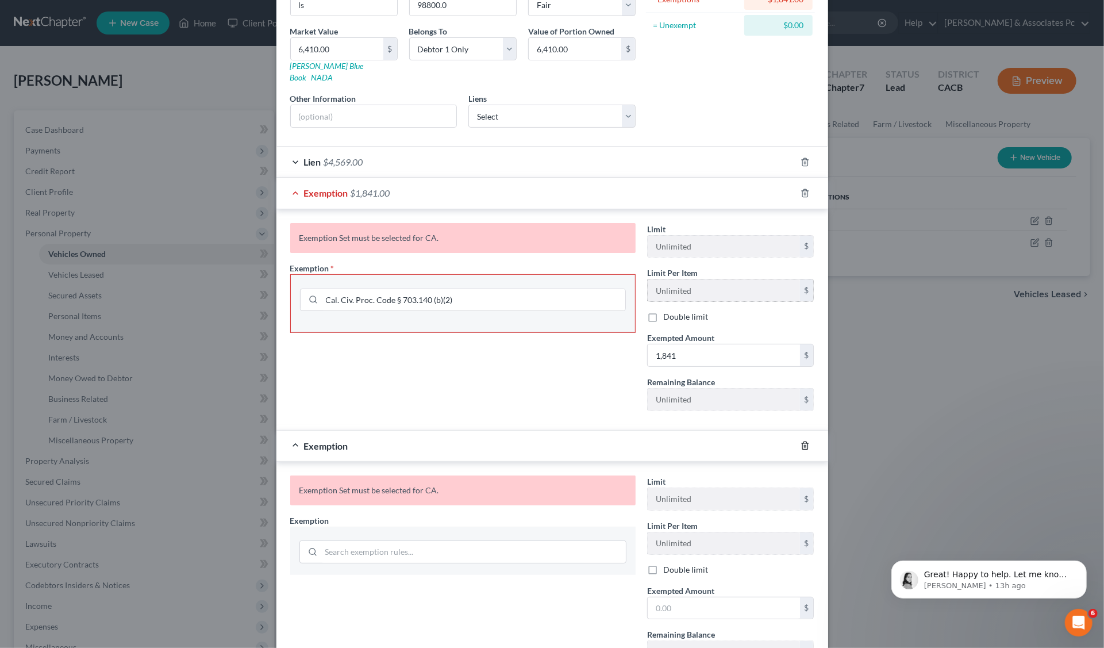
click at [802, 443] on polyline "button" at bounding box center [805, 443] width 7 height 0
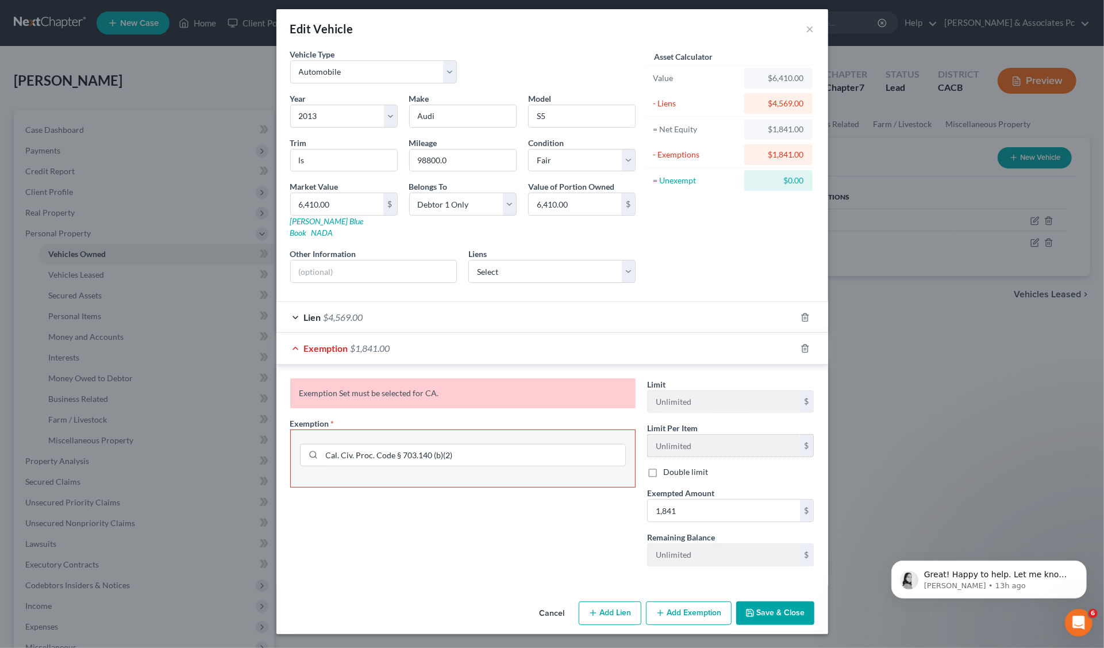
scroll to position [0, 0]
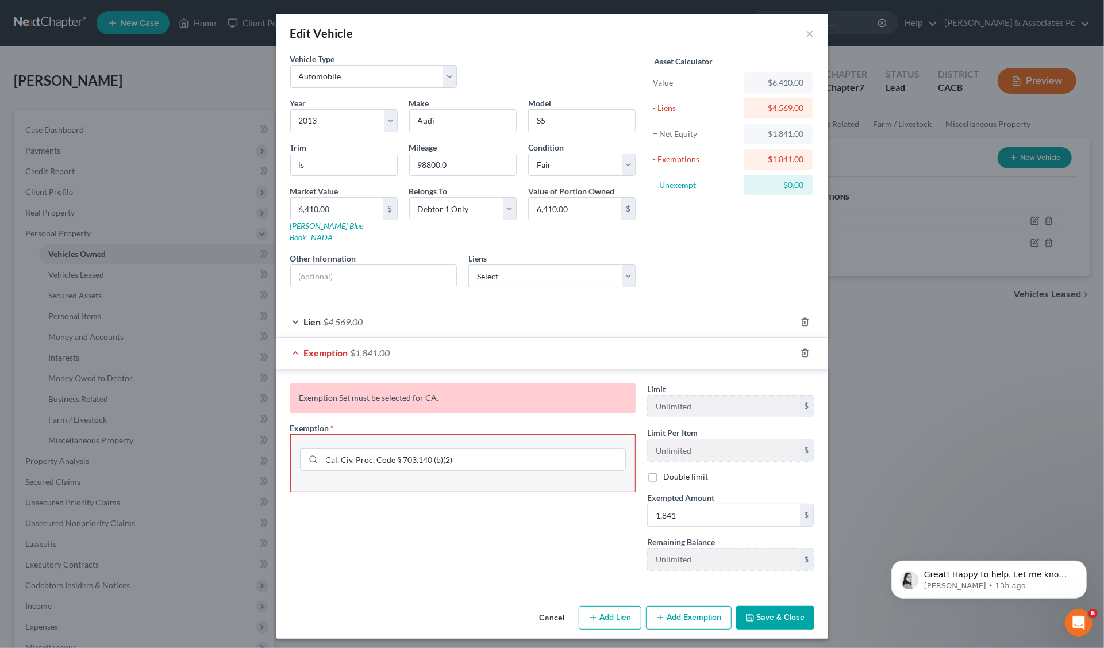
click at [429, 387] on div "Exemption Set must be selected for CA." at bounding box center [462, 398] width 345 height 30
click at [419, 387] on div "Exemption Set must be selected for CA." at bounding box center [462, 398] width 345 height 30
click at [370, 449] on input "Cal. Civ. Proc. Code § 703.140 (b)(2)" at bounding box center [473, 460] width 303 height 22
click at [747, 614] on icon "button" at bounding box center [750, 617] width 7 height 7
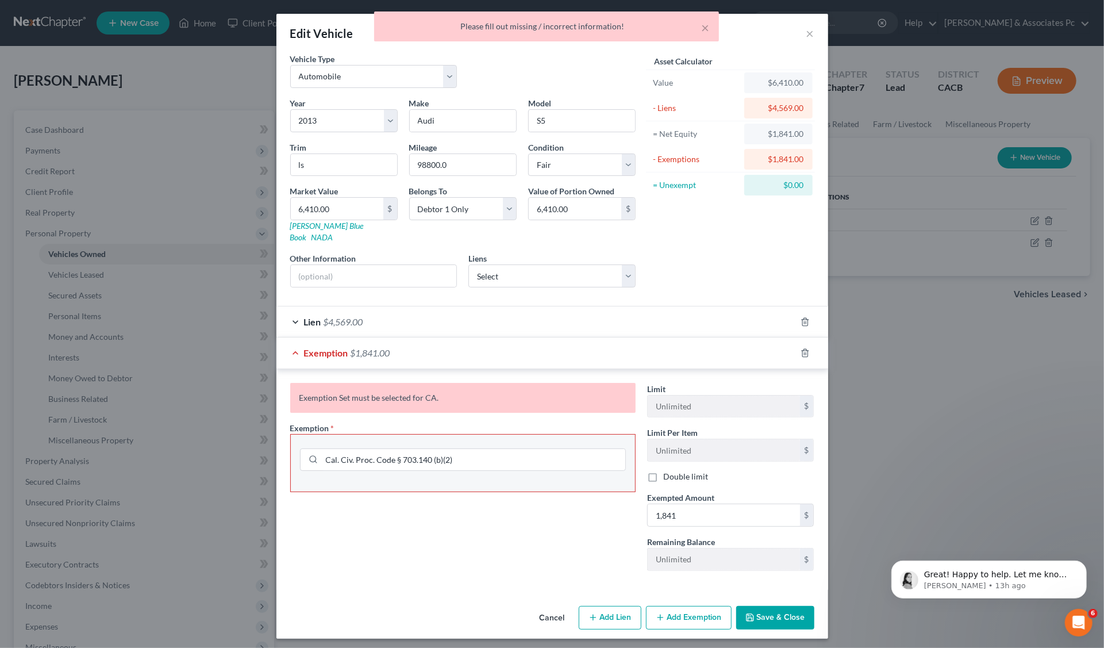
click at [347, 386] on div "Exemption Set must be selected for CA." at bounding box center [462, 398] width 345 height 30
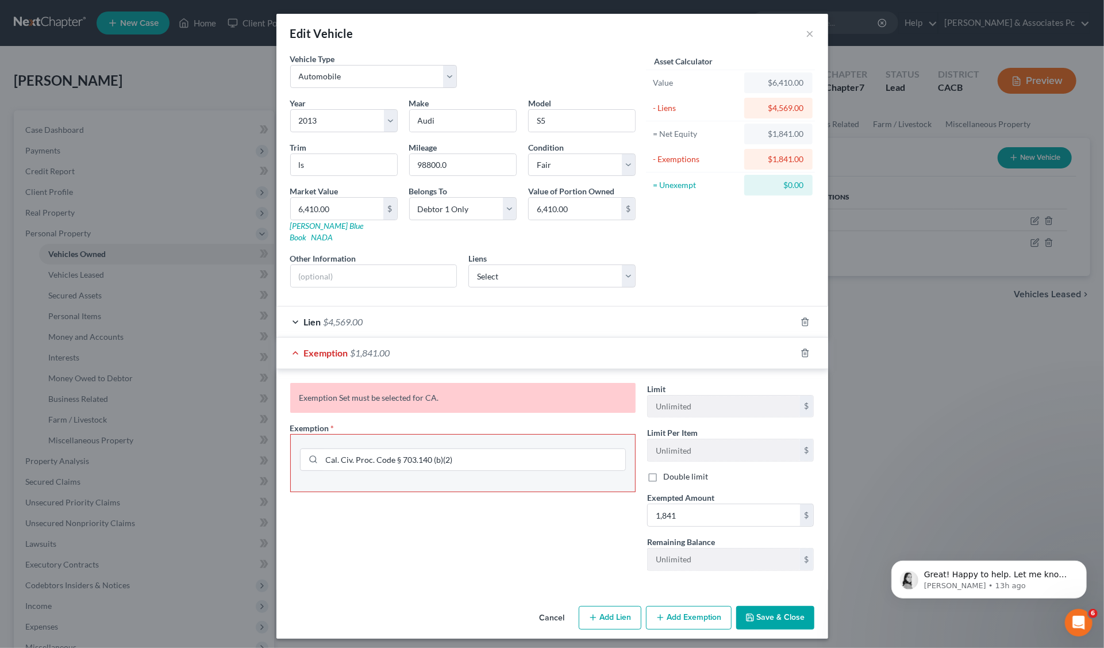
click at [782, 161] on div "$1,841.00" at bounding box center [779, 158] width 50 height 11
click at [301, 265] on input "text" at bounding box center [374, 276] width 166 height 22
click at [336, 316] on span "$4,569.00" at bounding box center [344, 321] width 40 height 11
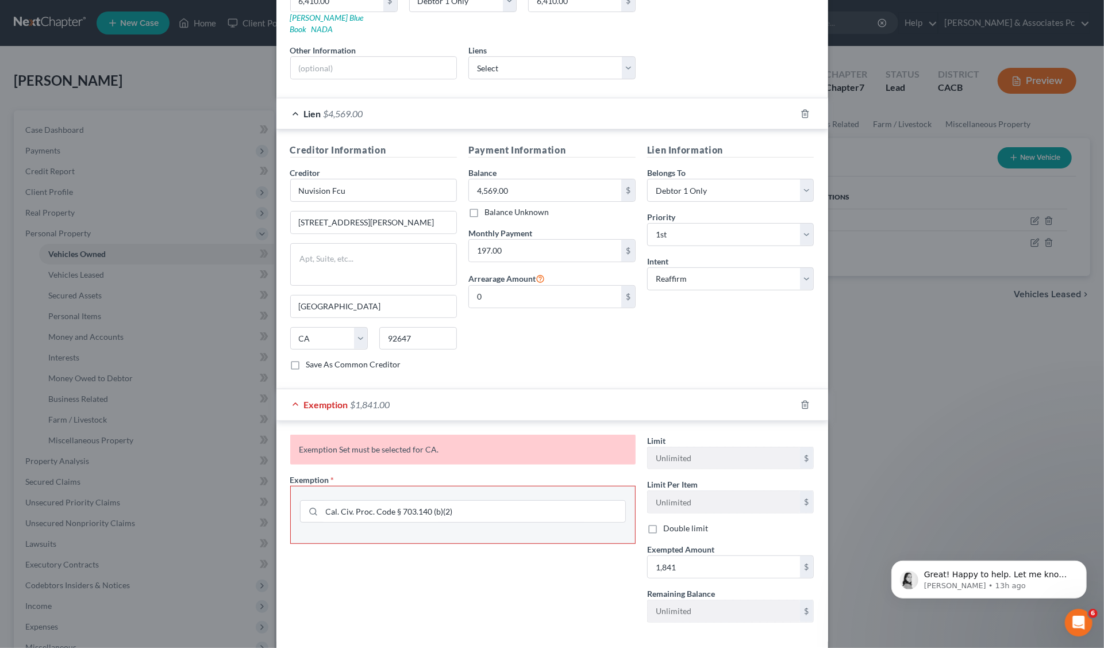
scroll to position [226, 0]
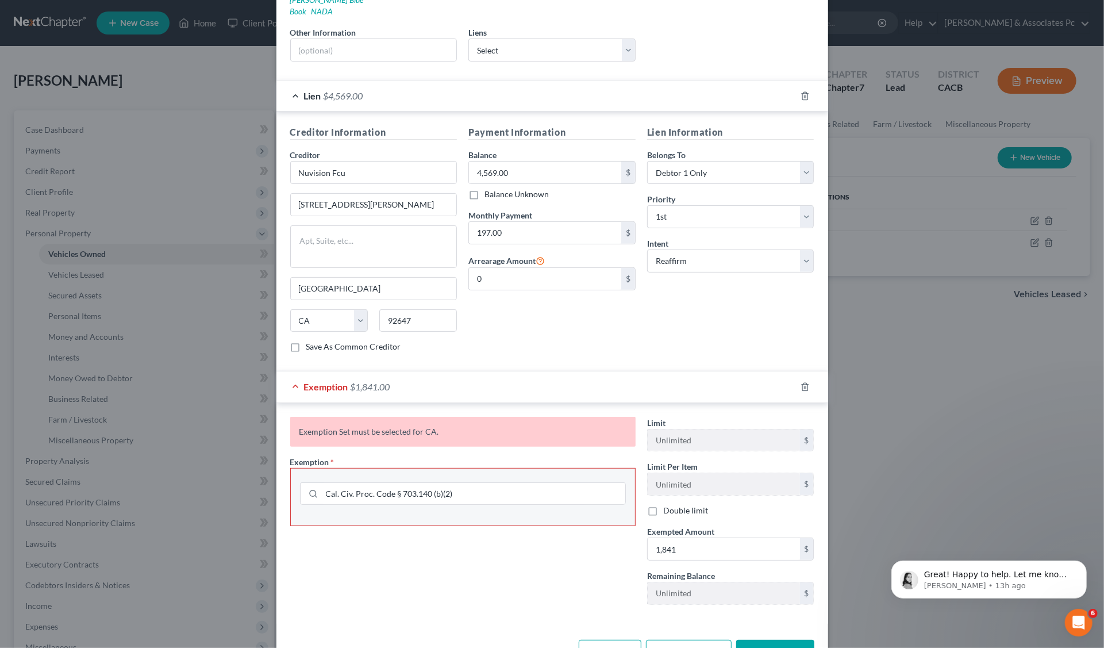
click at [351, 381] on span "$1,841.00" at bounding box center [371, 386] width 40 height 11
click at [332, 381] on span "Exemption" at bounding box center [326, 386] width 44 height 11
click at [293, 371] on div "Exemption $1,841.00" at bounding box center [536, 386] width 520 height 30
drag, startPoint x: 290, startPoint y: 370, endPoint x: 291, endPoint y: 378, distance: 8.1
click at [290, 371] on div "Exemption $1,841.00" at bounding box center [536, 386] width 520 height 30
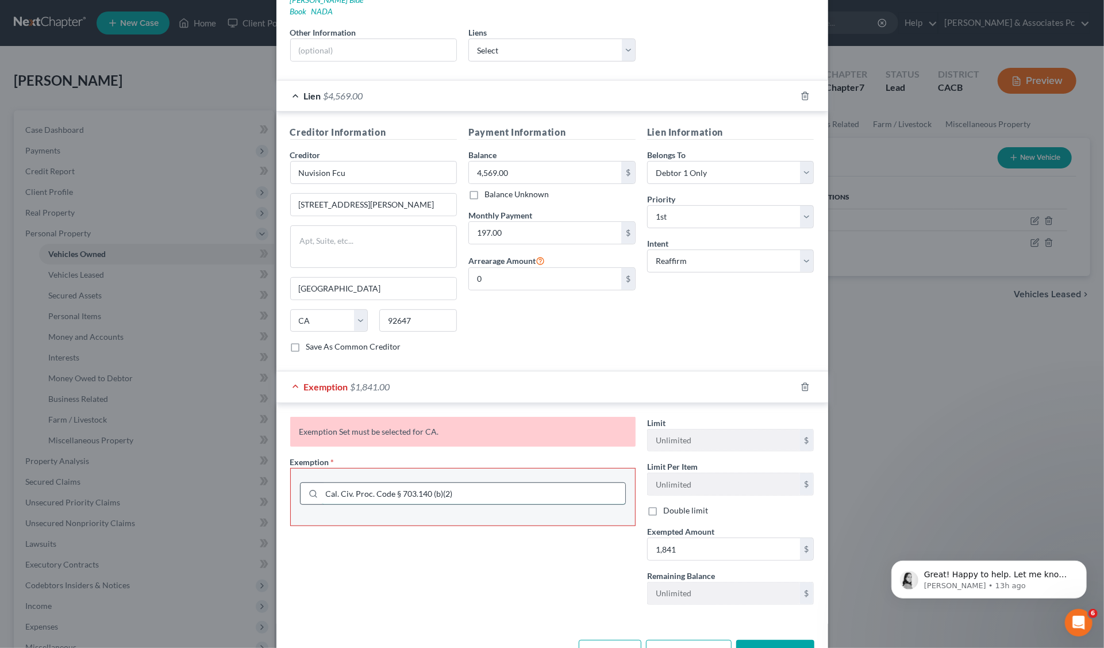
click at [394, 483] on input "Cal. Civ. Proc. Code § 703.140 (b)(2)" at bounding box center [473, 494] width 303 height 22
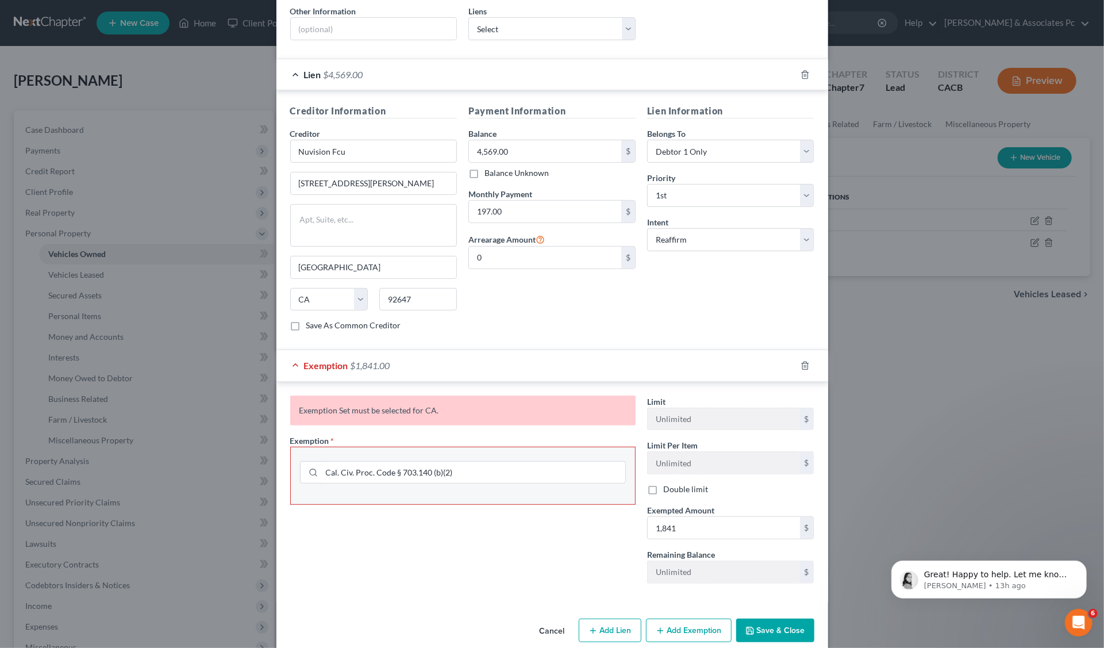
click at [646, 618] on button "Add Exemption" at bounding box center [689, 630] width 86 height 24
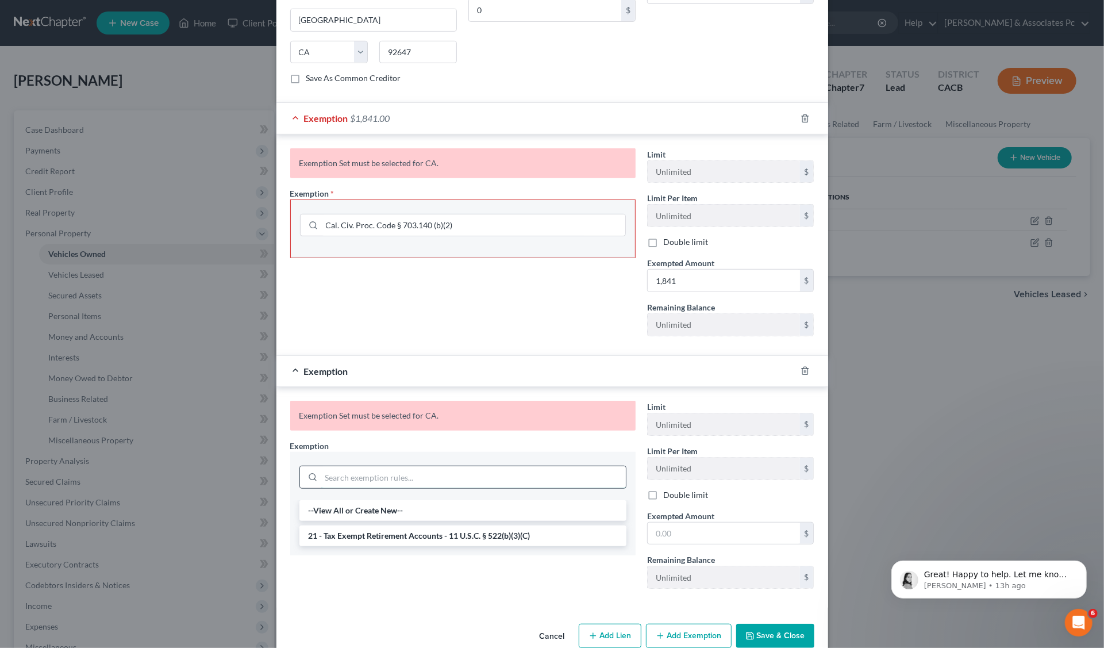
click at [360, 467] on input "search" at bounding box center [473, 477] width 305 height 22
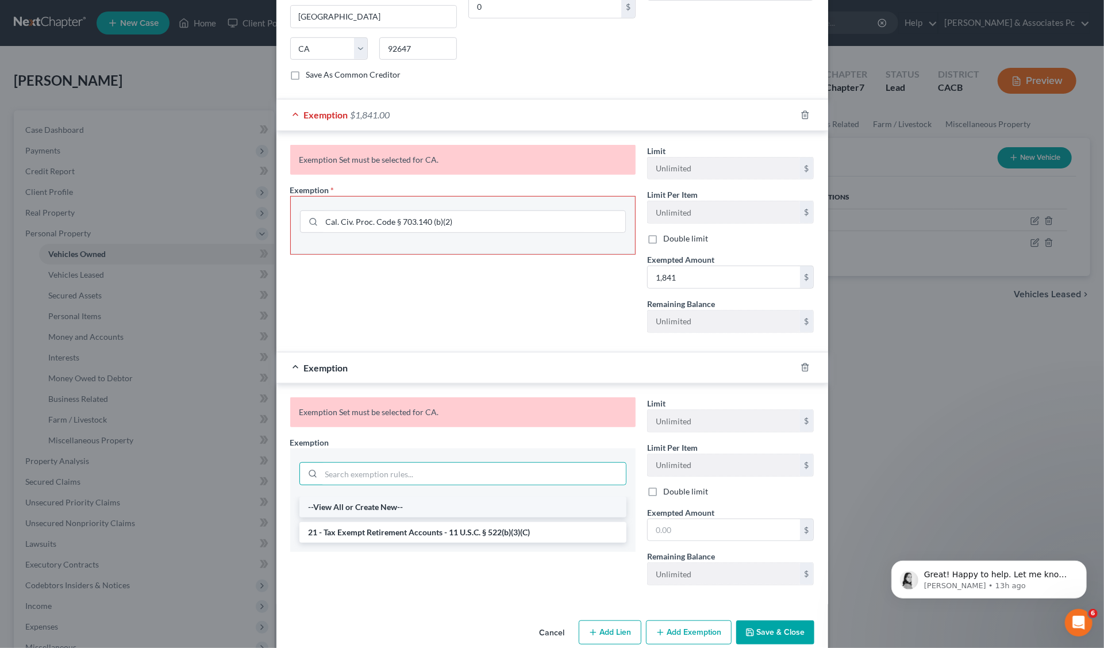
click at [358, 497] on li "--View All or Create New--" at bounding box center [462, 507] width 327 height 21
select select "5"
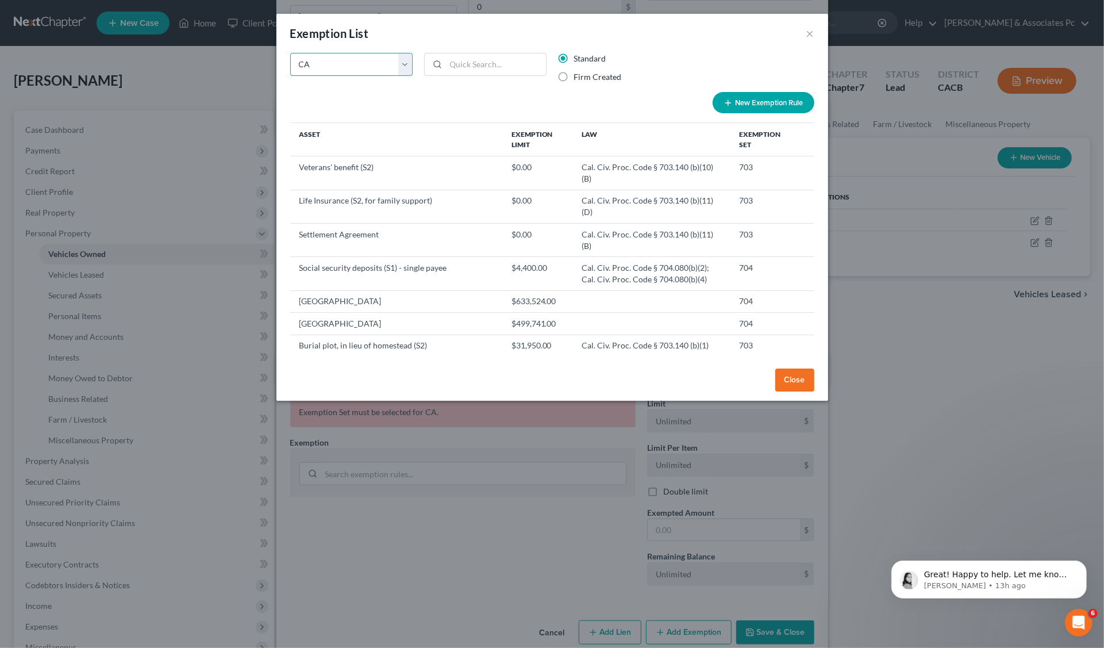
click at [401, 66] on select "State Federal AL AK AR AZ CA CO CT DE DC FL GA GU HI ID IL IN IA KS KY LA ME MD…" at bounding box center [351, 64] width 122 height 23
click at [290, 53] on select "State Federal AL AK AR AZ CA CO CT DE DC FL GA GU HI ID IL IN IA KS KY LA ME MD…" at bounding box center [351, 64] width 122 height 23
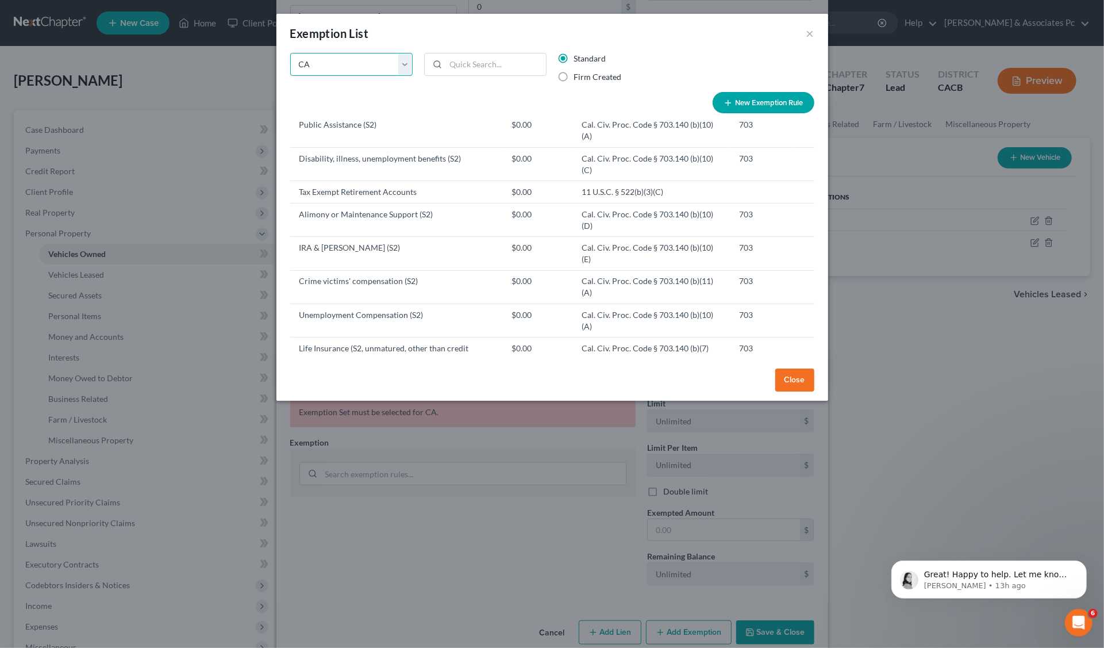
scroll to position [356, 0]
click at [346, 391] on td "Motor Vehicle (S2)" at bounding box center [396, 402] width 212 height 22
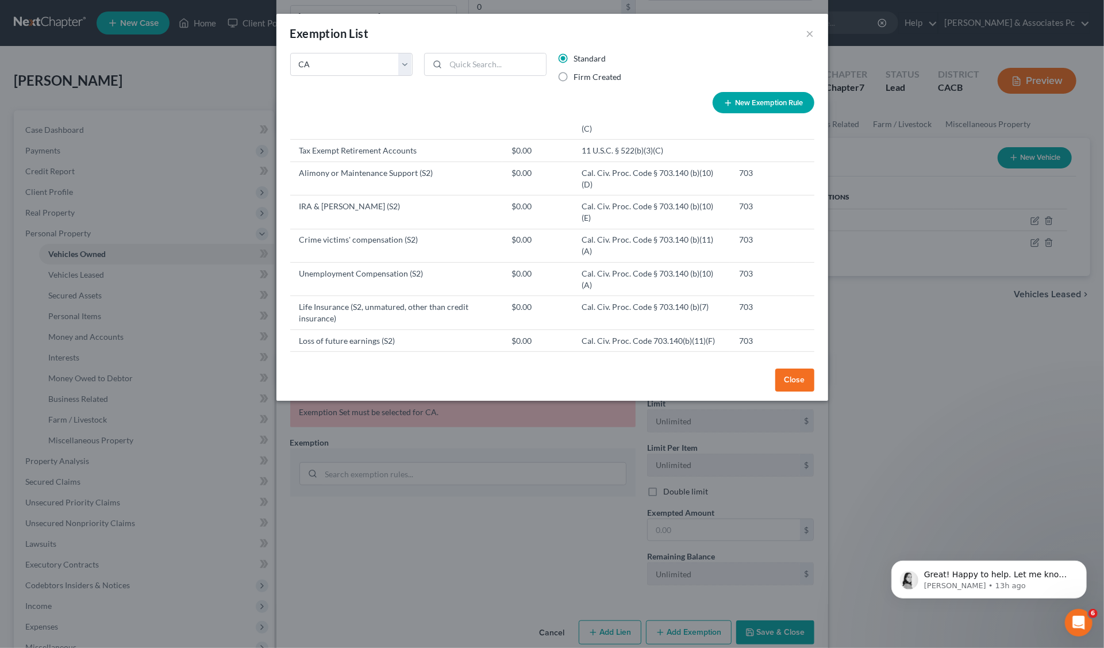
scroll to position [412, 0]
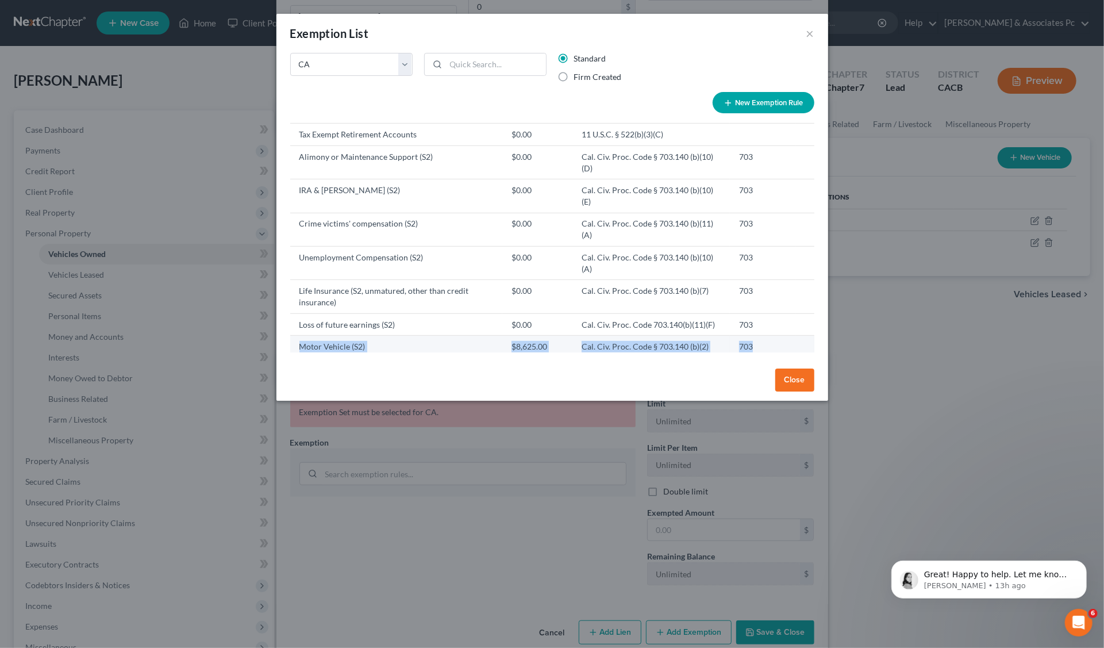
drag, startPoint x: 302, startPoint y: 239, endPoint x: 776, endPoint y: 239, distance: 474.2
click at [776, 336] on tr "Motor Vehicle (S2) $8,625.00 Cal. Civ. Proc. Code § 703.140 (b)(2) 703" at bounding box center [552, 347] width 524 height 22
copy tr "Motor Vehicle (S2) $8,625.00 Cal. Civ. Proc. Code § 703.140 (b)(2) 703"
drag, startPoint x: 777, startPoint y: 378, endPoint x: 772, endPoint y: 382, distance: 6.1
click at [777, 379] on button "Close" at bounding box center [794, 379] width 39 height 23
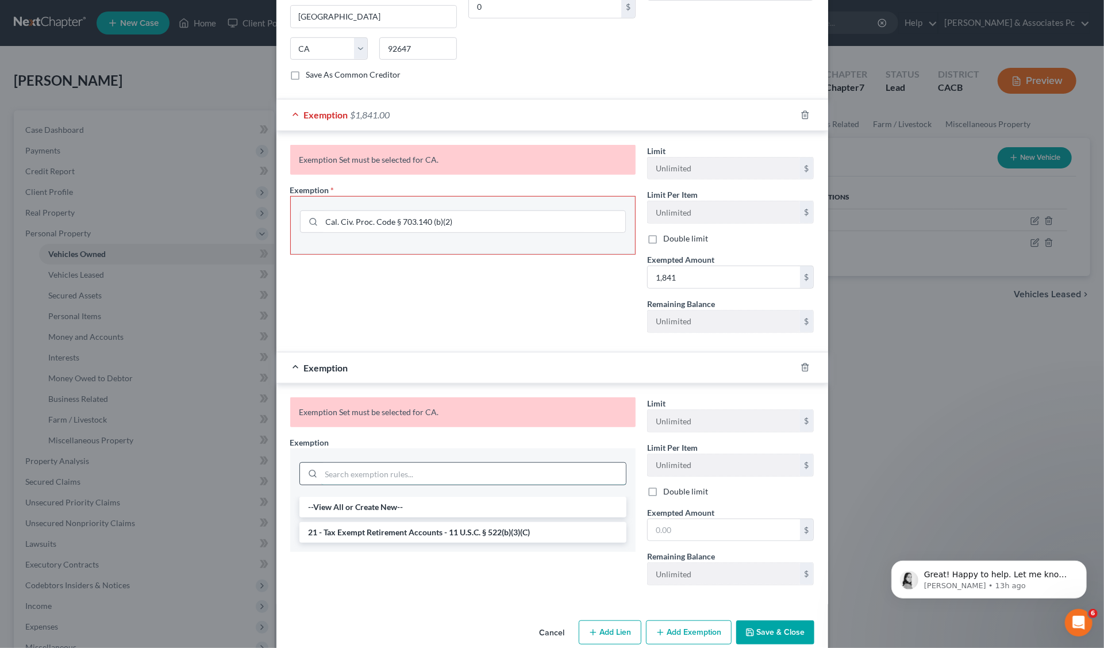
click at [351, 463] on input "search" at bounding box center [473, 474] width 305 height 22
click at [521, 211] on input "Cal. Civ. Proc. Code § 703.140 (b)(2)" at bounding box center [473, 222] width 303 height 22
click at [768, 620] on button "Save & Close" at bounding box center [775, 632] width 78 height 24
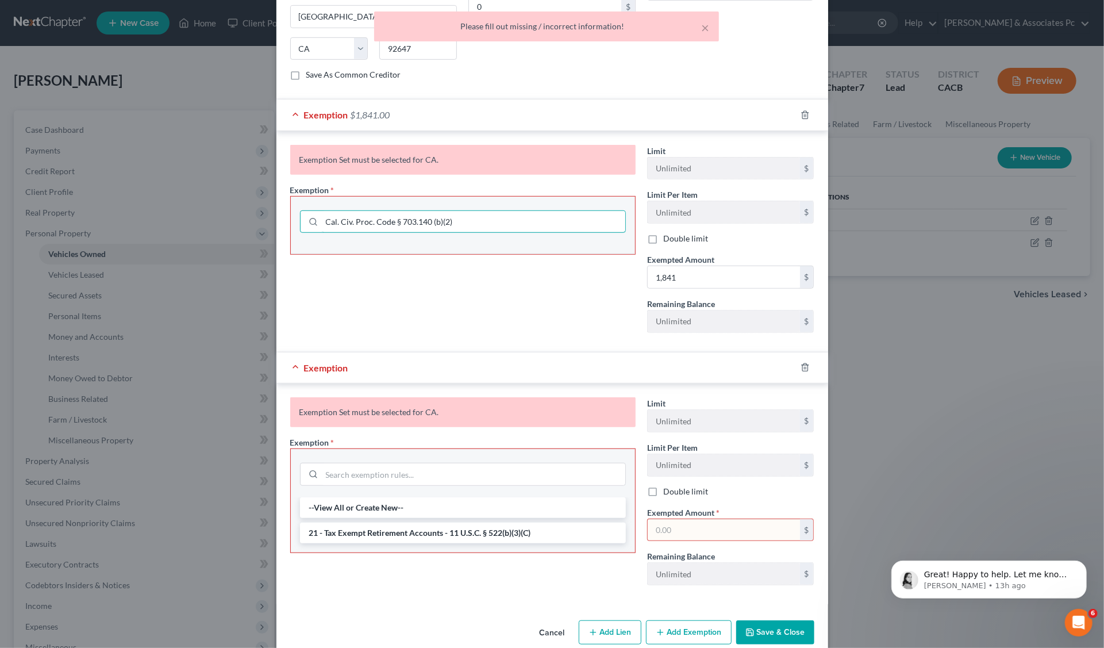
drag, startPoint x: 487, startPoint y: 203, endPoint x: 263, endPoint y: 179, distance: 225.5
click at [278, 188] on div "Exemption Set must be selected for CA. Exemption * Cal. Civ. Proc. Code § 703.1…" at bounding box center [552, 241] width 552 height 221
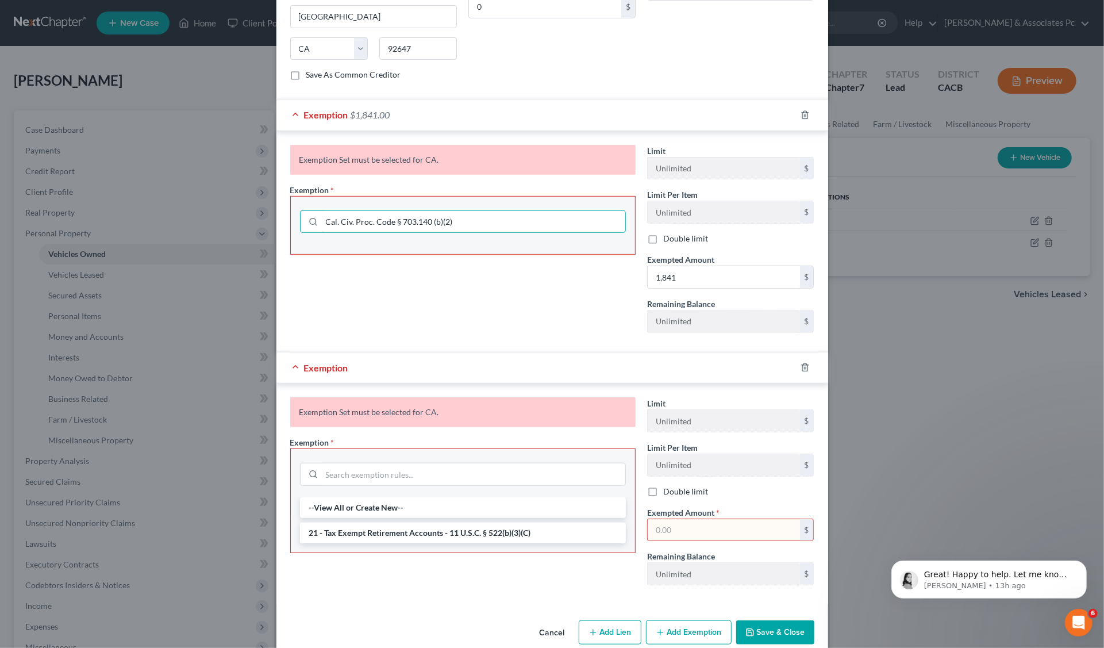
paste input "Motor Vehicle (S2) $8,625.00 Cal. Civ. Proc. Code § 703.140 (b)(2) 703"
click at [764, 620] on button "Save & Close" at bounding box center [775, 632] width 78 height 24
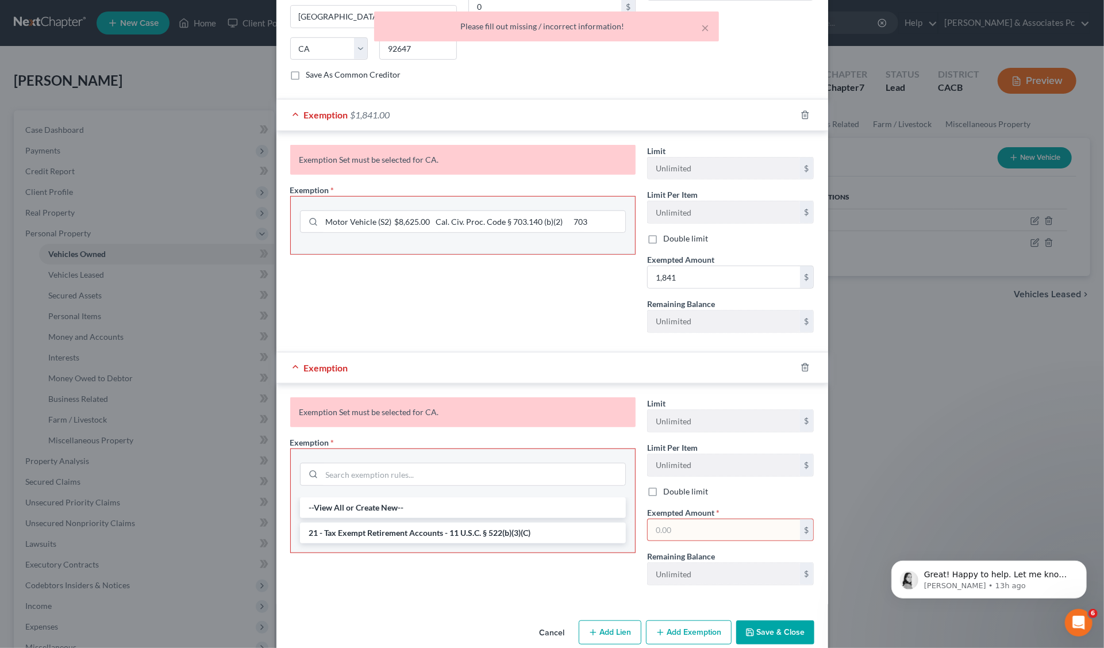
click at [804, 358] on div at bounding box center [812, 367] width 32 height 18
click at [801, 363] on icon "button" at bounding box center [805, 367] width 9 height 9
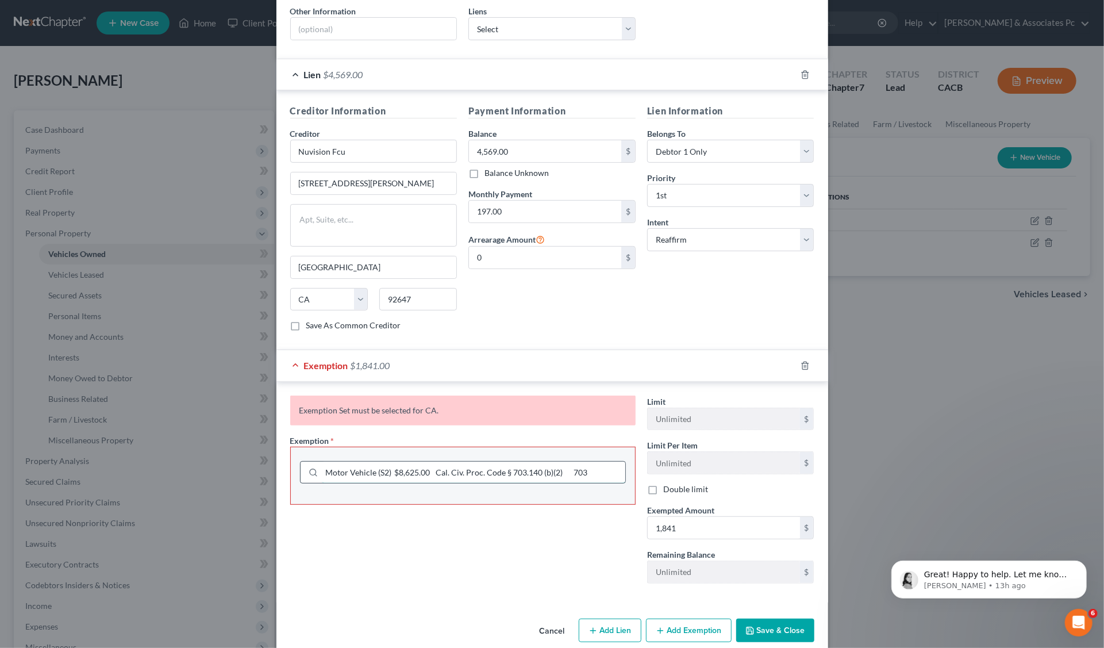
drag, startPoint x: 422, startPoint y: 454, endPoint x: 387, endPoint y: 455, distance: 35.7
click at [390, 462] on input "Motor Vehicle (S2) $8,625.00 Cal. Civ. Proc. Code § 703.140 (b)(2) 703" at bounding box center [473, 473] width 303 height 22
drag, startPoint x: 770, startPoint y: 610, endPoint x: 764, endPoint y: 609, distance: 6.0
click at [770, 618] on button "Save & Close" at bounding box center [775, 630] width 78 height 24
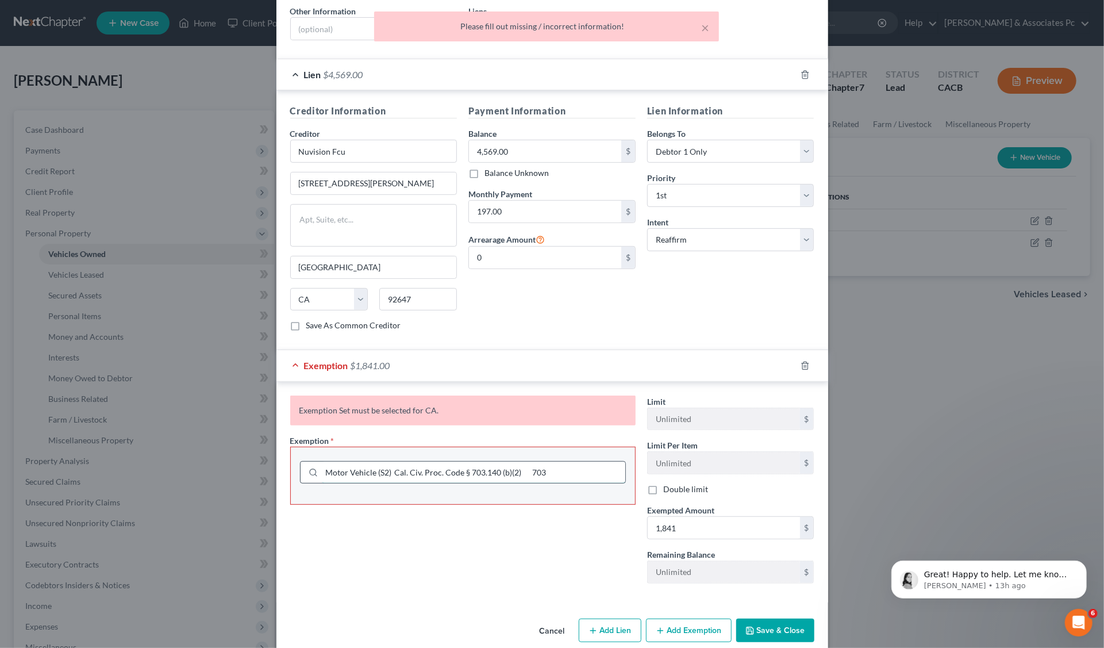
drag, startPoint x: 558, startPoint y: 455, endPoint x: 532, endPoint y: 457, distance: 25.9
click at [532, 462] on input "Motor Vehicle (S2) Cal. Civ. Proc. Code § 703.140 (b)(2) 703" at bounding box center [473, 473] width 303 height 22
type input "Motor Vehicle (S2) Cal. Civ. Proc. Code § 703.140 (b)(2)"
click at [762, 618] on button "Save & Close" at bounding box center [775, 630] width 78 height 24
click at [759, 618] on button "Save & Close" at bounding box center [775, 630] width 78 height 24
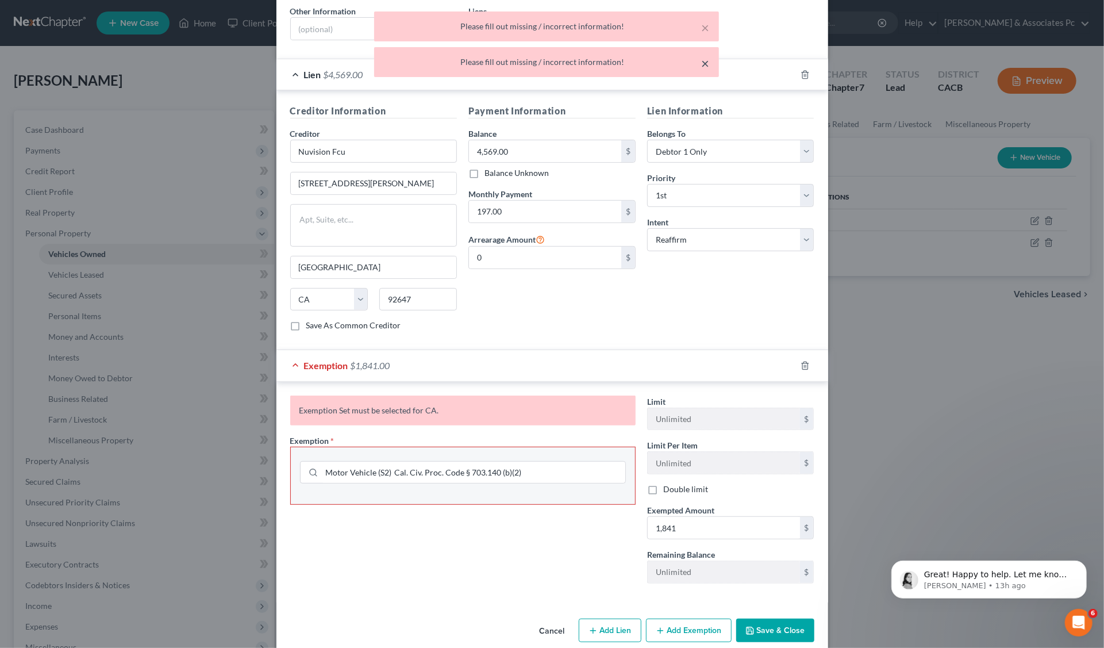
click at [708, 61] on button "×" at bounding box center [706, 63] width 8 height 14
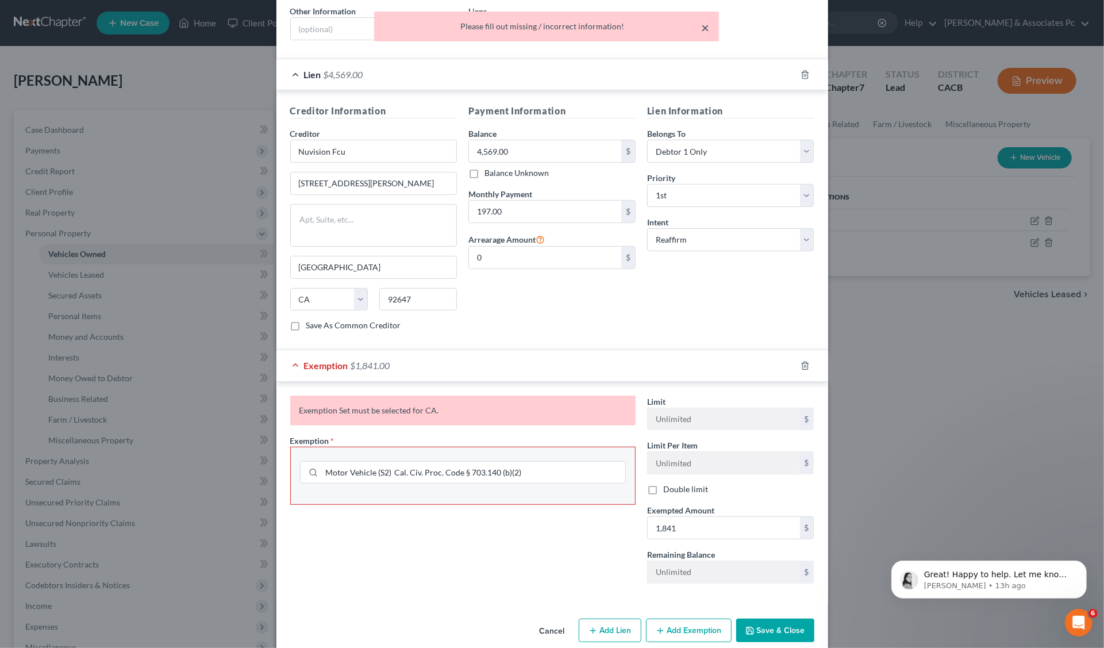
click at [704, 27] on button "×" at bounding box center [706, 28] width 8 height 14
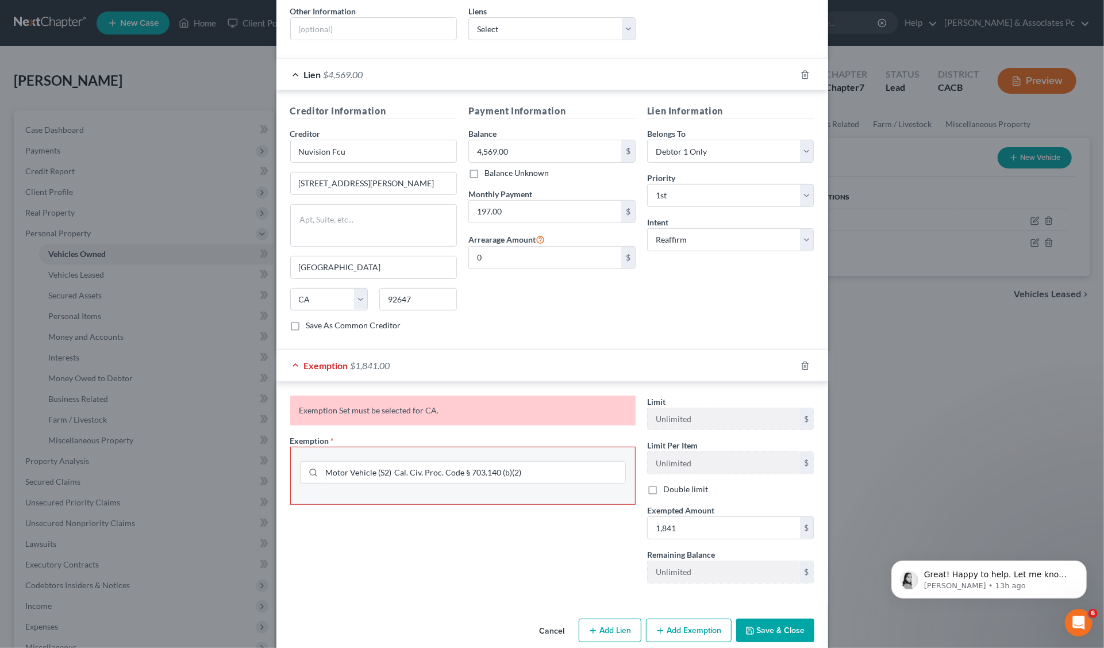
click at [771, 618] on button "Save & Close" at bounding box center [775, 630] width 78 height 24
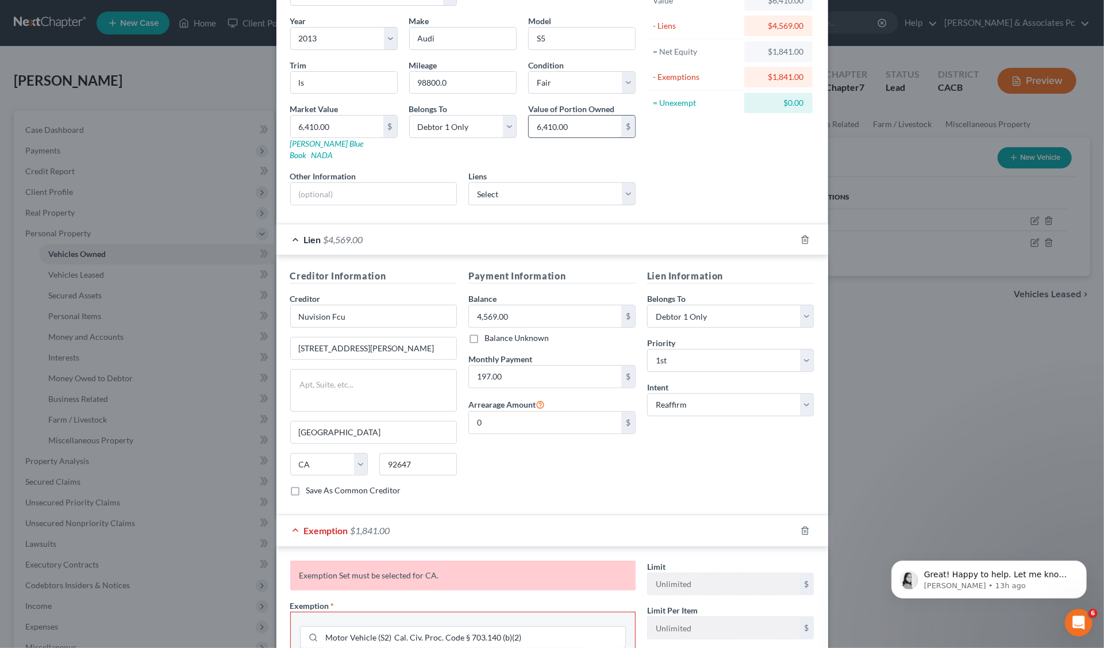
scroll to position [0, 0]
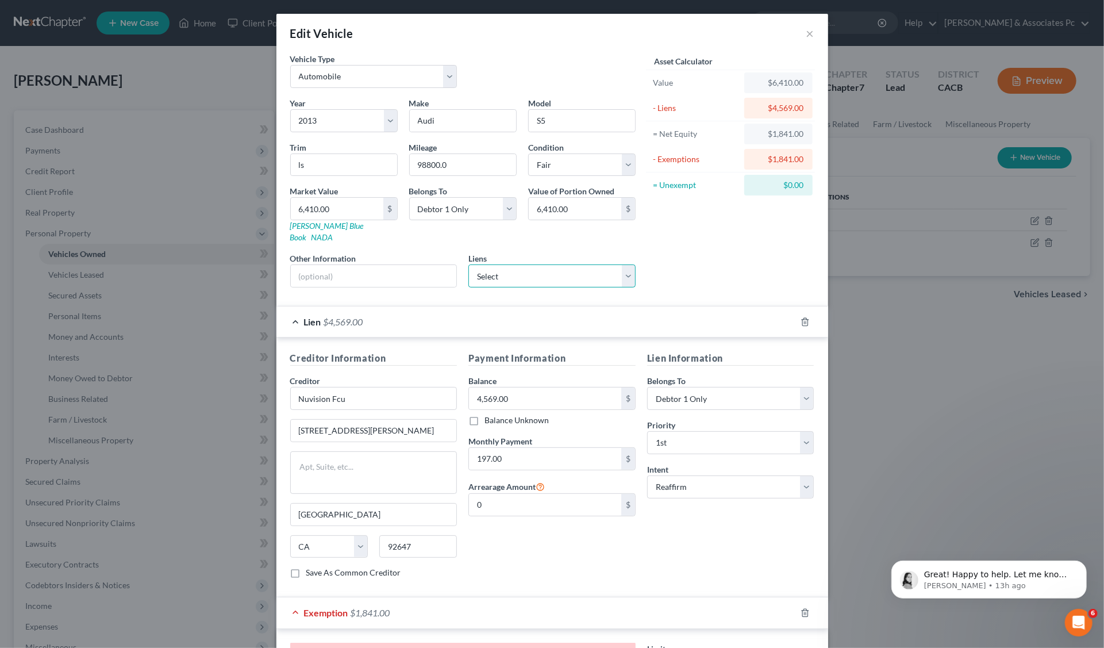
click at [622, 264] on select "Select Nuvision Fcu - $4,800.00" at bounding box center [551, 275] width 167 height 23
click at [625, 264] on select "Select Nuvision Fcu - $4,800.00" at bounding box center [551, 275] width 167 height 23
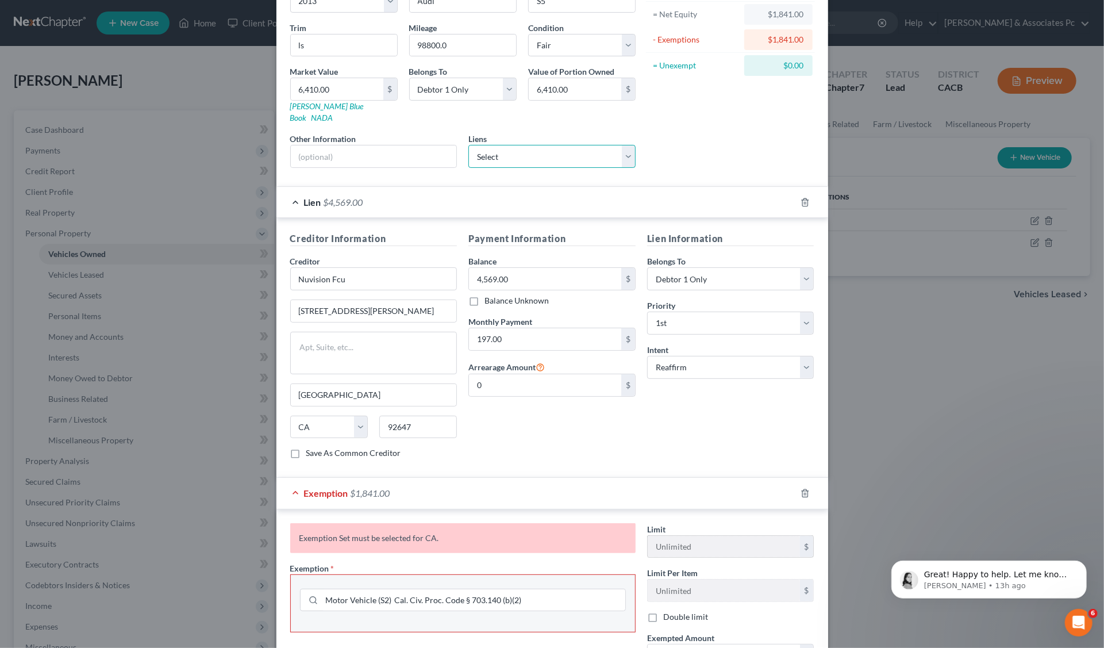
scroll to position [247, 0]
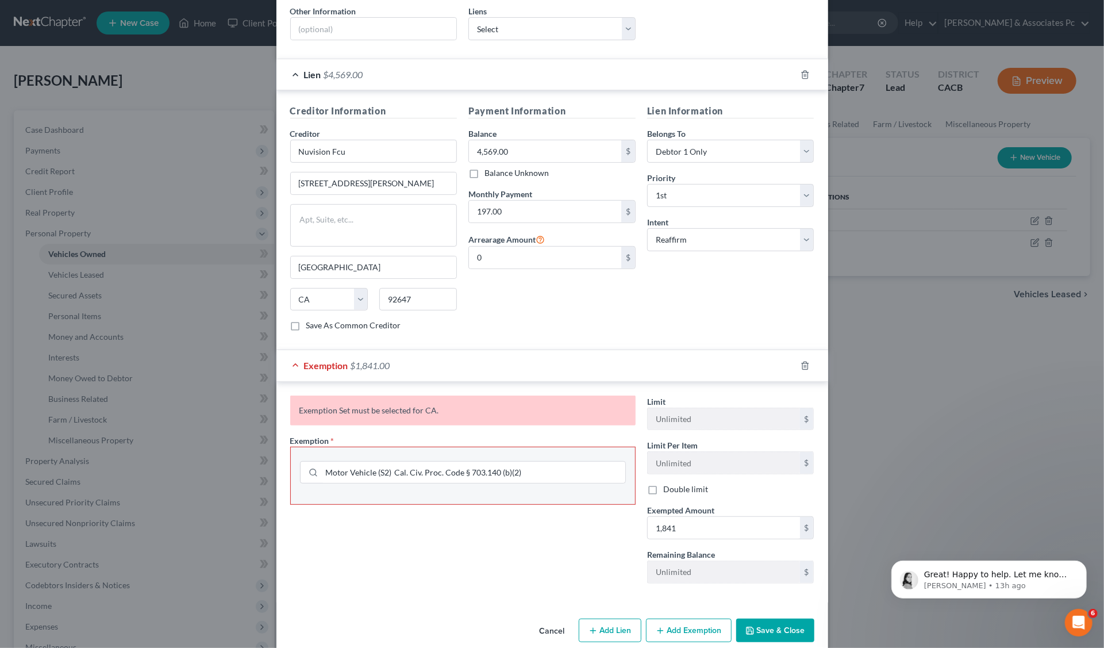
drag, startPoint x: 416, startPoint y: 398, endPoint x: 465, endPoint y: 397, distance: 48.9
click at [417, 397] on div "Exemption Set must be selected for CA." at bounding box center [462, 410] width 345 height 30
click at [772, 618] on button "Save & Close" at bounding box center [775, 630] width 78 height 24
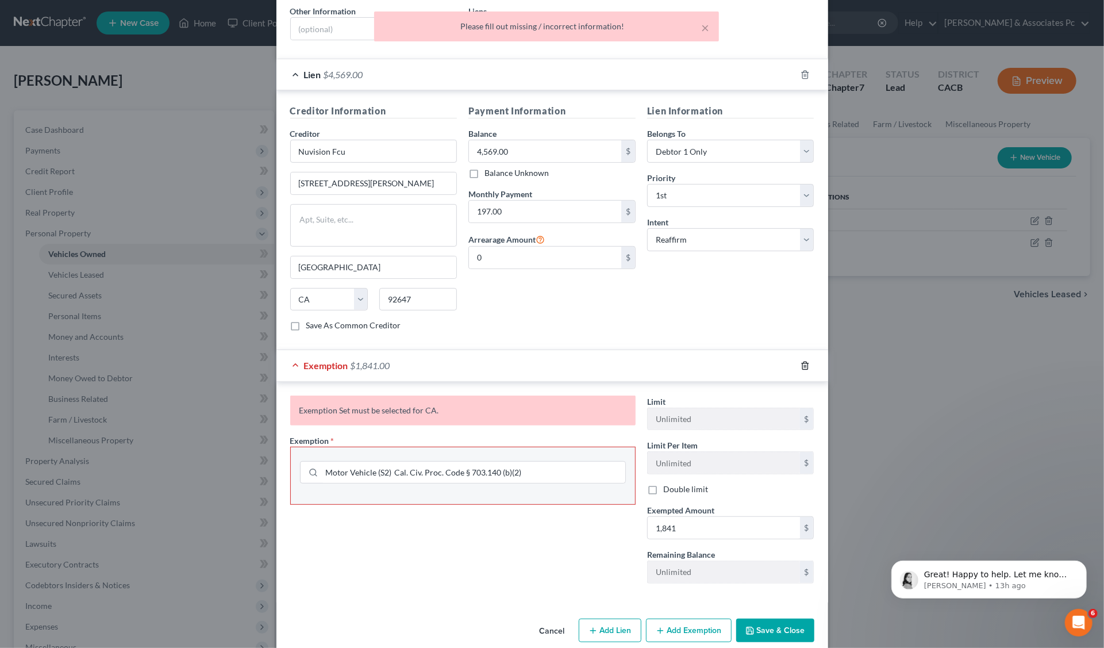
click at [804, 361] on icon "button" at bounding box center [805, 365] width 9 height 9
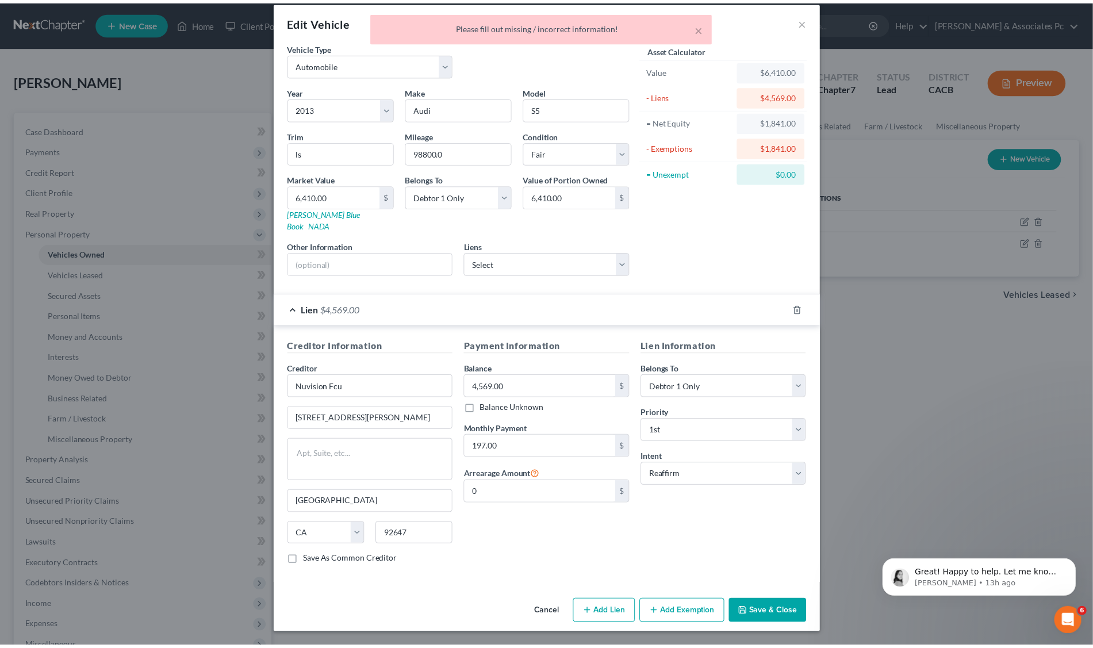
scroll to position [0, 0]
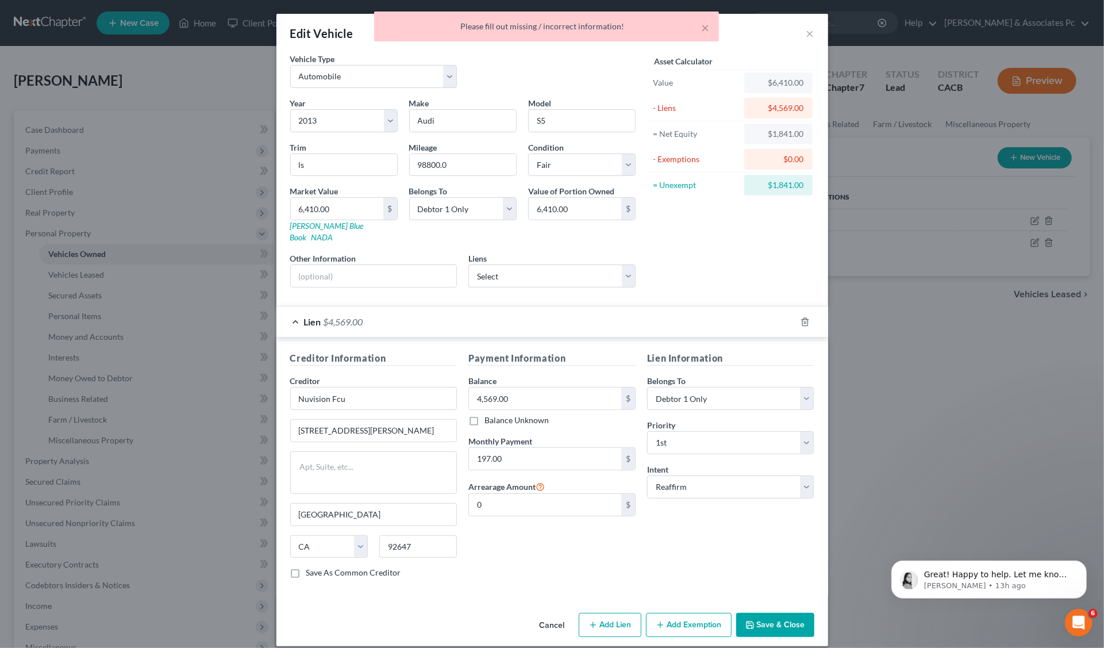
click at [747, 620] on icon "button" at bounding box center [750, 624] width 9 height 9
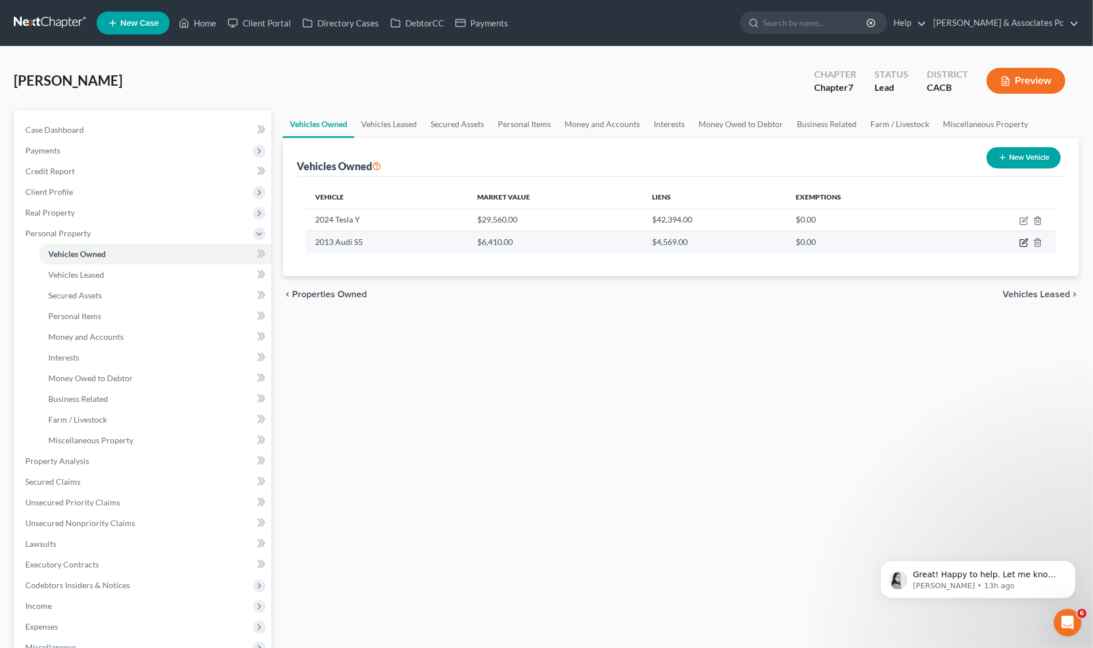
click at [1025, 242] on icon "button" at bounding box center [1024, 241] width 5 height 5
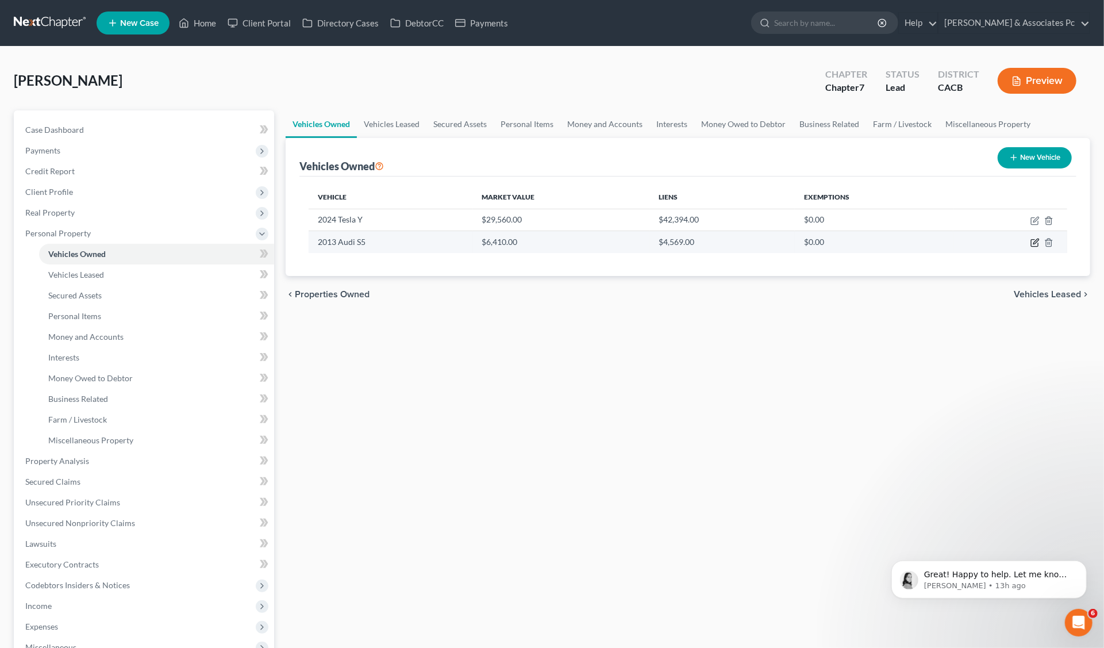
select select "0"
select select "13"
select select "3"
select select "0"
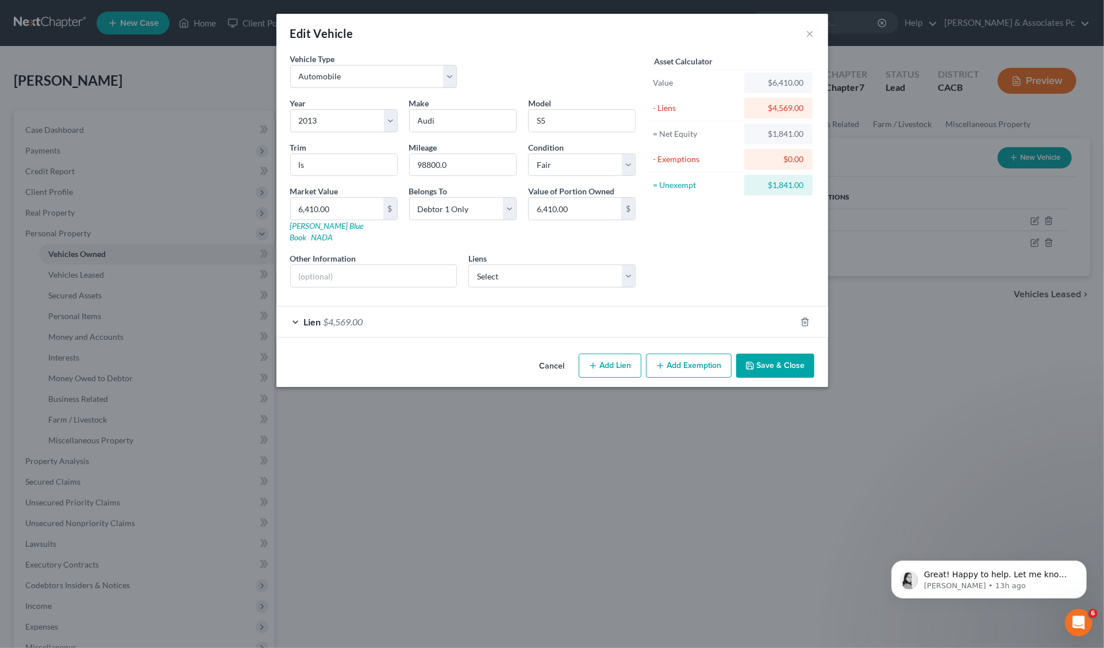
click at [689, 355] on button "Add Exemption" at bounding box center [689, 366] width 86 height 24
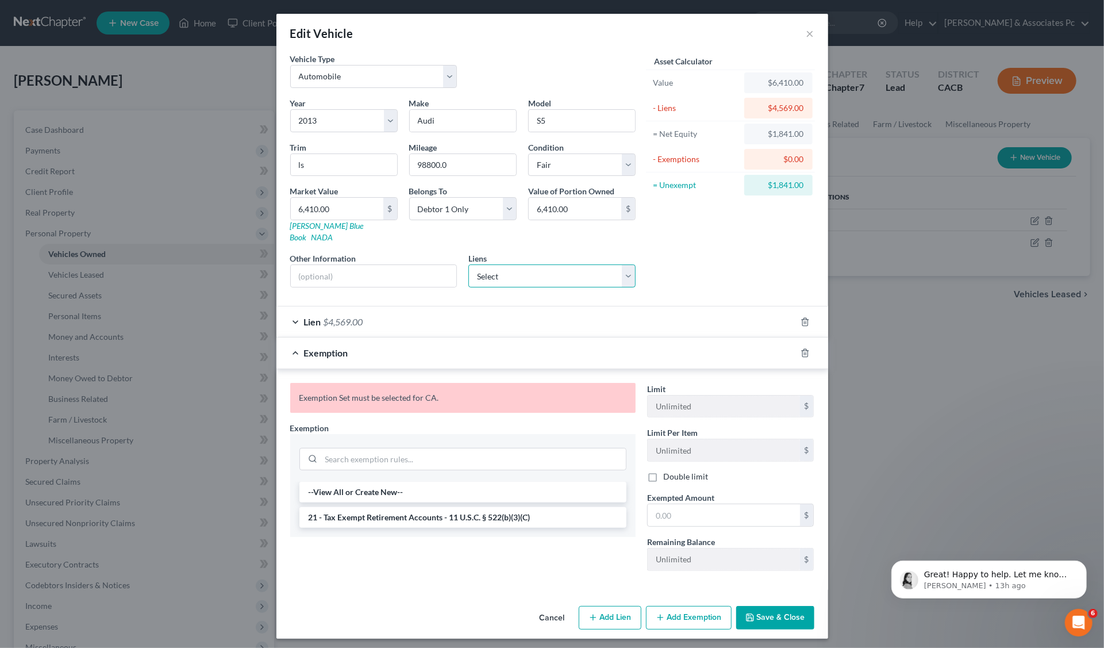
click at [632, 264] on select "Select Nuvision Fcu - $4,800.00" at bounding box center [551, 275] width 167 height 23
click at [424, 507] on li "21 - Tax Exempt Retirement Accounts - 11 U.S.C. § 522(b)(3)(C)" at bounding box center [462, 517] width 327 height 21
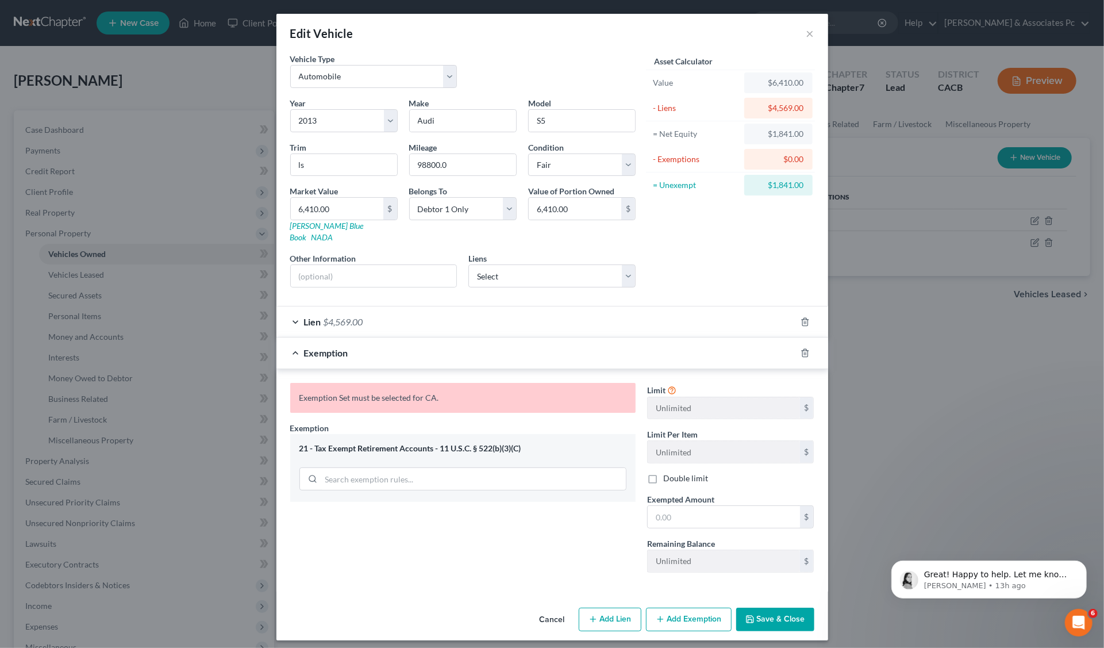
click at [456, 443] on div "21 - Tax Exempt Retirement Accounts - 11 U.S.C. § 522(b)(3)(C)" at bounding box center [462, 448] width 327 height 11
drag, startPoint x: 564, startPoint y: 433, endPoint x: 285, endPoint y: 430, distance: 279.9
click at [285, 430] on div "Exemption Set must be selected for CA. Exemption * 21 - Tax Exempt Retirement A…" at bounding box center [463, 482] width 357 height 199
click at [704, 608] on button "Add Exemption" at bounding box center [689, 620] width 86 height 24
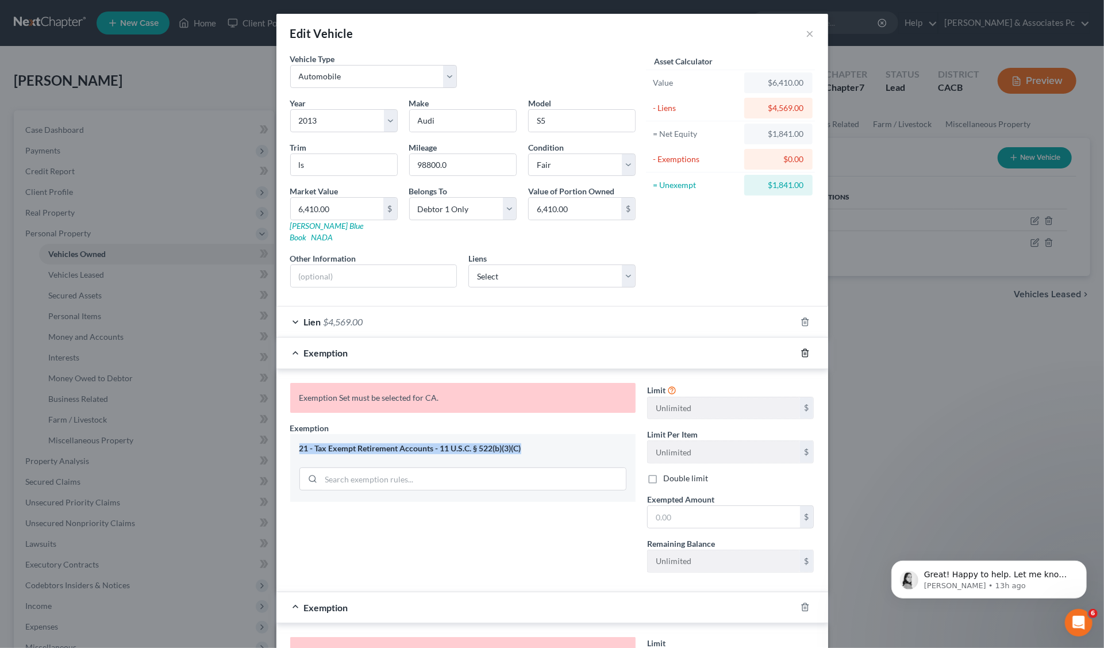
click at [801, 348] on icon "button" at bounding box center [805, 352] width 9 height 9
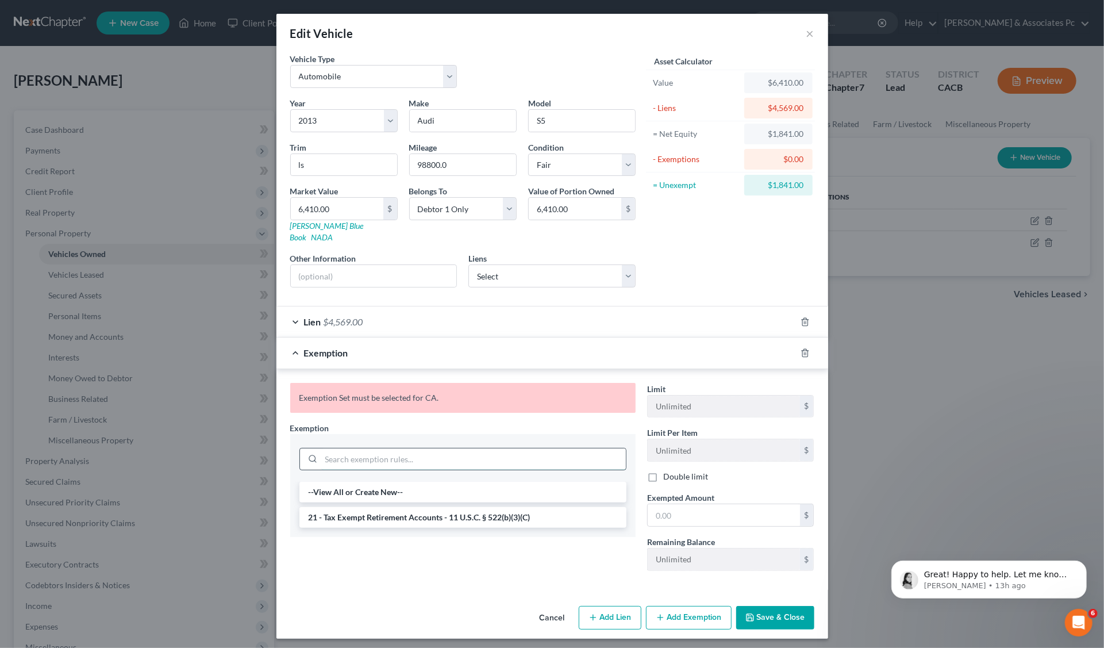
click at [368, 448] on input "search" at bounding box center [473, 459] width 305 height 22
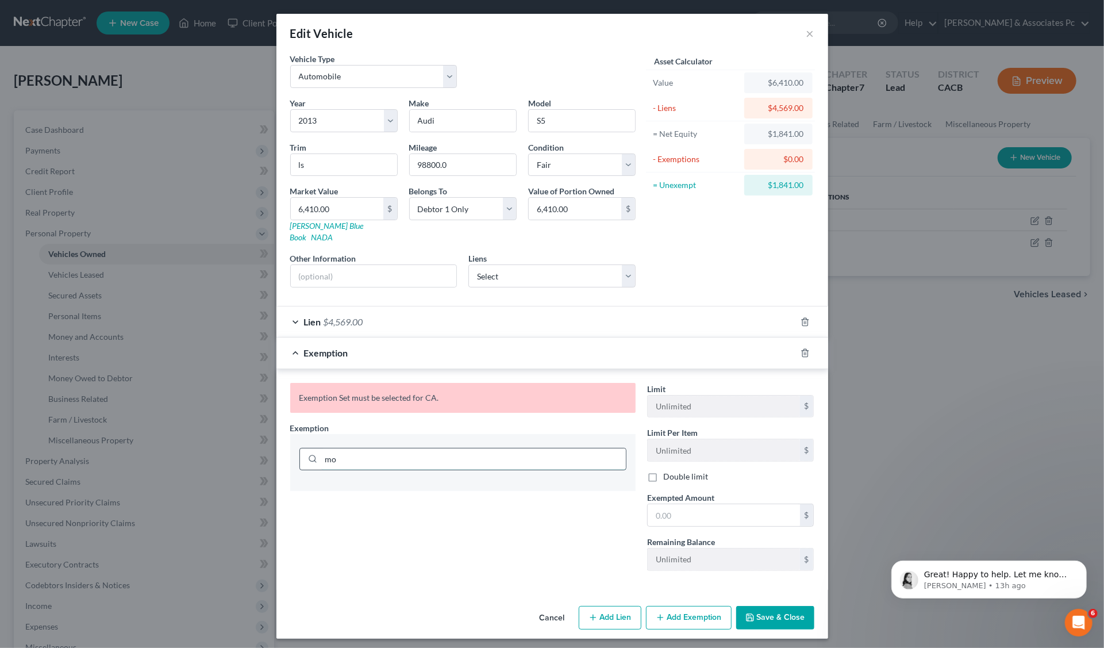
type input "m"
type input "703"
click at [808, 395] on div "$" at bounding box center [807, 406] width 14 height 22
click at [771, 607] on button "Save & Close" at bounding box center [775, 618] width 78 height 24
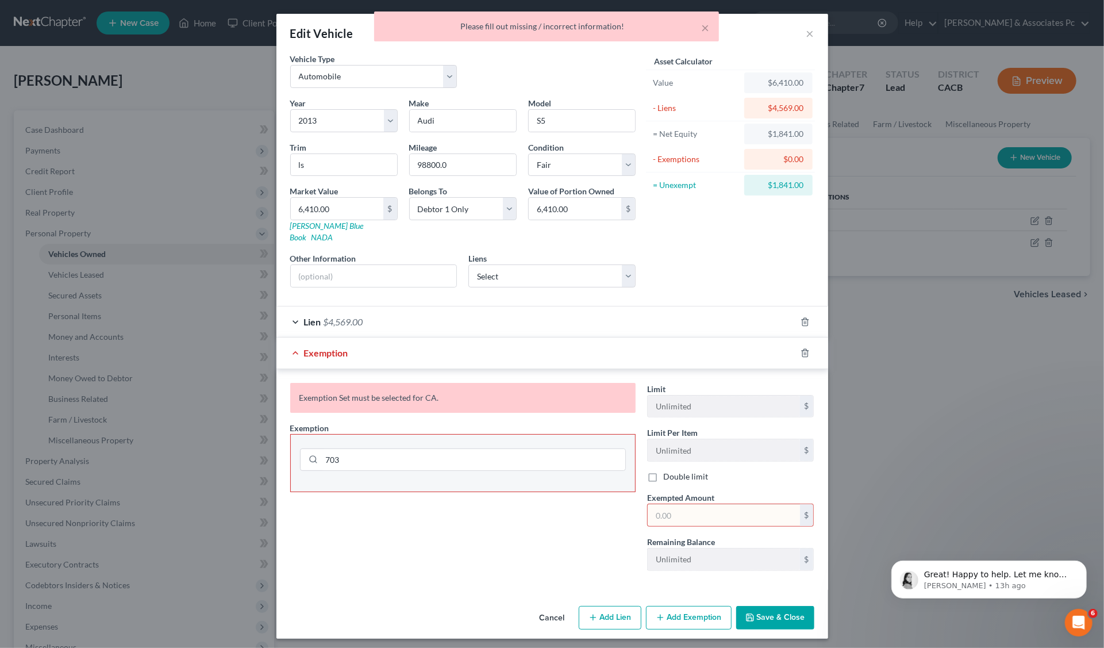
click at [669, 504] on input "text" at bounding box center [724, 515] width 152 height 22
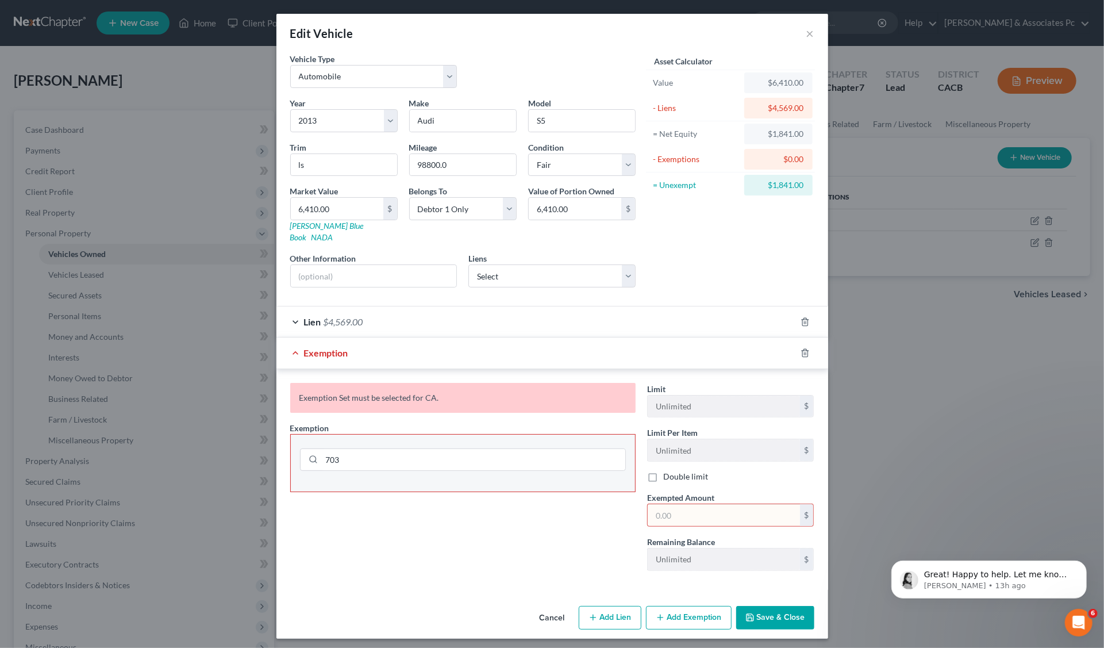
type input "1,841"
click at [782, 606] on button "Save & Close" at bounding box center [775, 618] width 78 height 24
click at [356, 449] on input "703" at bounding box center [473, 460] width 303 height 22
drag, startPoint x: 344, startPoint y: 446, endPoint x: 317, endPoint y: 441, distance: 27.4
click at [317, 448] on div "703" at bounding box center [463, 459] width 326 height 23
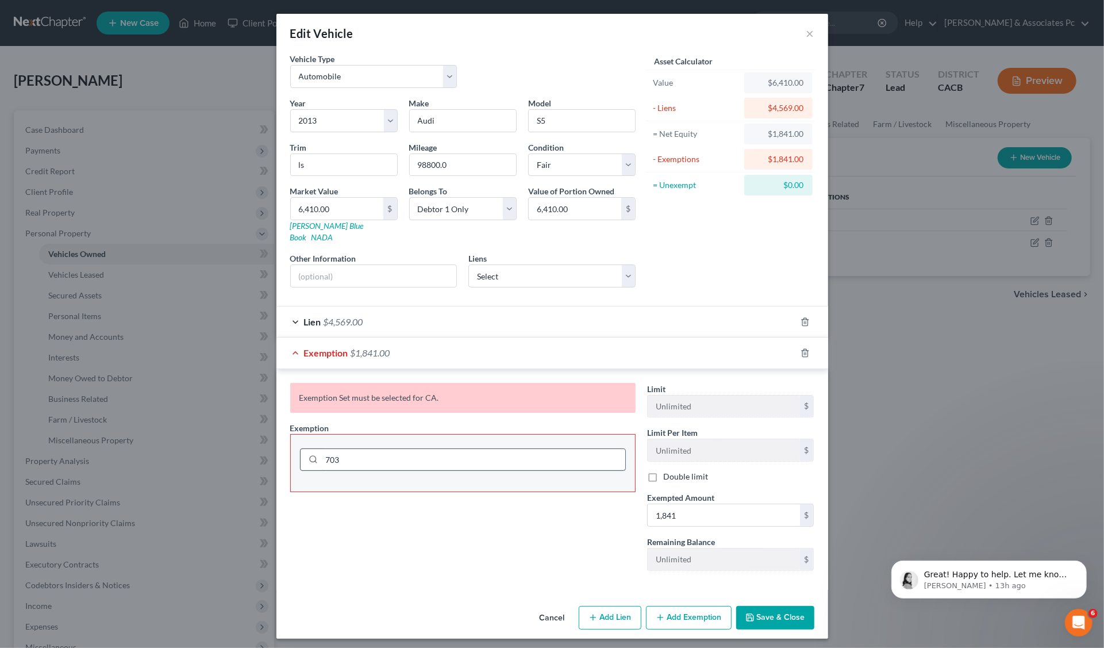
paste input "Motor Vehicle (S2) $8,625.00 Cal. Civ. Proc. Code § 703.140 (b)(2) 703"
drag, startPoint x: 400, startPoint y: 444, endPoint x: 431, endPoint y: 444, distance: 30.5
click at [438, 449] on input "Motor Vehicle (S2) $8,625.00 Cal. Civ. Proc. Code § 703.140 (b)(2) 703" at bounding box center [473, 460] width 303 height 22
drag, startPoint x: 540, startPoint y: 446, endPoint x: 593, endPoint y: 447, distance: 52.9
click at [593, 449] on input "Motor Vehicle (S2) Cal. Civ. Proc. Code § 703.140 (b)(2) 703" at bounding box center [473, 460] width 303 height 22
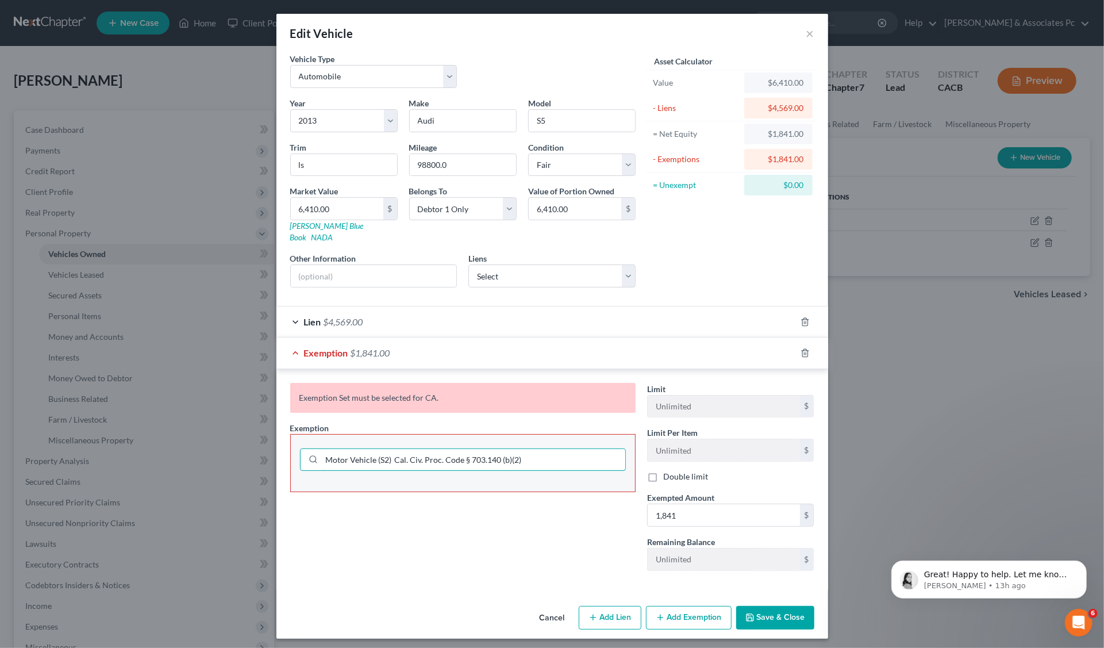
type input "Motor Vehicle (S2) Cal. Civ. Proc. Code § 703.140 (b)(2)"
click at [798, 606] on button "Save & Close" at bounding box center [775, 618] width 78 height 24
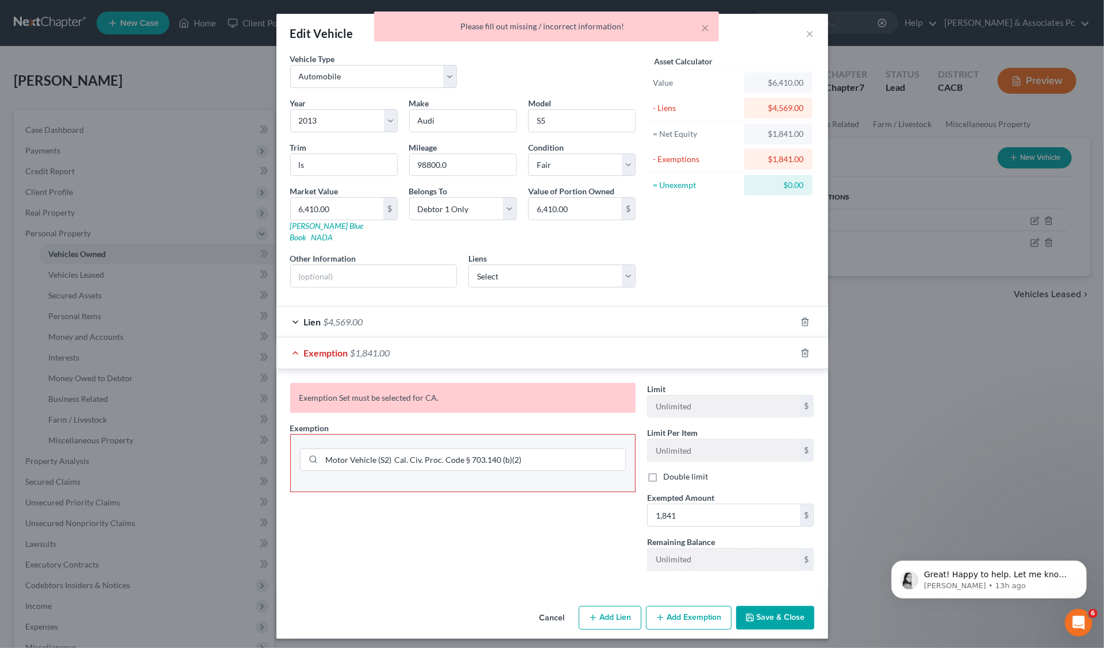
click at [797, 606] on button "Save & Close" at bounding box center [775, 618] width 78 height 24
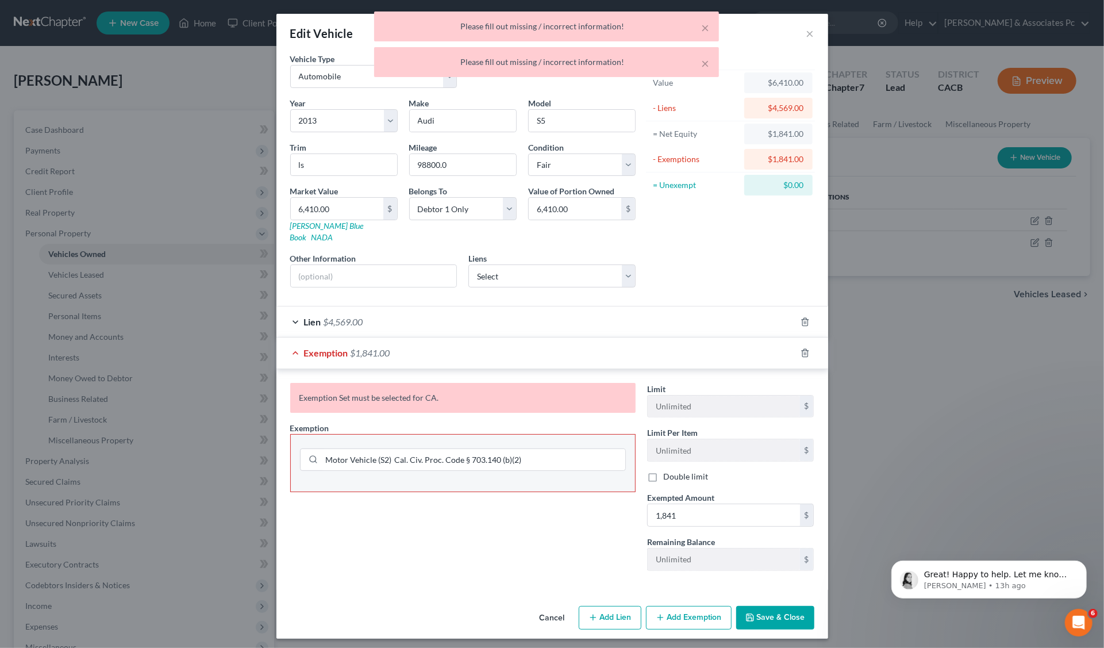
click at [797, 606] on button "Save & Close" at bounding box center [775, 618] width 78 height 24
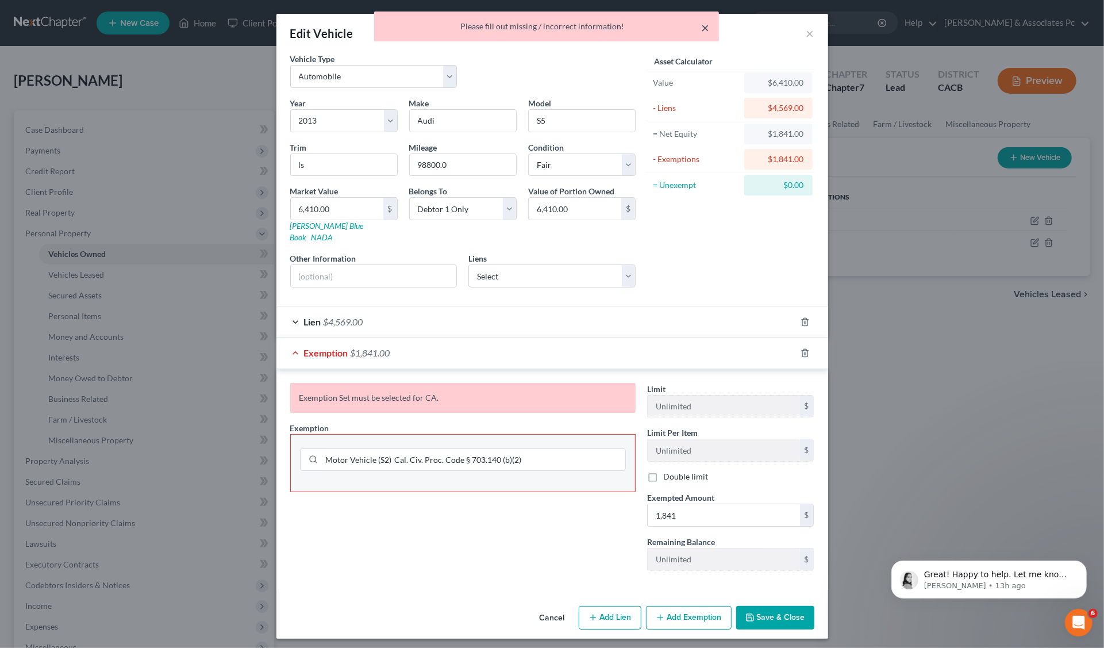
click at [706, 25] on button "×" at bounding box center [706, 28] width 8 height 14
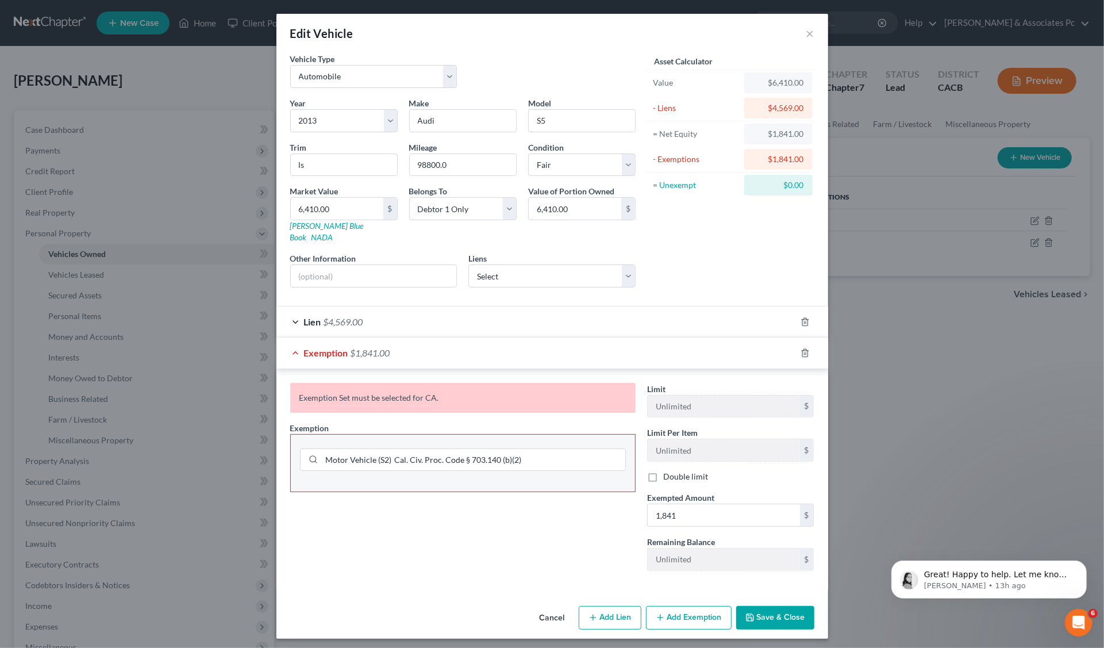
click at [779, 606] on button "Save & Close" at bounding box center [775, 618] width 78 height 24
click at [363, 347] on span "$1,841.00" at bounding box center [371, 352] width 40 height 11
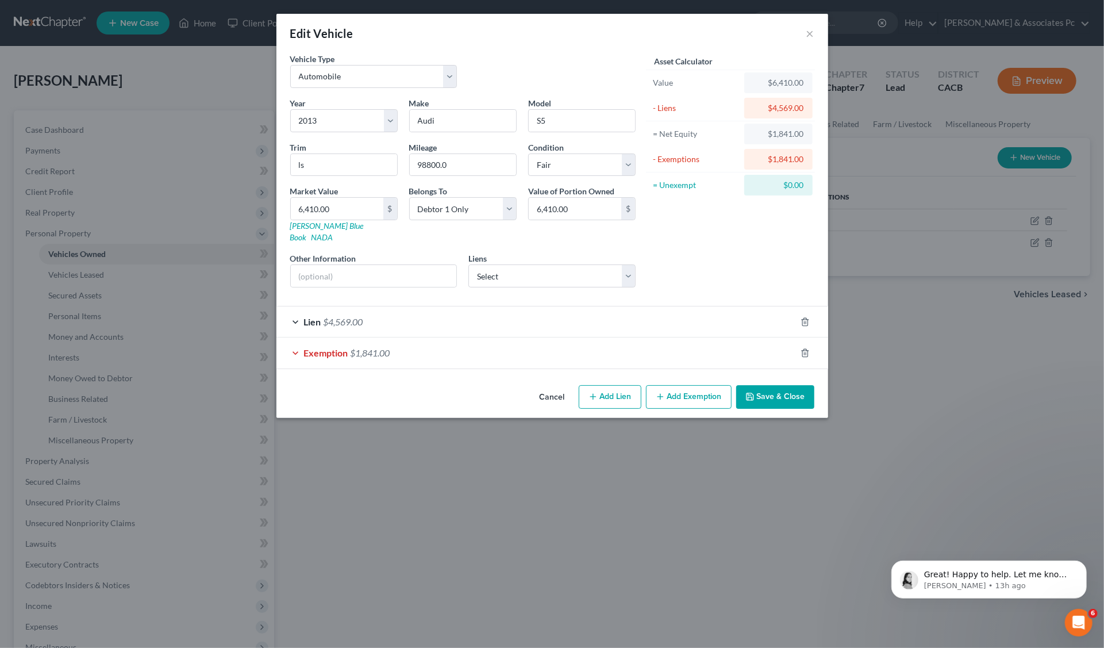
click at [774, 394] on button "Save & Close" at bounding box center [775, 397] width 78 height 24
click at [344, 347] on span "Exemption" at bounding box center [326, 352] width 44 height 11
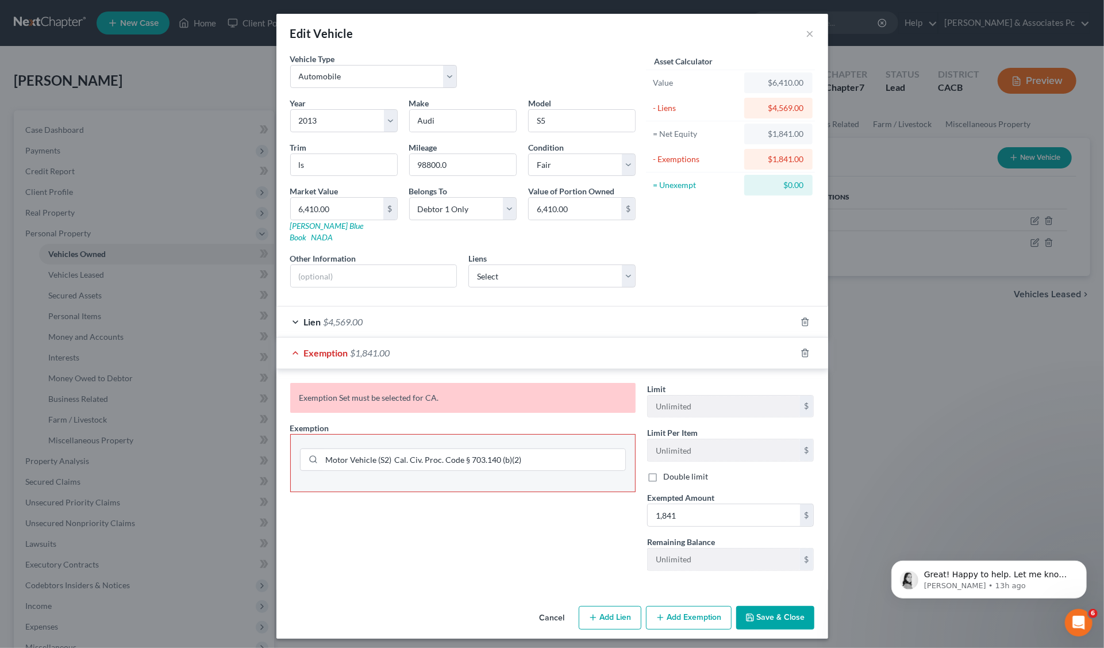
click at [332, 385] on div "Exemption Set must be selected for CA." at bounding box center [462, 398] width 345 height 30
click at [786, 606] on button "Save & Close" at bounding box center [775, 618] width 78 height 24
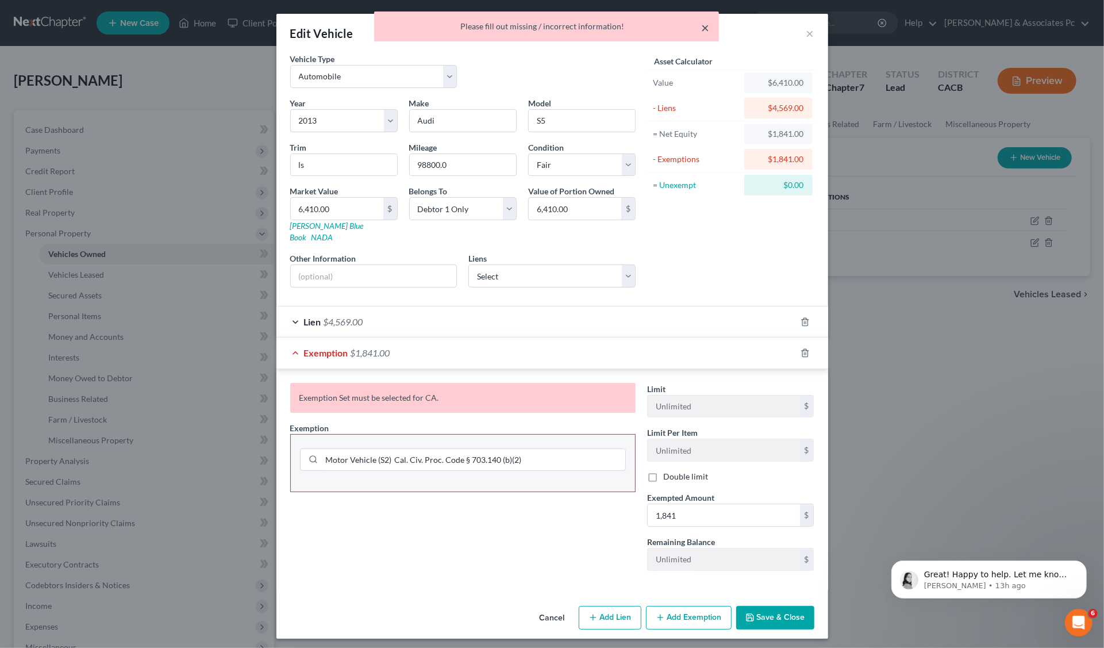
click at [706, 29] on button "×" at bounding box center [706, 28] width 8 height 14
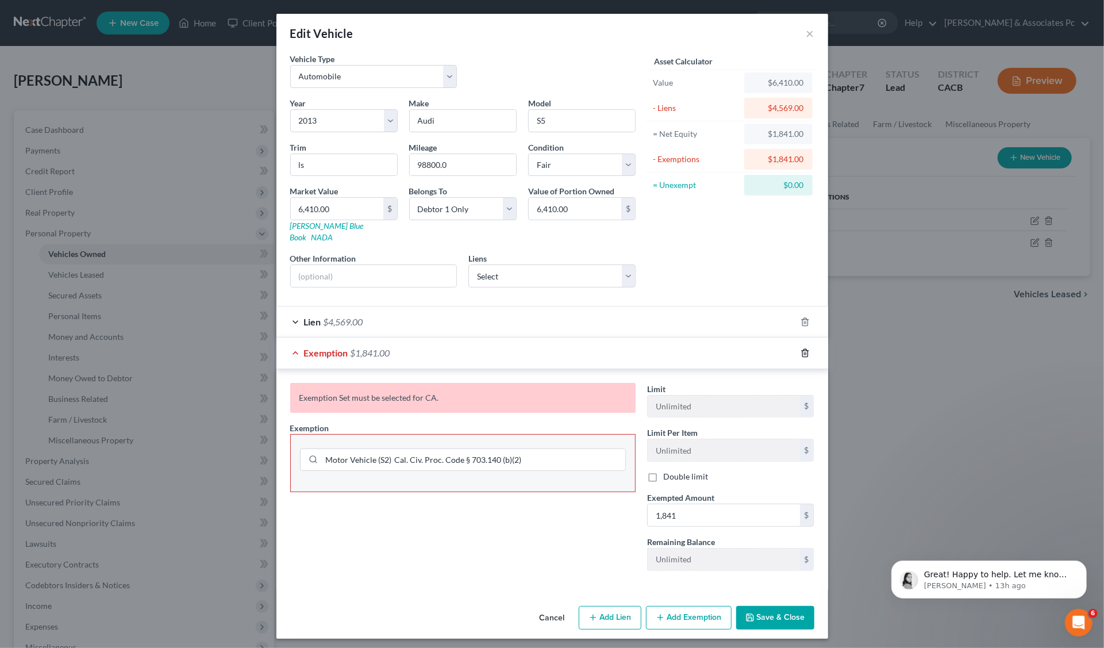
click at [806, 348] on icon "button" at bounding box center [805, 352] width 9 height 9
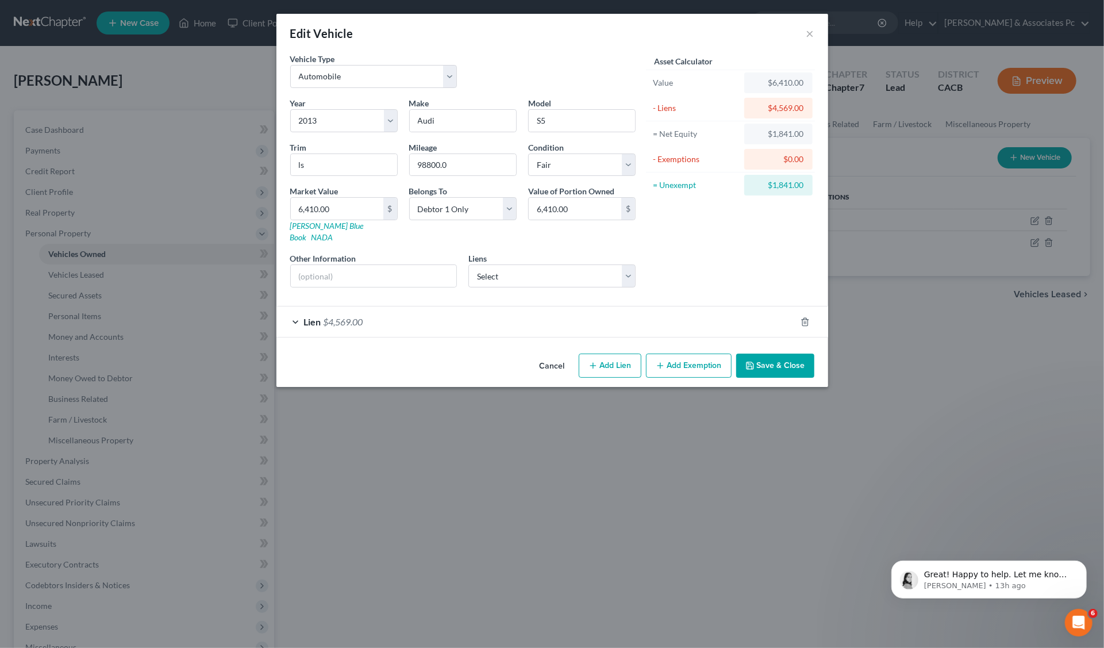
click at [781, 354] on button "Save & Close" at bounding box center [775, 366] width 78 height 24
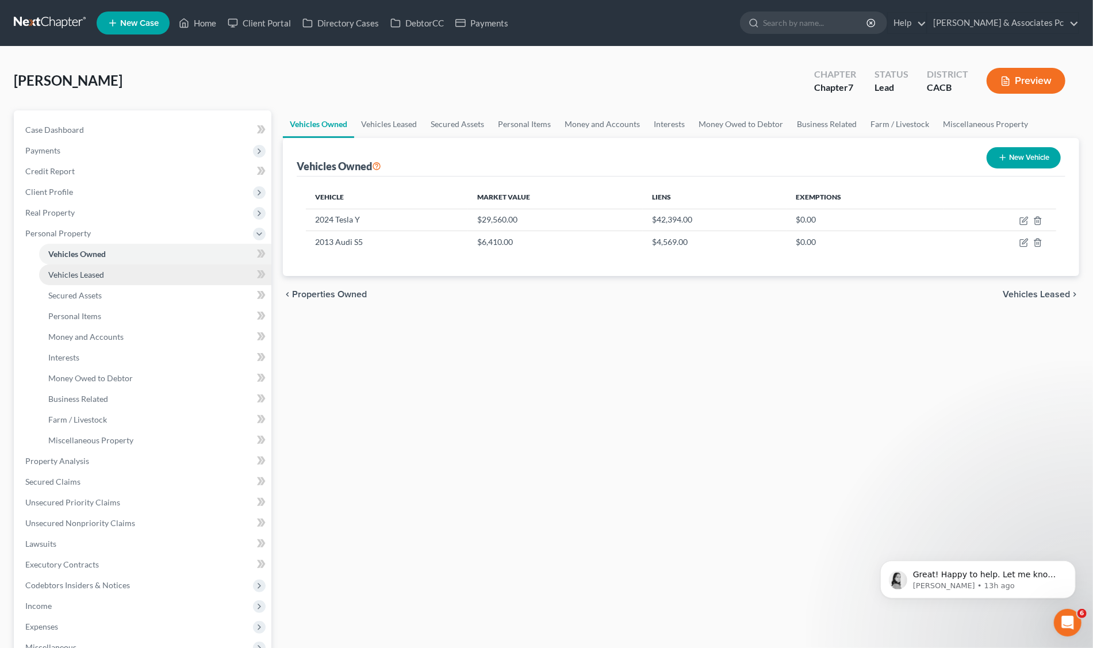
click at [88, 277] on span "Vehicles Leased" at bounding box center [76, 275] width 56 height 10
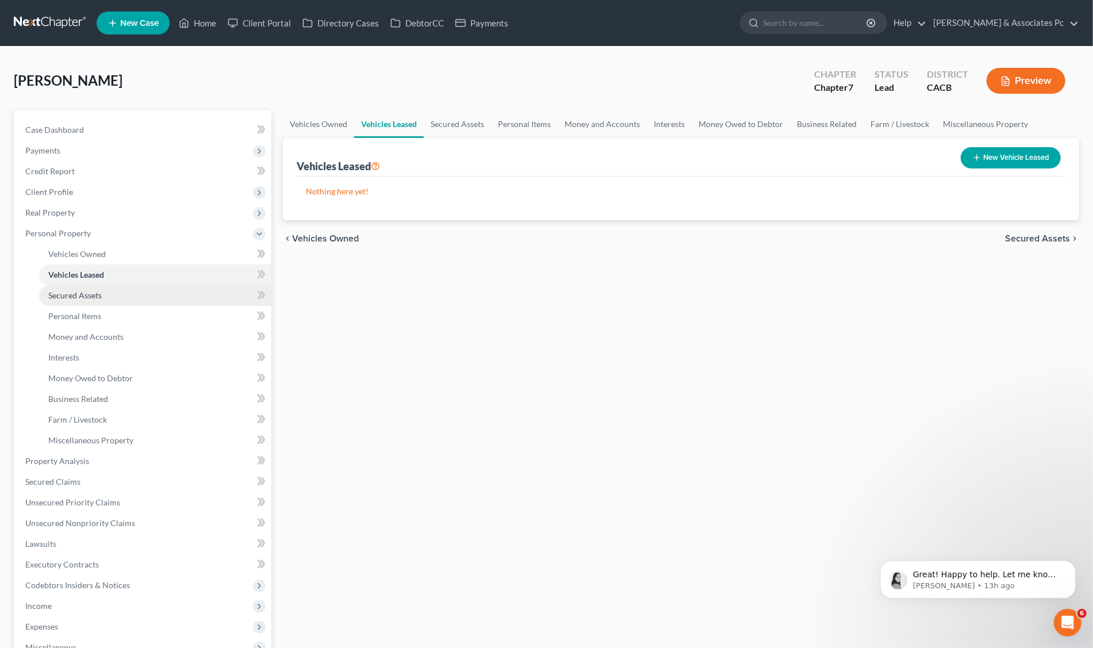
click at [89, 293] on span "Secured Assets" at bounding box center [74, 295] width 53 height 10
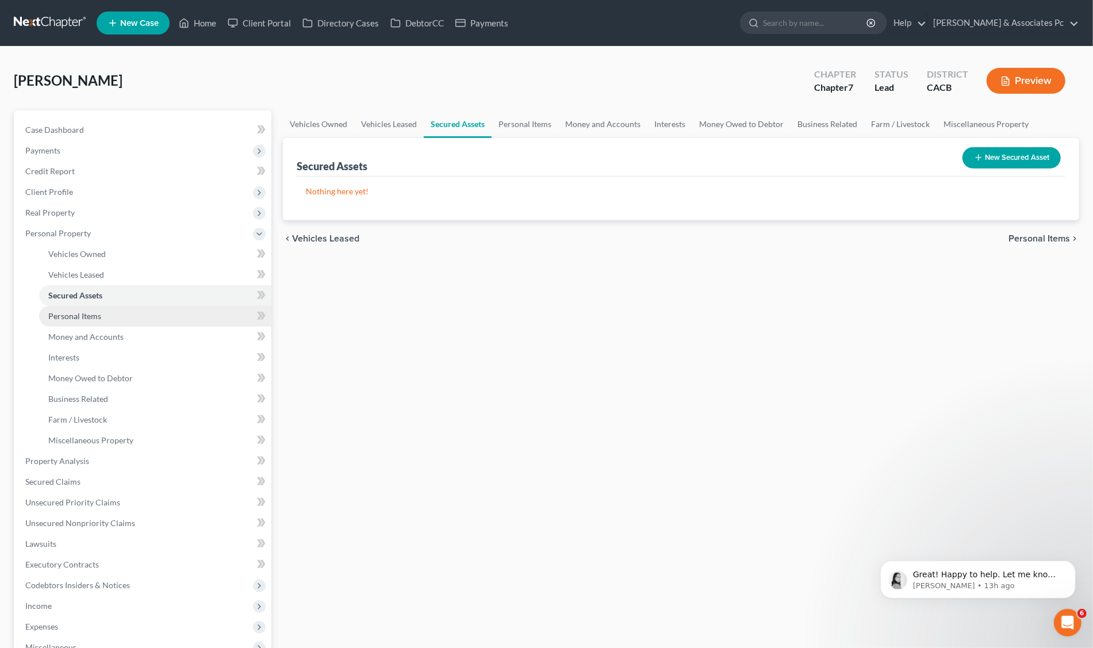
click at [94, 313] on span "Personal Items" at bounding box center [74, 316] width 53 height 10
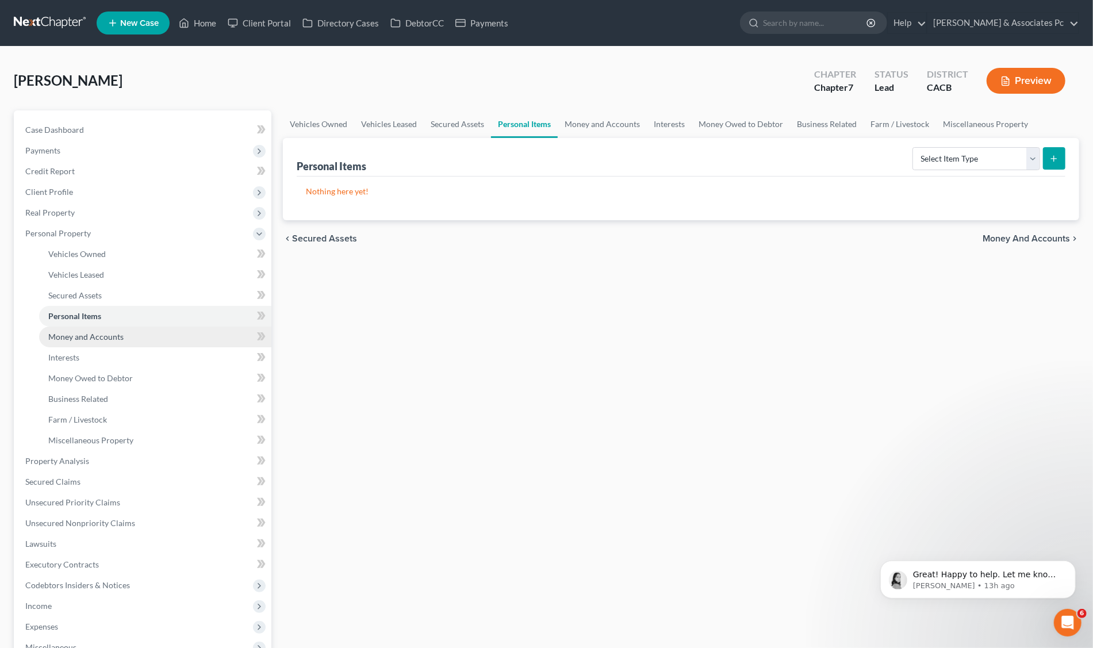
click at [87, 335] on span "Money and Accounts" at bounding box center [85, 337] width 75 height 10
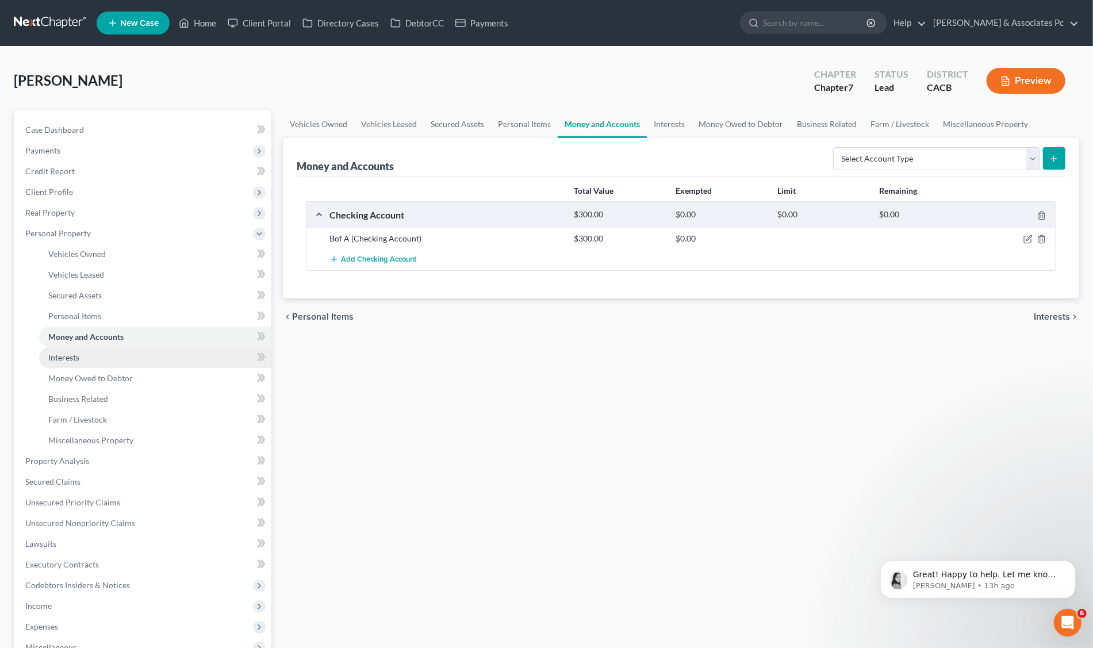
click at [63, 359] on span "Interests" at bounding box center [63, 357] width 31 height 10
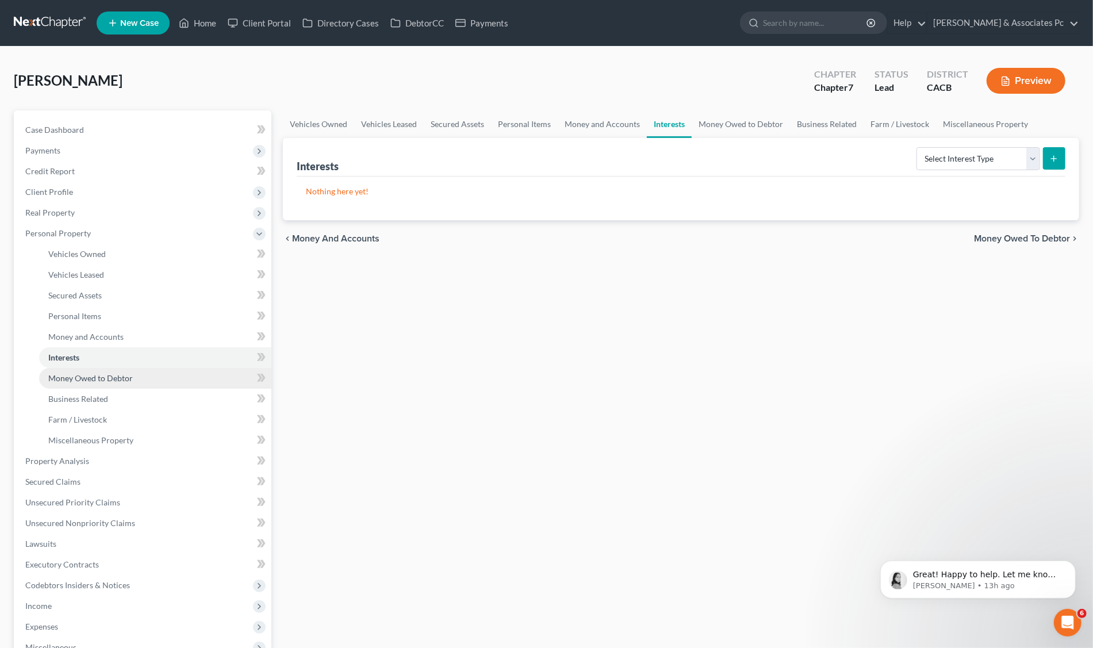
click at [67, 379] on span "Money Owed to Debtor" at bounding box center [90, 378] width 84 height 10
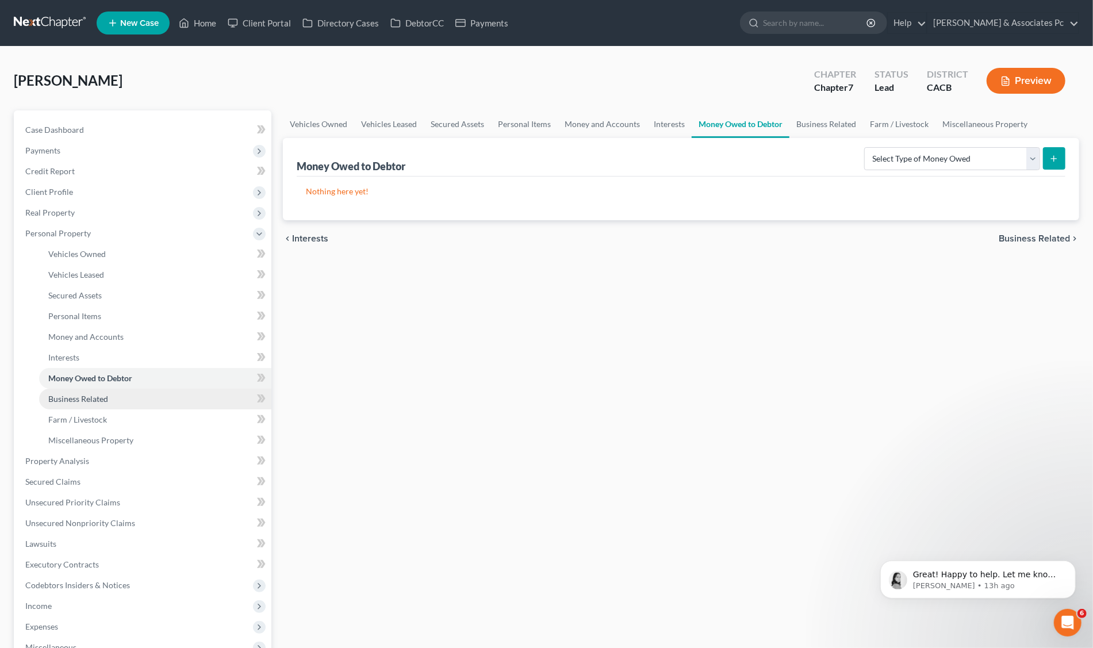
click at [84, 401] on span "Business Related" at bounding box center [78, 399] width 60 height 10
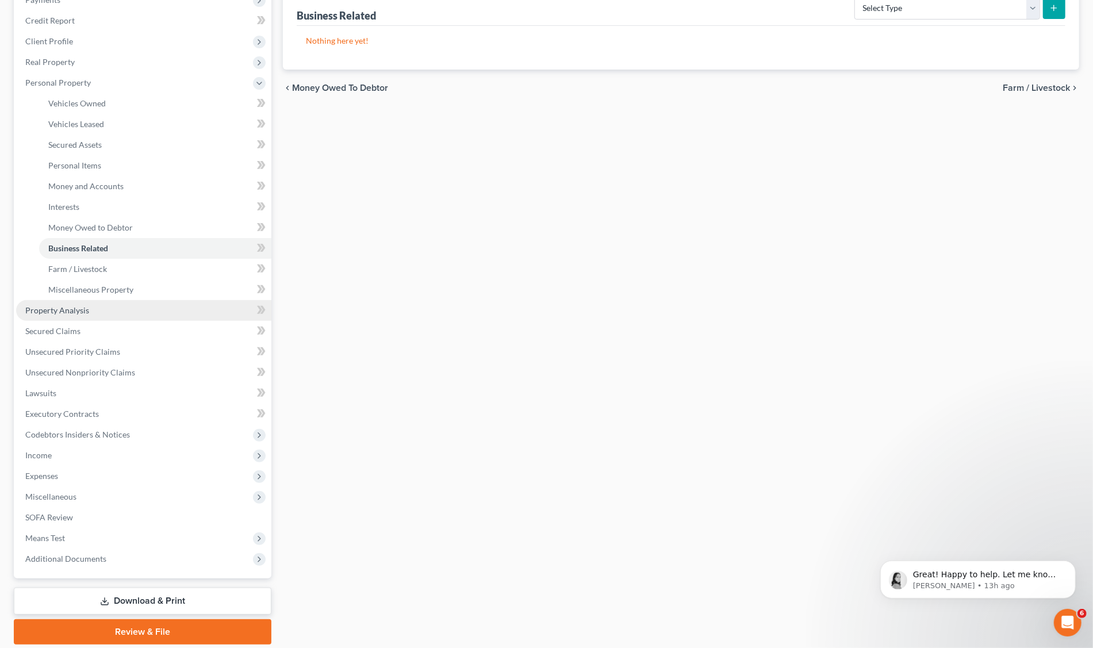
scroll to position [152, 0]
click at [56, 312] on span "Property Analysis" at bounding box center [57, 308] width 64 height 10
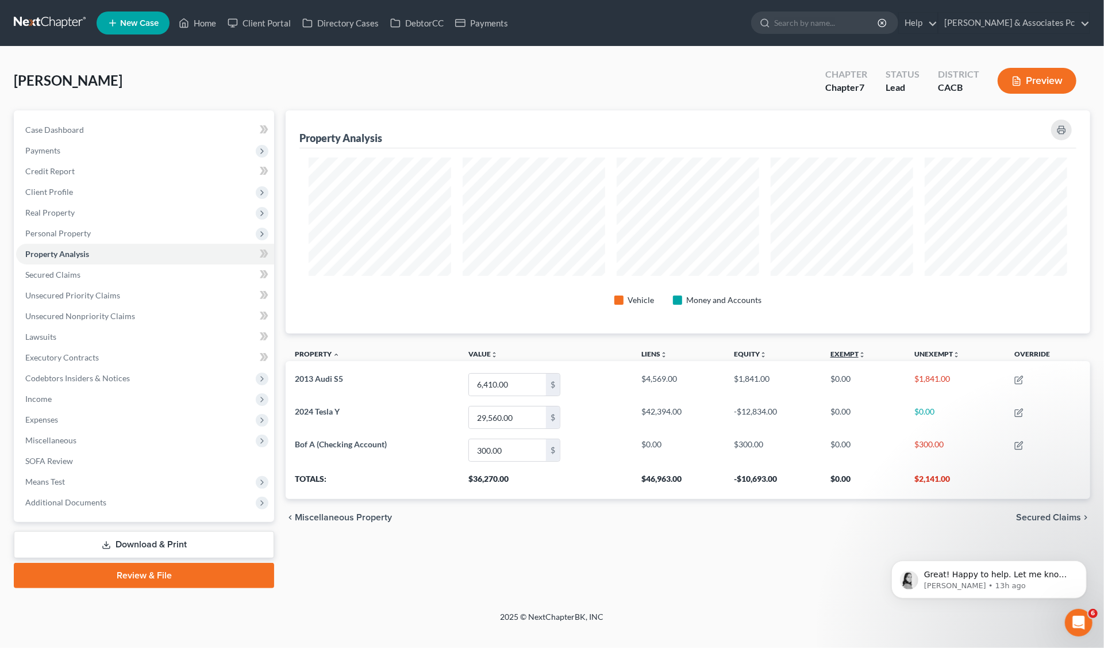
click at [860, 352] on icon "unfold_more" at bounding box center [862, 354] width 7 height 7
click at [860, 352] on icon "expand_less" at bounding box center [862, 354] width 7 height 7
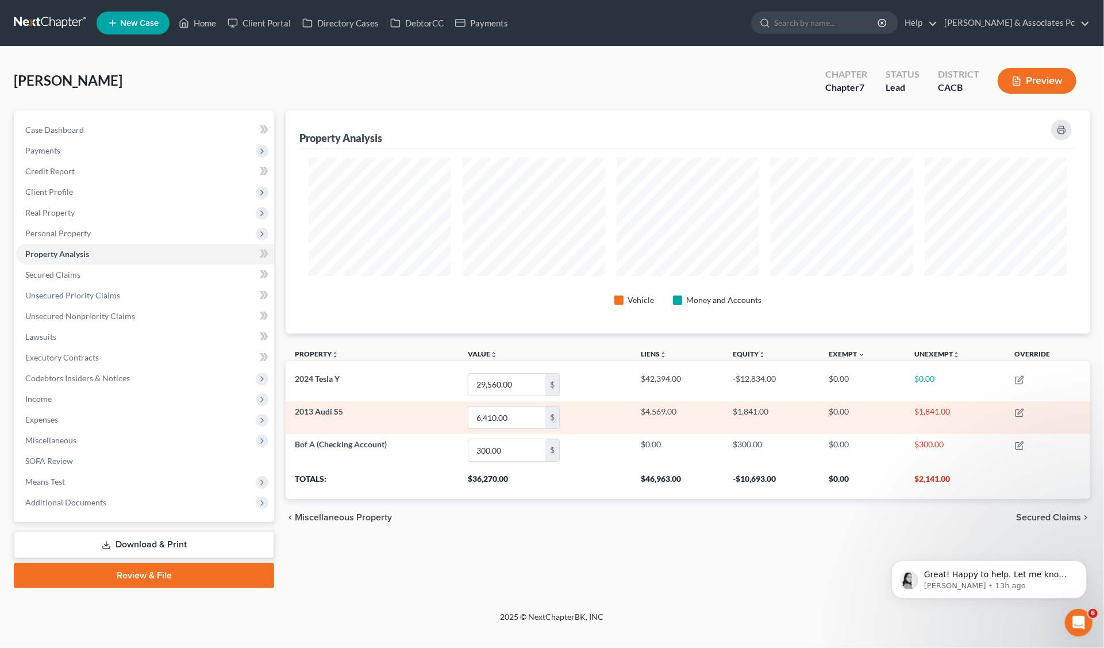
click at [835, 409] on td "$0.00" at bounding box center [863, 417] width 86 height 33
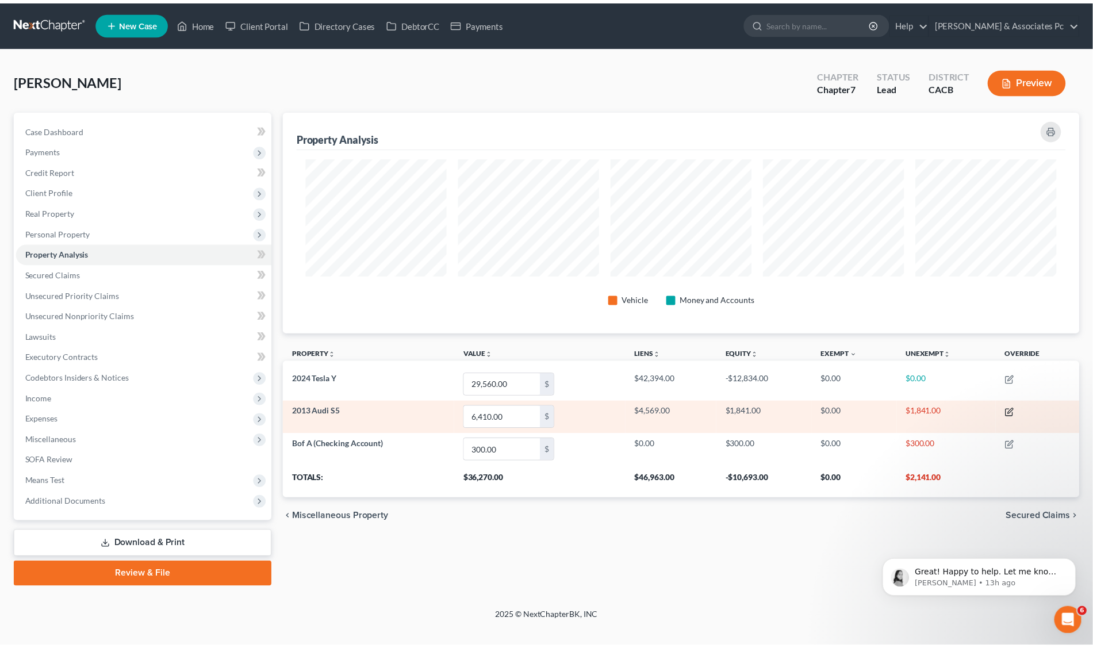
scroll to position [222, 805]
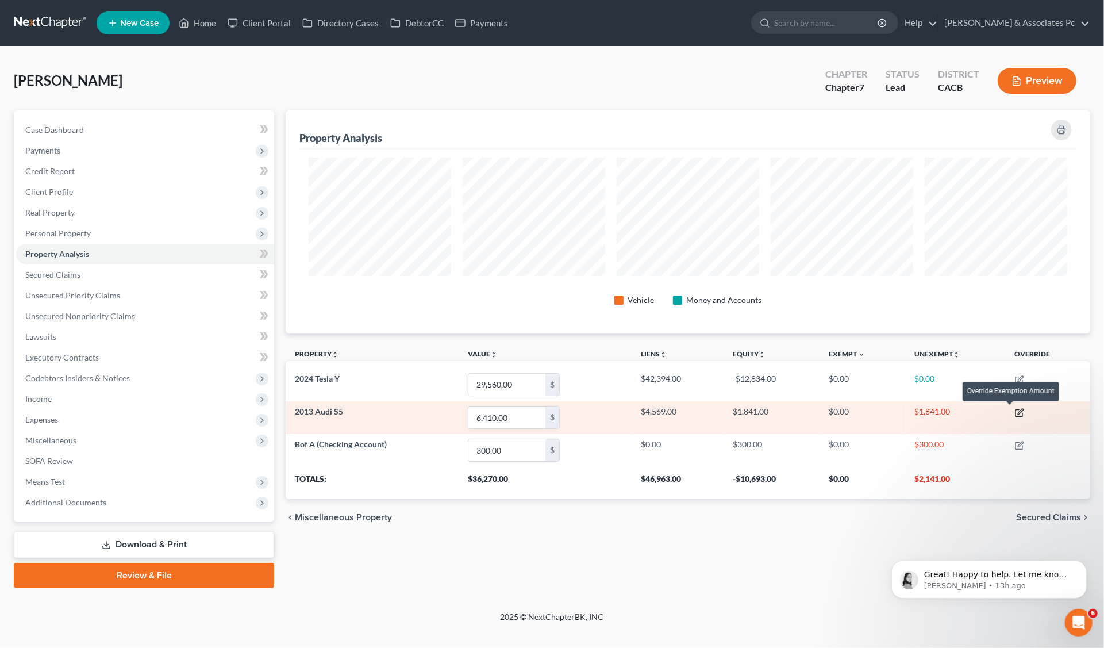
click at [1021, 411] on icon "button" at bounding box center [1019, 412] width 9 height 9
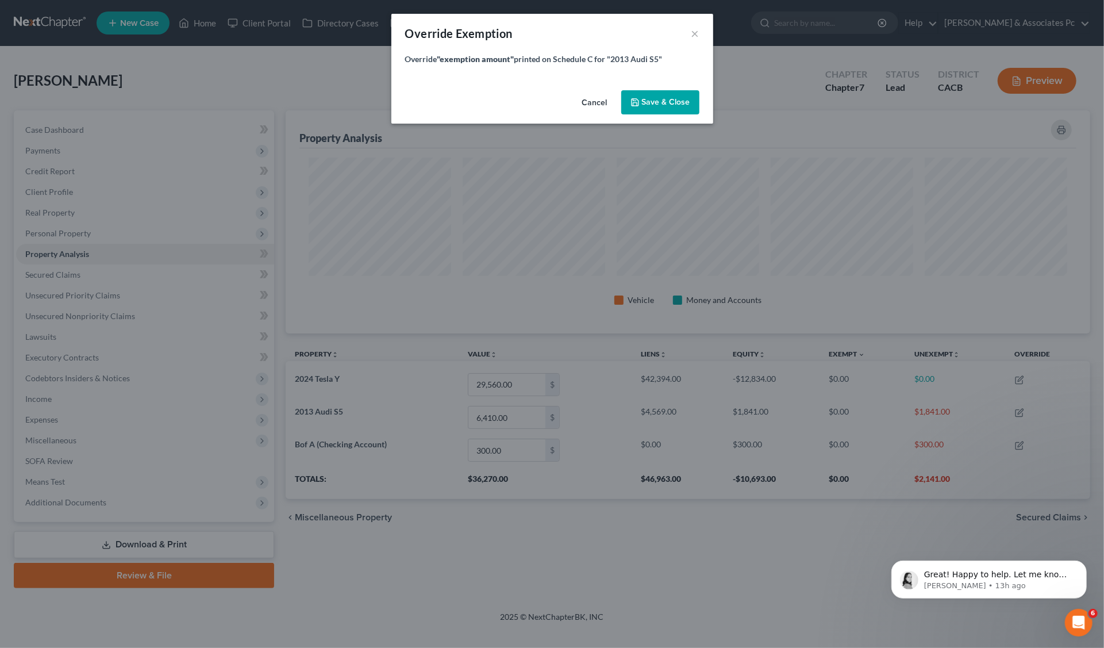
click at [667, 105] on span "Save & Close" at bounding box center [666, 102] width 48 height 10
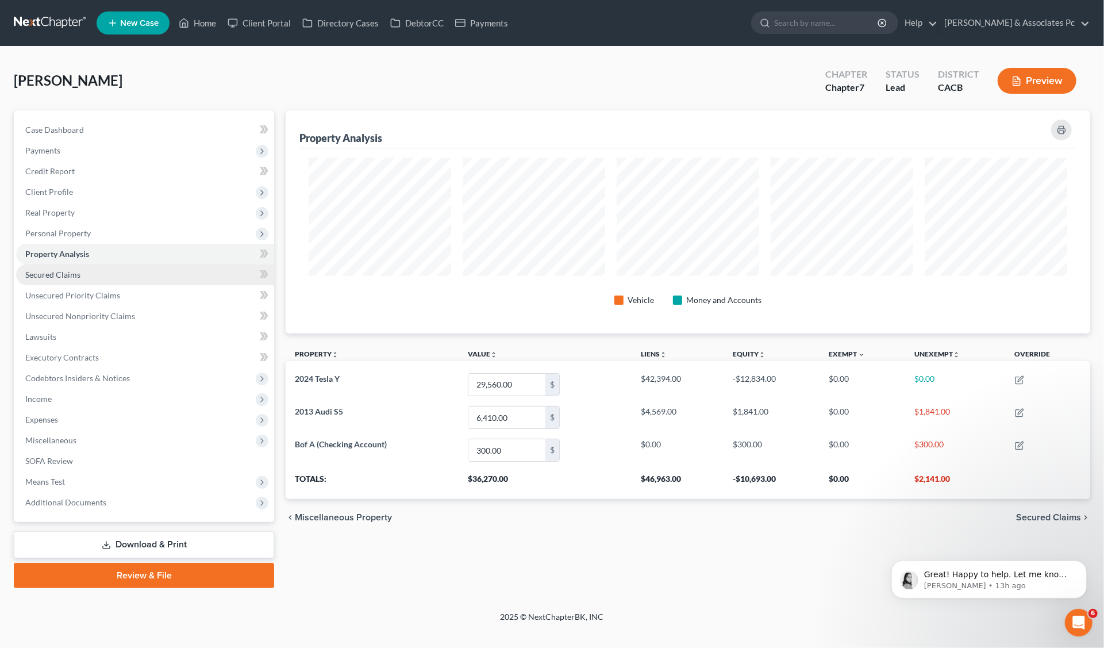
click at [34, 275] on span "Secured Claims" at bounding box center [52, 275] width 55 height 10
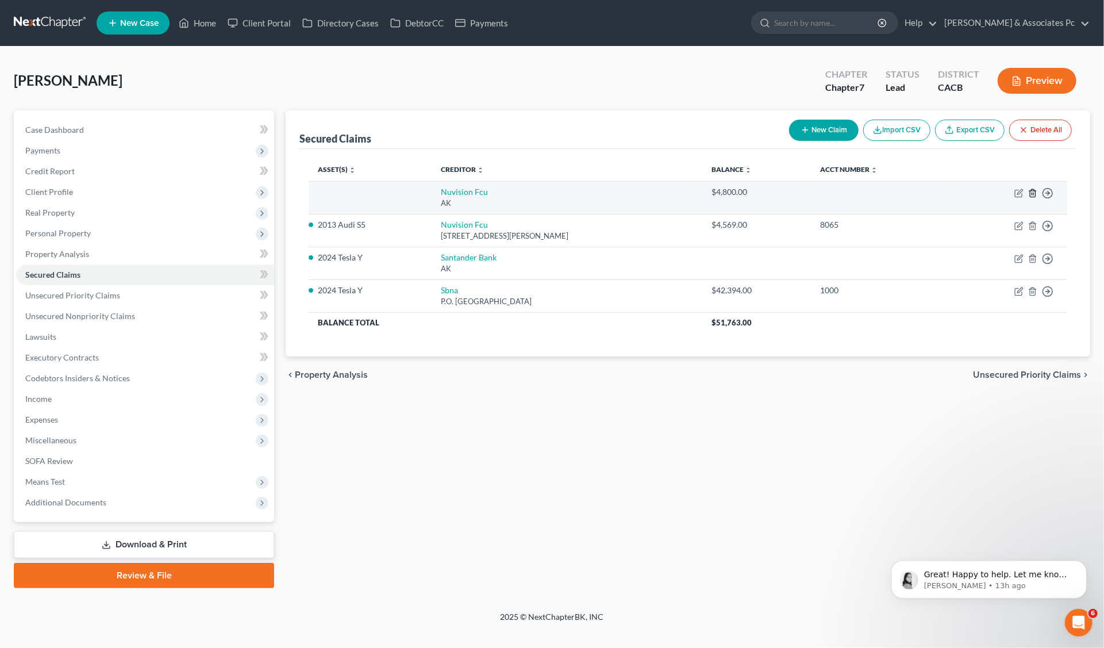
click at [1032, 193] on line "button" at bounding box center [1032, 194] width 0 height 2
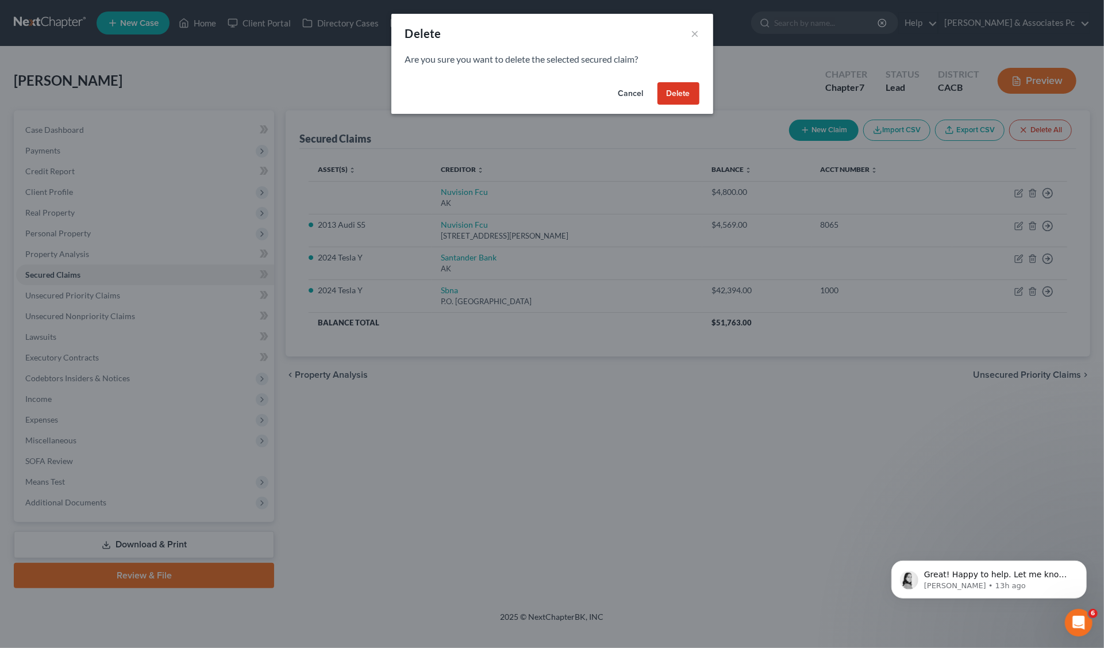
click at [680, 90] on button "Delete" at bounding box center [679, 93] width 42 height 23
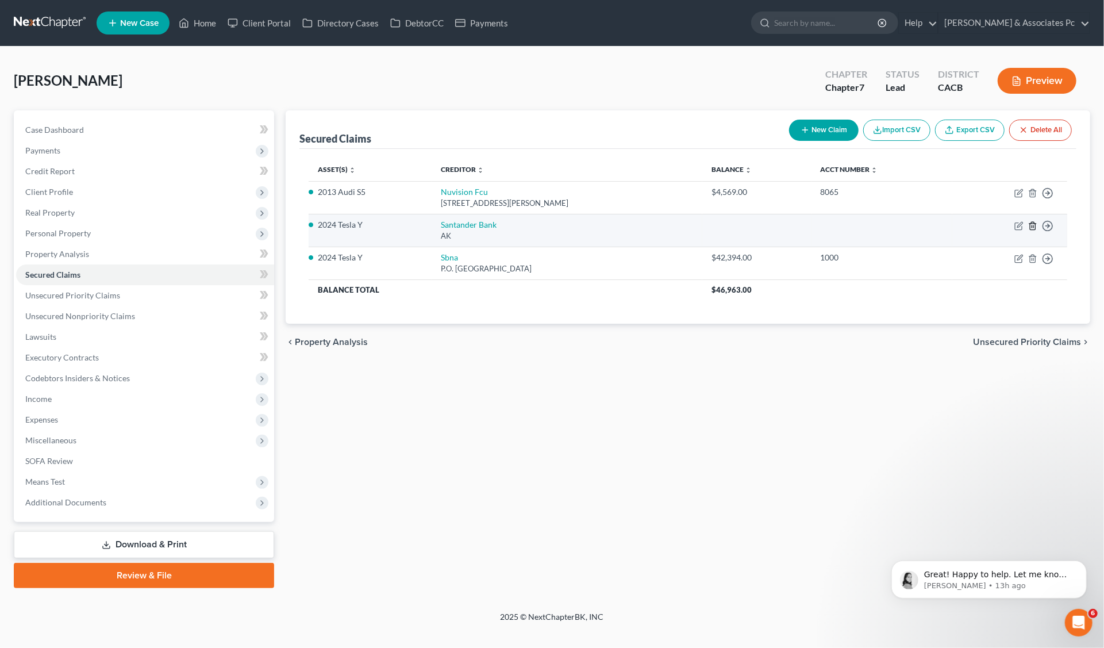
click at [1031, 226] on icon "button" at bounding box center [1032, 225] width 9 height 9
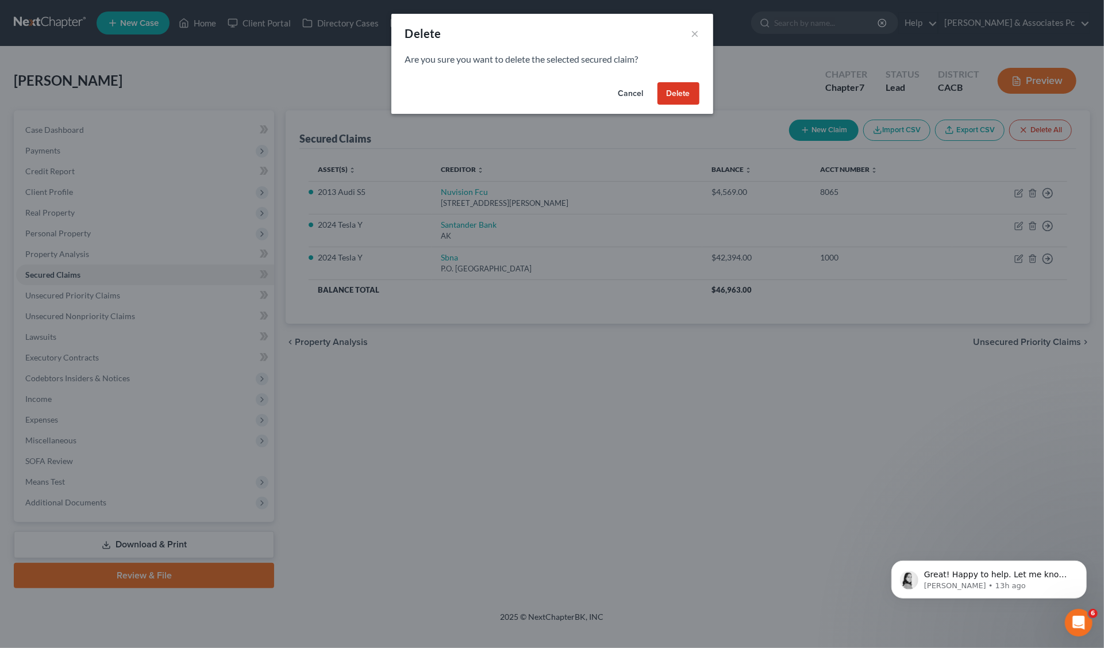
click at [664, 92] on button "Delete" at bounding box center [679, 93] width 42 height 23
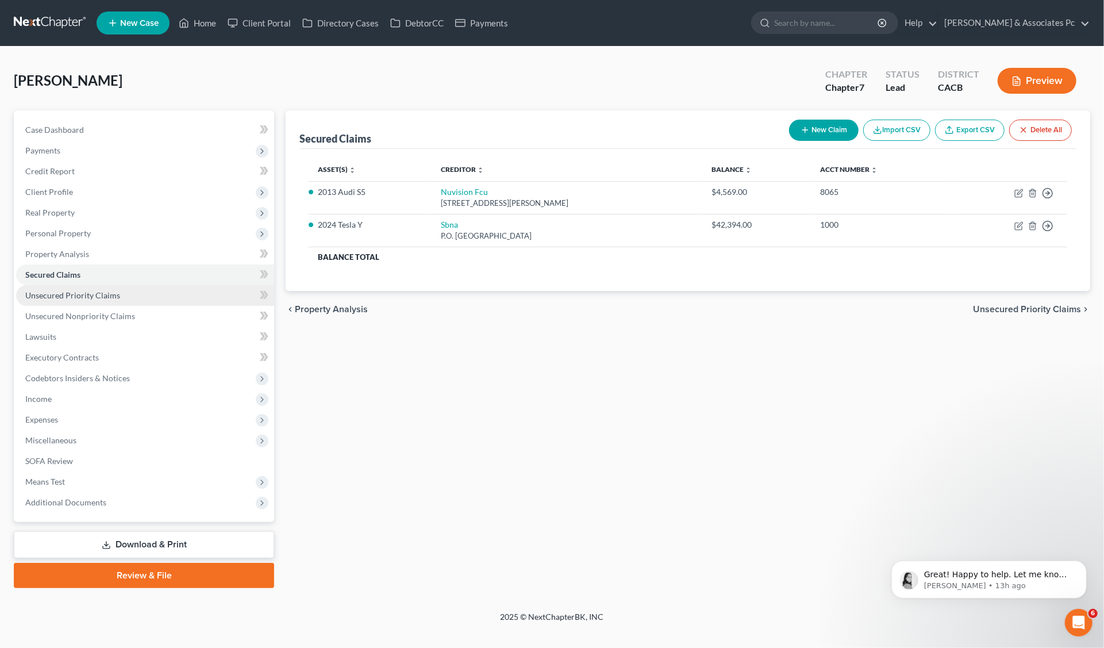
click at [106, 292] on span "Unsecured Priority Claims" at bounding box center [72, 295] width 95 height 10
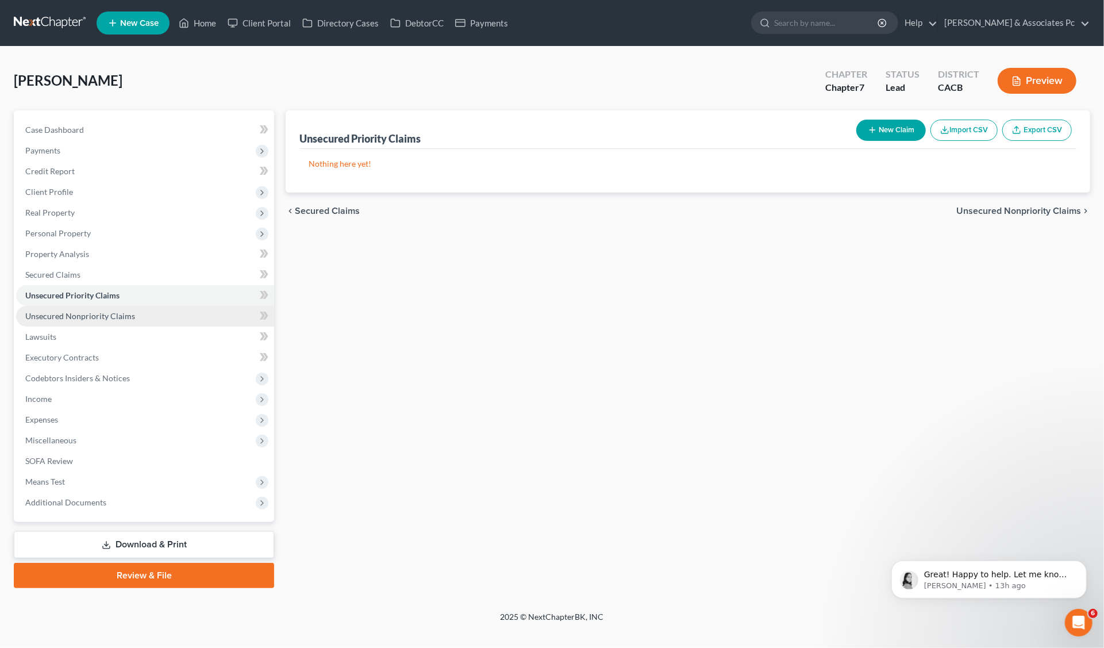
click at [98, 316] on span "Unsecured Nonpriority Claims" at bounding box center [80, 316] width 110 height 10
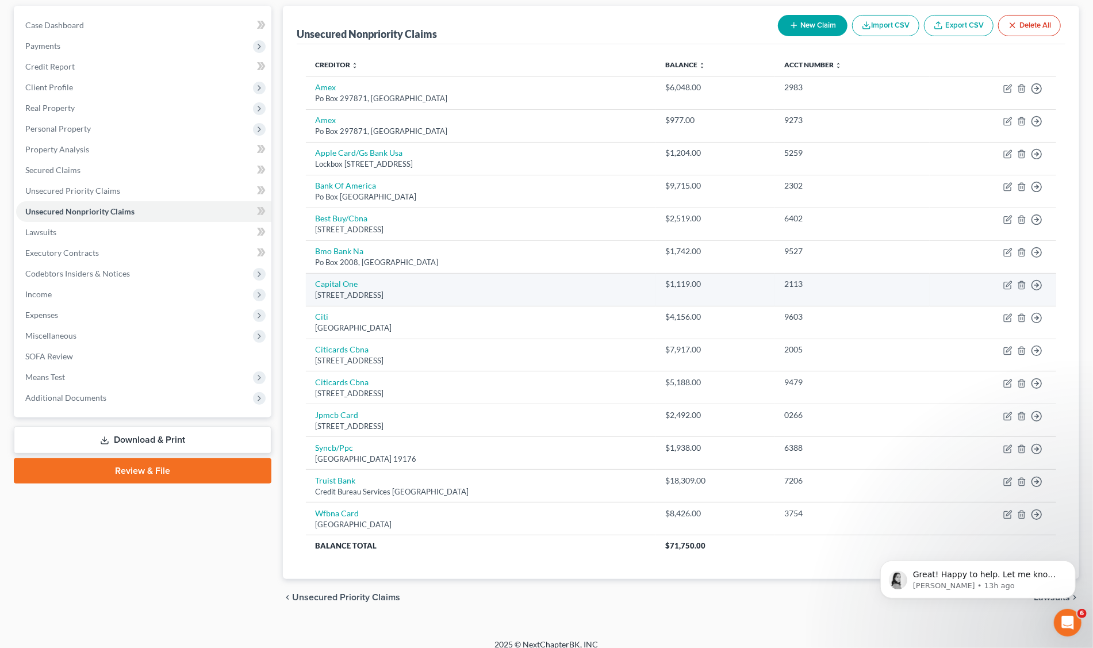
scroll to position [113, 0]
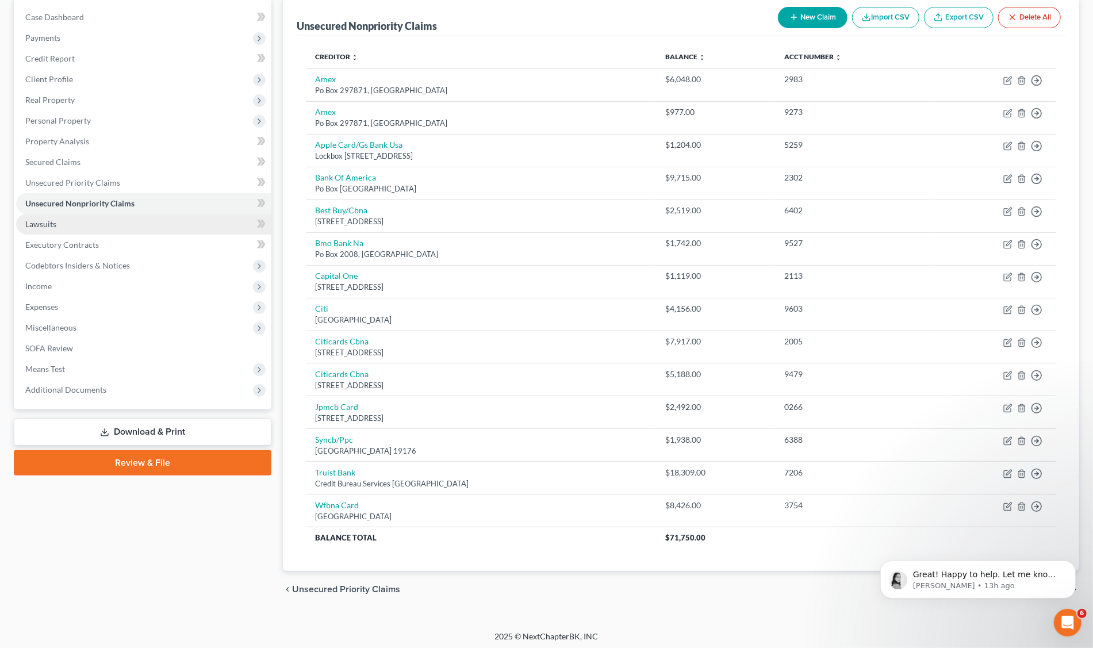
click at [35, 222] on span "Lawsuits" at bounding box center [40, 224] width 31 height 10
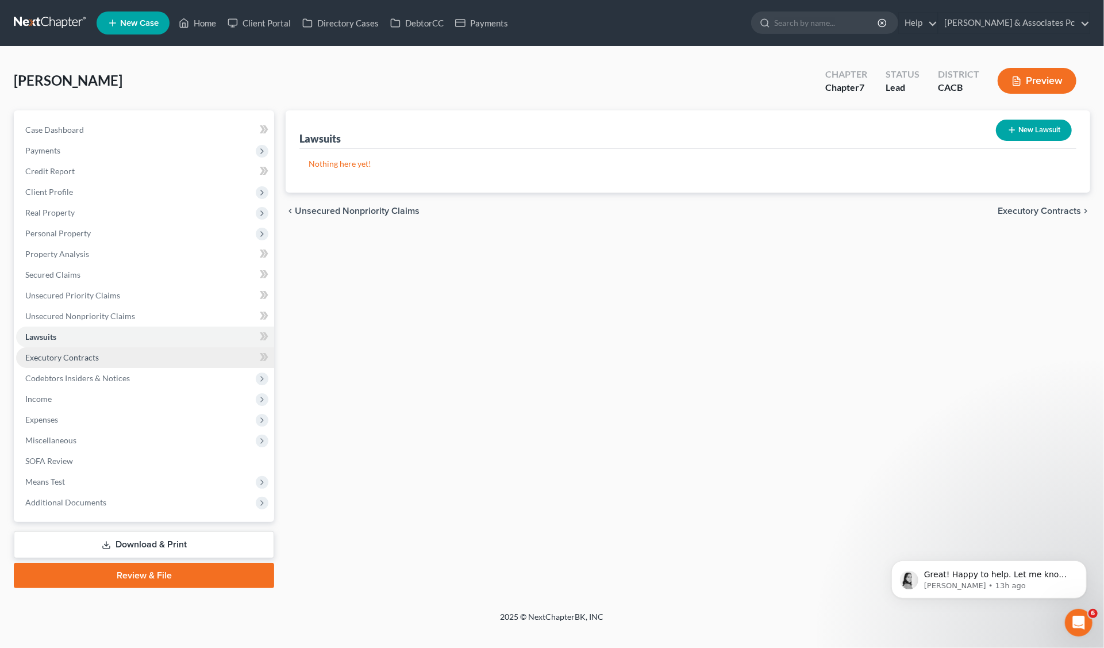
click at [86, 357] on span "Executory Contracts" at bounding box center [62, 357] width 74 height 10
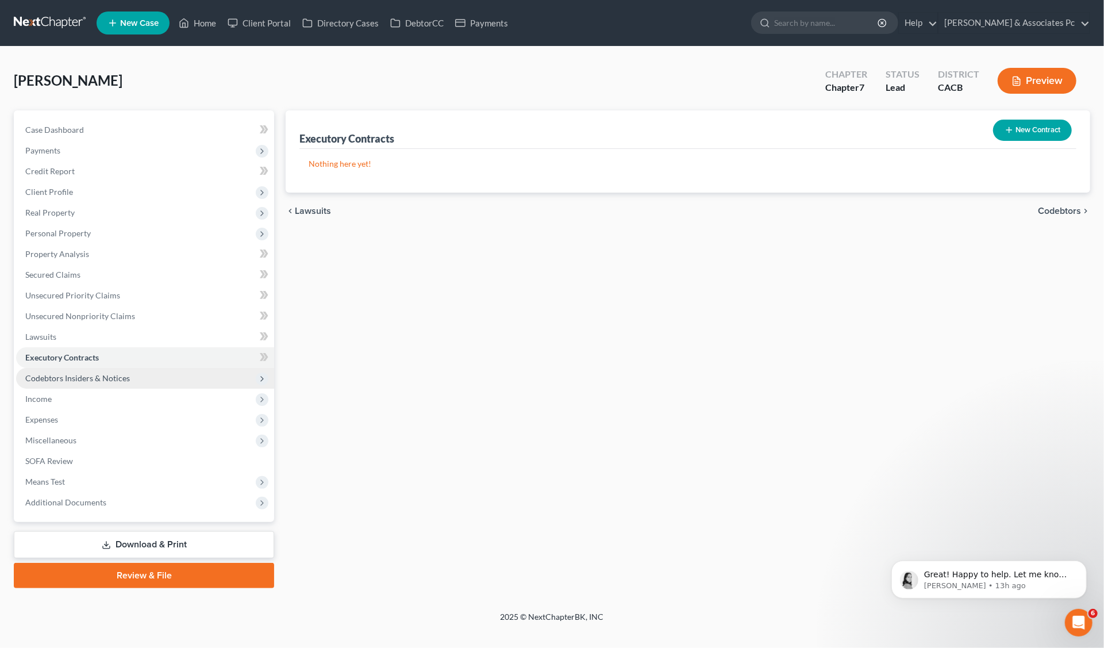
click at [91, 378] on span "Codebtors Insiders & Notices" at bounding box center [77, 378] width 105 height 10
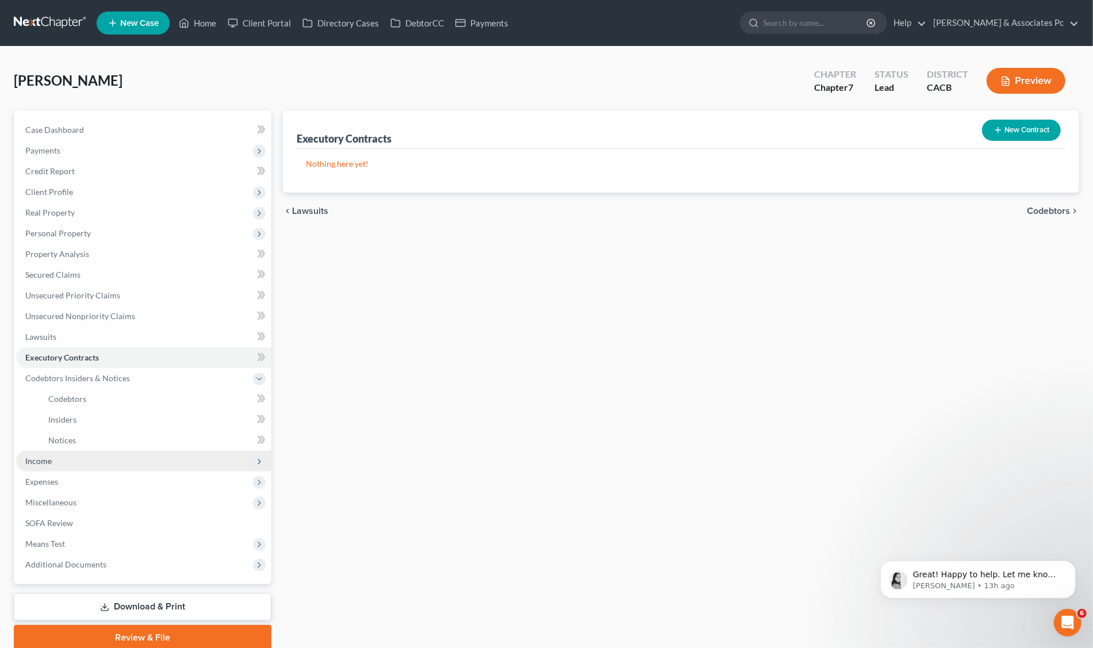
click at [44, 462] on span "Income" at bounding box center [38, 461] width 26 height 10
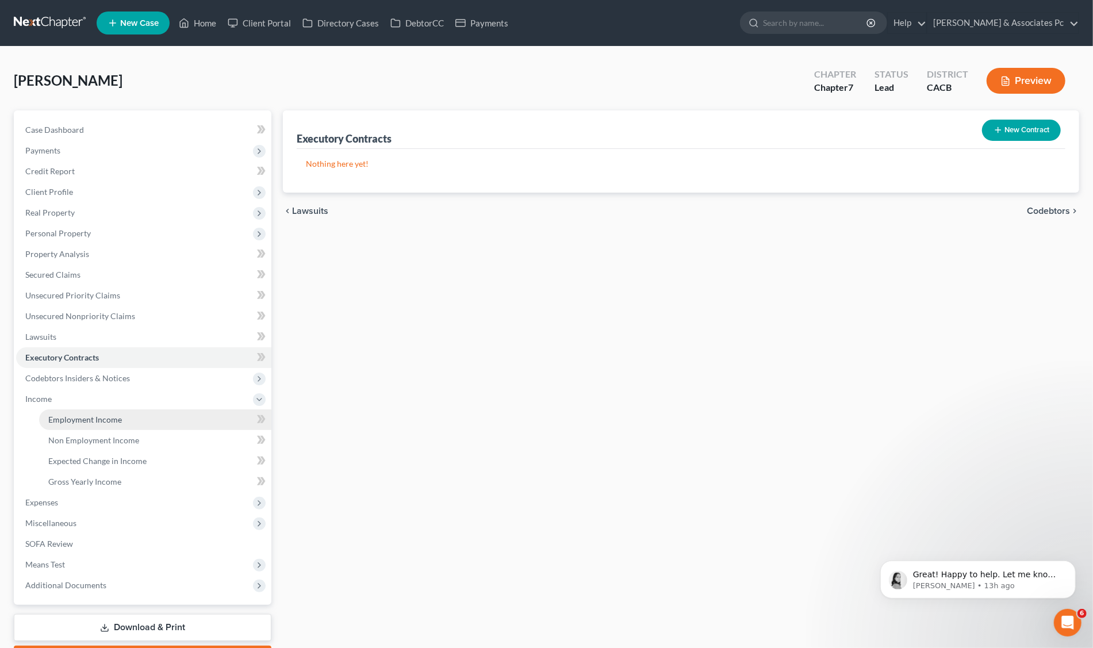
click at [64, 420] on span "Employment Income" at bounding box center [85, 419] width 74 height 10
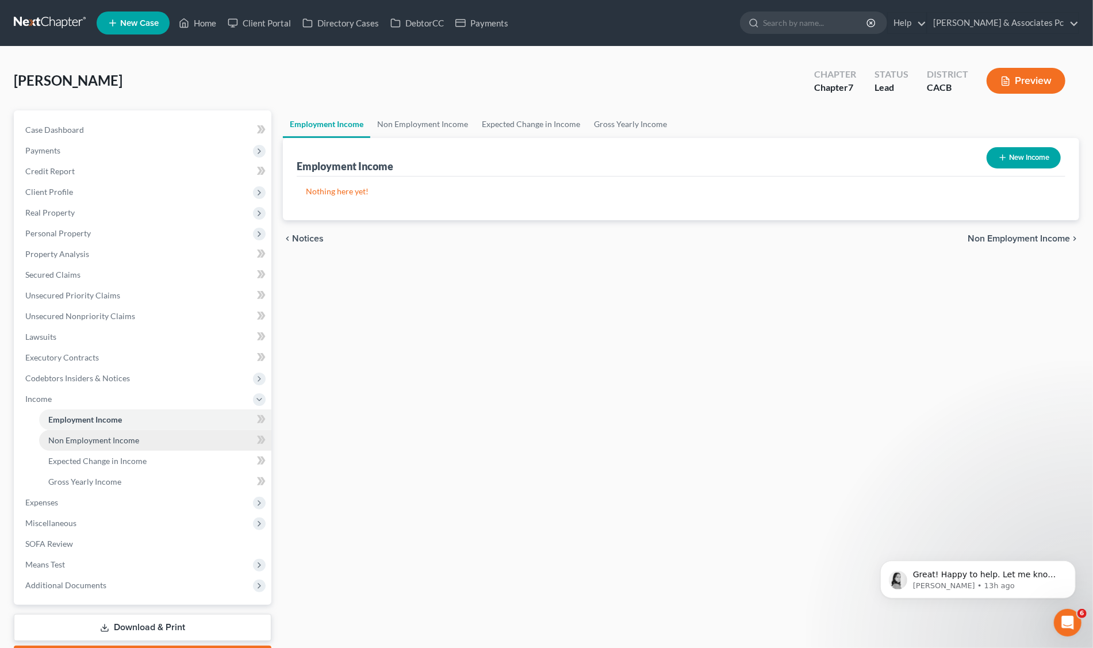
click at [65, 437] on span "Non Employment Income" at bounding box center [93, 440] width 91 height 10
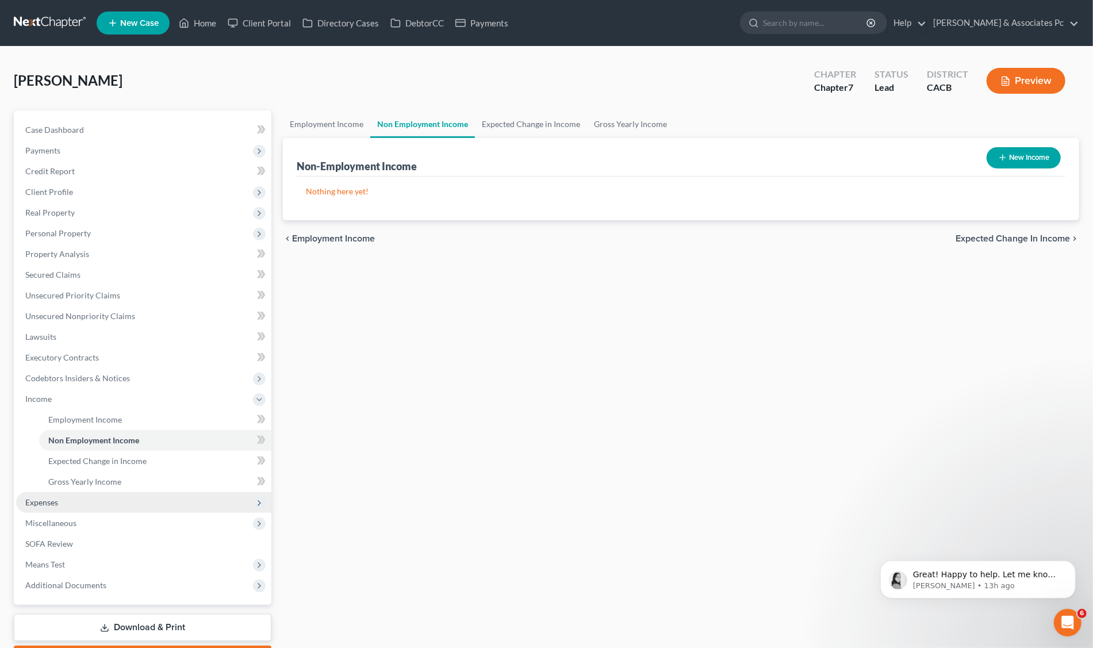
click at [40, 500] on span "Expenses" at bounding box center [41, 502] width 33 height 10
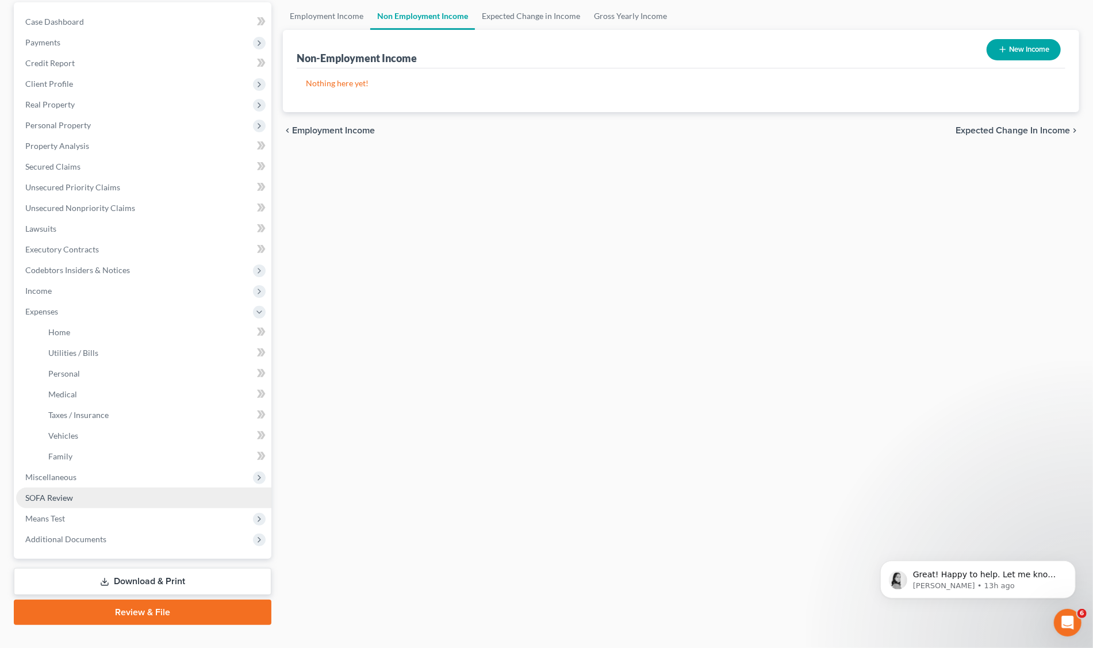
scroll to position [127, 0]
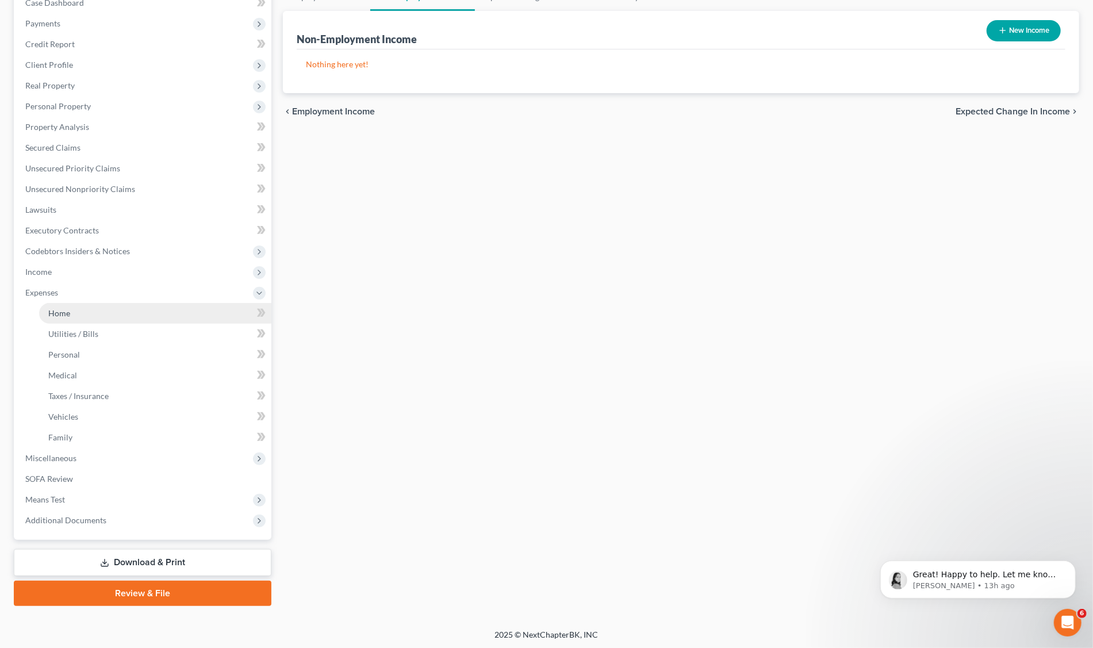
click at [78, 318] on link "Home" at bounding box center [155, 313] width 232 height 21
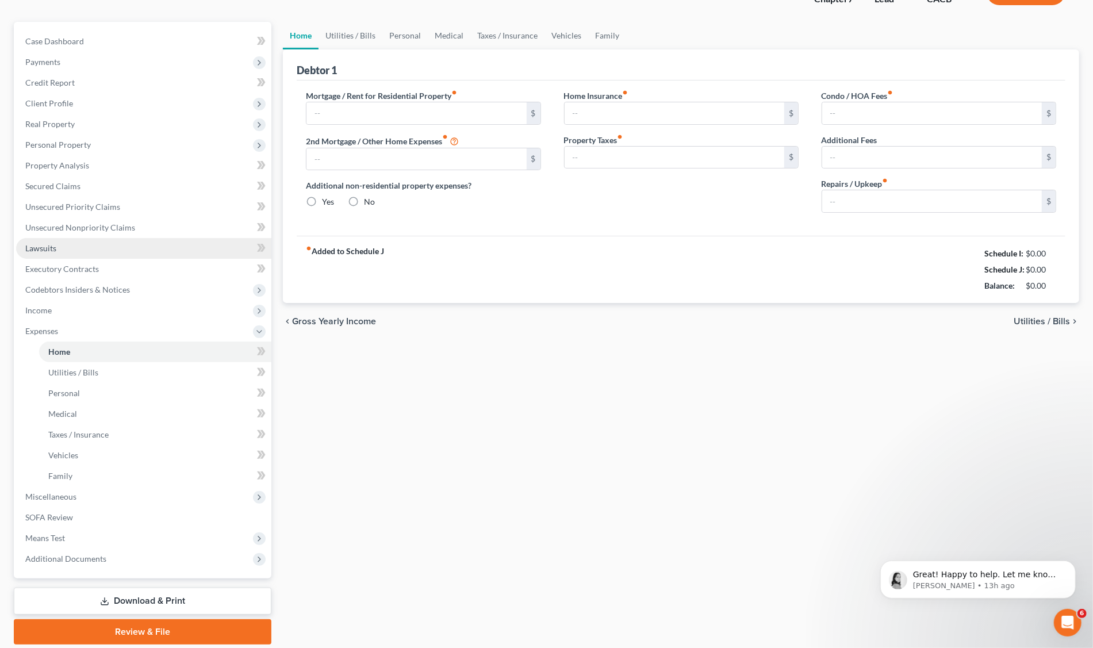
scroll to position [22, 0]
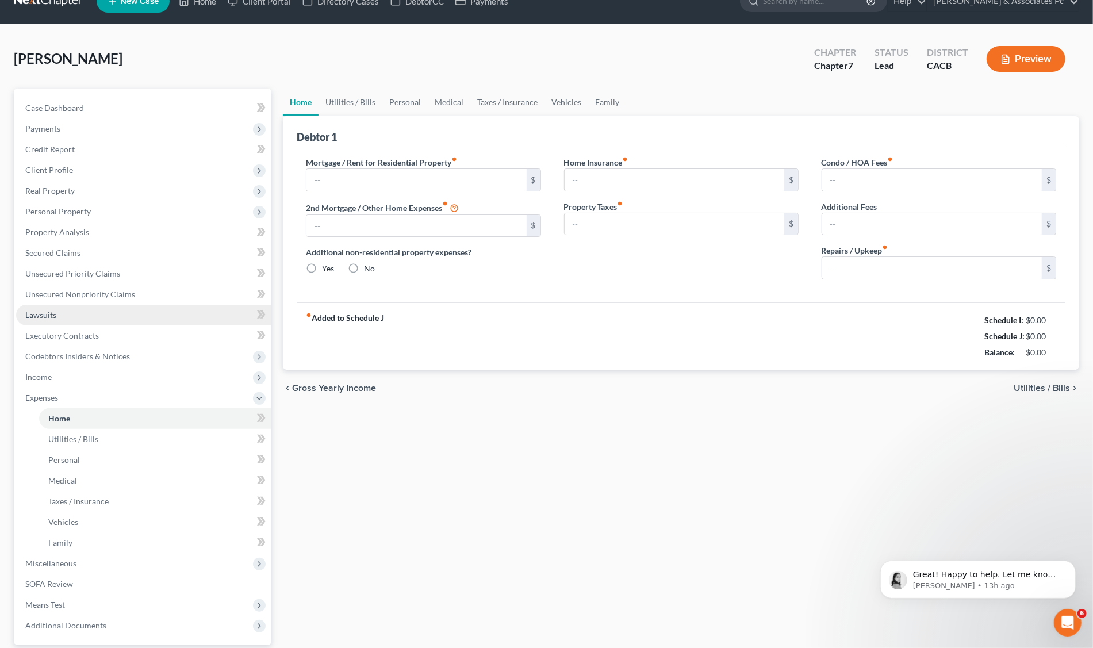
type input "3,000.00"
type input "0.00"
radio input "true"
type input "227.00"
type input "0.00"
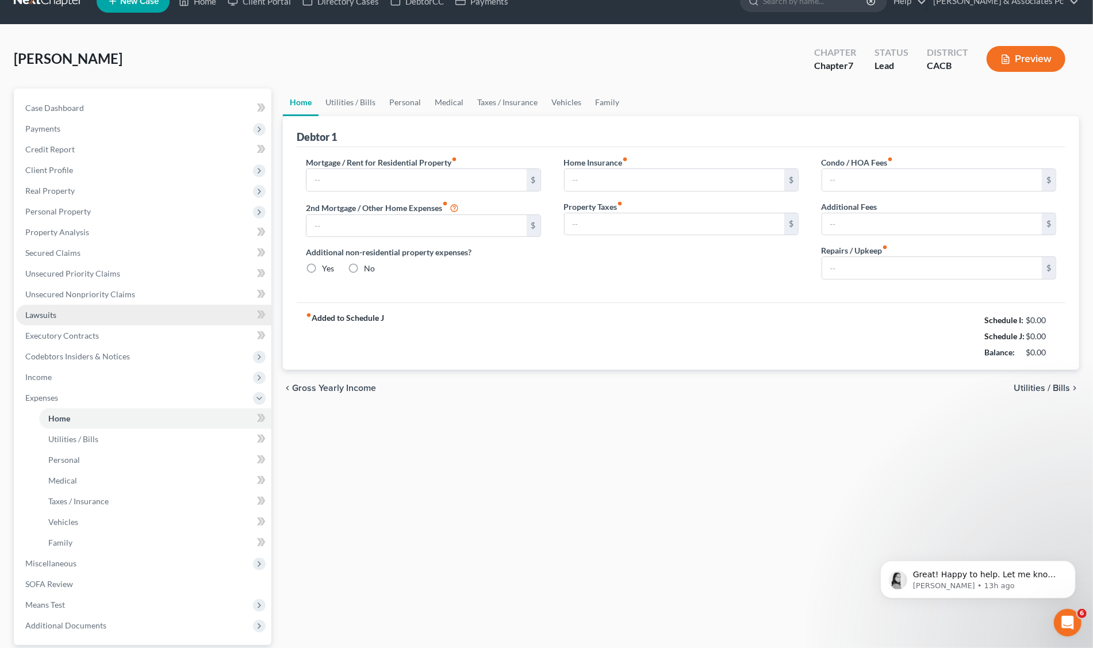
type input "0.00"
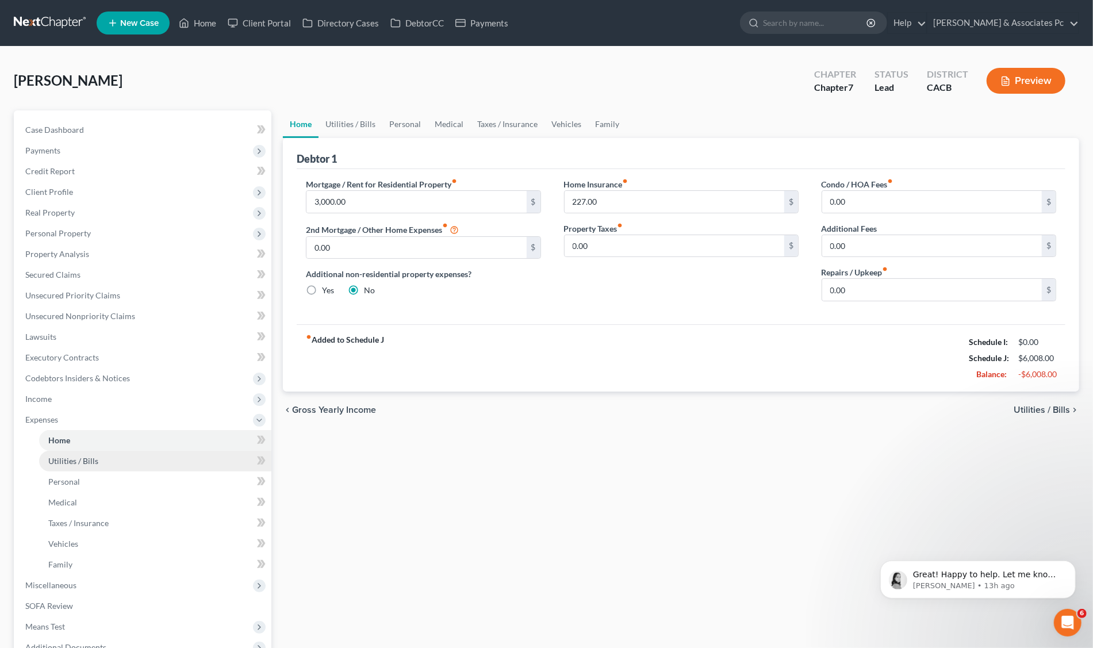
click at [65, 460] on span "Utilities / Bills" at bounding box center [73, 461] width 50 height 10
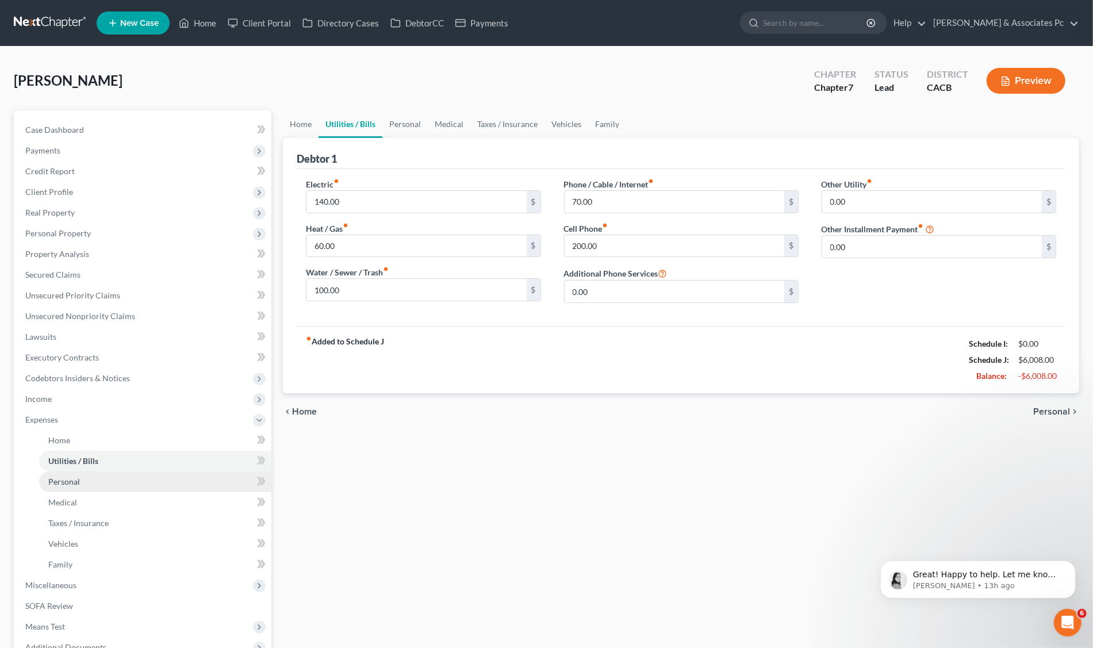
click at [68, 481] on span "Personal" at bounding box center [64, 482] width 32 height 10
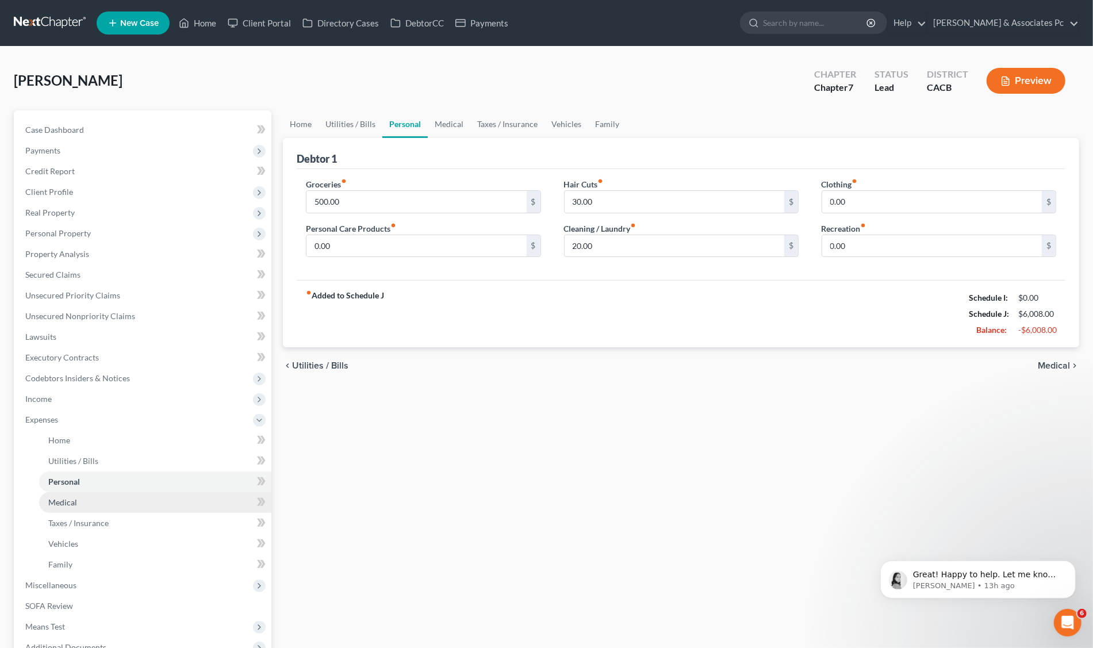
click at [67, 502] on span "Medical" at bounding box center [62, 502] width 29 height 10
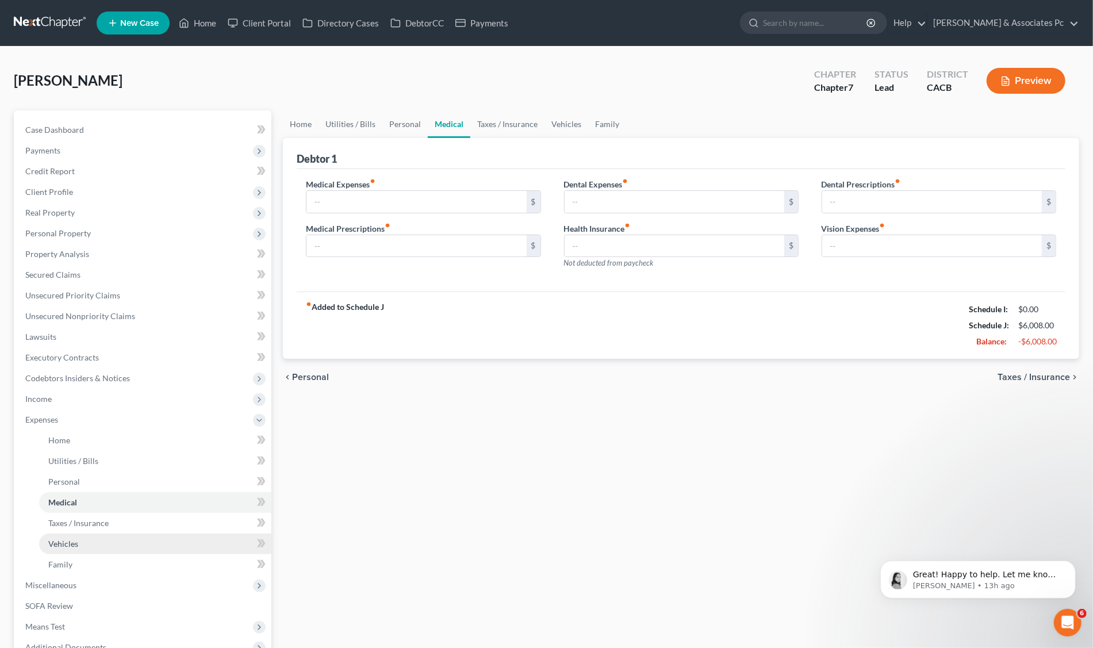
click at [57, 539] on span "Vehicles" at bounding box center [63, 544] width 30 height 10
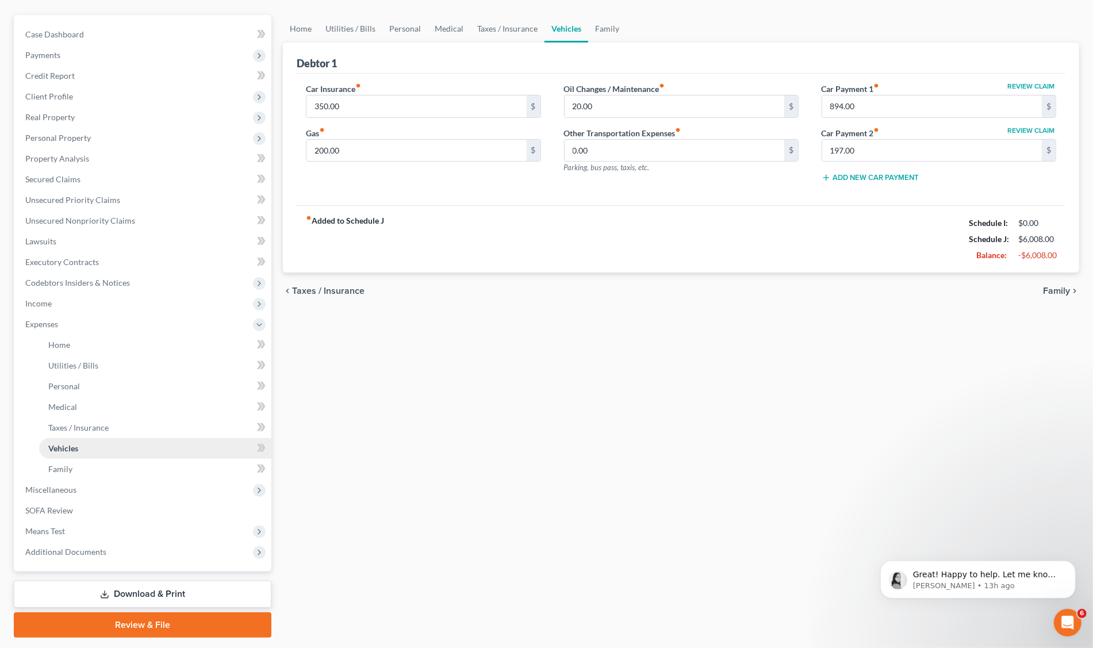
scroll to position [113, 0]
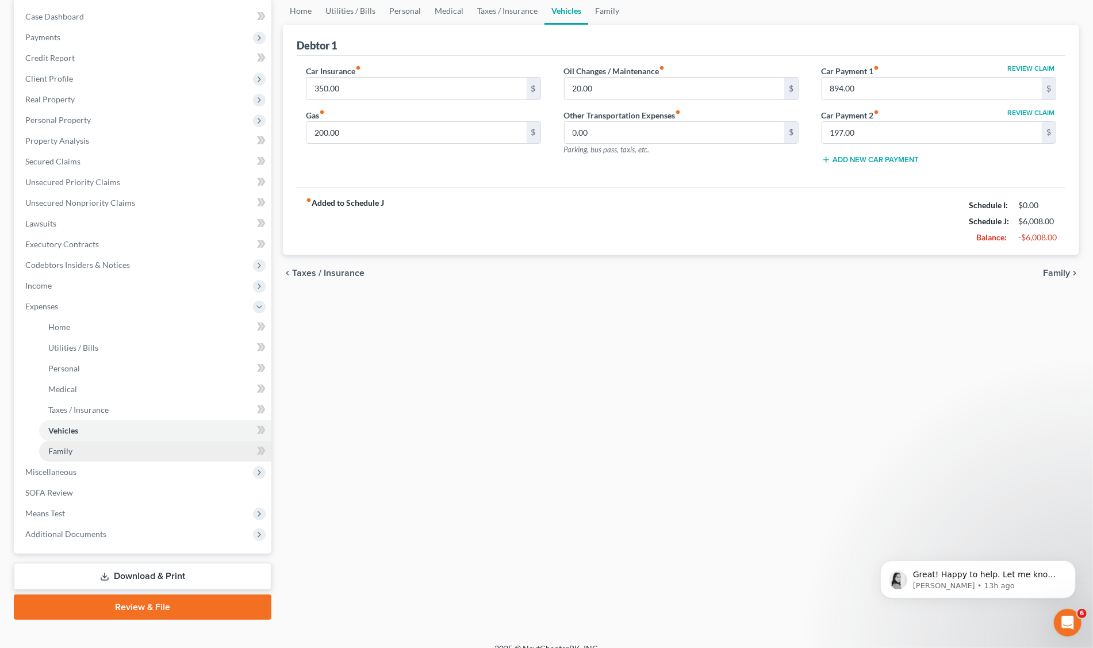
click at [61, 452] on span "Family" at bounding box center [60, 451] width 24 height 10
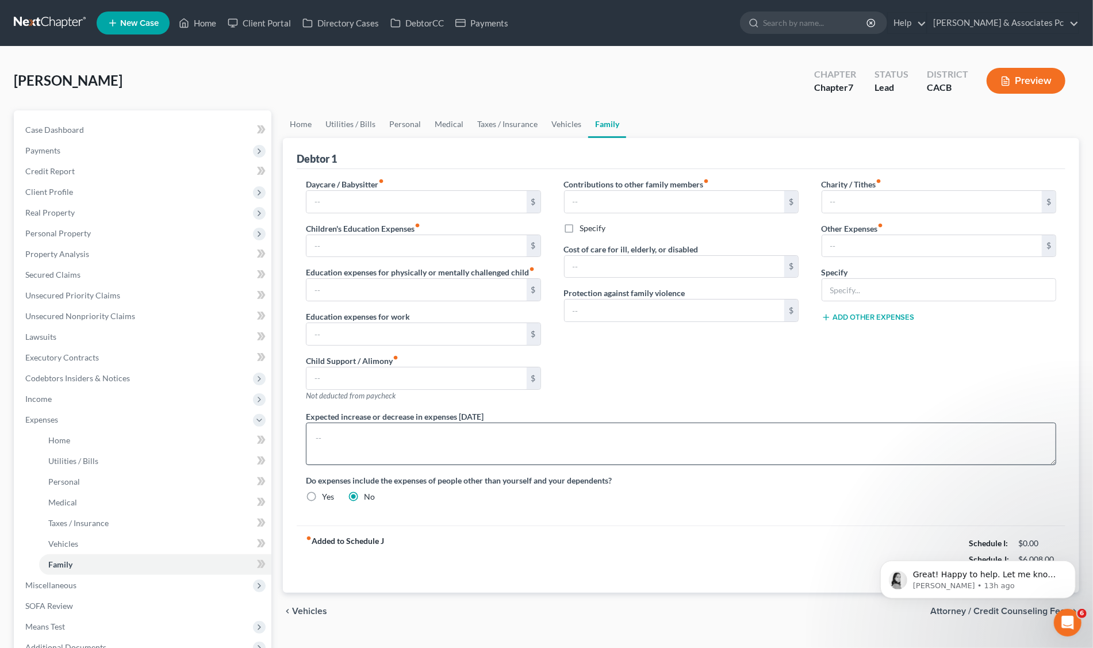
scroll to position [128, 0]
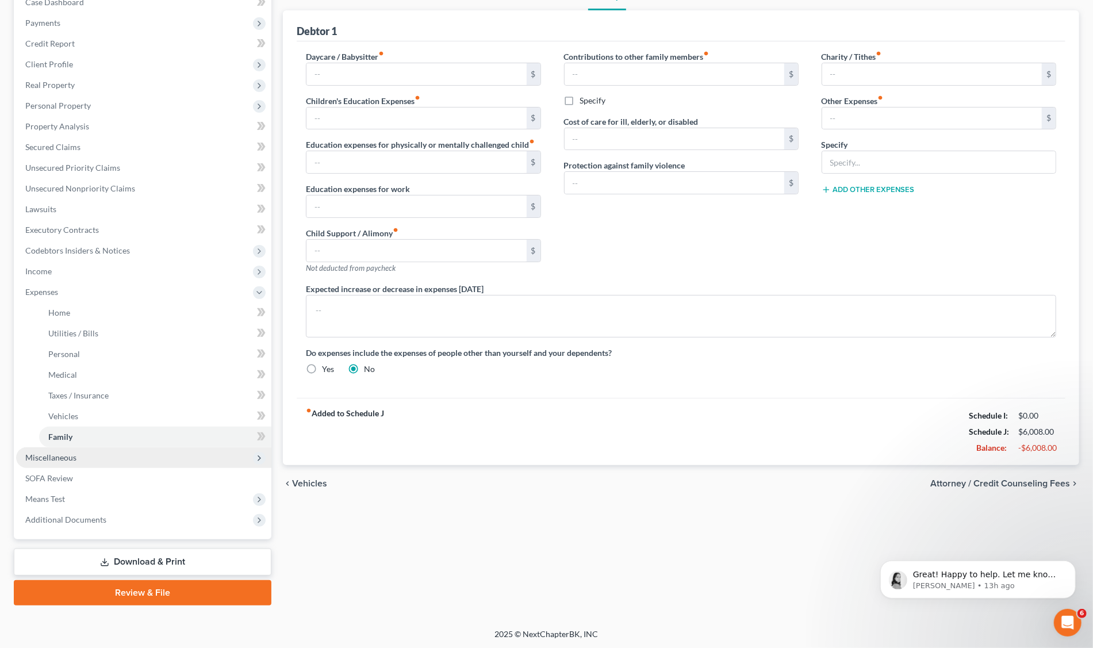
click at [43, 460] on span "Miscellaneous" at bounding box center [50, 457] width 51 height 10
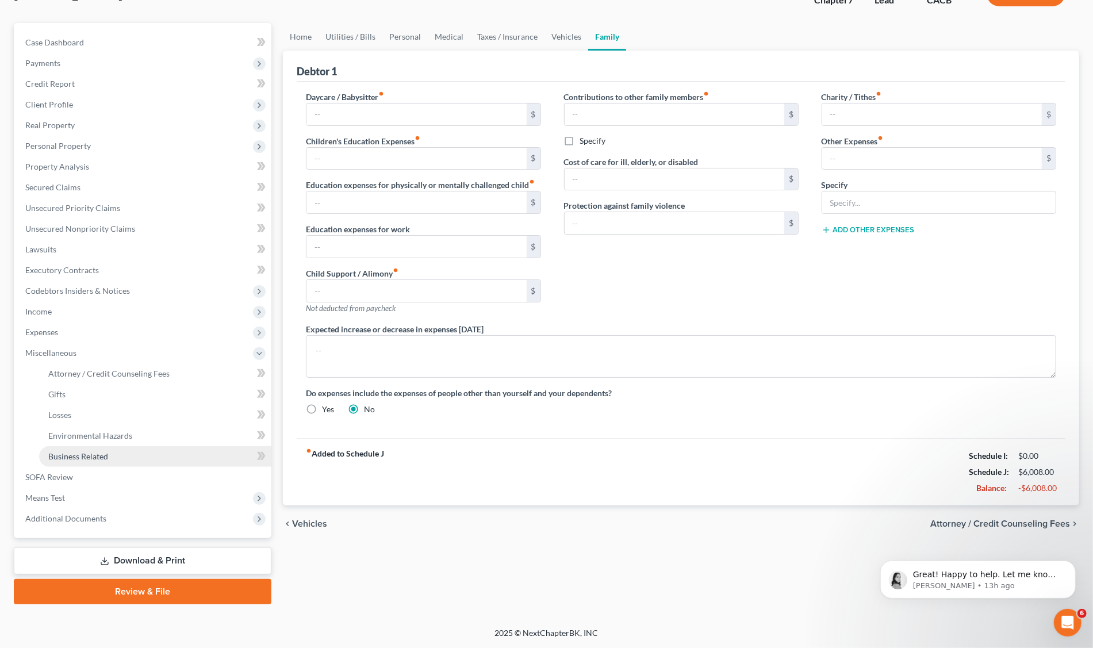
scroll to position [86, 0]
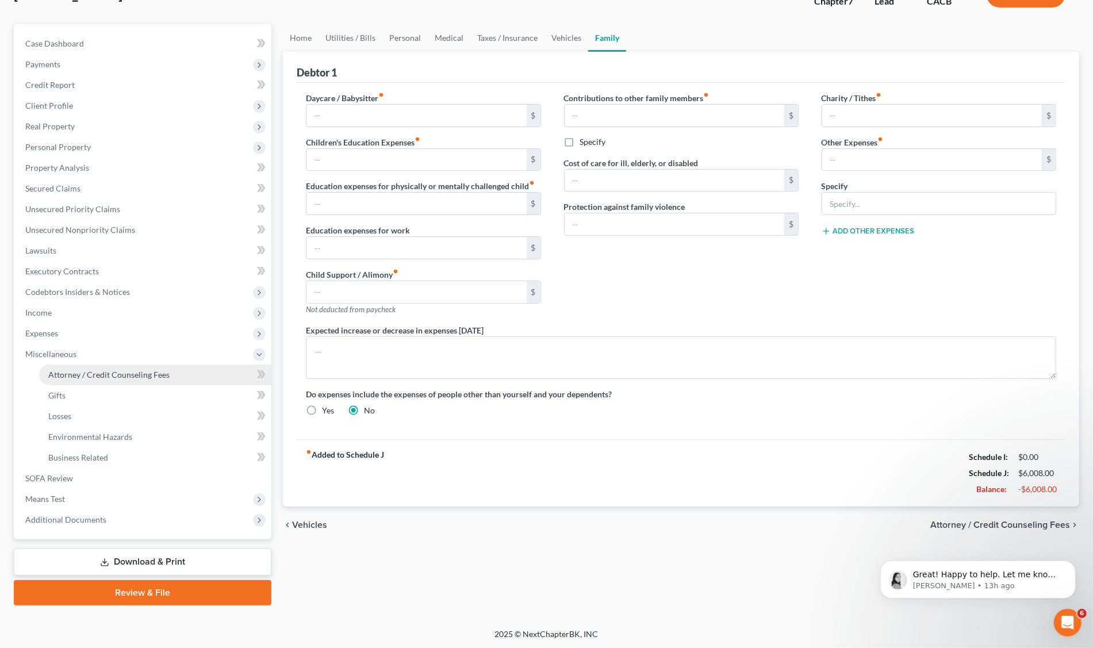
click at [55, 376] on span "Attorney / Credit Counseling Fees" at bounding box center [108, 375] width 121 height 10
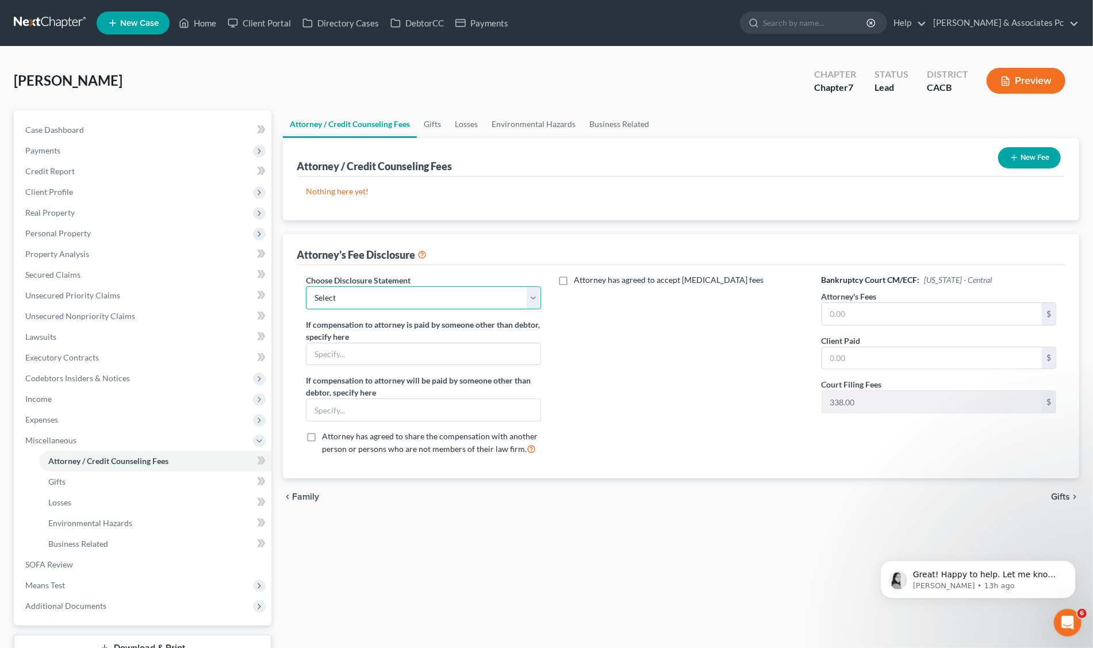
click at [532, 298] on select "Select Fee Disclosure" at bounding box center [423, 297] width 235 height 23
select select "0"
click at [306, 286] on select "Select Fee Disclosure" at bounding box center [423, 297] width 235 height 23
click at [831, 314] on input "text" at bounding box center [932, 314] width 220 height 22
type input "1,500"
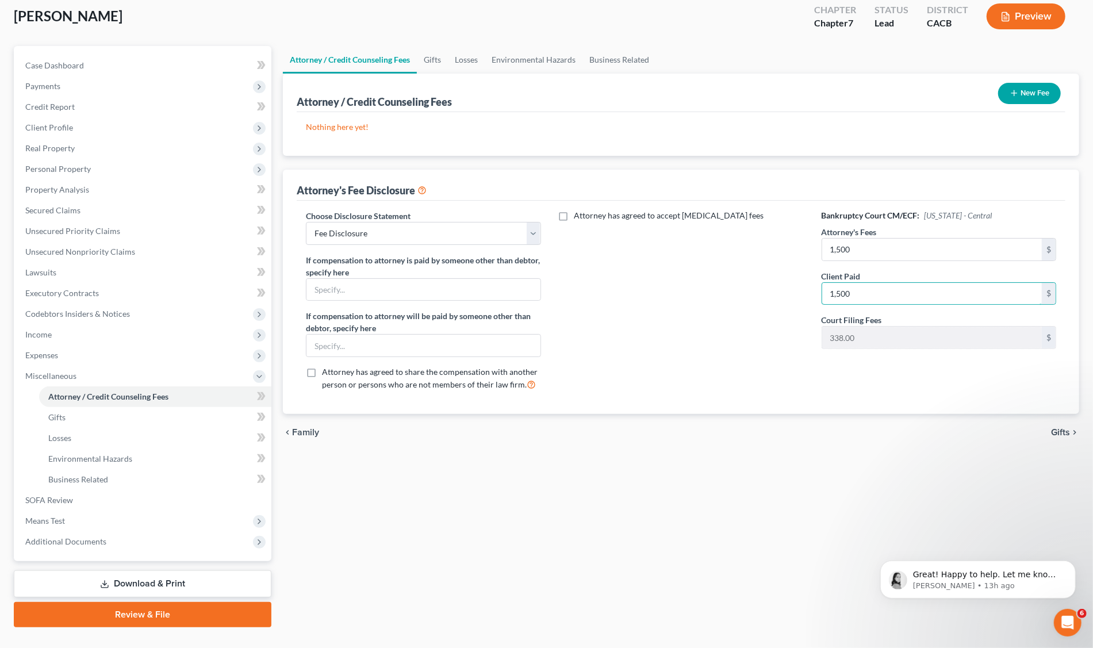
scroll to position [86, 0]
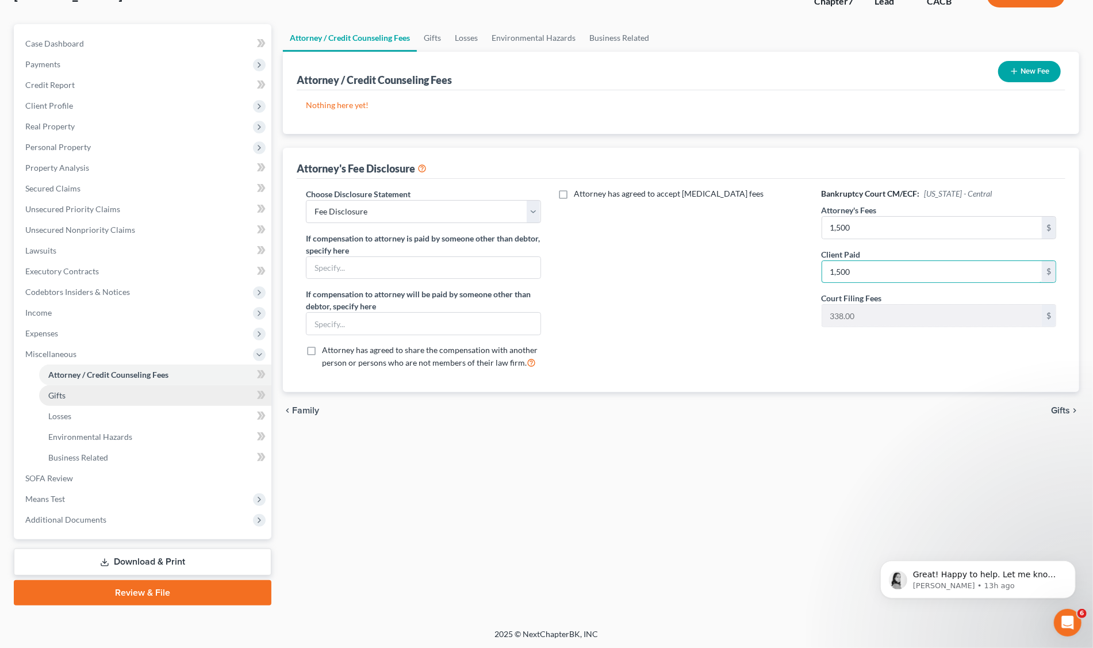
type input "1,500"
click at [56, 397] on span "Gifts" at bounding box center [56, 395] width 17 height 10
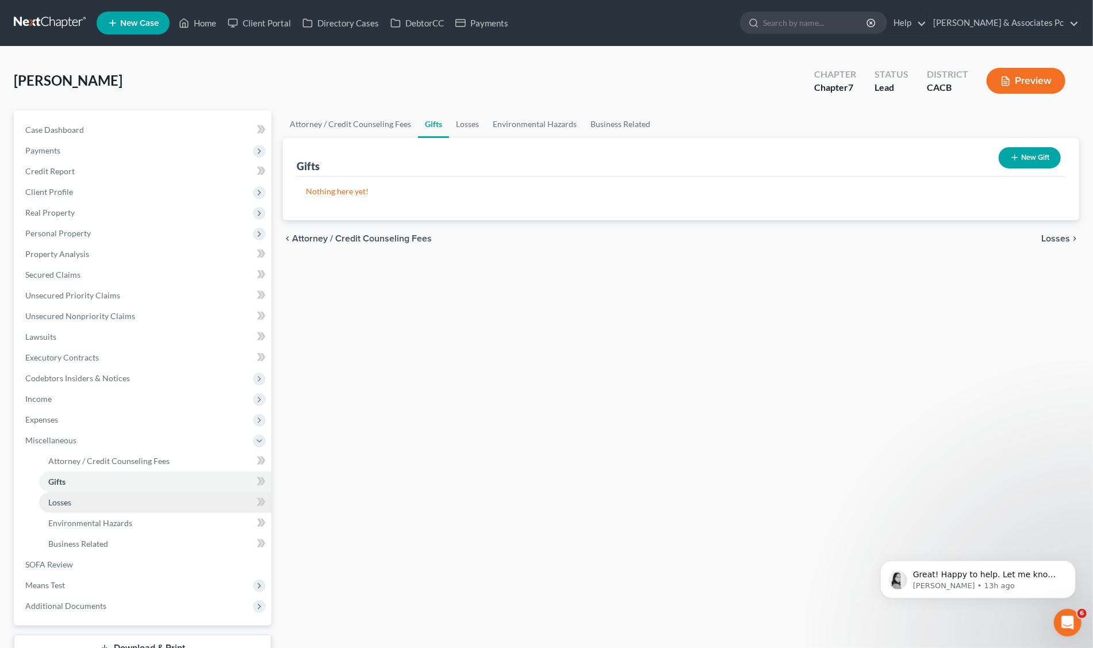
click at [65, 497] on span "Losses" at bounding box center [59, 502] width 23 height 10
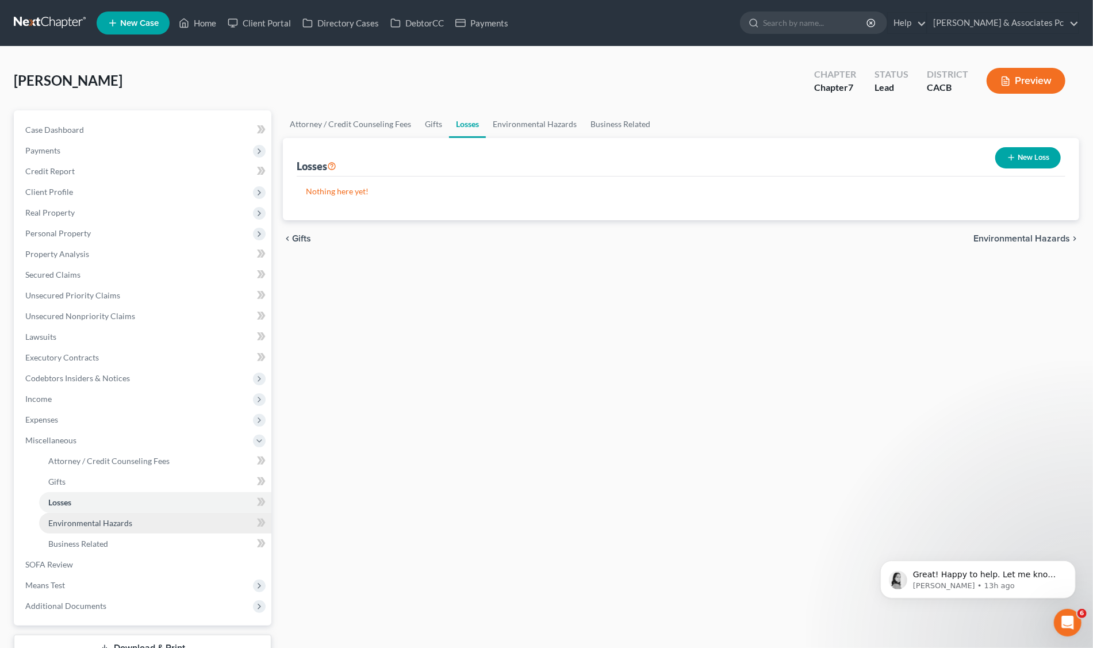
click at [66, 522] on span "Environmental Hazards" at bounding box center [90, 523] width 84 height 10
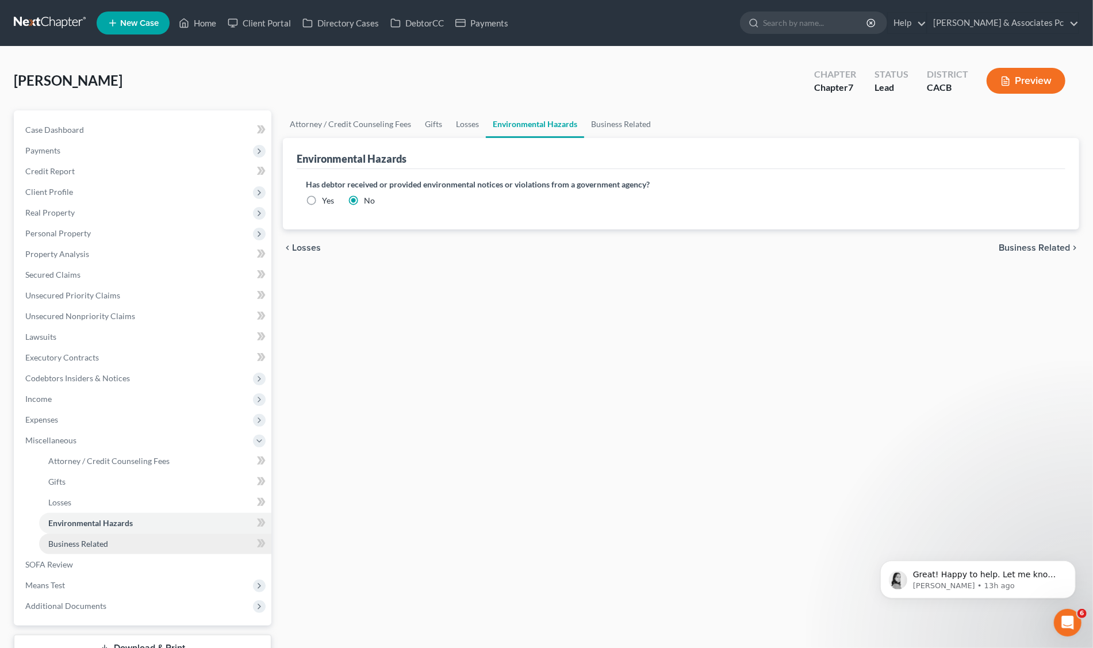
click at [91, 548] on link "Business Related" at bounding box center [155, 543] width 232 height 21
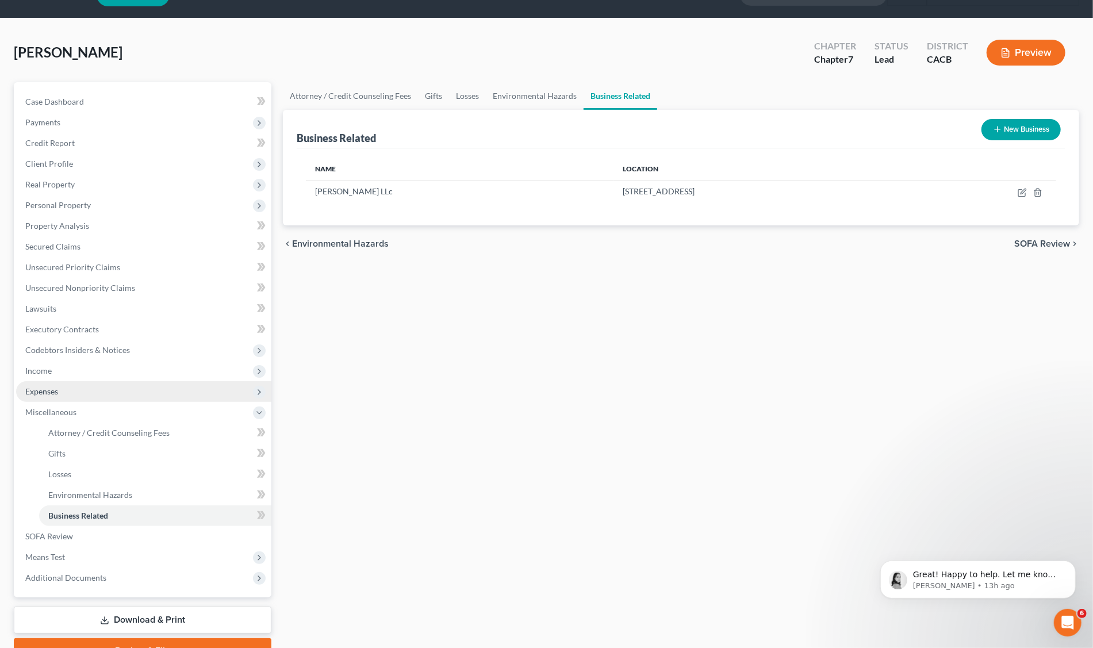
scroll to position [86, 0]
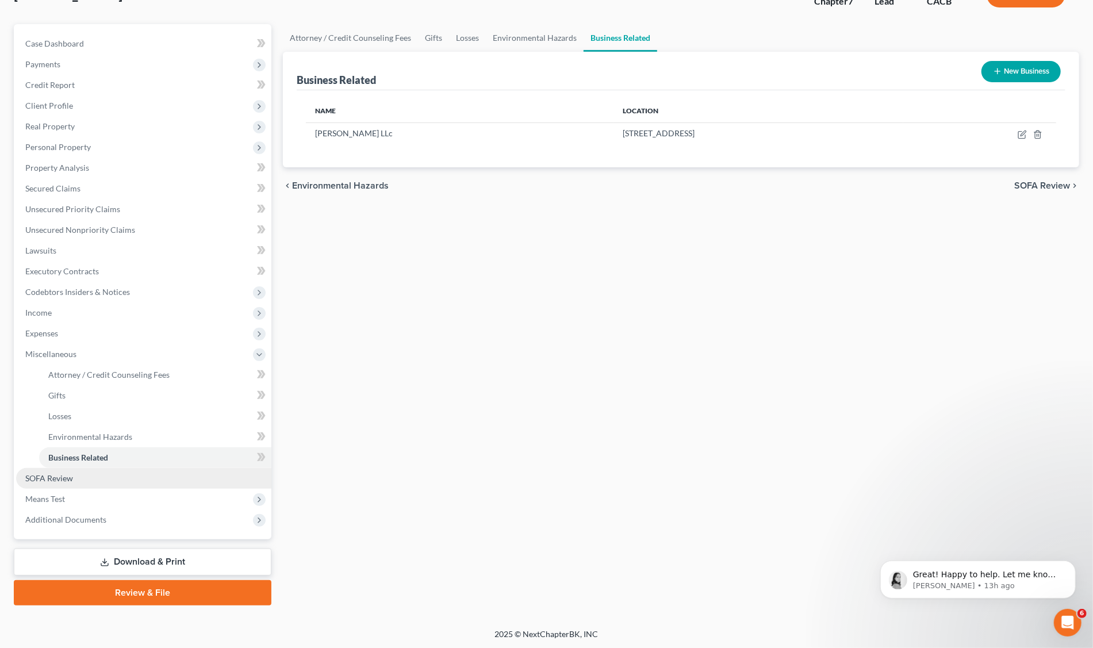
click at [41, 479] on span "SOFA Review" at bounding box center [49, 478] width 48 height 10
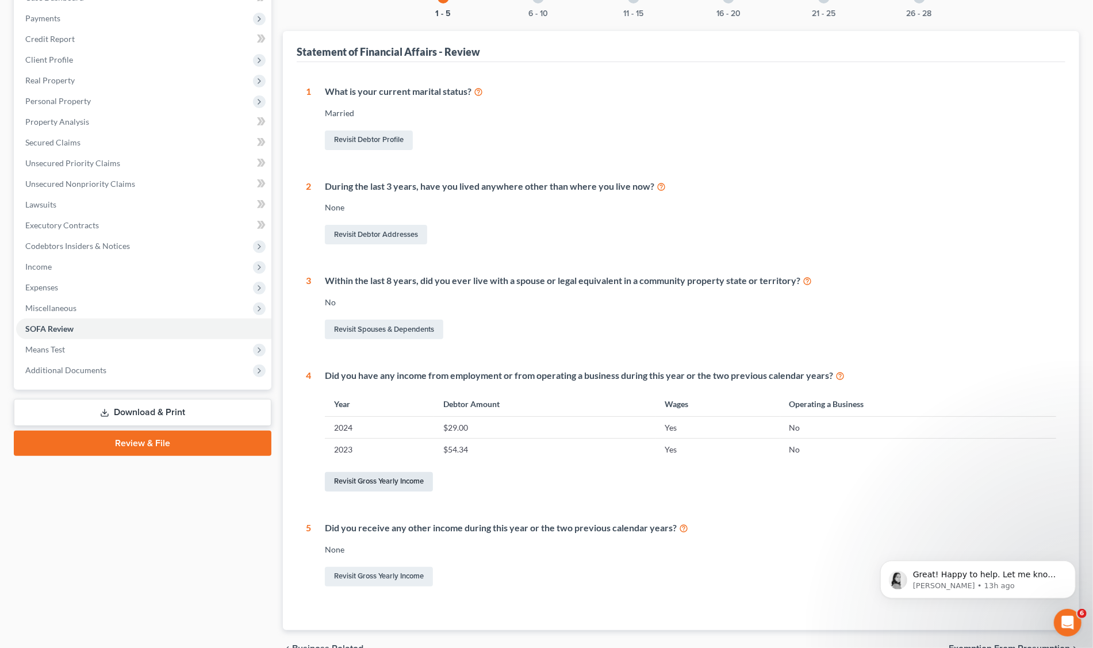
scroll to position [182, 0]
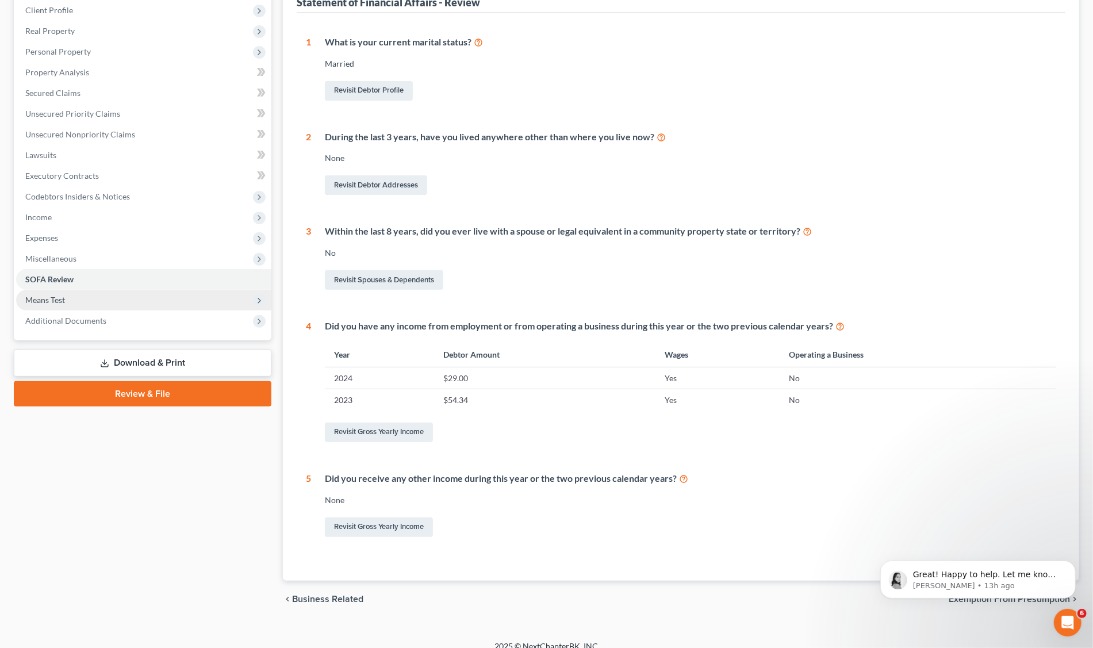
click at [41, 299] on span "Means Test" at bounding box center [45, 300] width 40 height 10
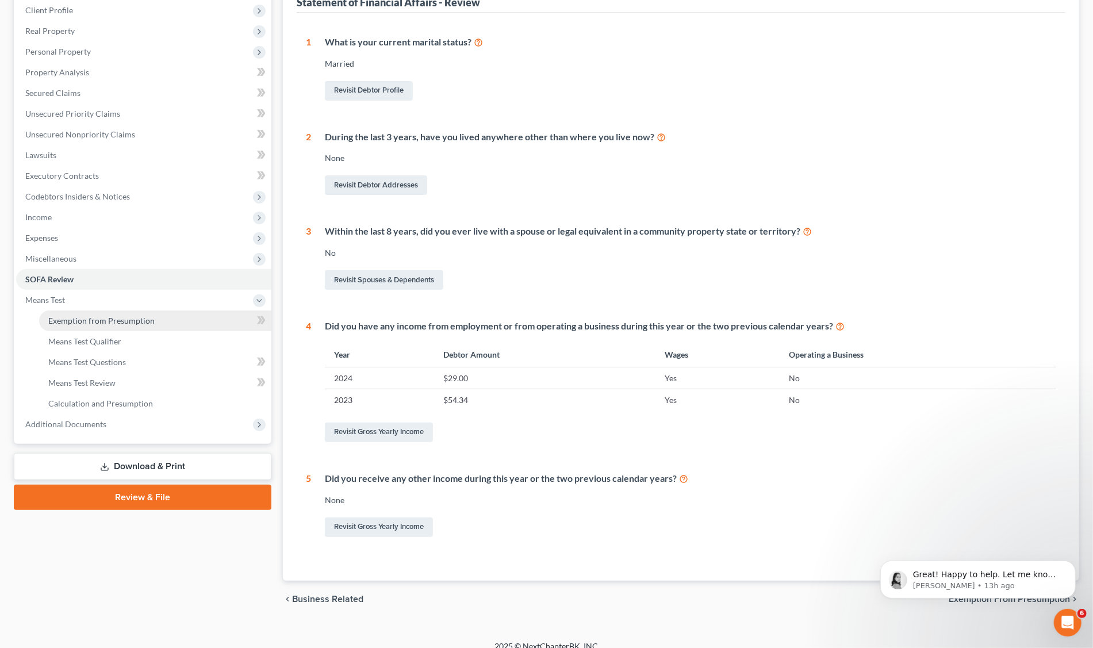
click at [88, 321] on span "Exemption from Presumption" at bounding box center [101, 321] width 106 height 10
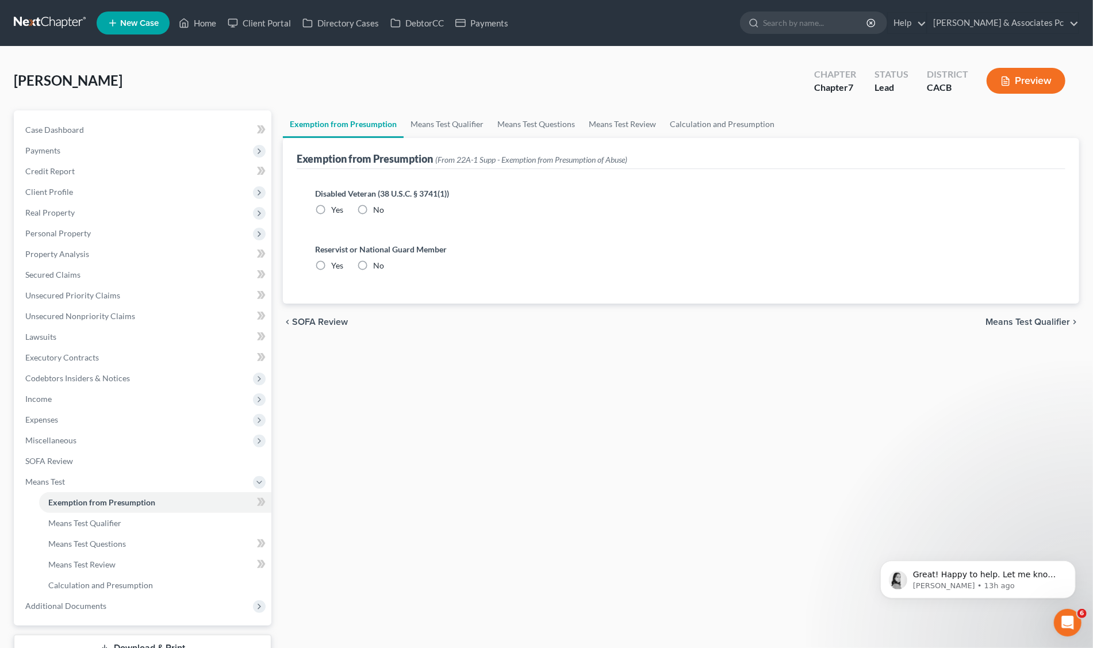
click at [373, 208] on label "No" at bounding box center [378, 209] width 11 height 11
click at [378, 208] on input "No" at bounding box center [381, 207] width 7 height 7
radio input "true"
click at [373, 263] on label "No" at bounding box center [378, 265] width 11 height 11
click at [378, 263] on input "No" at bounding box center [381, 263] width 7 height 7
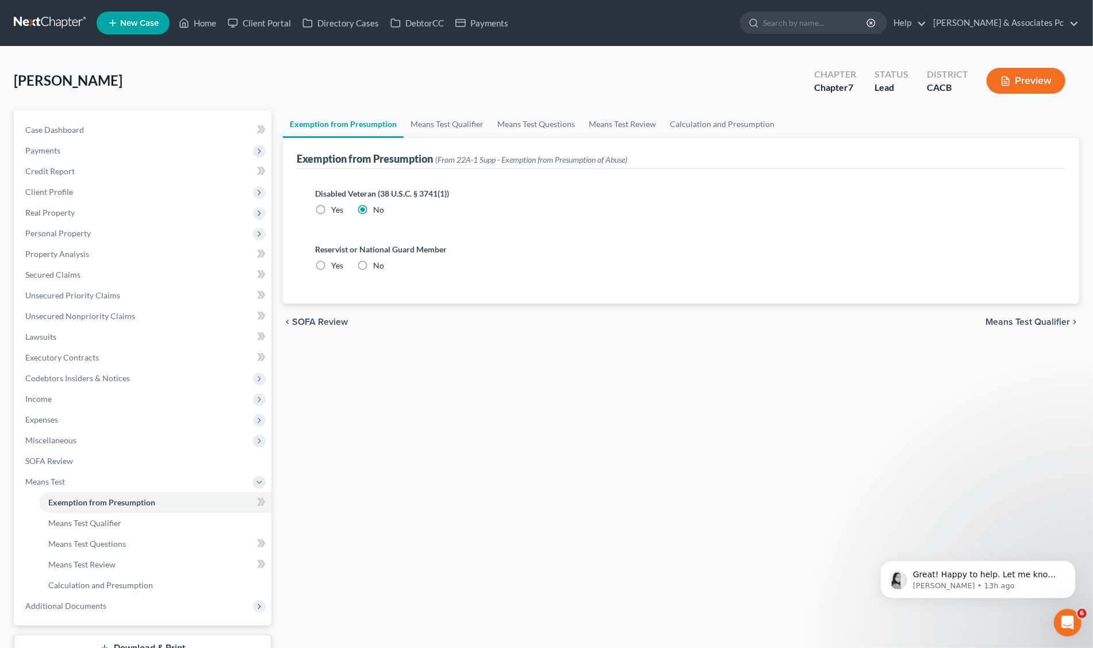
radio input "true"
click at [1004, 320] on span "Means Test Qualifier" at bounding box center [1027, 321] width 84 height 9
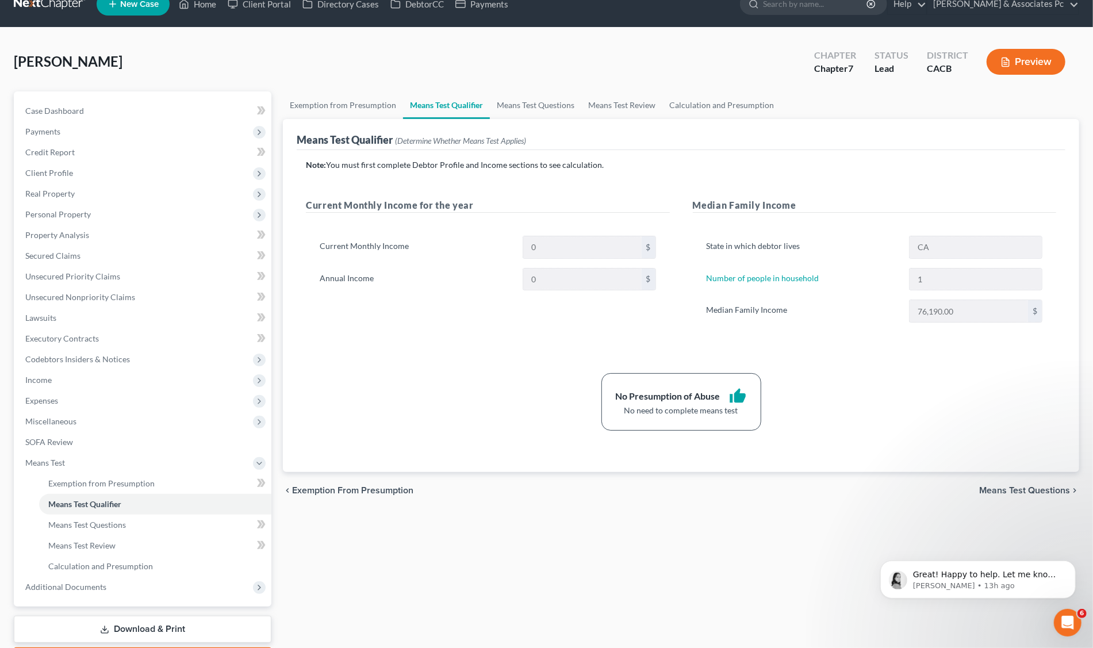
scroll to position [86, 0]
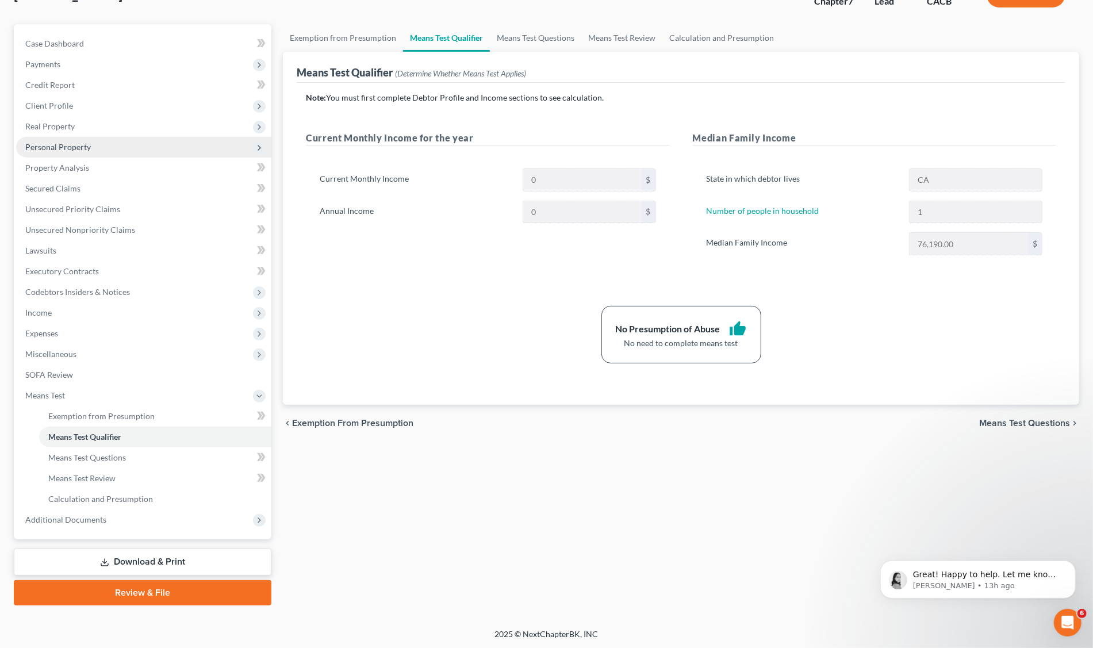
click at [64, 146] on span "Personal Property" at bounding box center [58, 147] width 66 height 10
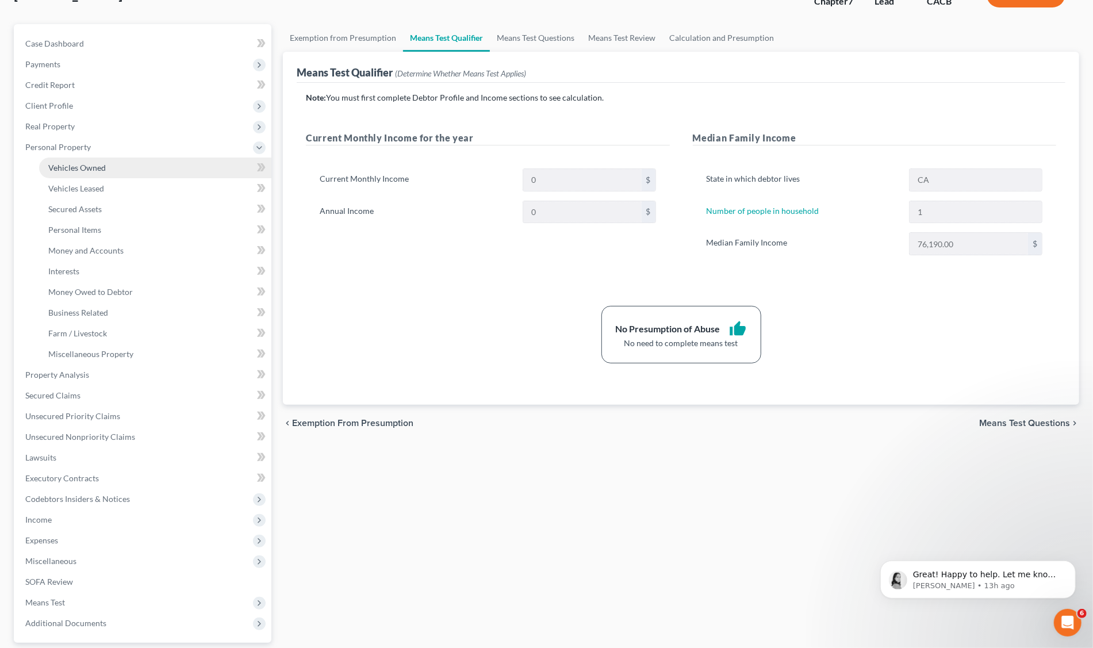
click at [72, 167] on span "Vehicles Owned" at bounding box center [76, 168] width 57 height 10
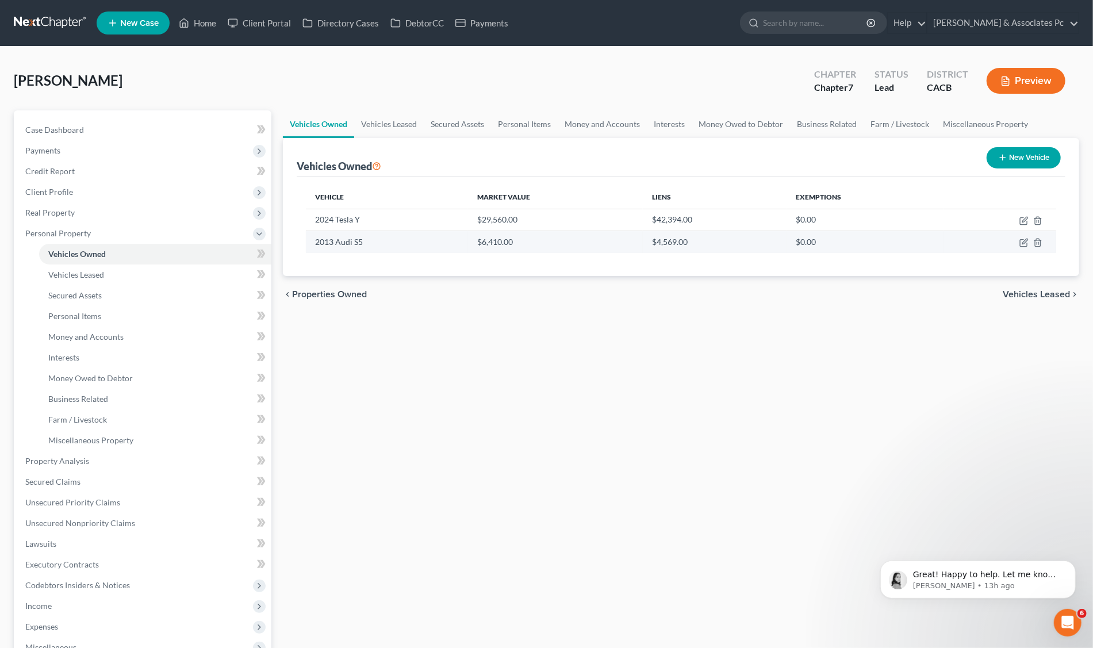
click at [371, 242] on td "2013 Audi S5" at bounding box center [387, 242] width 162 height 22
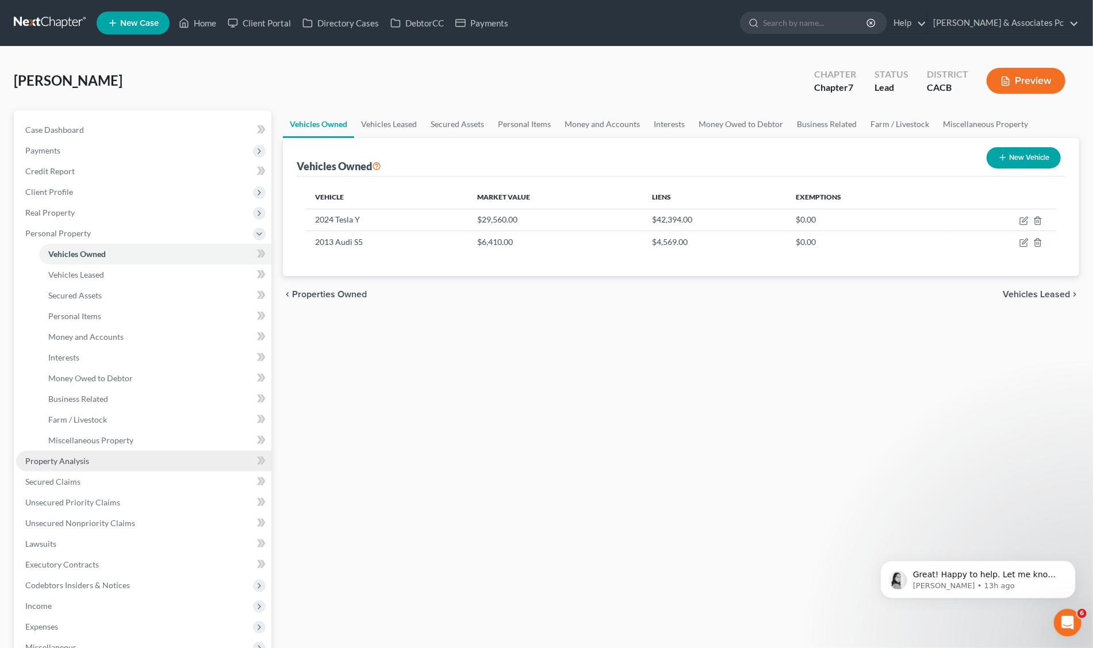
click at [78, 462] on span "Property Analysis" at bounding box center [57, 461] width 64 height 10
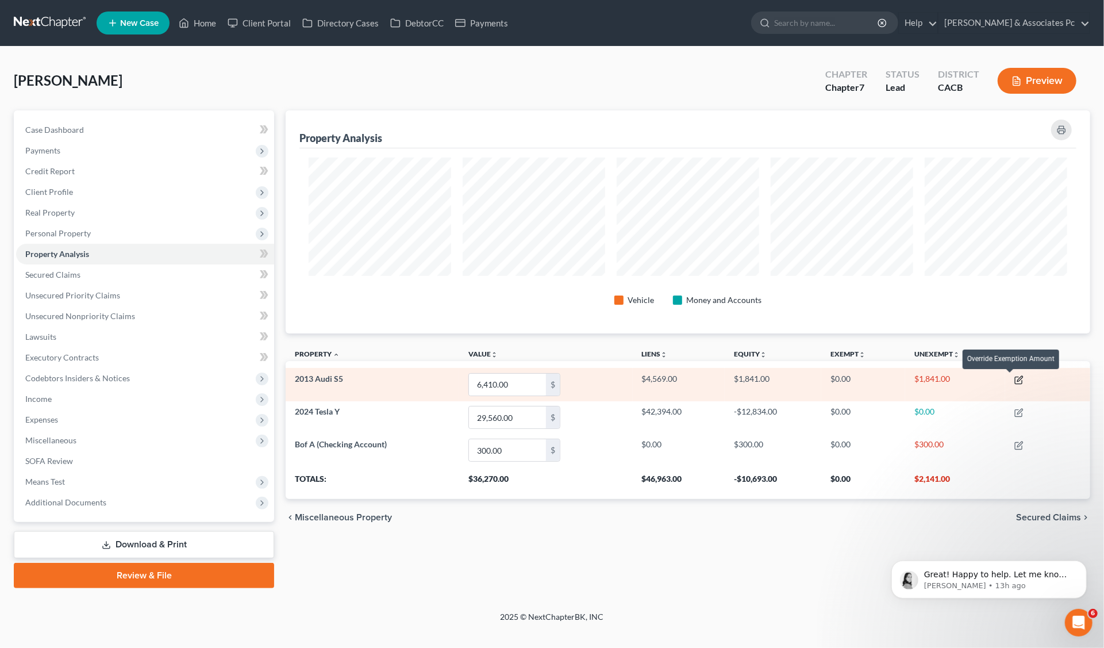
scroll to position [222, 805]
click at [1021, 381] on icon "button" at bounding box center [1019, 379] width 9 height 9
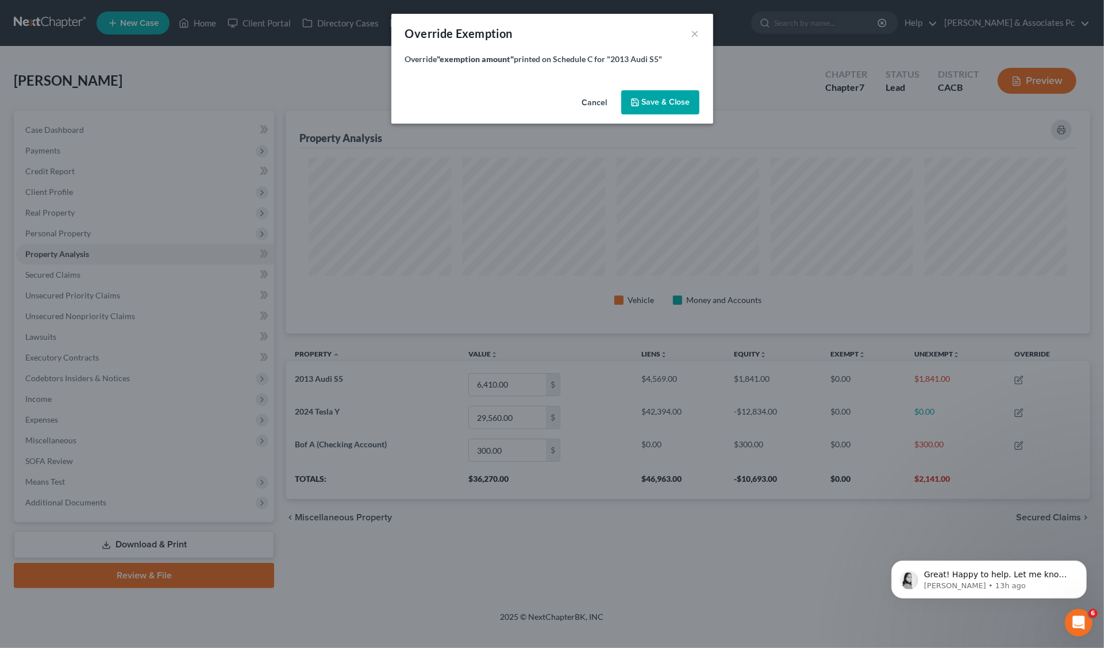
click at [656, 101] on span "Save & Close" at bounding box center [666, 102] width 48 height 10
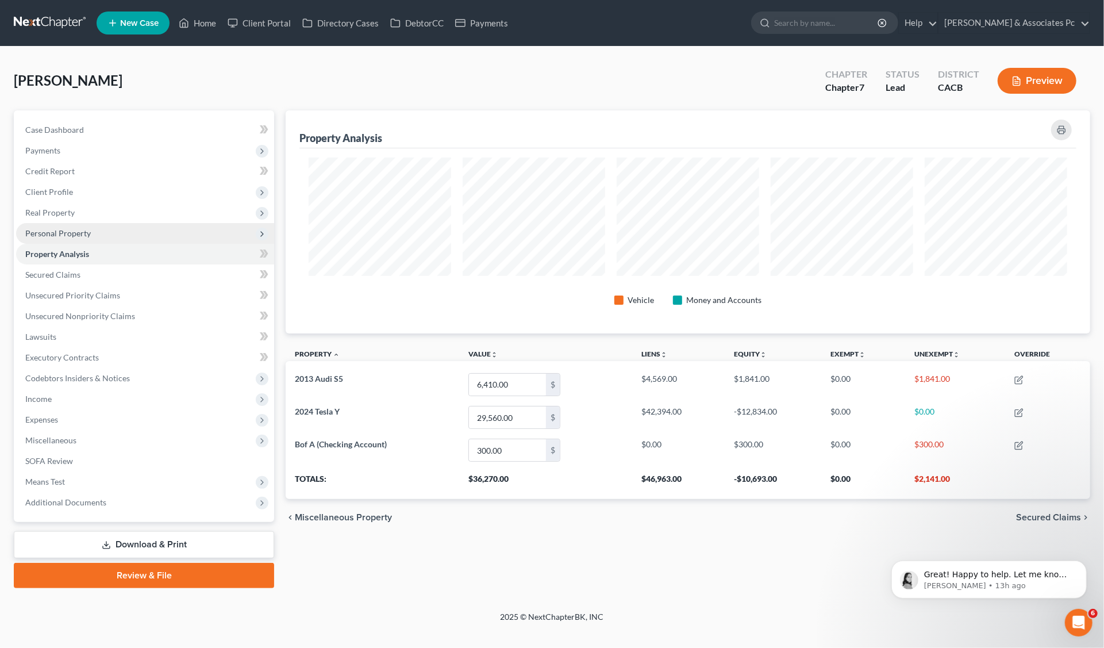
click at [62, 235] on span "Personal Property" at bounding box center [58, 233] width 66 height 10
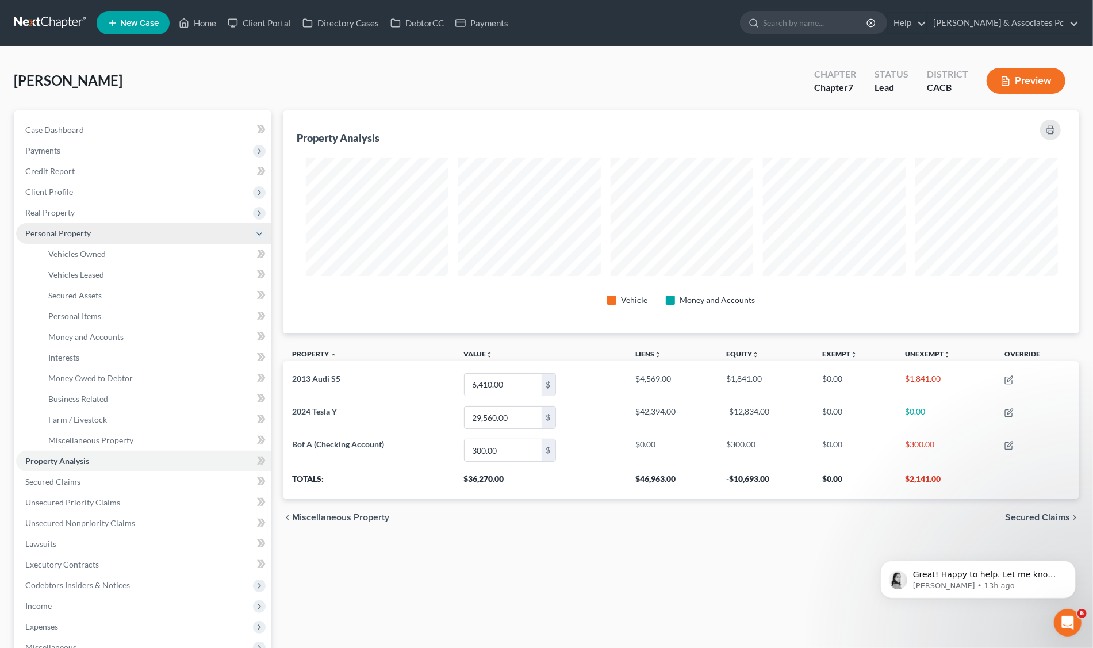
scroll to position [574579, 574004]
click at [87, 256] on span "Vehicles Owned" at bounding box center [76, 254] width 57 height 10
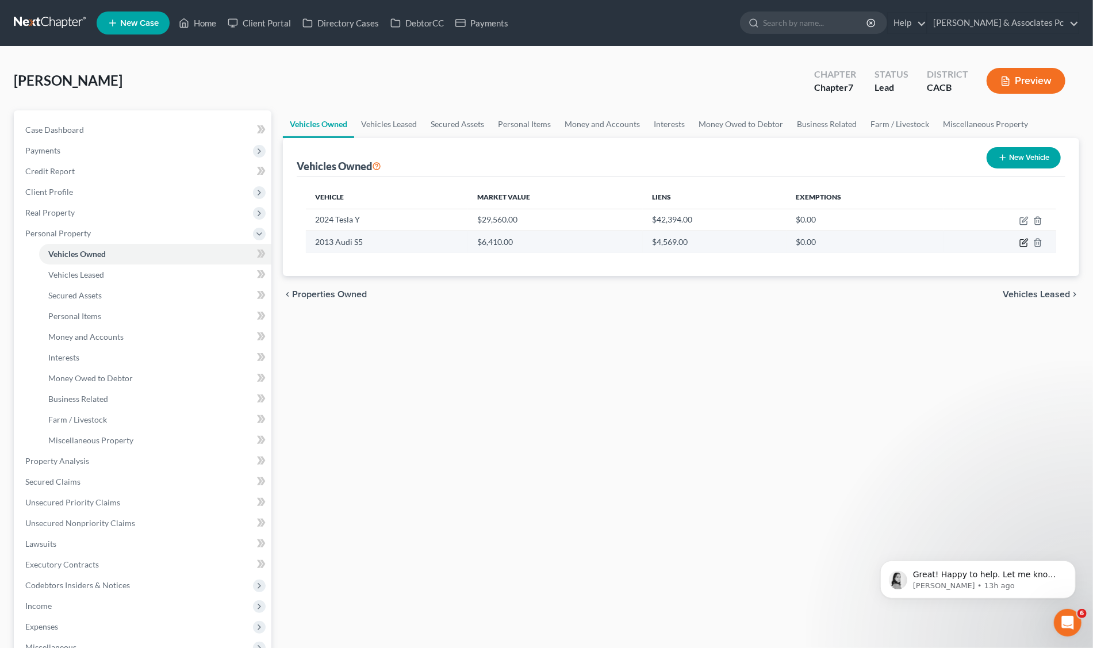
click at [1019, 241] on icon "button" at bounding box center [1023, 242] width 9 height 9
select select "0"
select select "13"
select select "3"
select select "0"
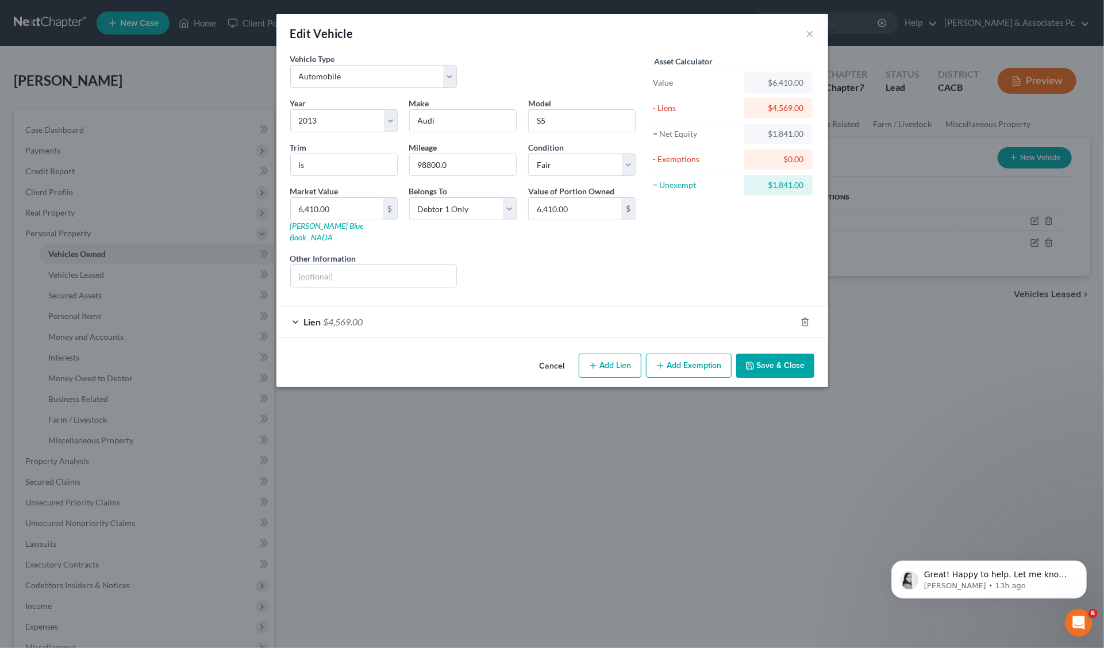
click at [712, 354] on button "Add Exemption" at bounding box center [689, 366] width 86 height 24
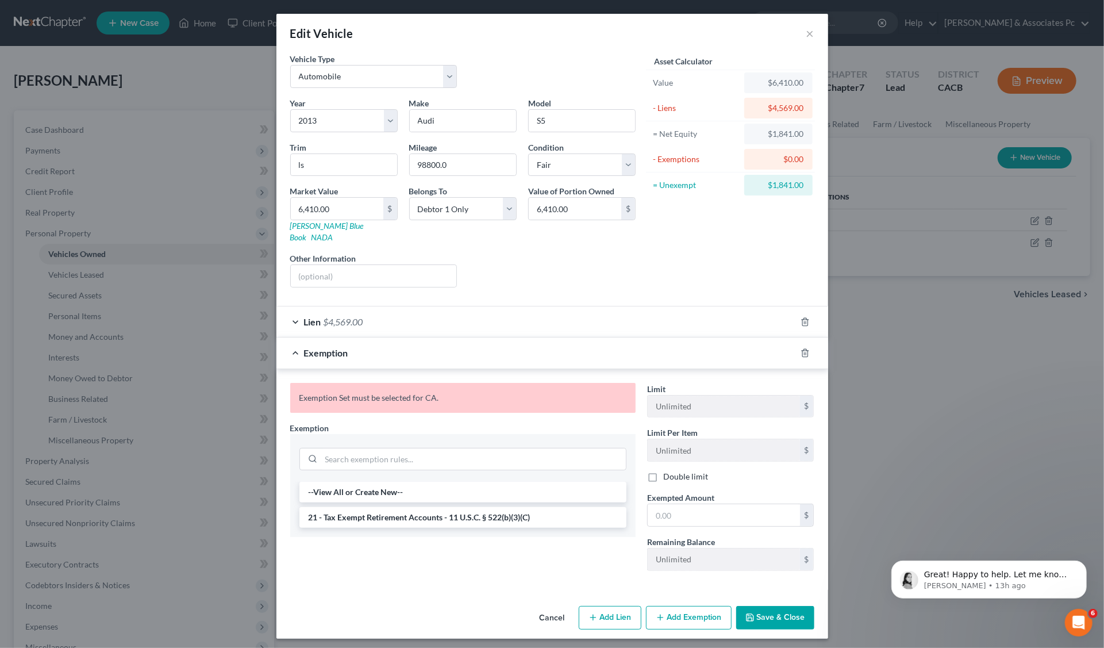
click at [304, 347] on span "Exemption" at bounding box center [326, 352] width 44 height 11
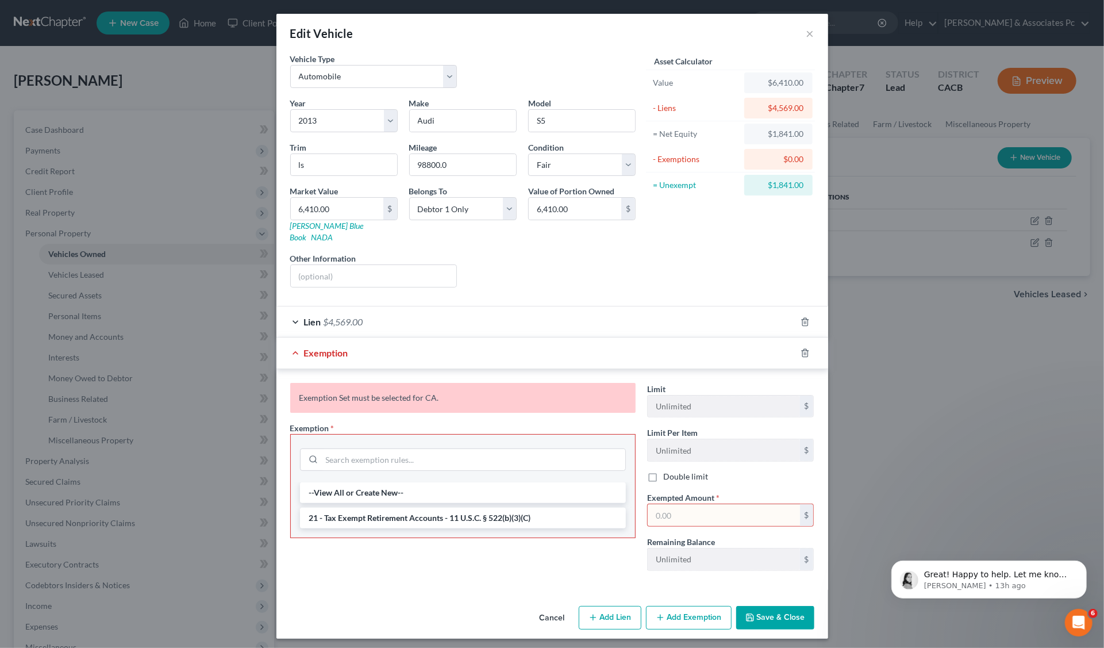
click at [298, 339] on div "Exemption" at bounding box center [536, 352] width 520 height 30
click at [355, 449] on input "search" at bounding box center [473, 460] width 303 height 22
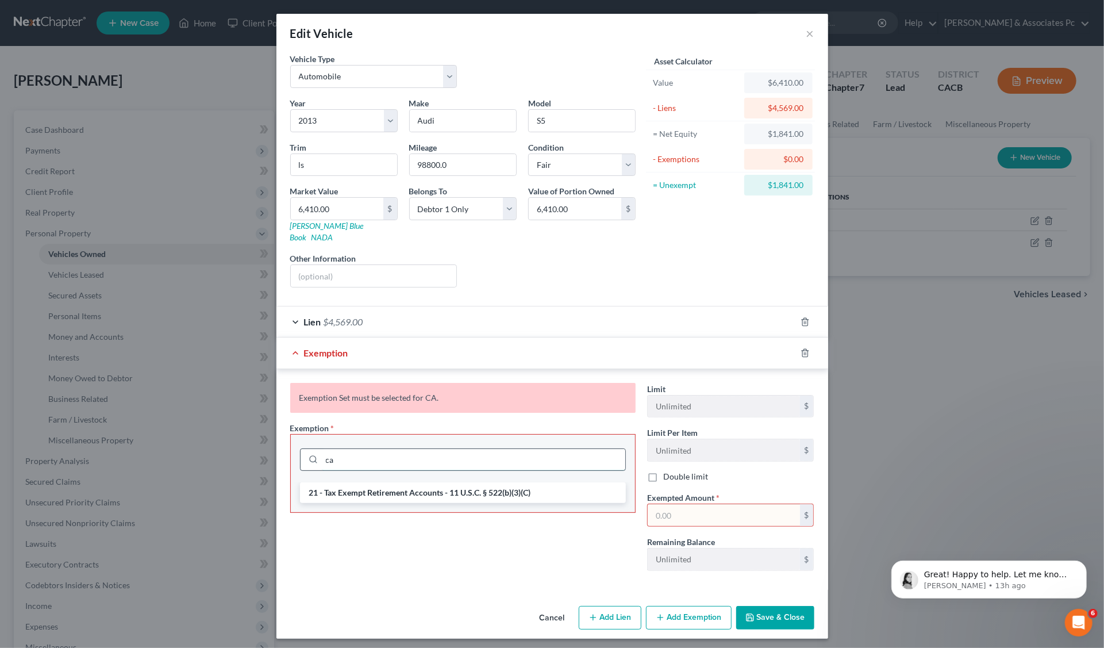
type input "ca"
drag, startPoint x: 363, startPoint y: 440, endPoint x: 320, endPoint y: 439, distance: 43.1
click at [320, 448] on div "ca" at bounding box center [463, 459] width 326 height 23
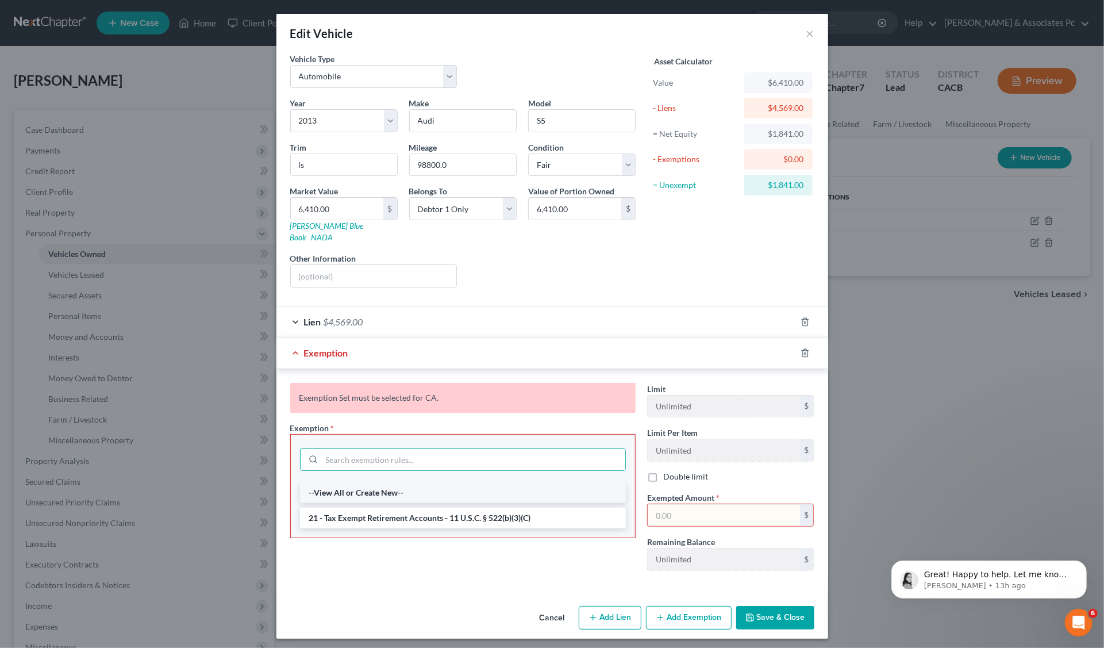
click at [321, 482] on li "--View All or Create New--" at bounding box center [463, 492] width 326 height 21
select select "5"
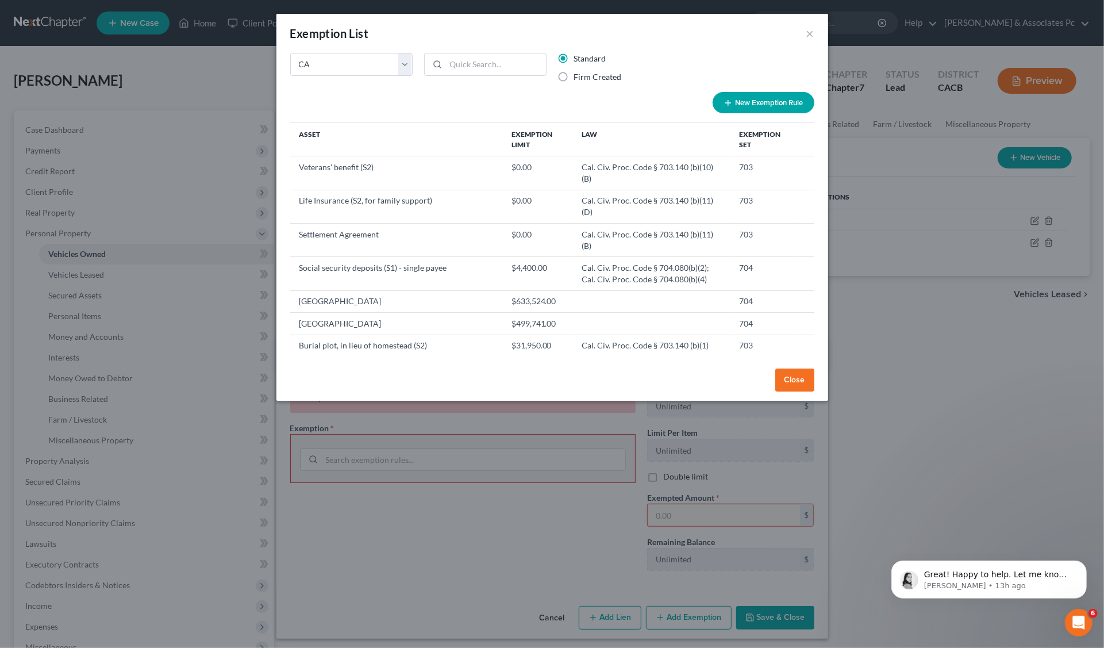
click at [574, 77] on label "Firm Created" at bounding box center [598, 76] width 48 height 11
click at [579, 77] on input "Firm Created" at bounding box center [582, 74] width 7 height 7
radio input "true"
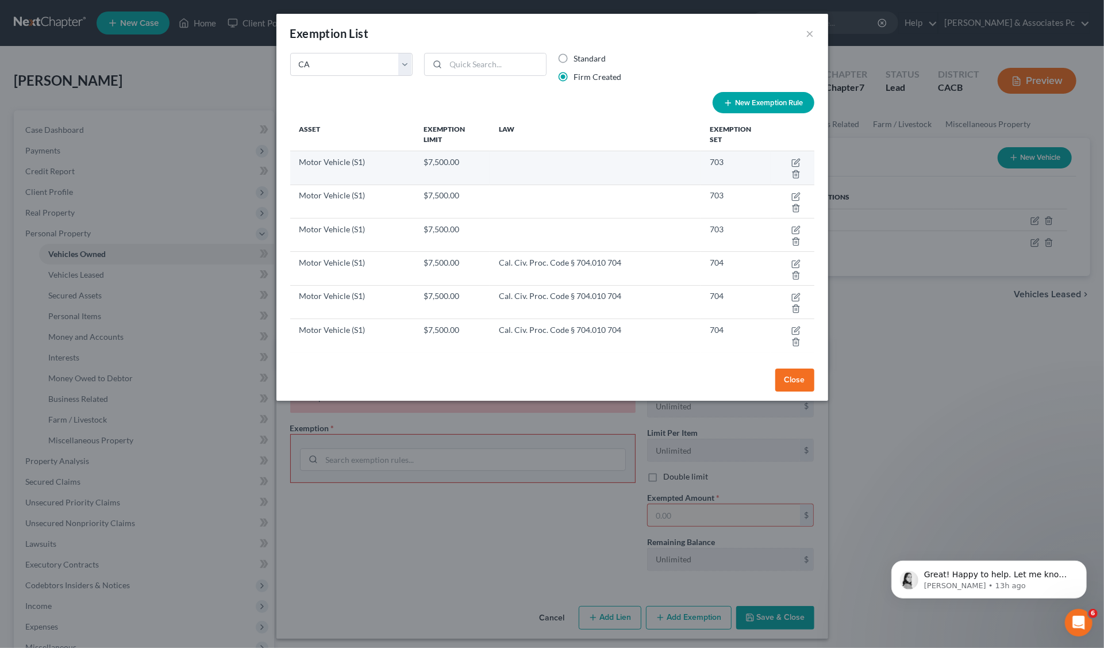
scroll to position [8, 0]
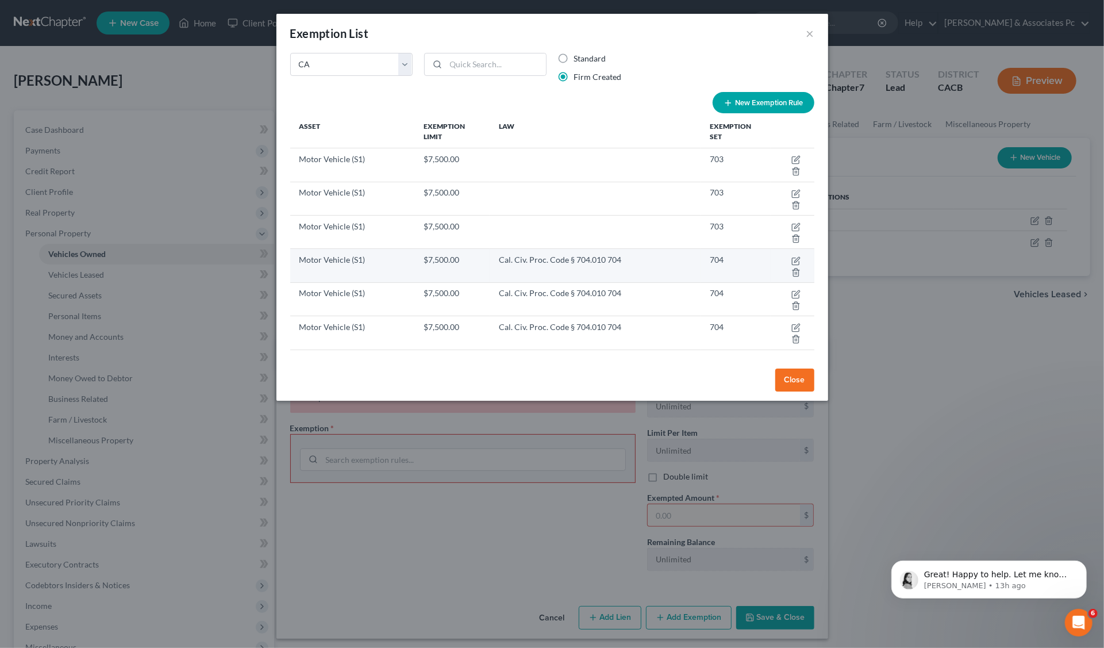
click at [334, 257] on td "Motor Vehicle (S1)" at bounding box center [352, 265] width 125 height 33
click at [792, 259] on icon "button" at bounding box center [796, 260] width 9 height 9
select select "5"
select select "1"
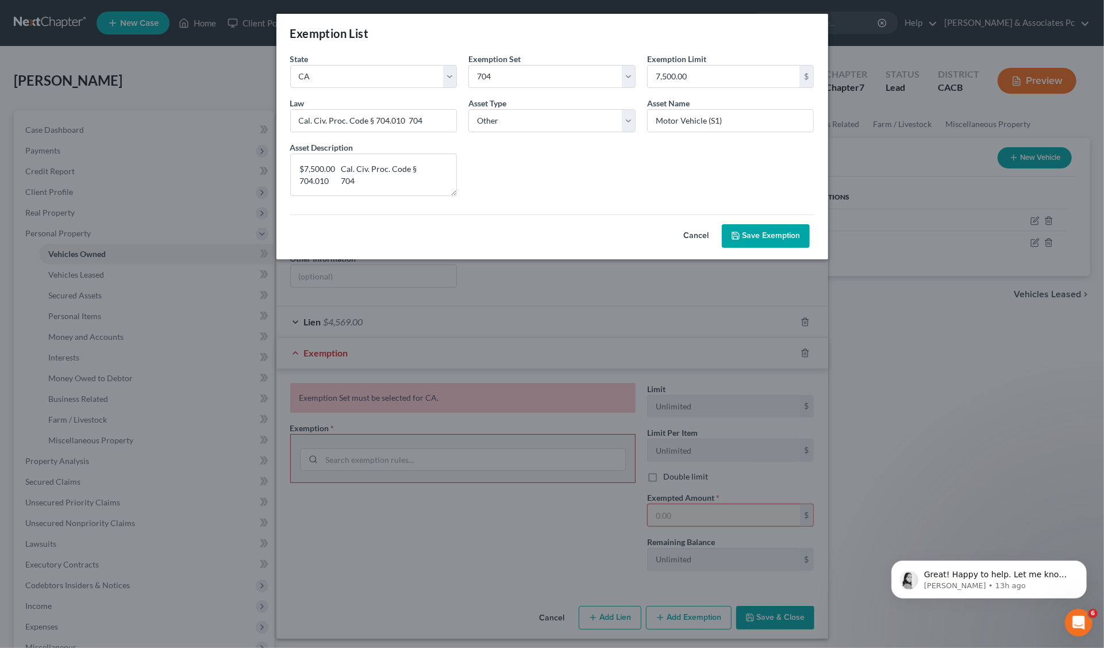
click at [775, 228] on button "Save Exemption" at bounding box center [766, 236] width 88 height 24
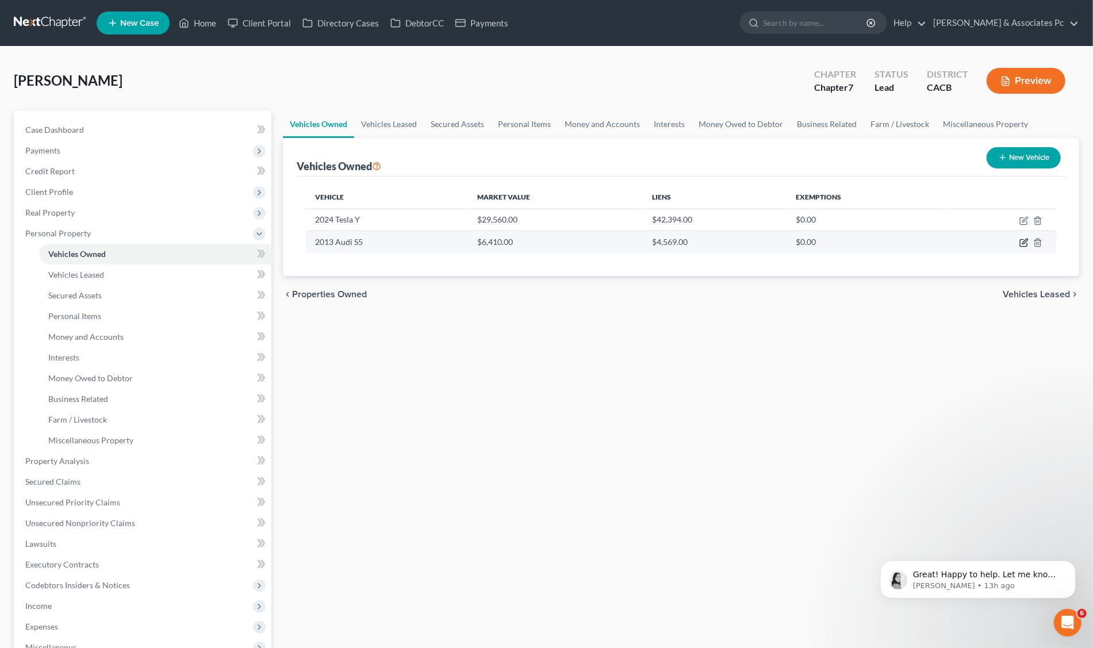
click at [1023, 242] on icon "button" at bounding box center [1023, 242] width 9 height 9
select select "0"
select select "13"
select select "3"
select select "0"
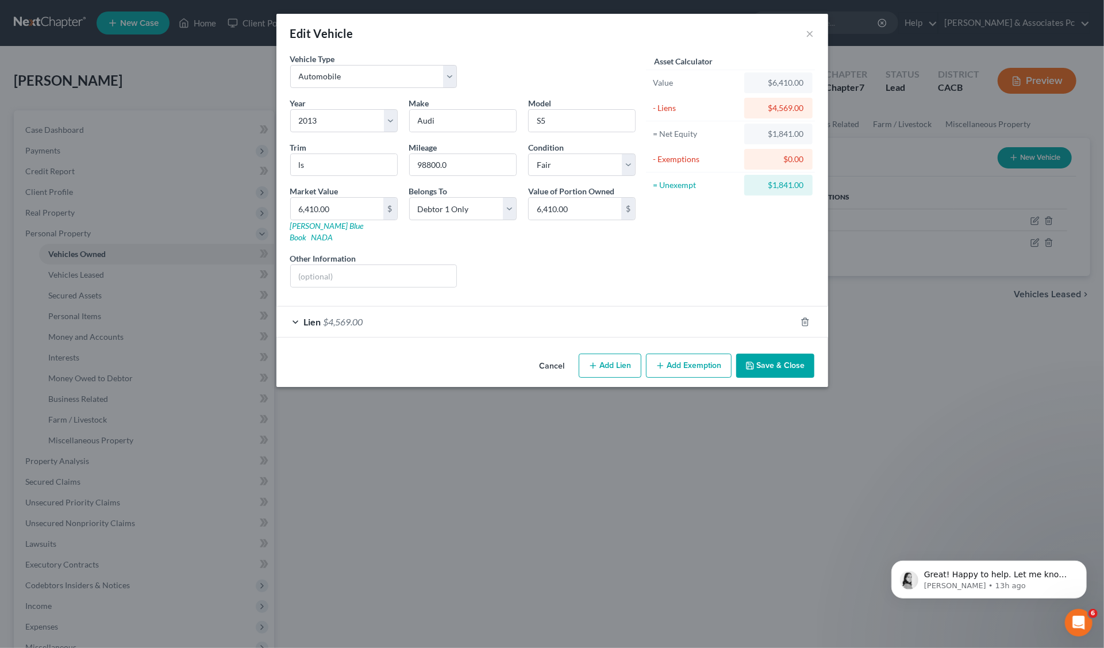
click at [694, 357] on button "Add Exemption" at bounding box center [689, 366] width 86 height 24
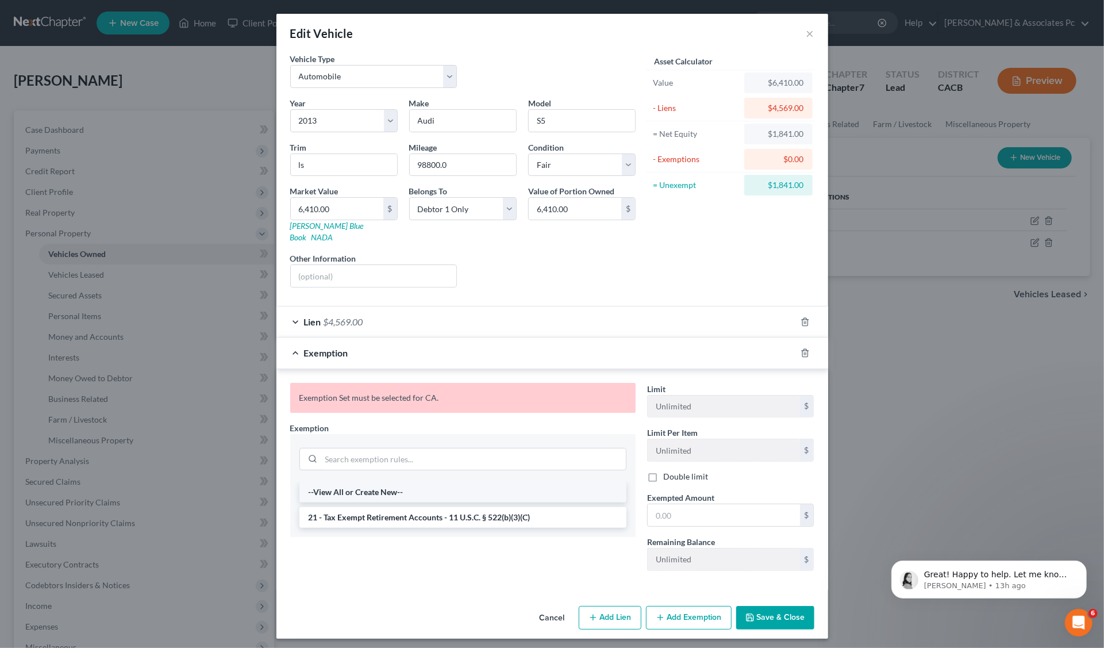
click at [340, 482] on li "--View All or Create New--" at bounding box center [462, 492] width 327 height 21
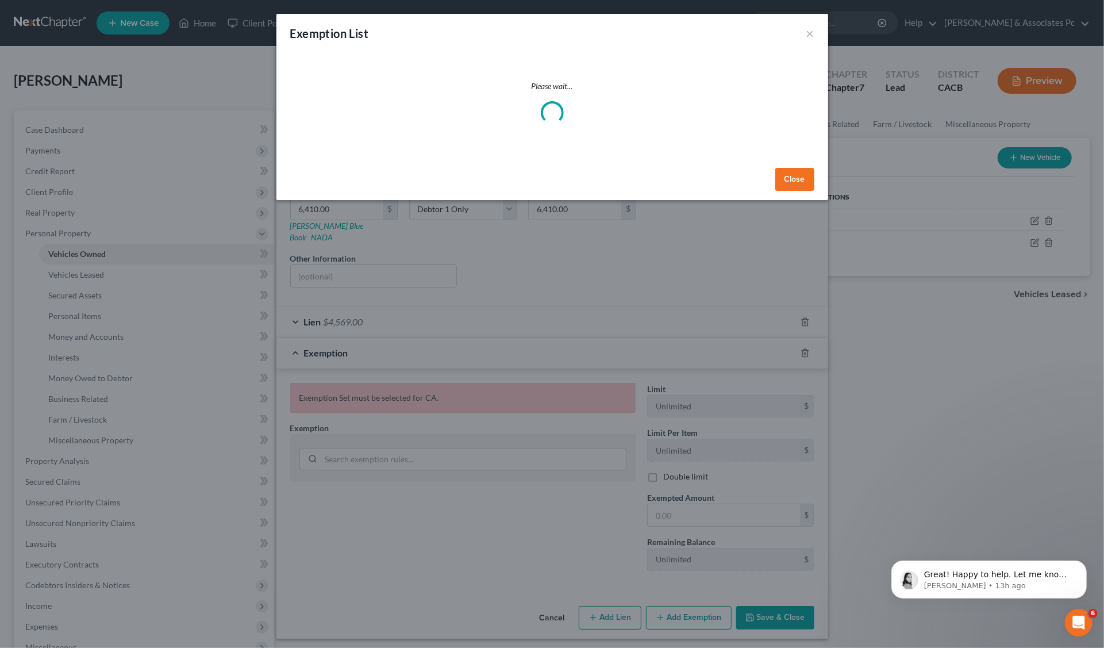
select select "5"
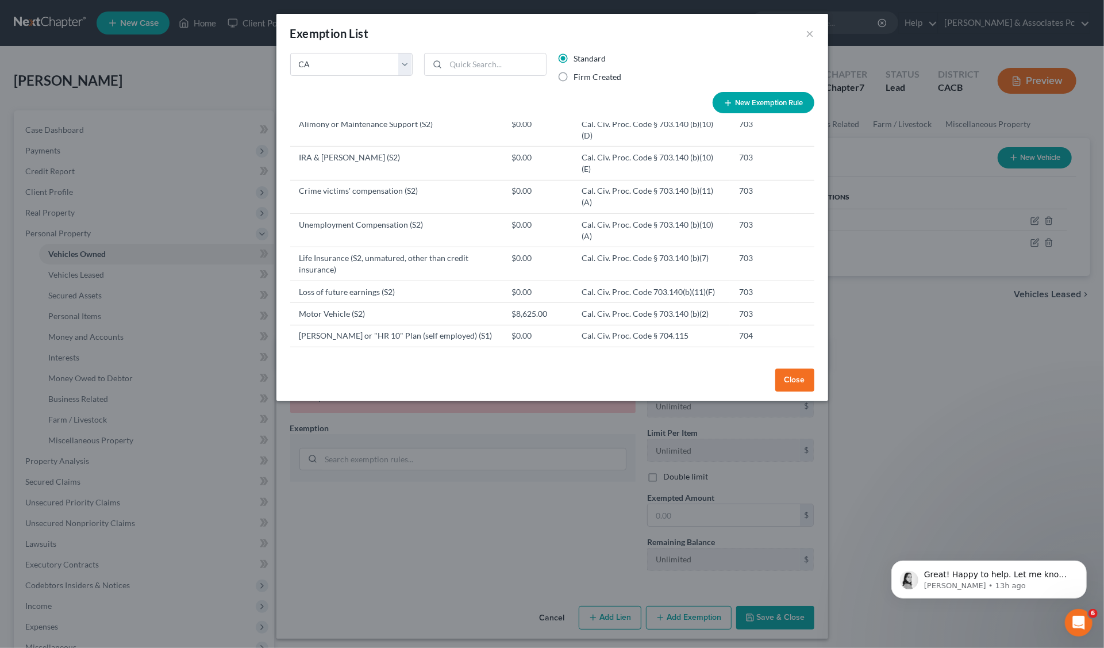
scroll to position [437, 0]
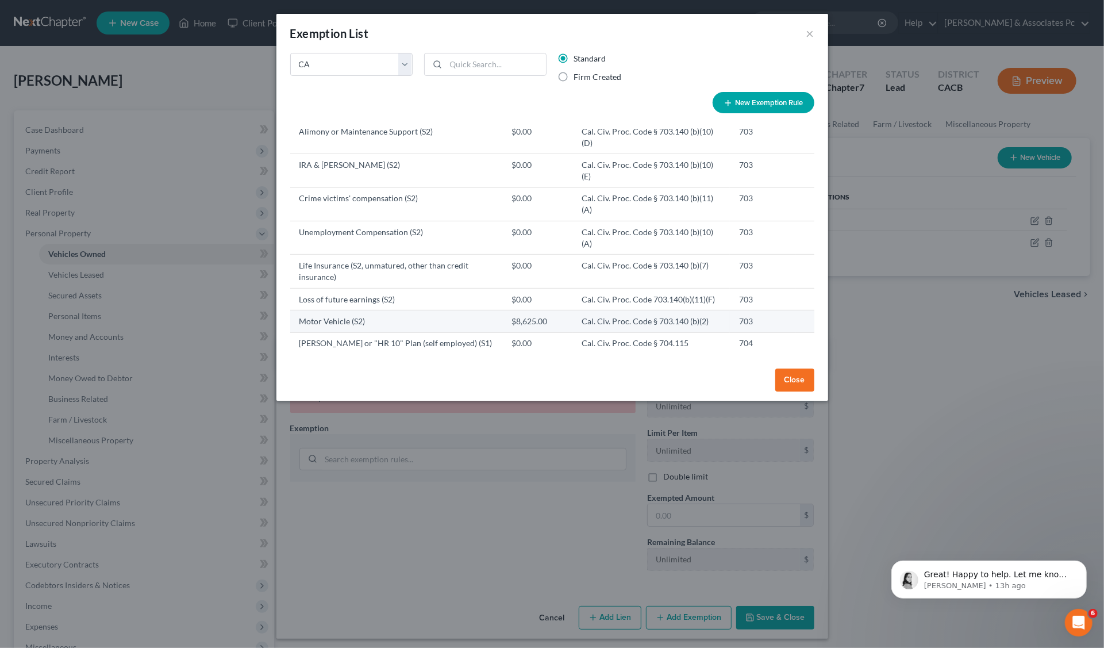
click at [313, 310] on td "Motor Vehicle (S2)" at bounding box center [396, 321] width 212 height 22
click at [326, 310] on td "Motor Vehicle (S2)" at bounding box center [396, 321] width 212 height 22
click at [790, 379] on button "Close" at bounding box center [794, 379] width 39 height 23
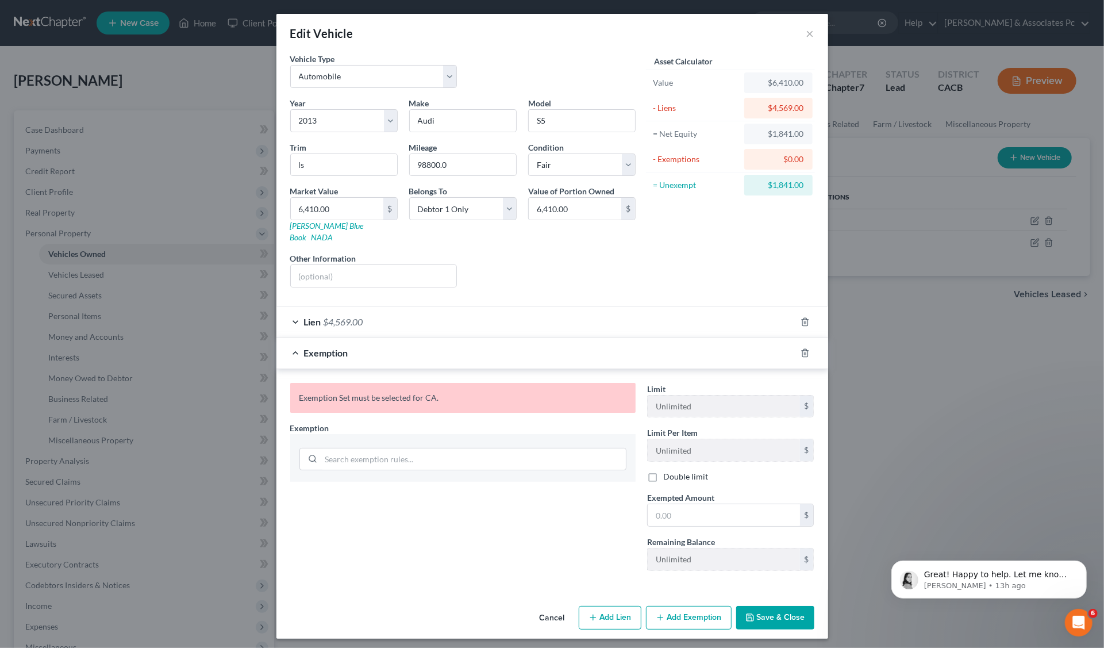
click at [304, 347] on span "Exemption" at bounding box center [326, 352] width 44 height 11
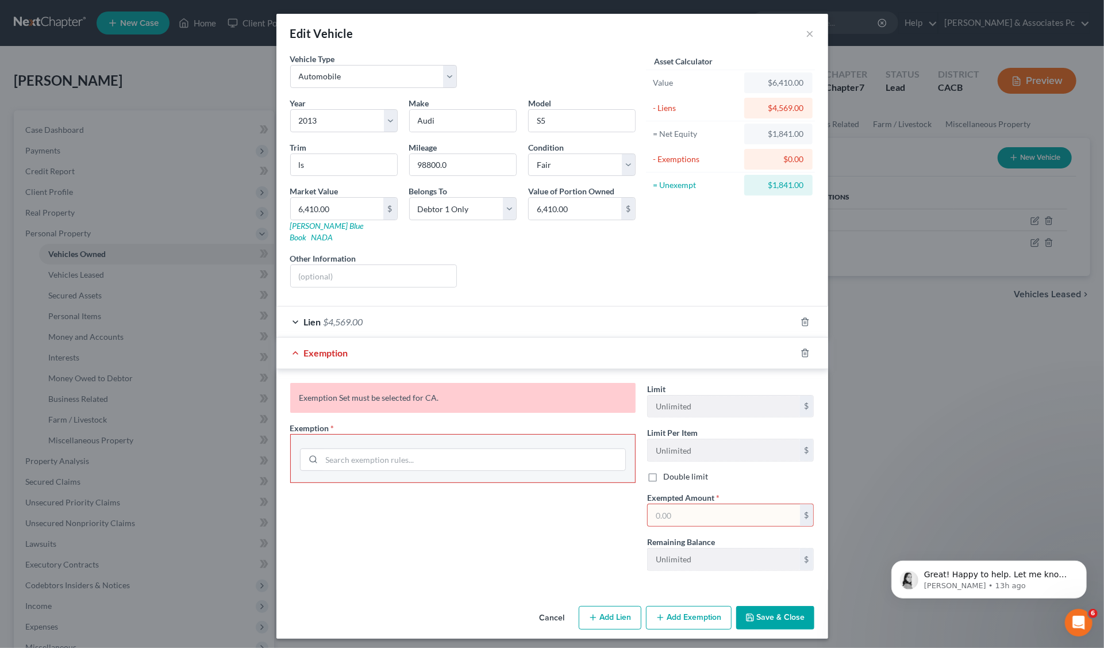
click at [328, 347] on span "Exemption" at bounding box center [326, 352] width 44 height 11
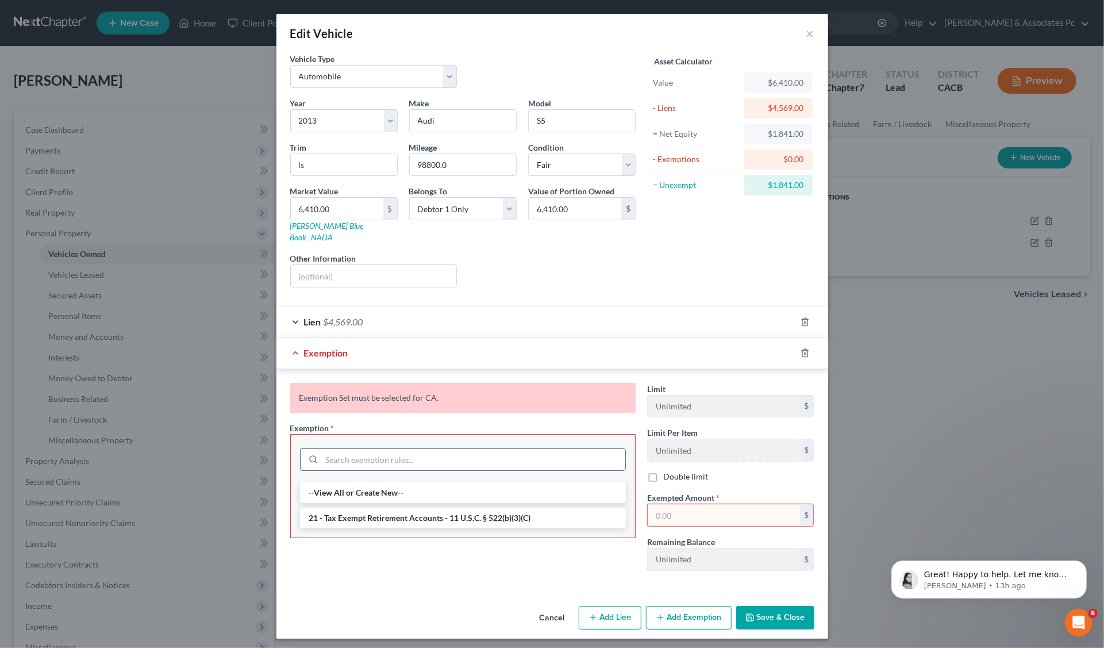
click at [349, 449] on input "search" at bounding box center [473, 460] width 303 height 22
click at [363, 482] on li "--View All or Create New--" at bounding box center [463, 492] width 326 height 21
select select "5"
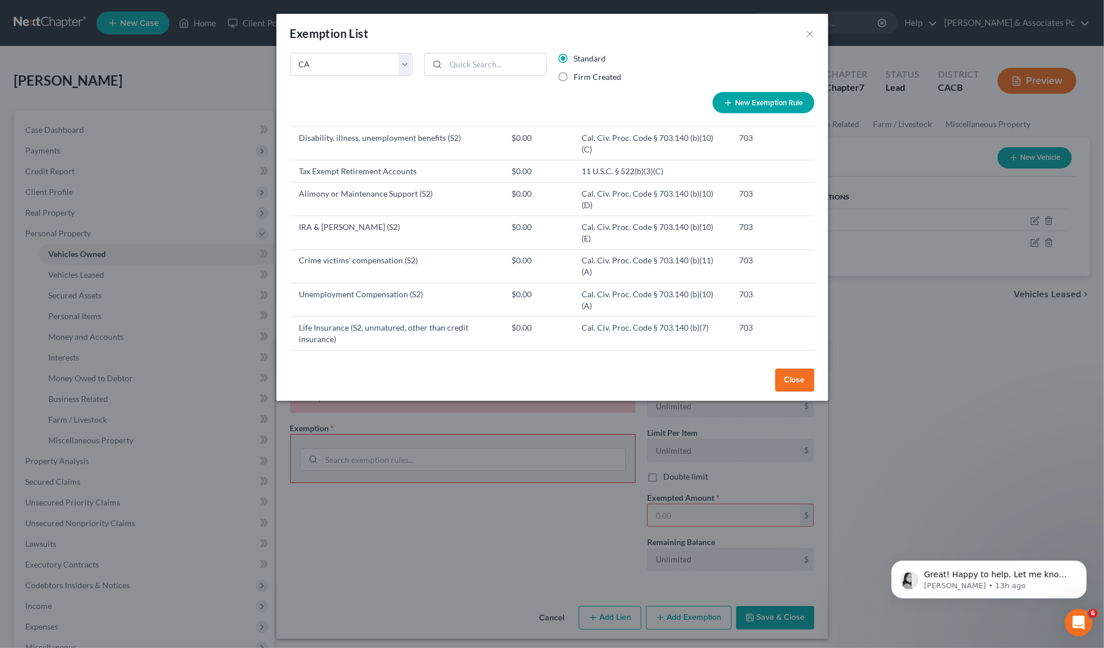
scroll to position [0, 0]
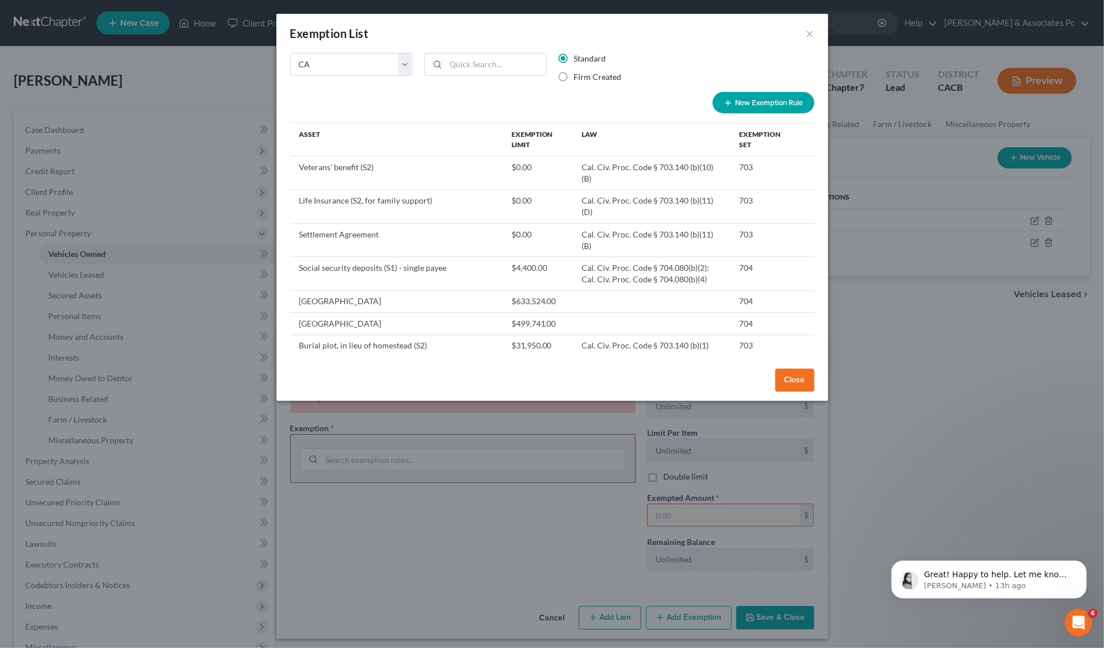
click at [574, 75] on label "Firm Created" at bounding box center [598, 76] width 48 height 11
click at [579, 75] on input "Firm Created" at bounding box center [582, 74] width 7 height 7
radio input "true"
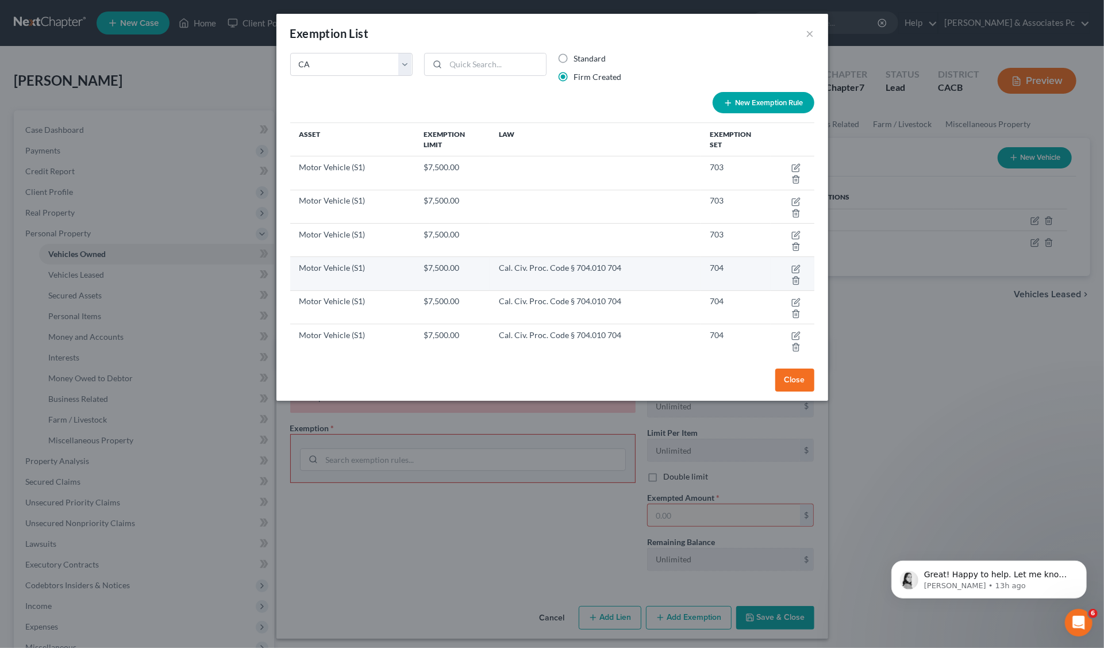
click at [414, 267] on td "$7,500.00" at bounding box center [451, 273] width 75 height 33
click at [794, 268] on icon "button" at bounding box center [796, 267] width 5 height 5
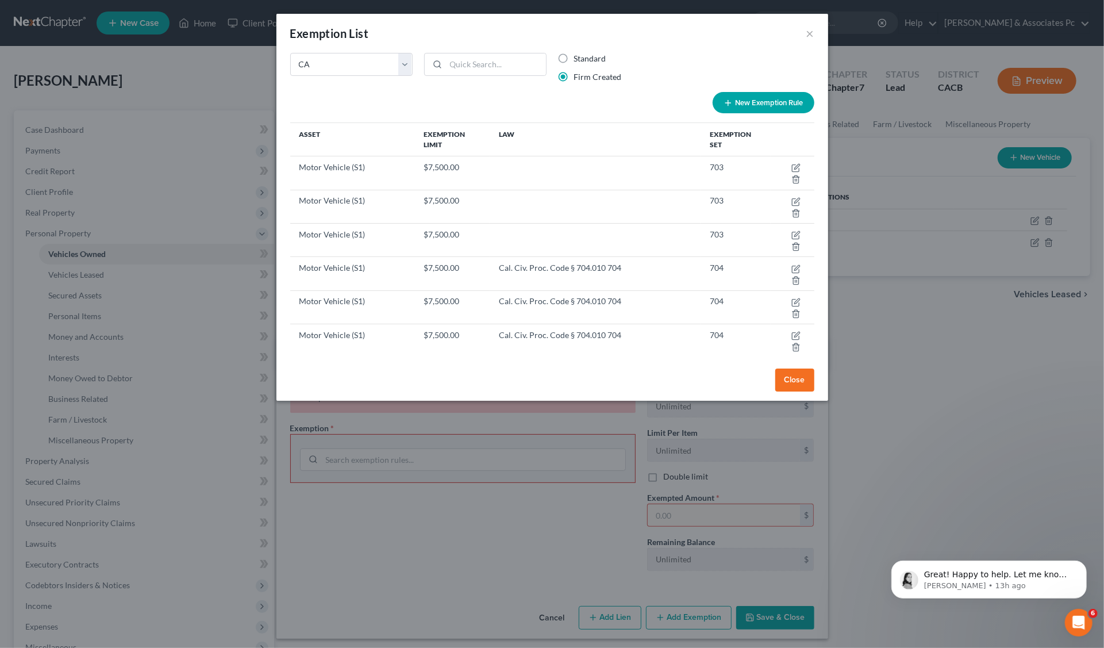
select select "5"
select select "1"
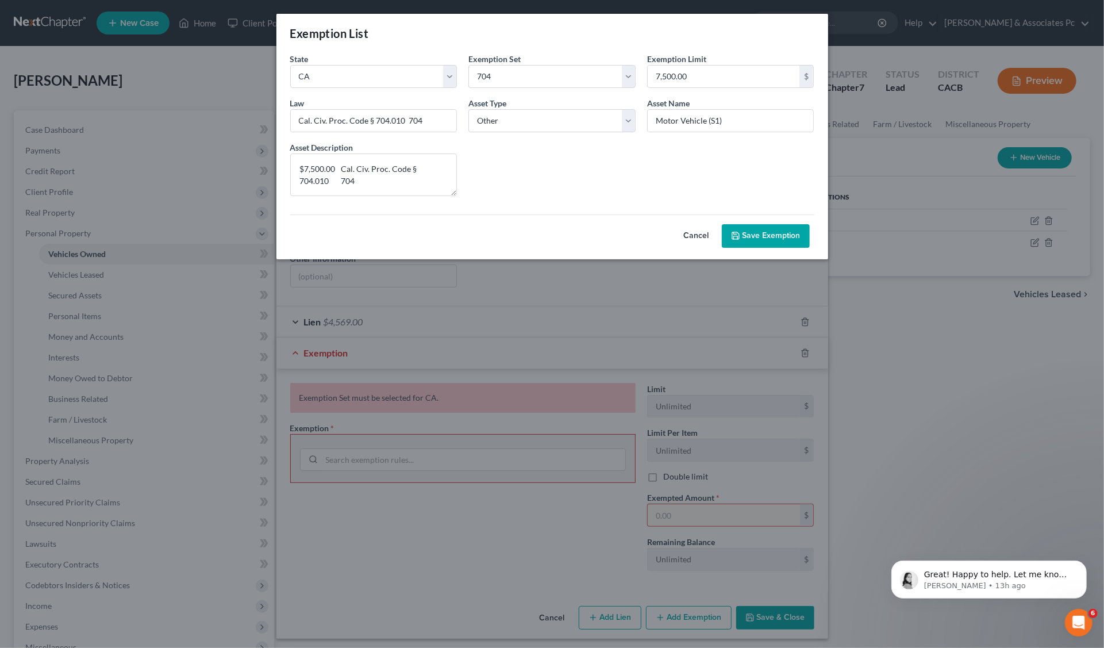
click at [751, 235] on button "Save Exemption" at bounding box center [766, 236] width 88 height 24
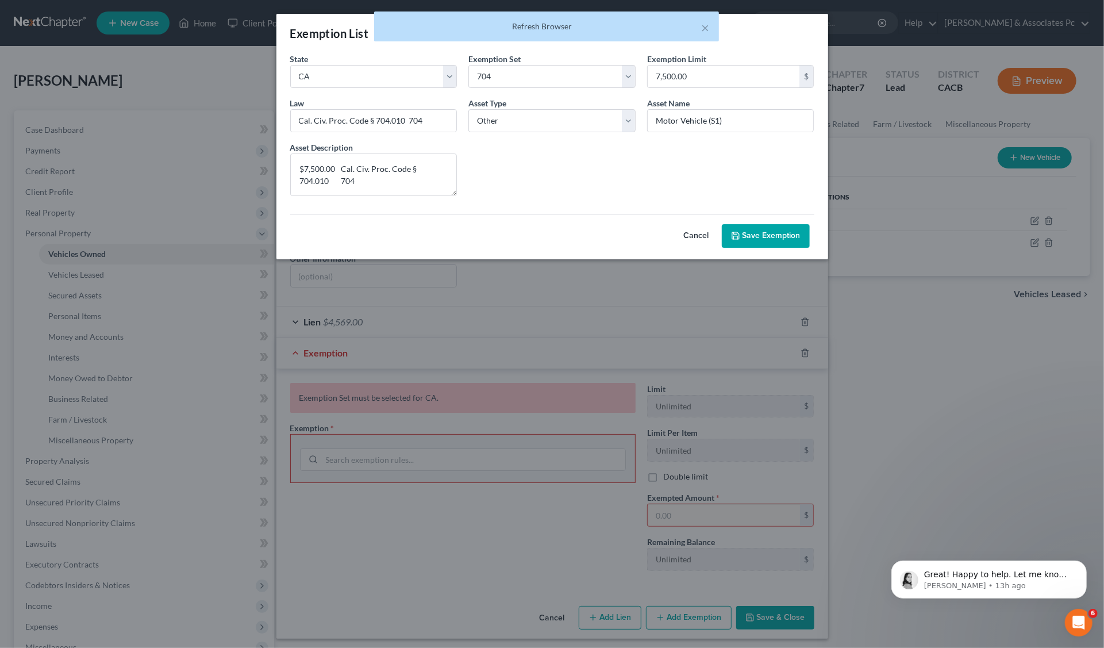
click at [751, 235] on button "Save Exemption" at bounding box center [766, 236] width 88 height 24
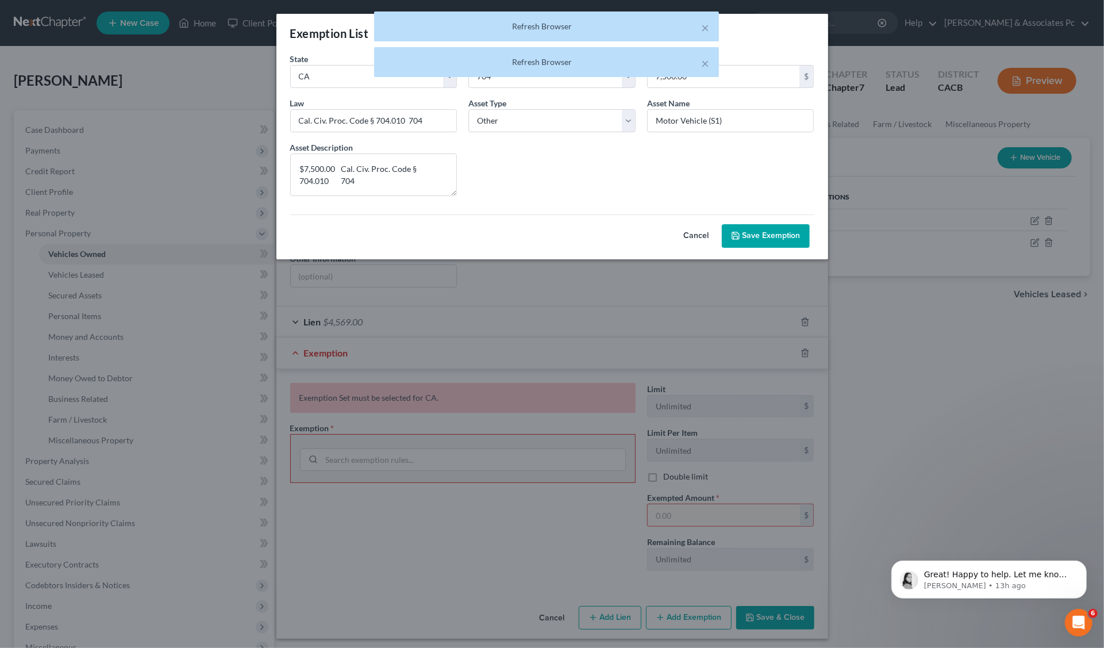
click at [694, 233] on button "Cancel" at bounding box center [696, 236] width 51 height 23
select select "5"
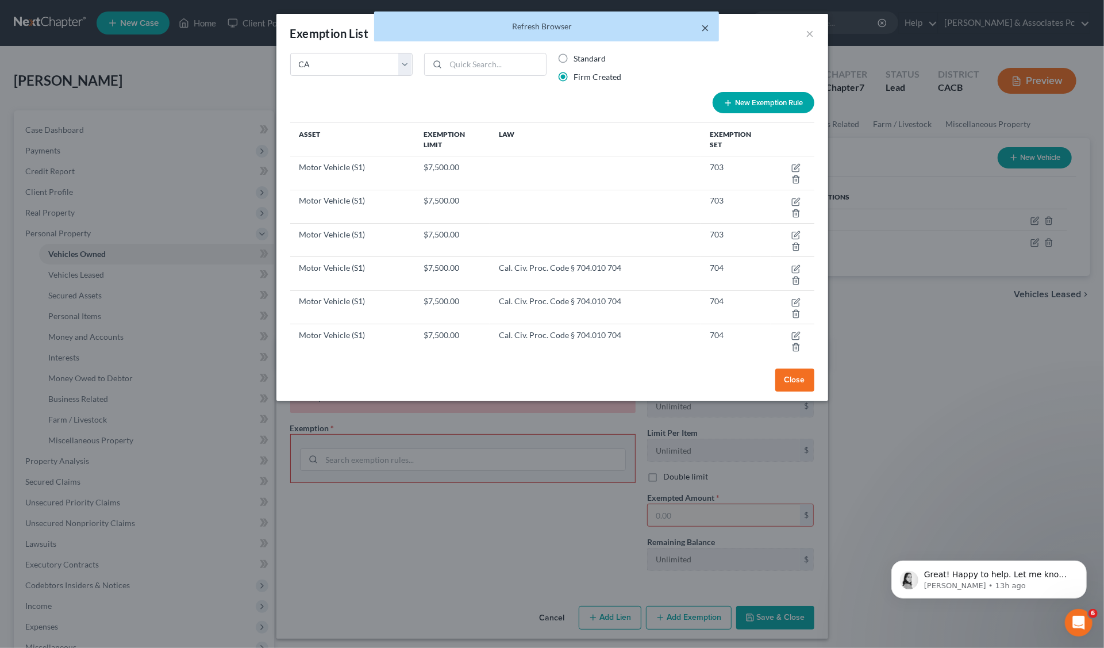
drag, startPoint x: 708, startPoint y: 26, endPoint x: 707, endPoint y: 34, distance: 8.1
click at [708, 26] on button "×" at bounding box center [706, 28] width 8 height 14
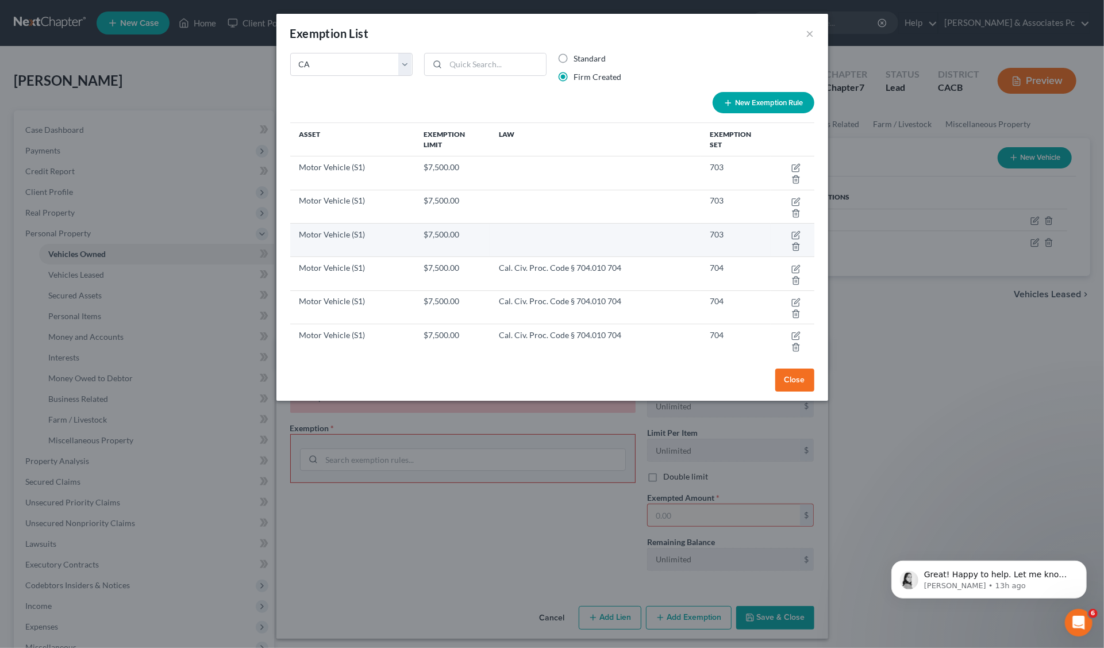
click at [395, 240] on td "Motor Vehicle (S1)" at bounding box center [352, 239] width 125 height 33
click at [792, 233] on icon "button" at bounding box center [796, 234] width 9 height 9
select select "5"
select select "0"
select select "1"
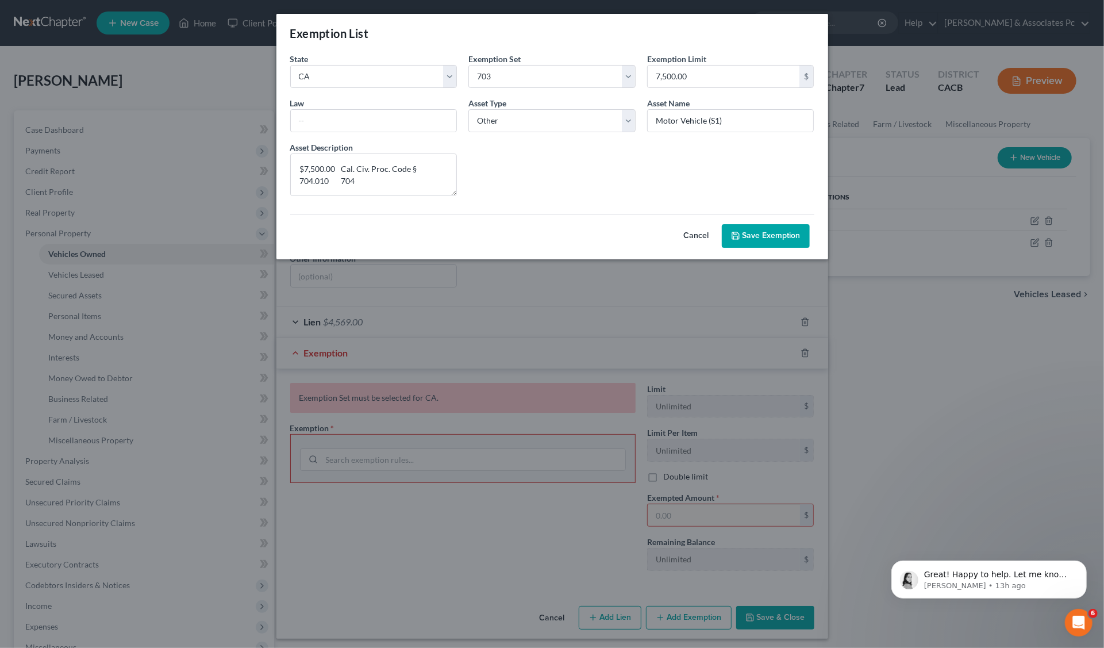
click at [782, 235] on button "Save Exemption" at bounding box center [766, 236] width 88 height 24
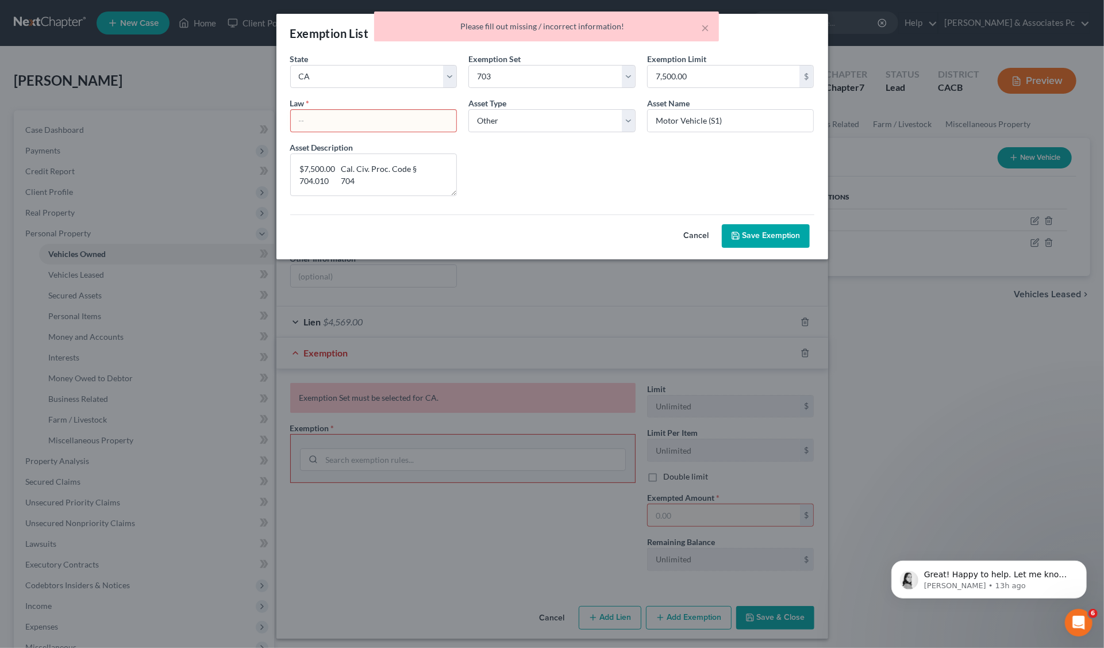
click at [564, 325] on div "Exemption List State State Federal AL AK AR AZ CA CO [GEOGRAPHIC_DATA] DE DC [G…" at bounding box center [552, 324] width 1104 height 648
click at [698, 237] on button "Cancel" at bounding box center [696, 236] width 51 height 23
select select "5"
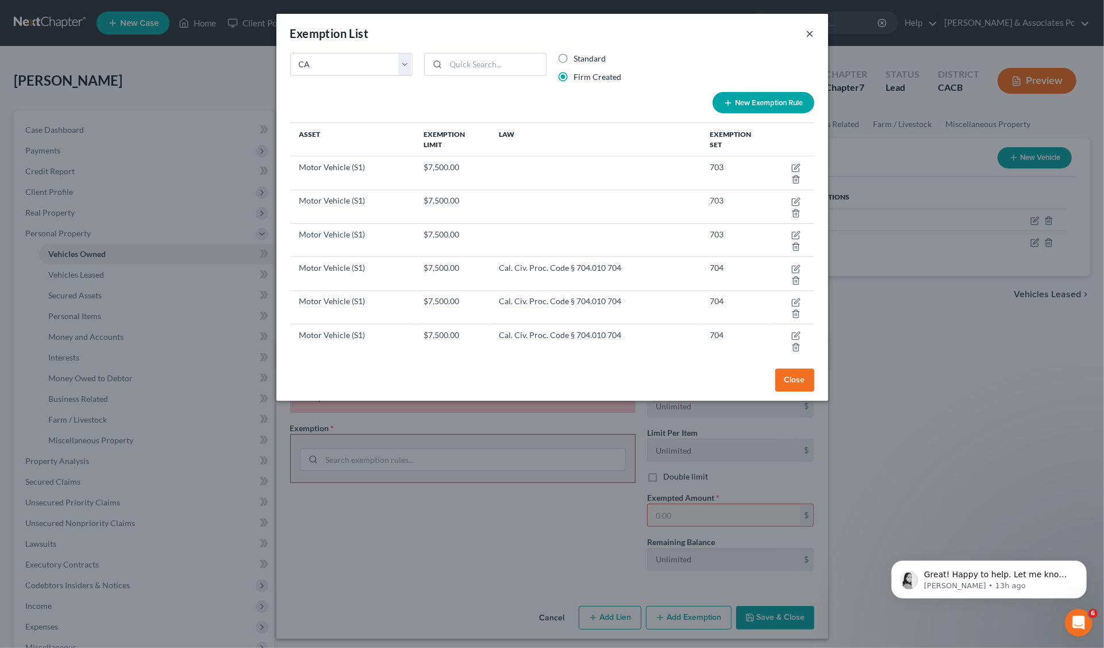
click at [812, 34] on button "×" at bounding box center [810, 33] width 8 height 14
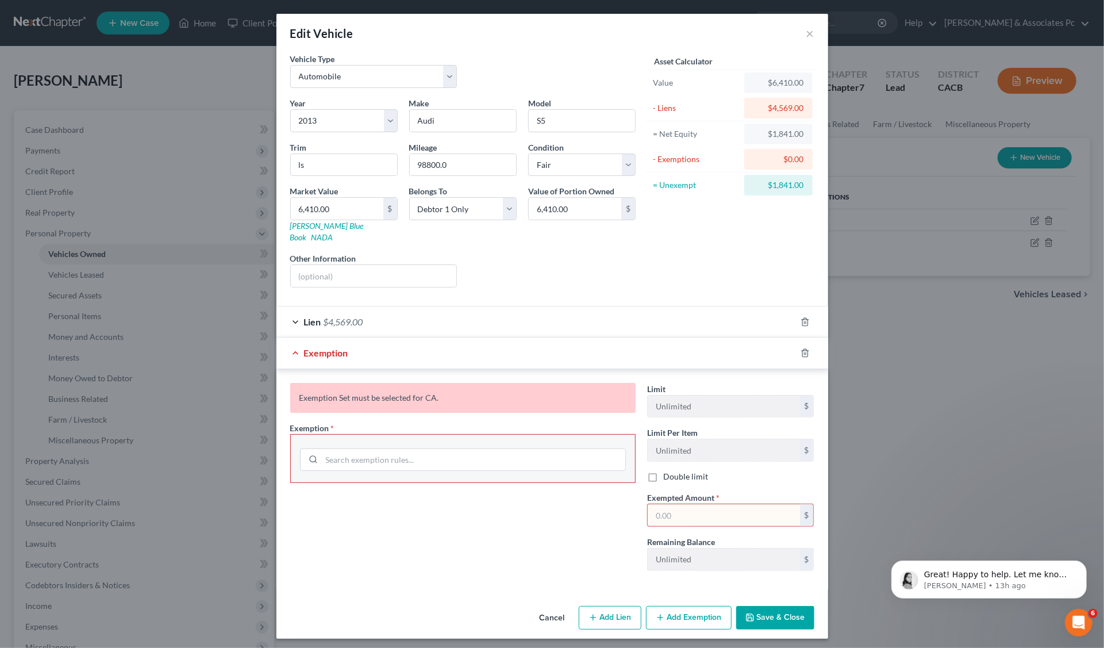
click at [662, 504] on input "text" at bounding box center [724, 515] width 152 height 22
type input "1,841"
click at [774, 606] on button "Save & Close" at bounding box center [775, 618] width 78 height 24
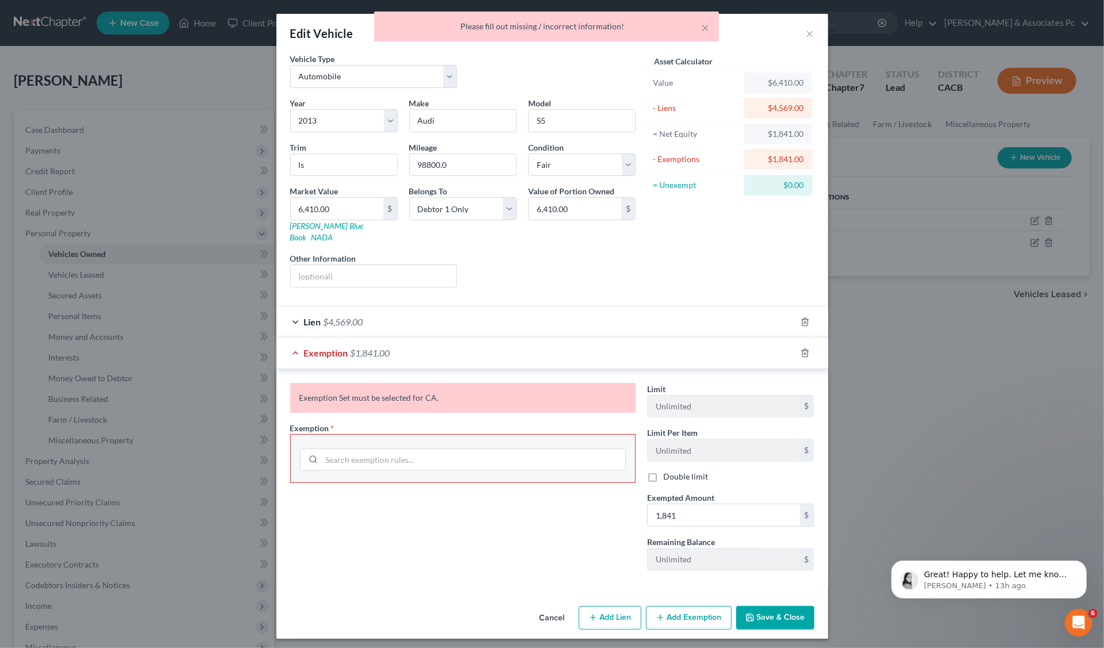
click at [419, 387] on div "Exemption Set must be selected for CA." at bounding box center [462, 398] width 345 height 30
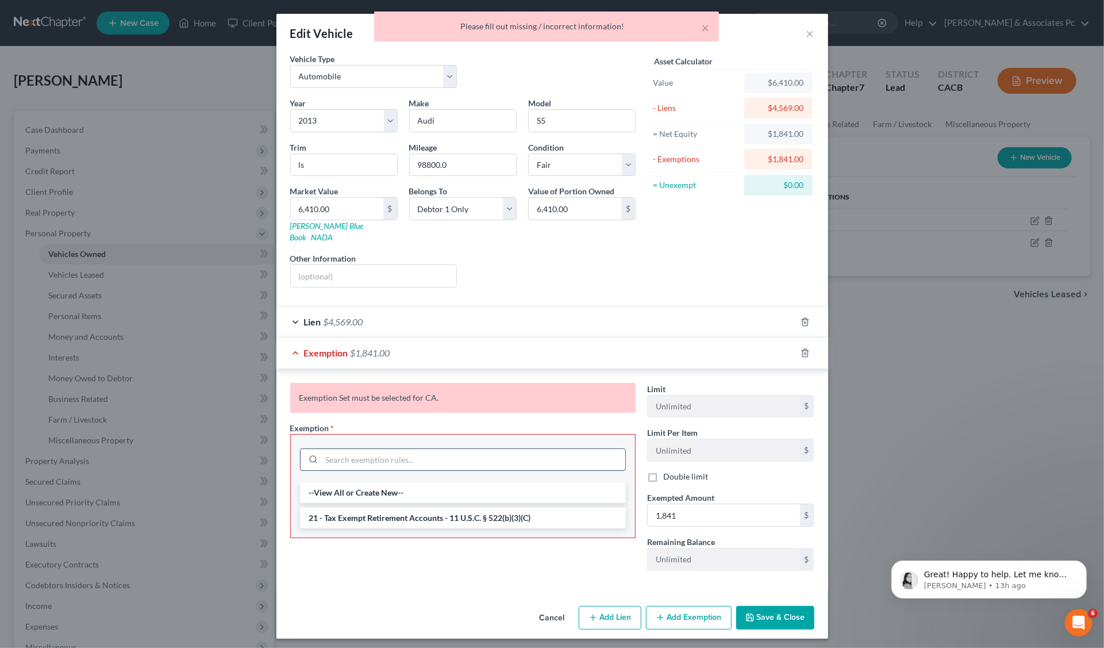
click at [345, 449] on input "search" at bounding box center [473, 460] width 303 height 22
click at [350, 482] on li "--View All or Create New--" at bounding box center [463, 492] width 326 height 21
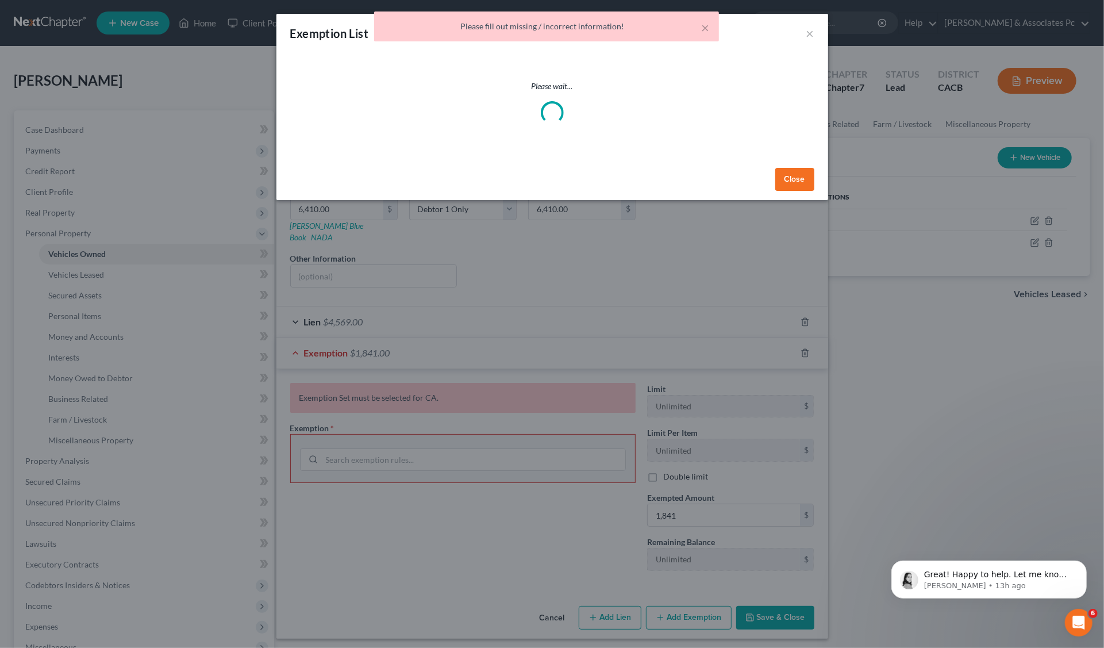
select select "5"
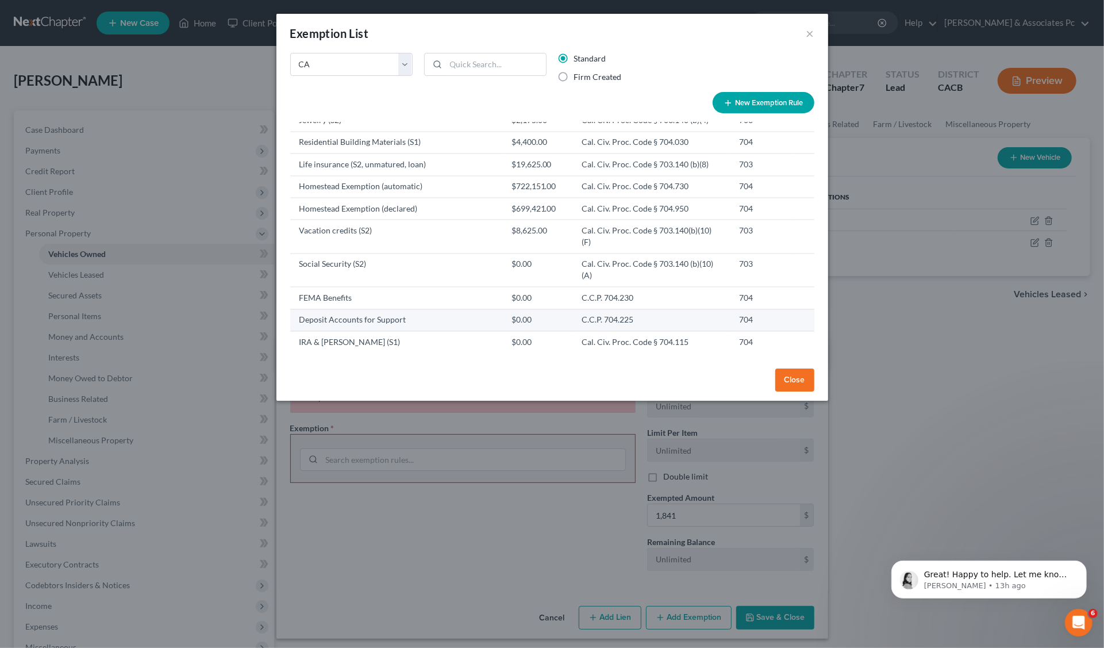
scroll to position [1746, 0]
click at [354, 373] on td "Motor vehicle (S1, commercial) - double if used by both spouses in same occupat…" at bounding box center [396, 389] width 212 height 33
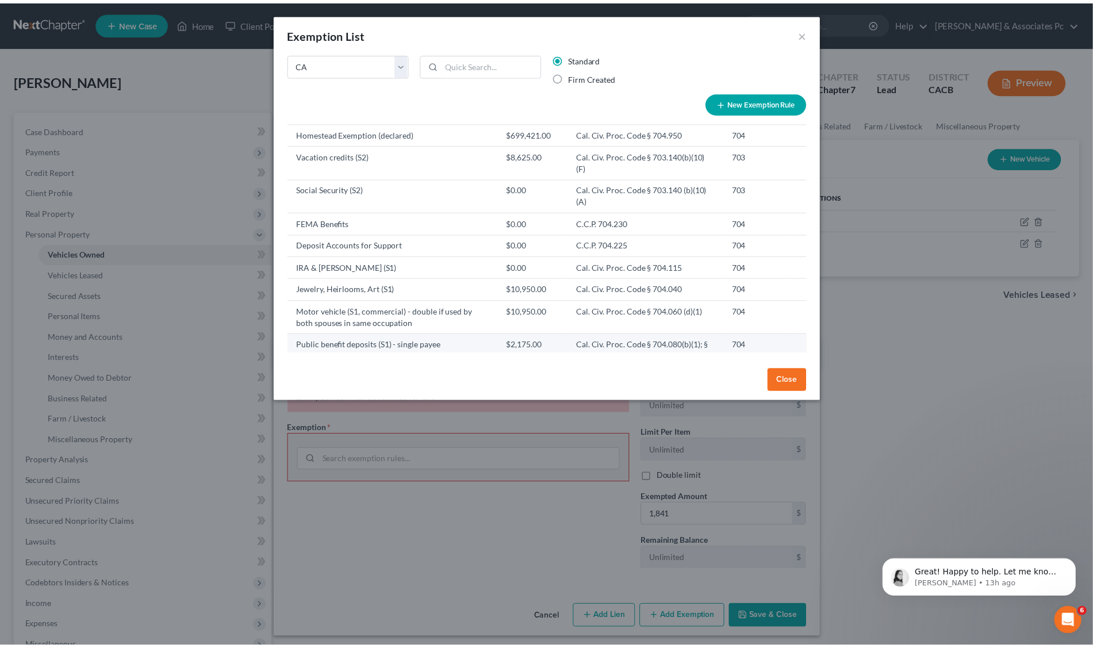
scroll to position [1833, 0]
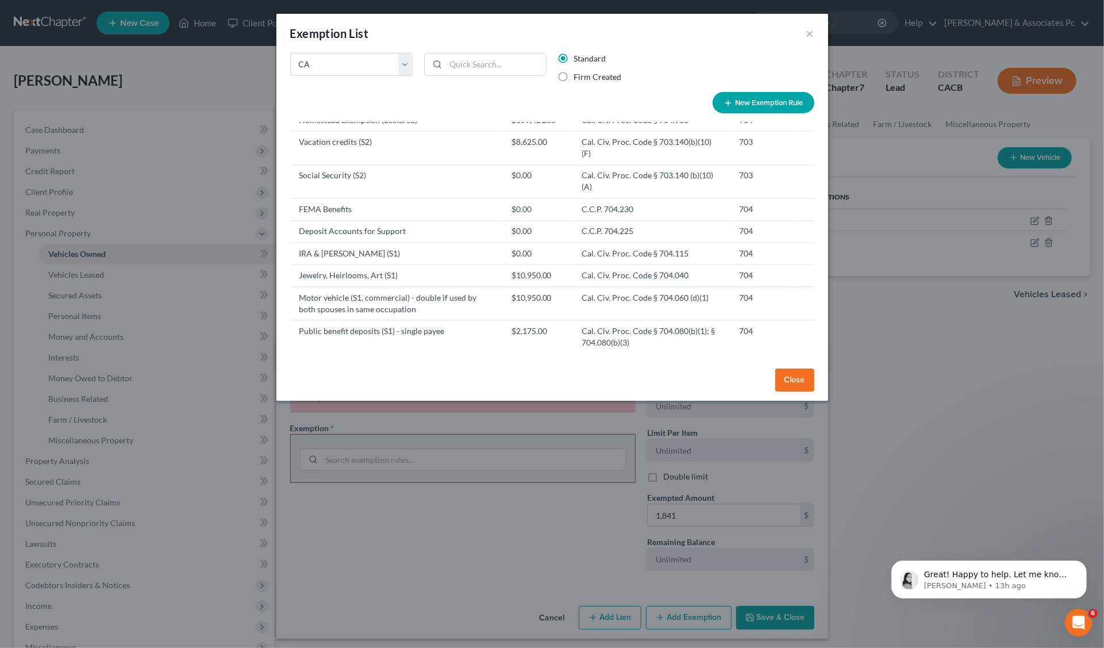
click at [316, 409] on td "Motor Vehicle (S1)" at bounding box center [396, 420] width 212 height 22
click at [640, 409] on td "Cal. Civ. Proc. Code § 704.010" at bounding box center [651, 420] width 157 height 22
click at [353, 409] on td "Motor Vehicle (S1)" at bounding box center [396, 420] width 212 height 22
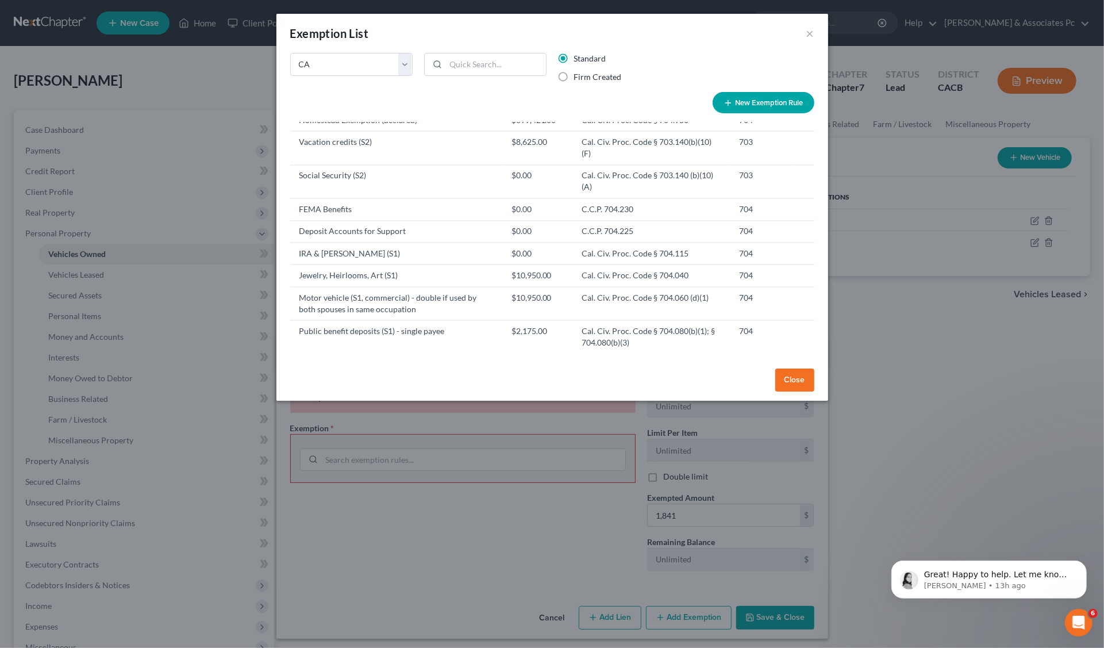
click at [353, 409] on td "Motor Vehicle (S1)" at bounding box center [396, 420] width 212 height 22
click at [705, 409] on td "Cal. Civ. Proc. Code § 704.010" at bounding box center [651, 420] width 157 height 22
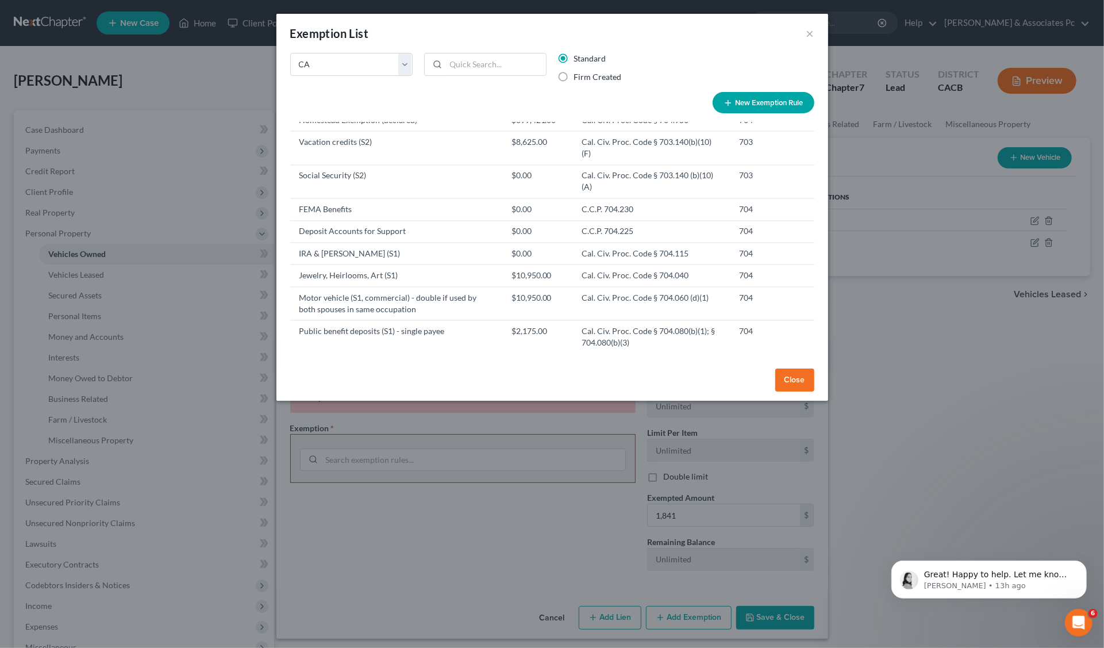
click at [787, 369] on button "Close" at bounding box center [794, 379] width 39 height 23
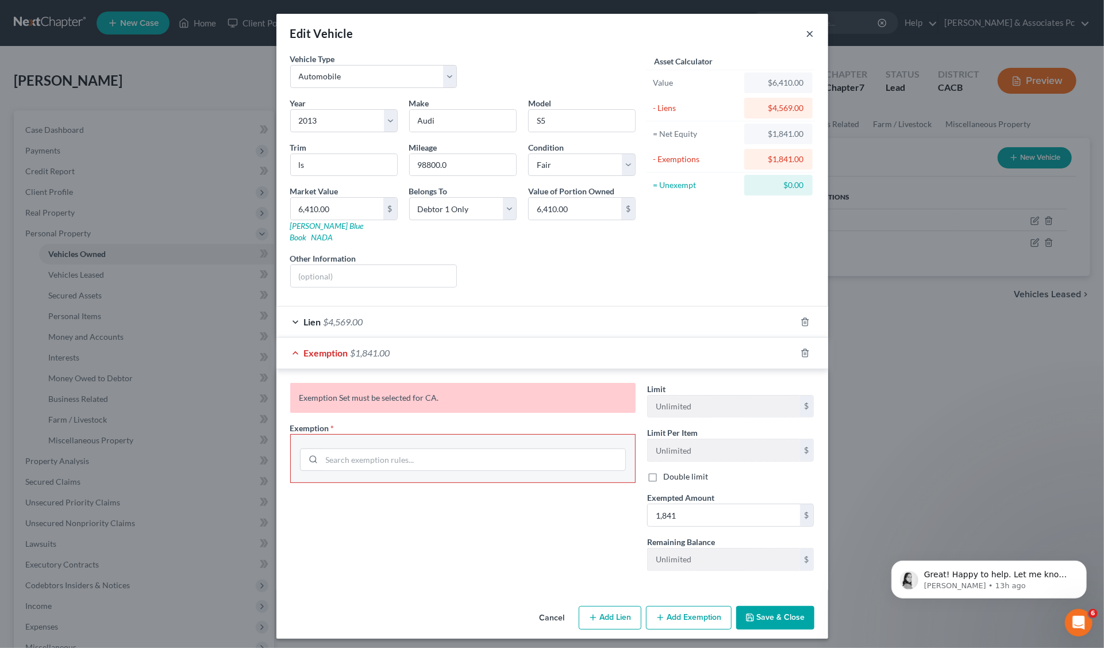
click at [810, 36] on button "×" at bounding box center [810, 33] width 8 height 14
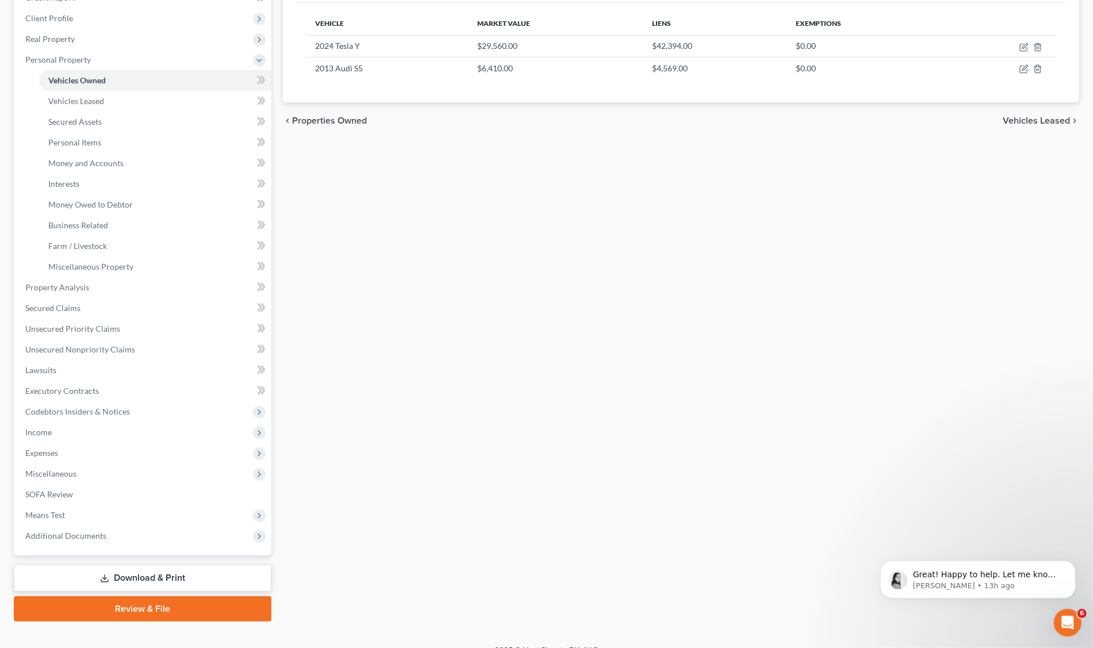
scroll to position [175, 0]
click at [144, 577] on link "Download & Print" at bounding box center [143, 576] width 258 height 27
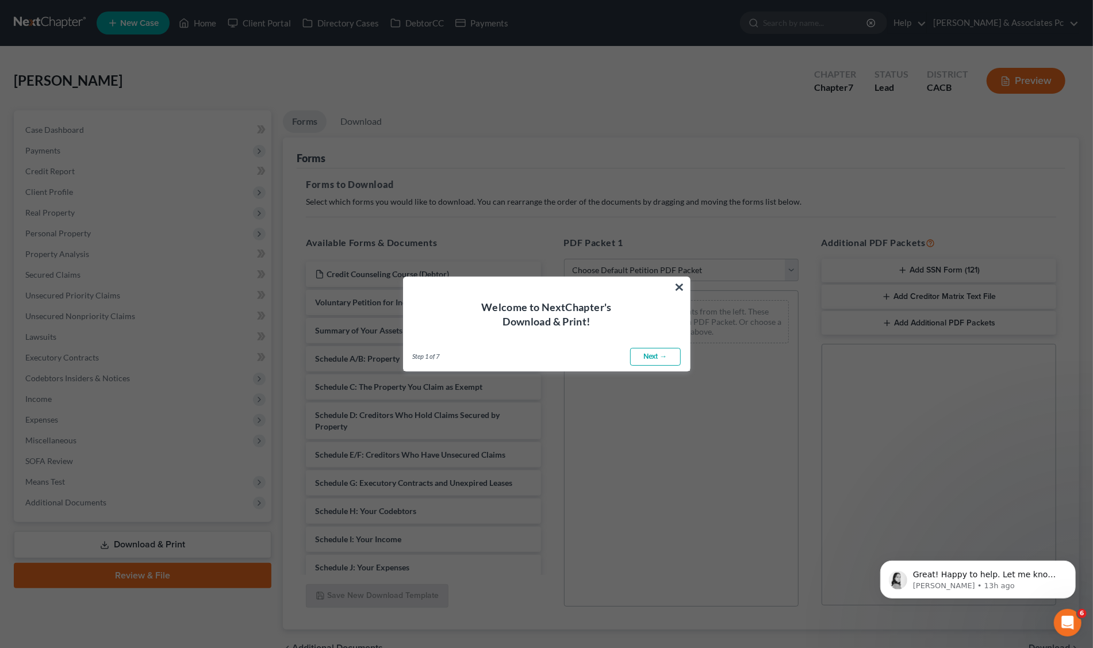
click at [663, 359] on link "Next →" at bounding box center [655, 357] width 51 height 18
select select "0"
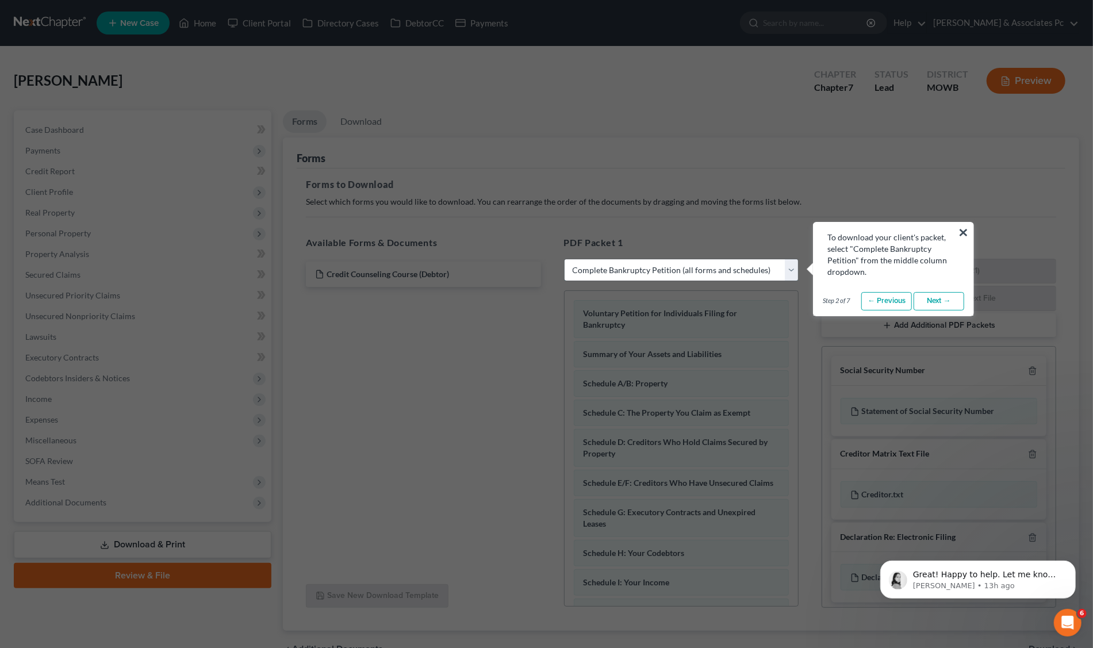
click at [681, 265] on select "Choose Default Petition PDF Packet Complete Bankruptcy Petition (all forms and …" at bounding box center [681, 270] width 235 height 23
click at [564, 259] on select "Choose Default Petition PDF Packet Complete Bankruptcy Petition (all forms and …" at bounding box center [681, 270] width 235 height 23
click at [942, 297] on link "Next →" at bounding box center [938, 301] width 51 height 18
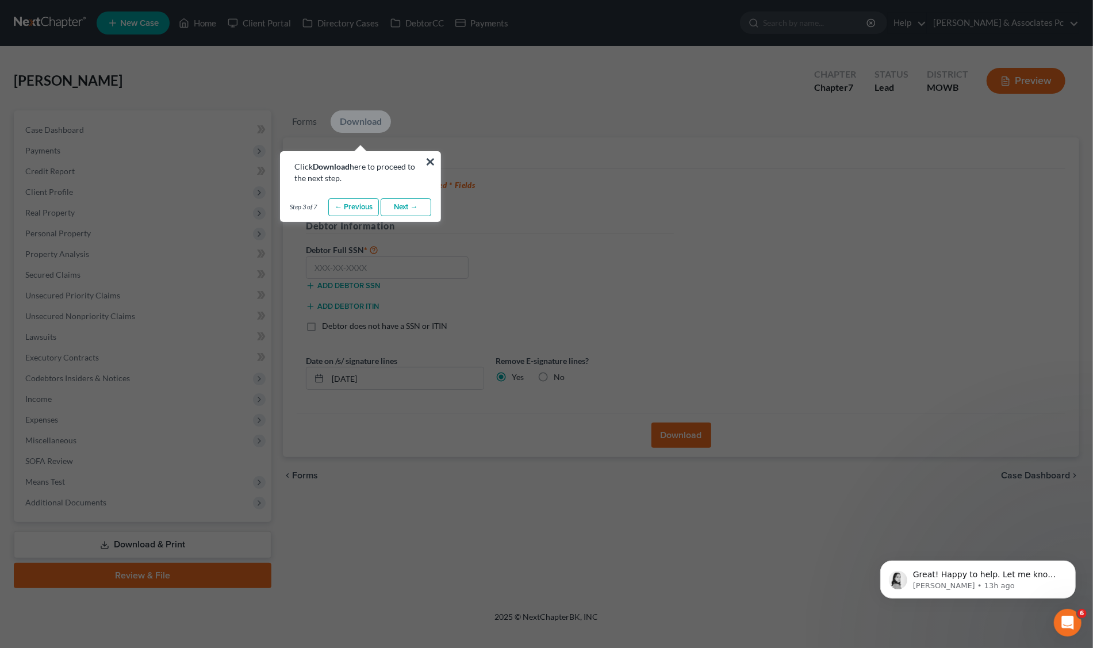
click at [401, 209] on link "Next →" at bounding box center [406, 207] width 51 height 18
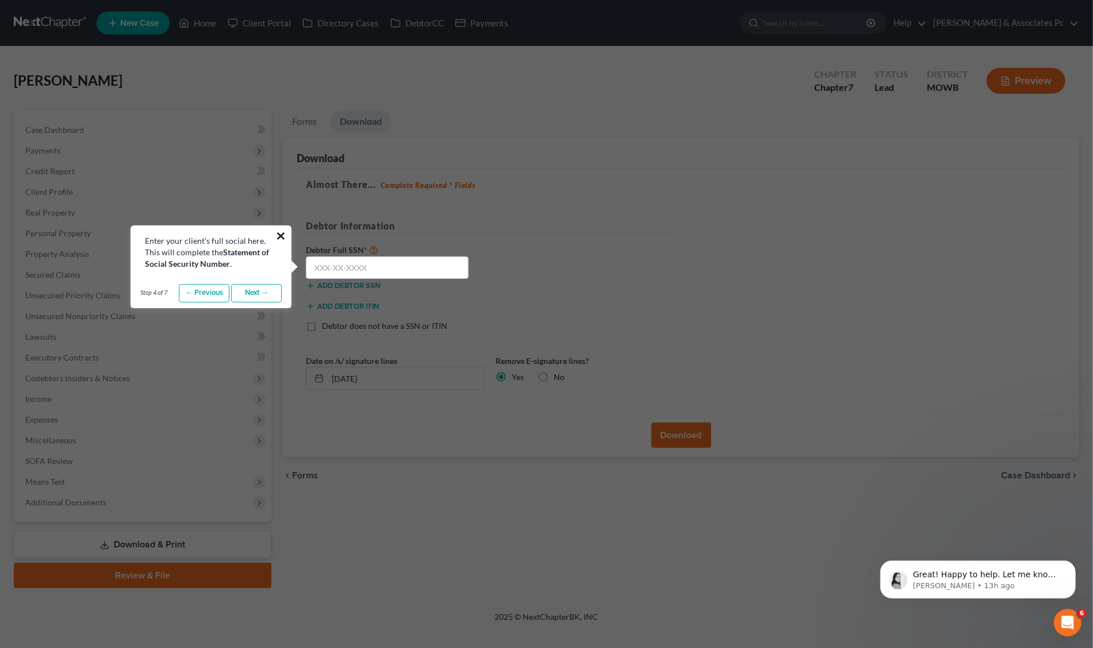
click at [280, 232] on button "×" at bounding box center [280, 235] width 11 height 18
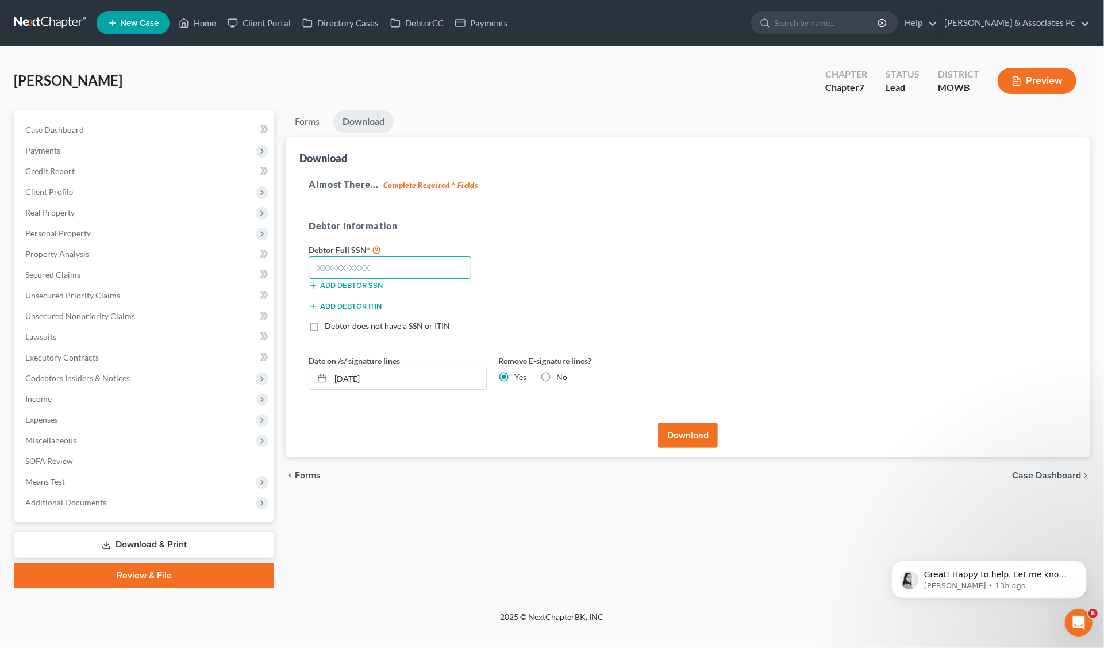
click at [325, 265] on input "text" at bounding box center [390, 267] width 163 height 23
paste input "607-68-6490"
type input "607-68-6490"
click at [352, 377] on input "[DATE]" at bounding box center [409, 378] width 156 height 22
click at [355, 375] on input "[DATE]" at bounding box center [409, 378] width 156 height 22
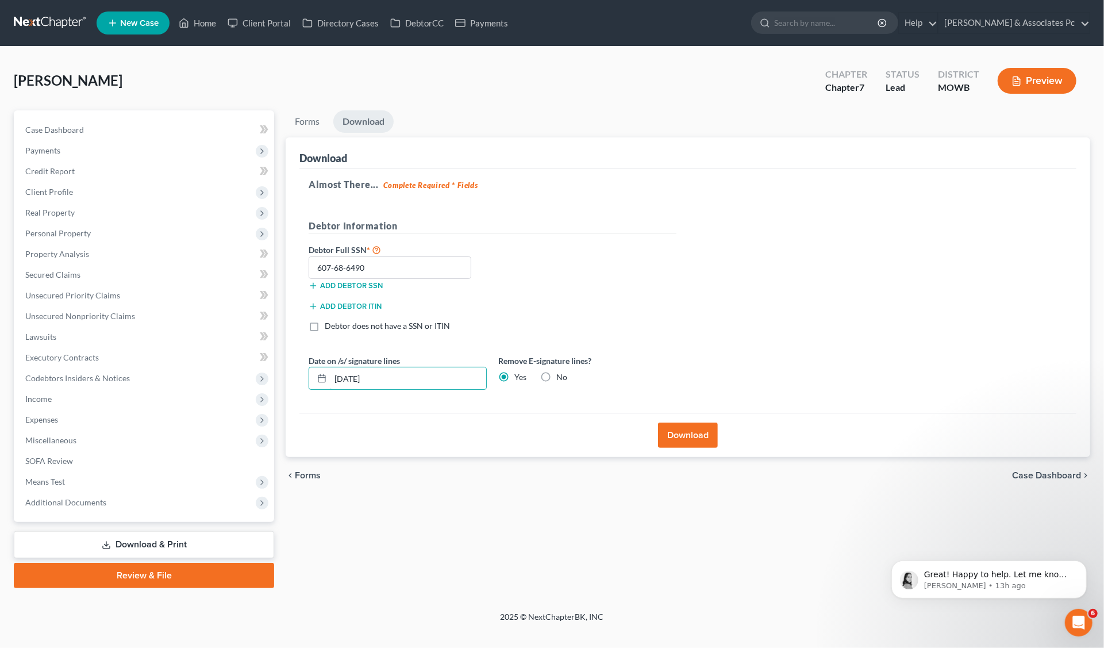
type input "[DATE]"
click at [679, 432] on button "Download" at bounding box center [688, 434] width 60 height 25
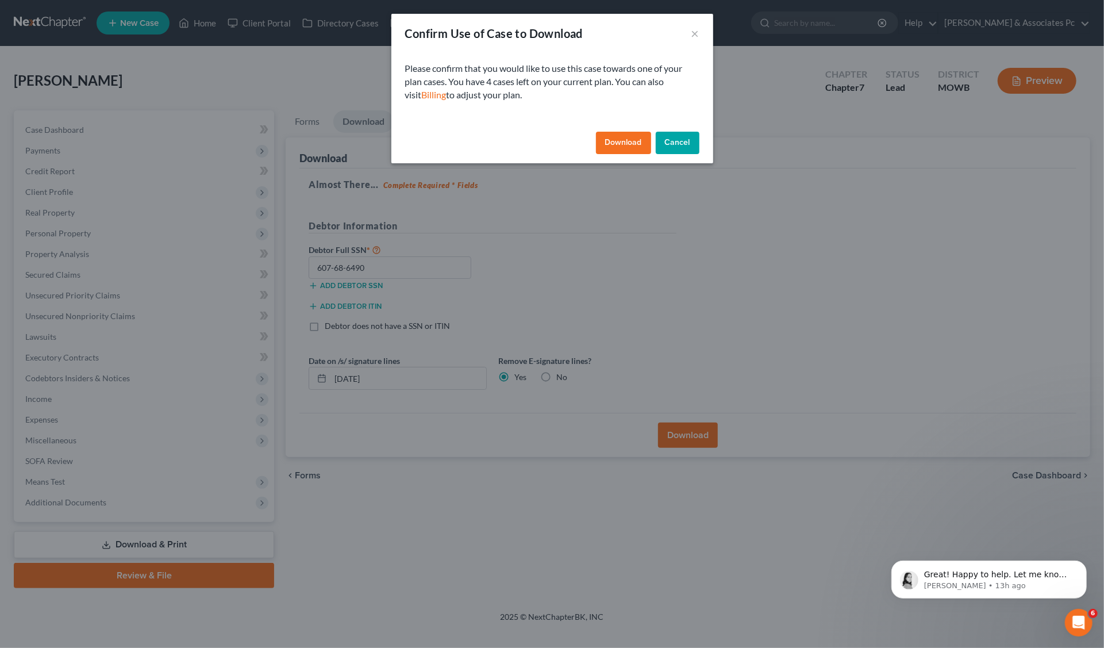
click at [620, 144] on button "Download" at bounding box center [623, 143] width 55 height 23
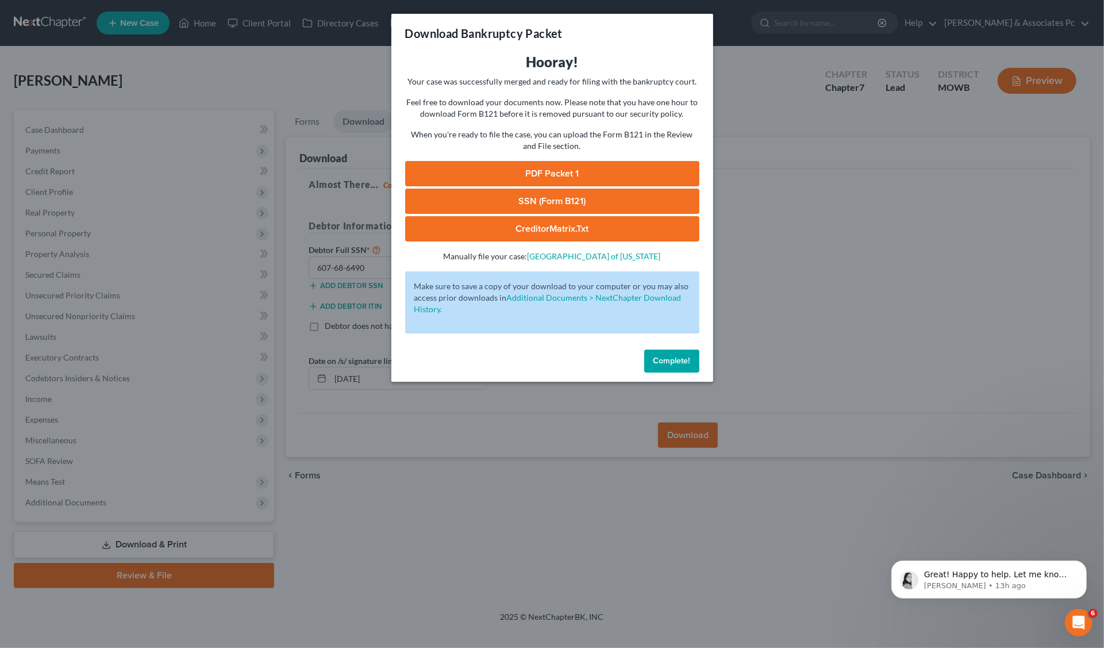
click at [543, 179] on link "PDF Packet 1" at bounding box center [552, 173] width 294 height 25
click at [527, 202] on link "SSN (Form B121)" at bounding box center [552, 201] width 294 height 25
click at [533, 230] on link "CreditorMatrix.txt" at bounding box center [552, 228] width 294 height 25
click at [671, 360] on span "Complete!" at bounding box center [672, 361] width 37 height 10
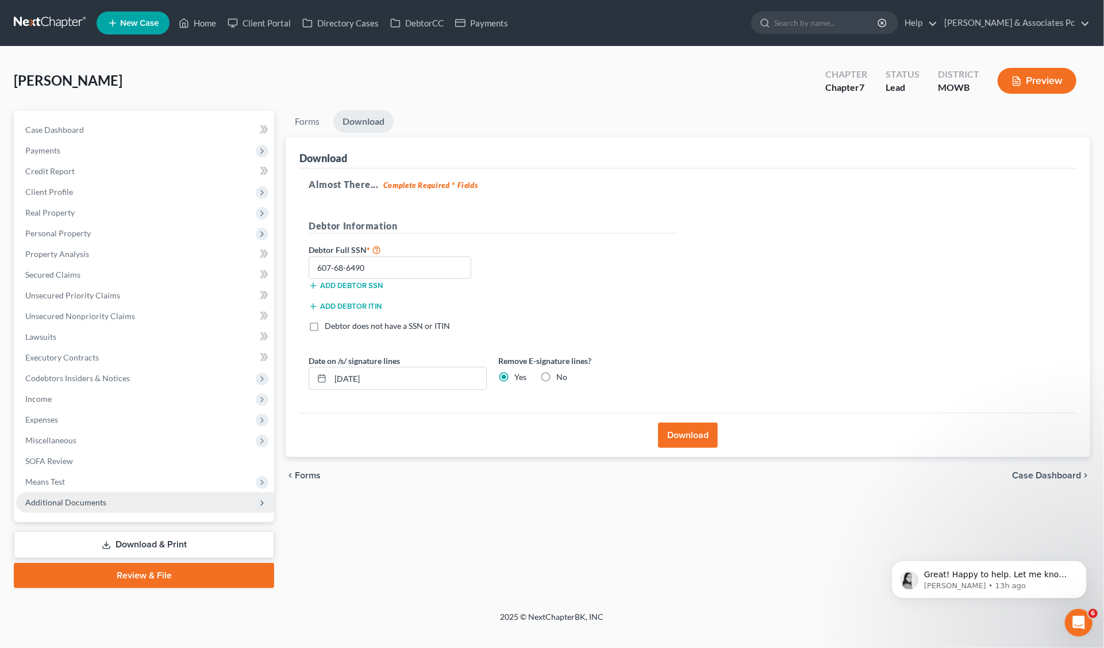
click at [56, 501] on span "Additional Documents" at bounding box center [65, 502] width 81 height 10
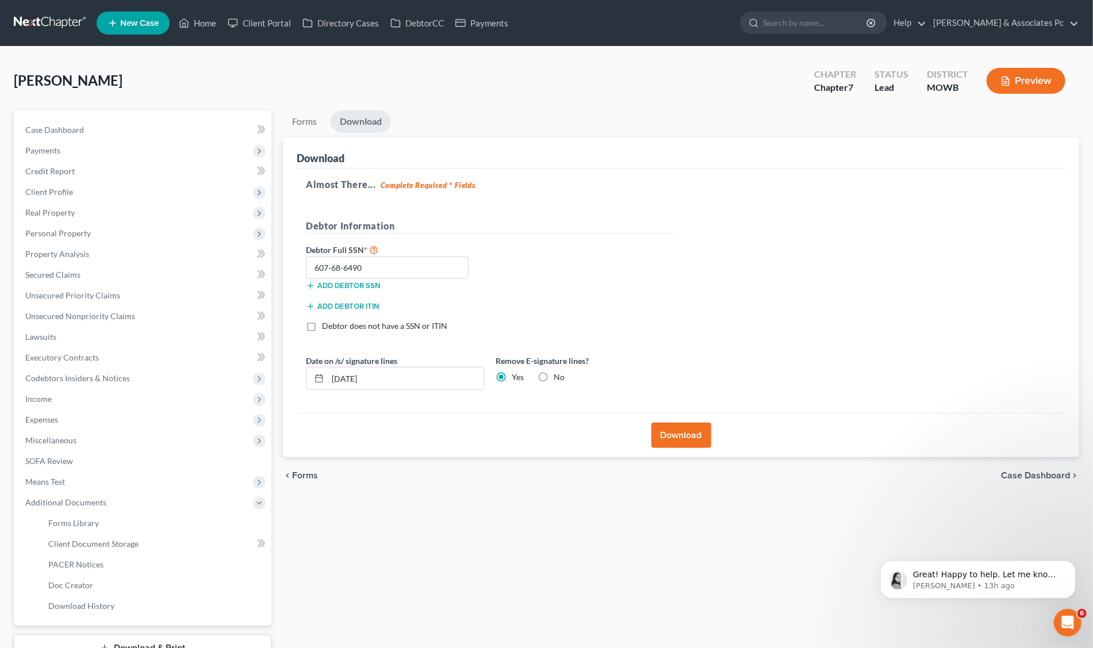
scroll to position [86, 0]
